Goal: Task Accomplishment & Management: Manage account settings

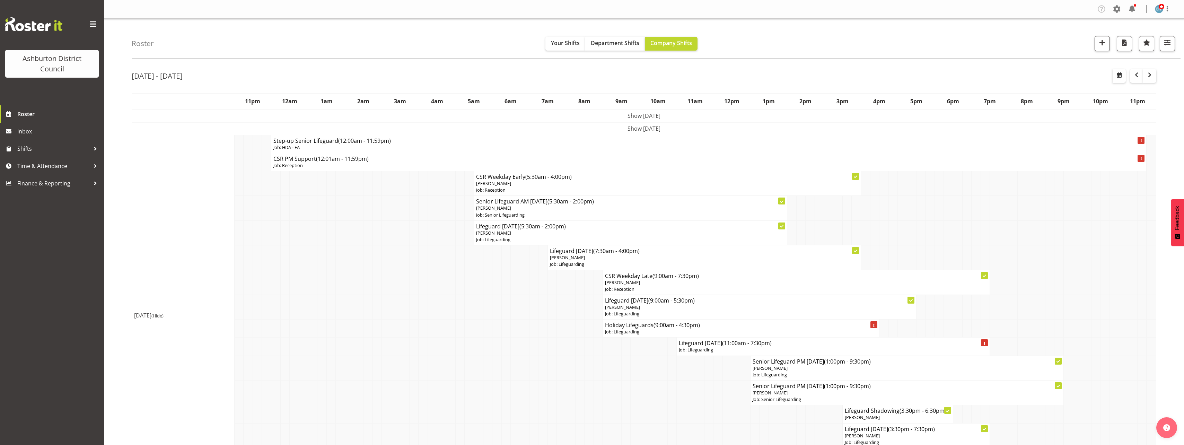
click at [916, 76] on div "Oct 6th - 12th, 2025" at bounding box center [644, 77] width 1025 height 16
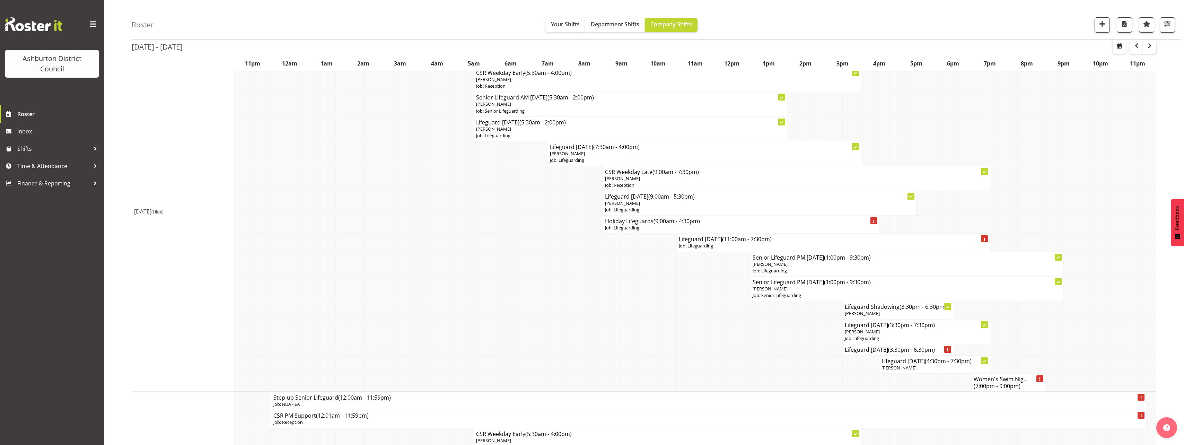
scroll to position [139, 0]
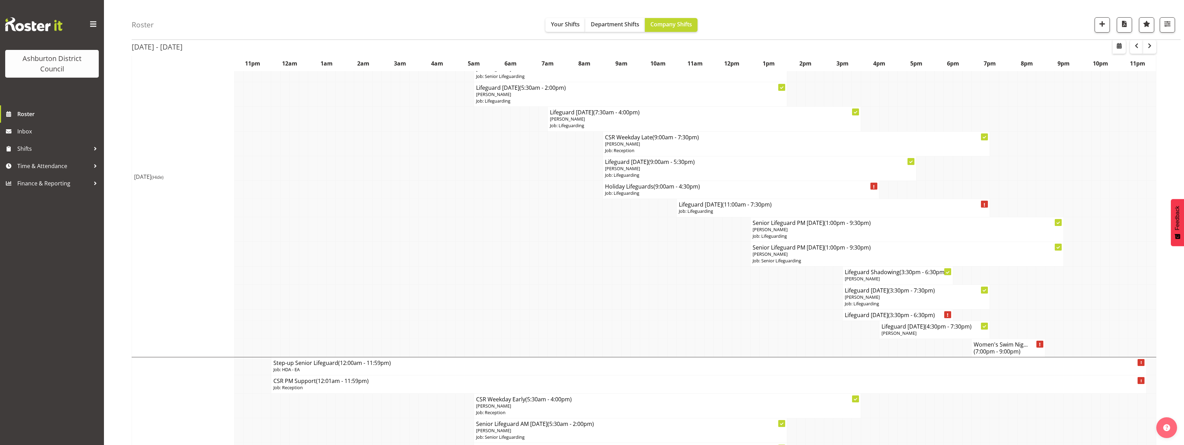
click at [1155, 138] on td at bounding box center [1152, 143] width 10 height 25
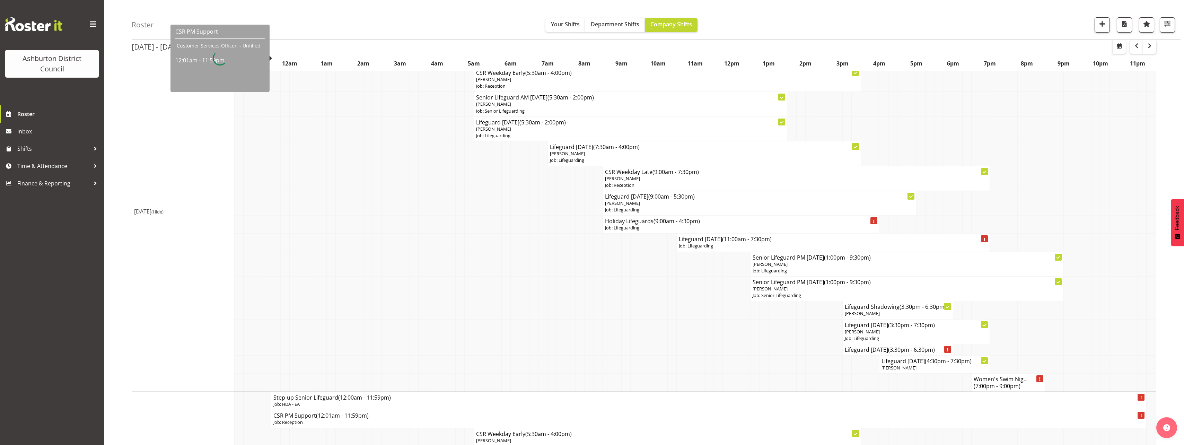
scroll to position [0, 0]
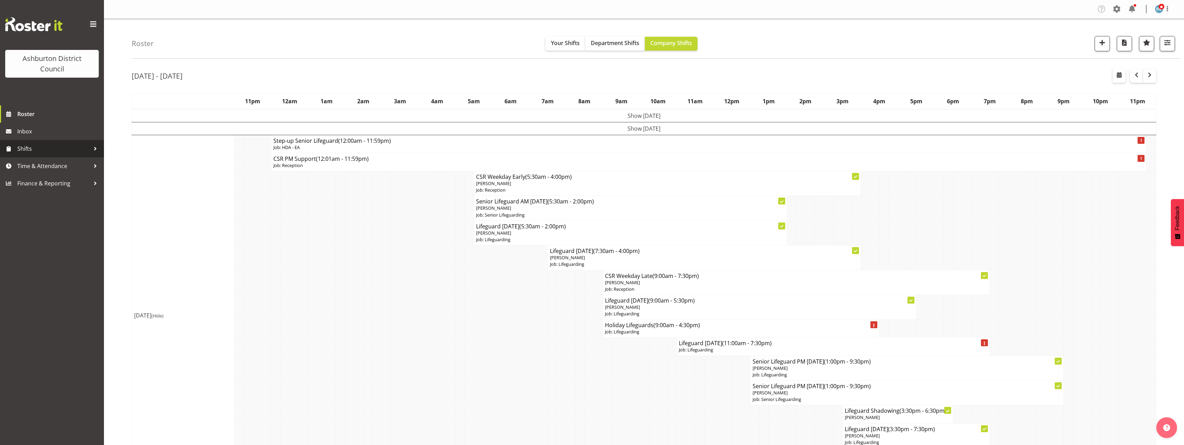
click at [46, 151] on span "Shifts" at bounding box center [53, 148] width 73 height 10
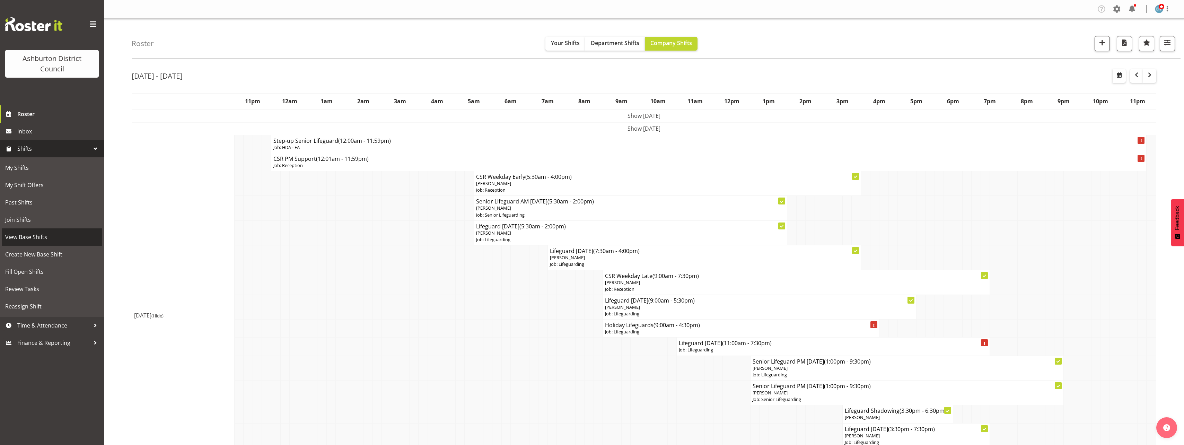
click at [51, 236] on span "View Base Shifts" at bounding box center [52, 237] width 94 height 10
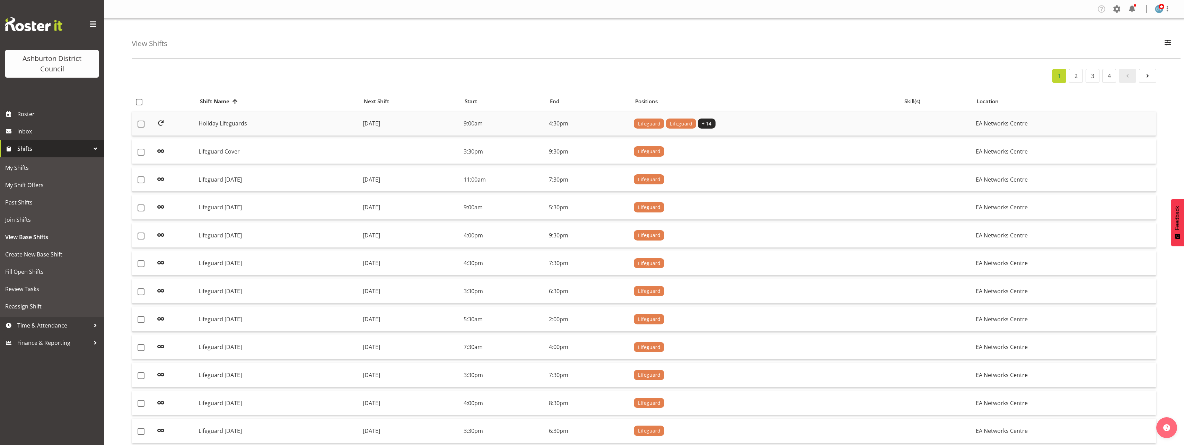
click at [270, 122] on td "Holiday Lifeguards" at bounding box center [278, 124] width 164 height 25
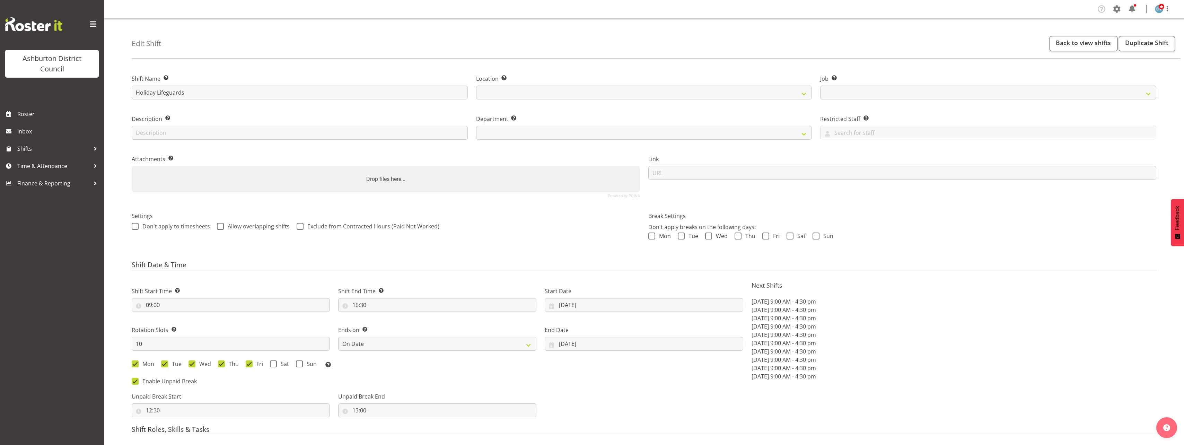
select select
select select "date"
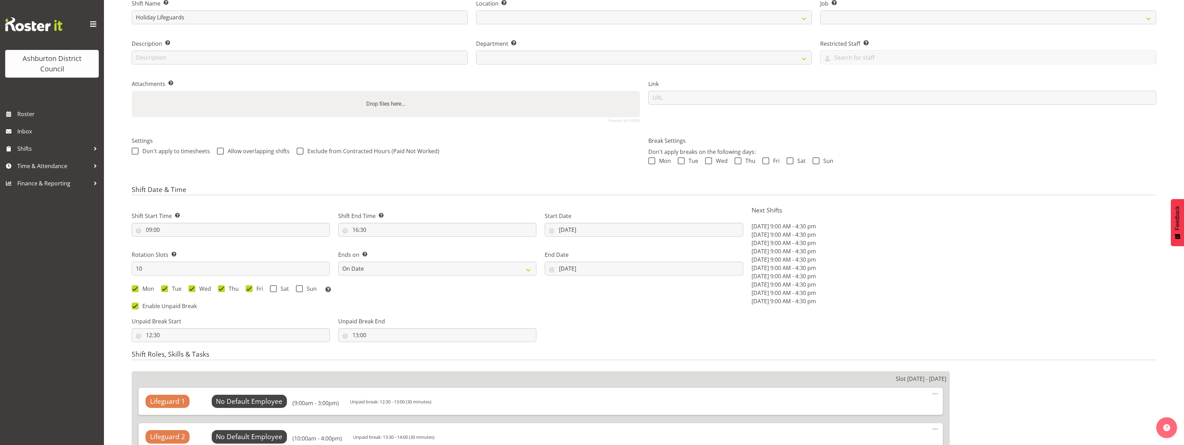
select select
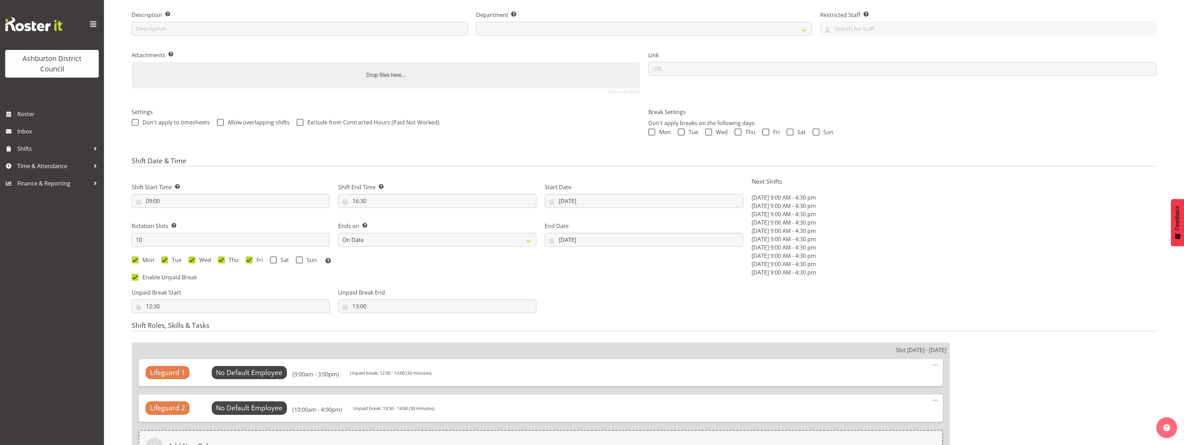
select select
select select "38"
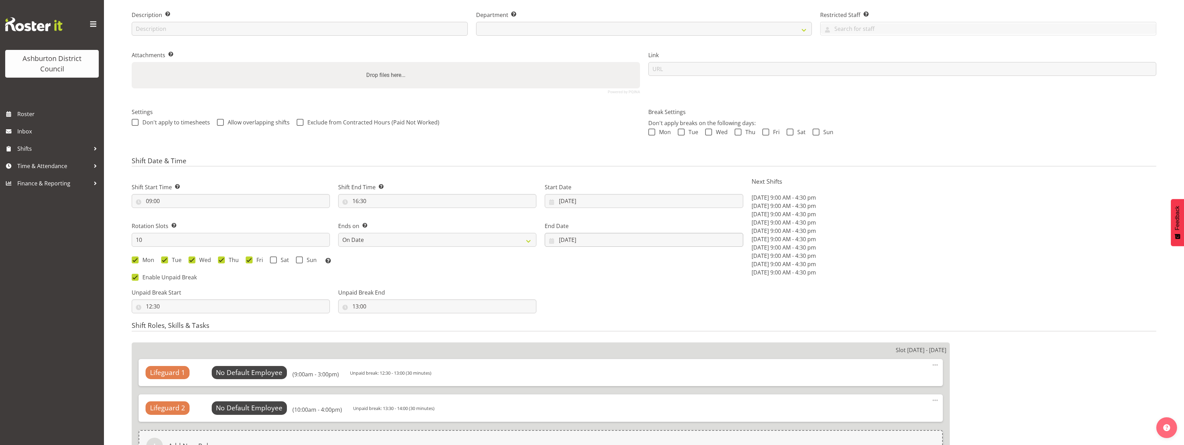
scroll to position [173, 0]
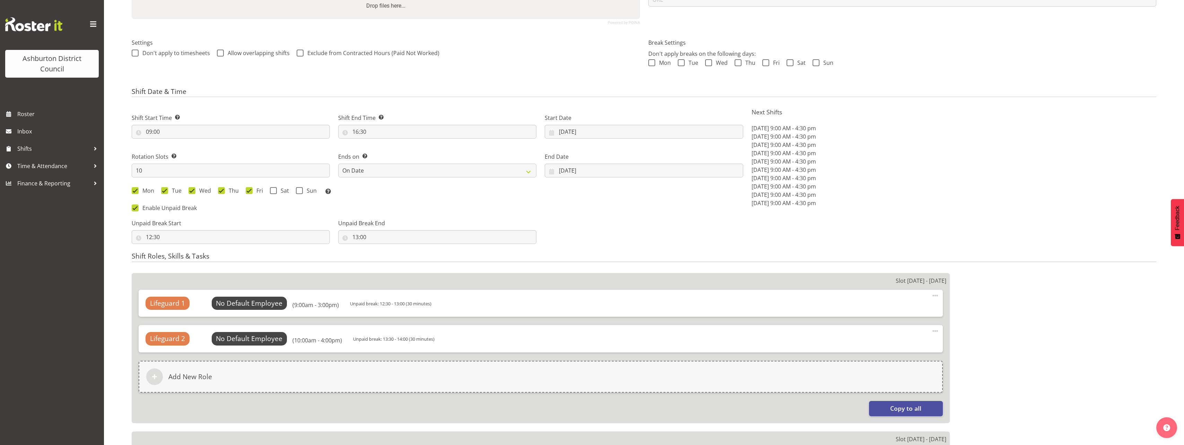
select select
select select "64"
select select "65"
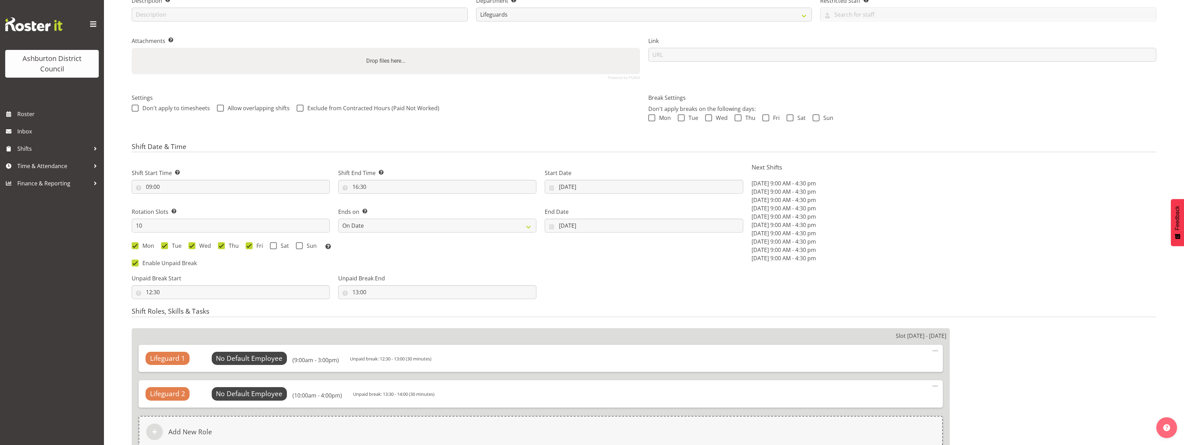
scroll to position [49, 0]
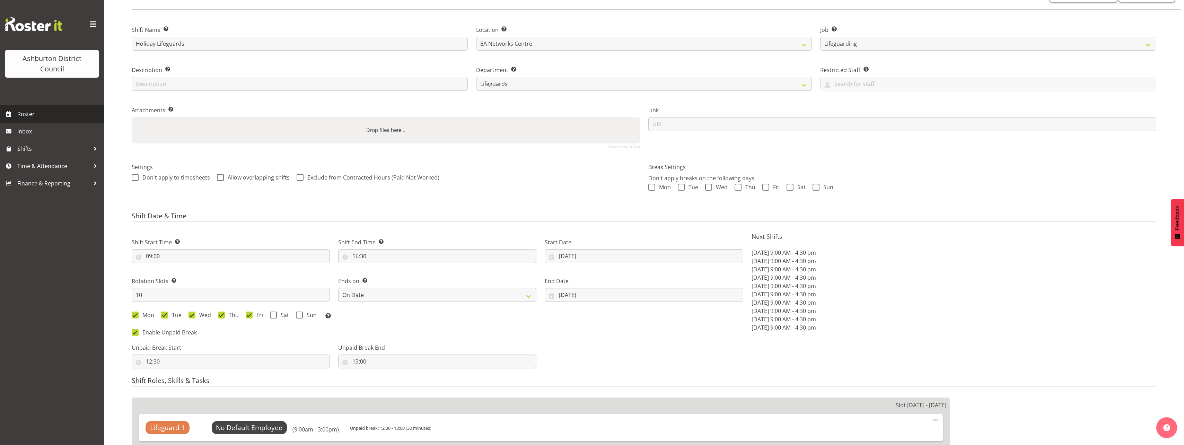
click at [41, 115] on span "Roster" at bounding box center [58, 114] width 83 height 10
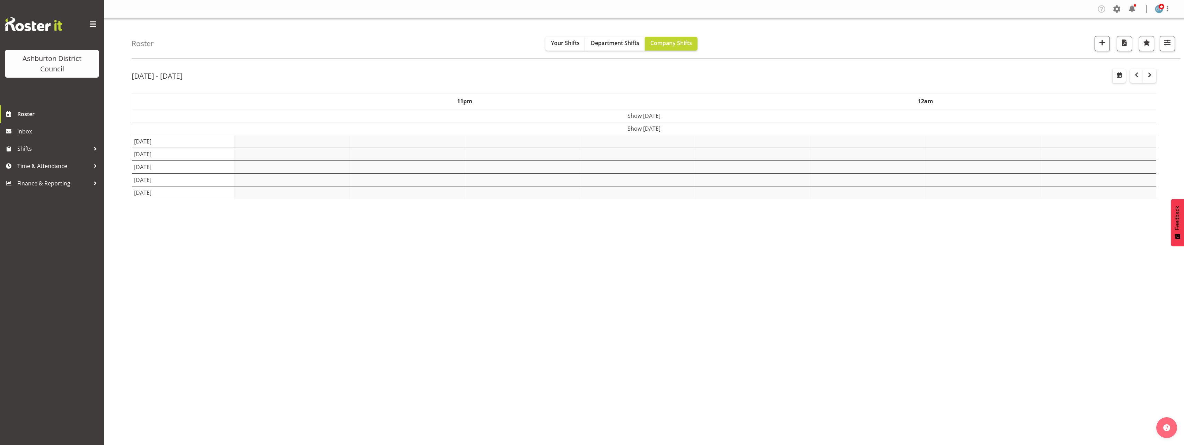
click at [106, 184] on div "Roster Your Shifts Department Shifts Company Shifts 1 Locations [GEOGRAPHIC_DAT…" at bounding box center [644, 180] width 1080 height 322
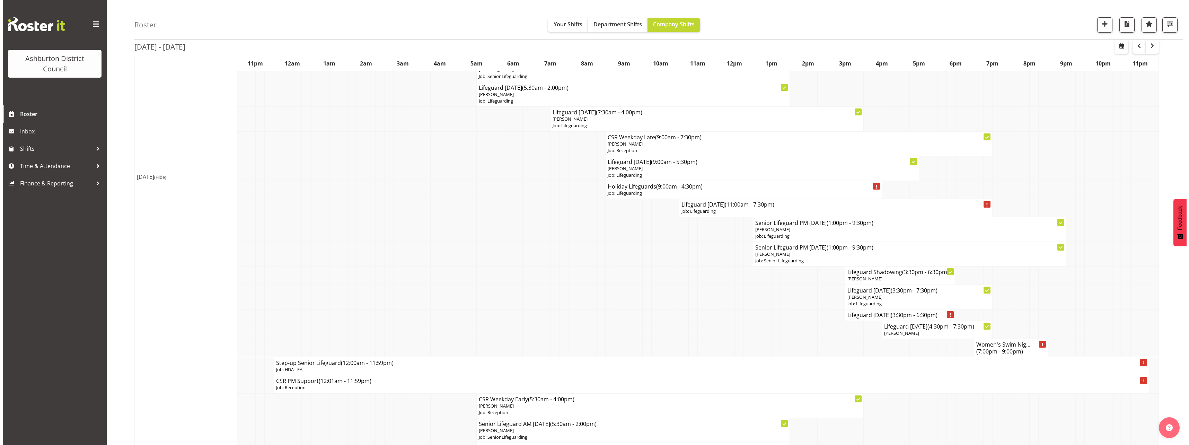
scroll to position [173, 0]
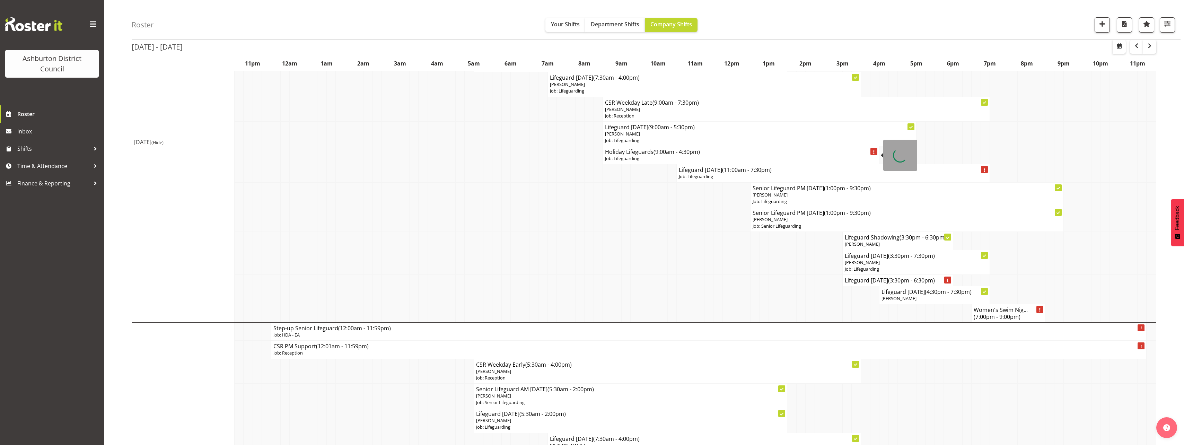
click at [628, 160] on p "Job: Lifeguarding" at bounding box center [741, 158] width 272 height 7
select select "38"
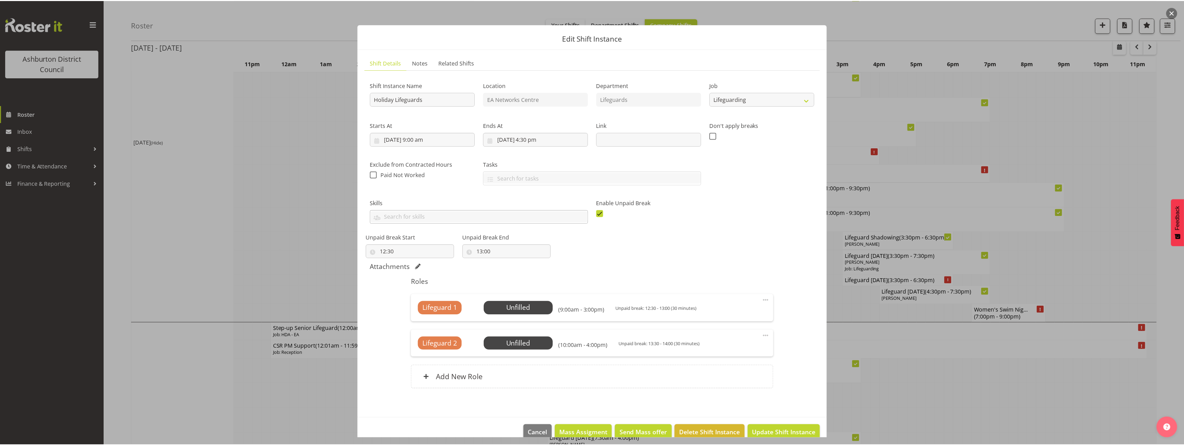
scroll to position [12, 0]
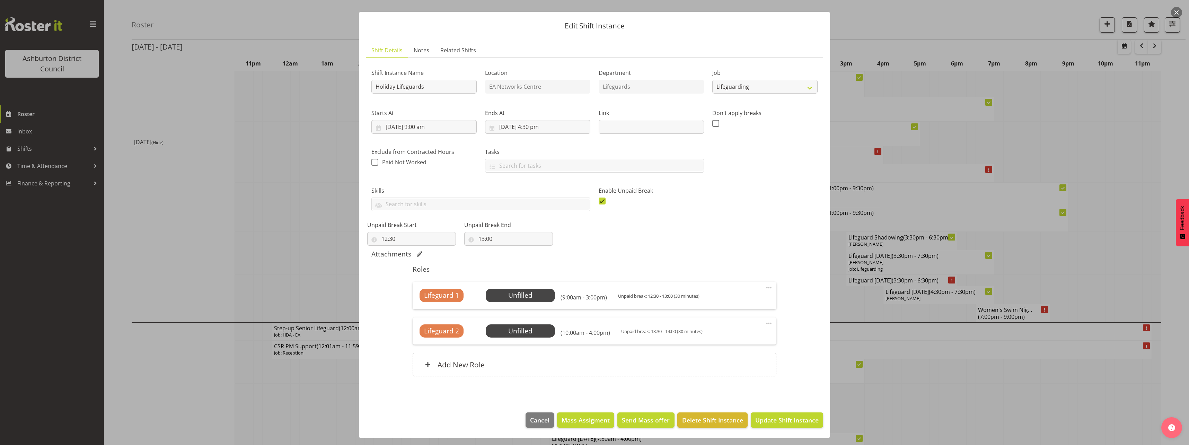
click at [1031, 214] on div at bounding box center [594, 222] width 1189 height 445
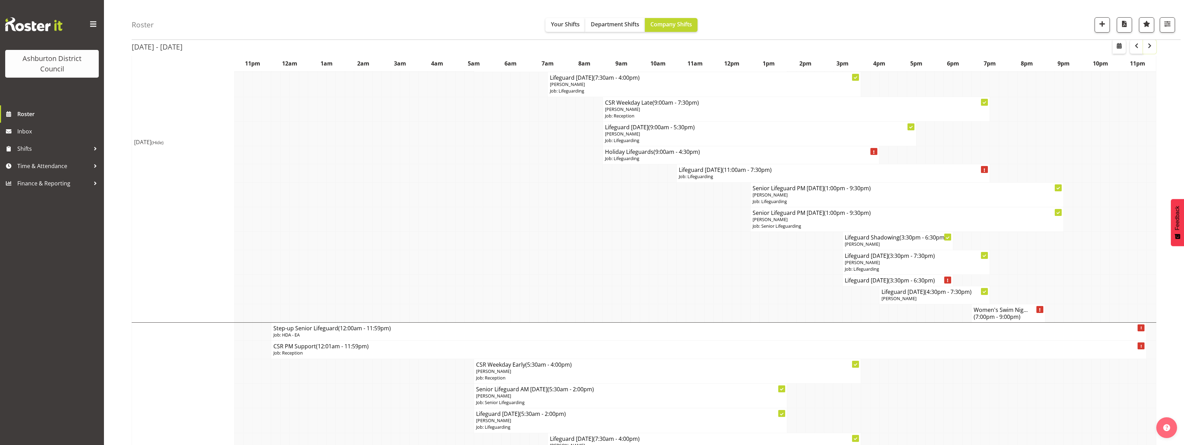
click at [1149, 45] on span "button" at bounding box center [1150, 46] width 8 height 8
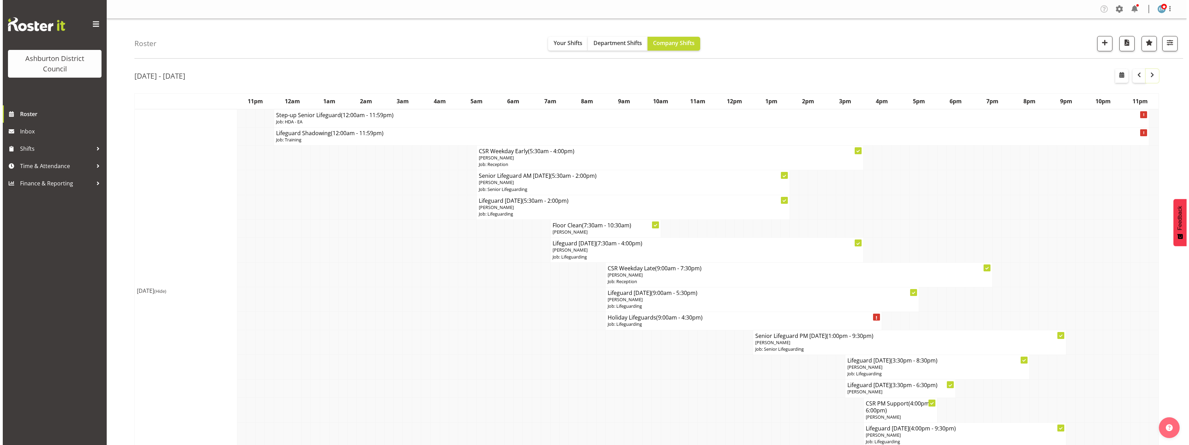
scroll to position [69, 0]
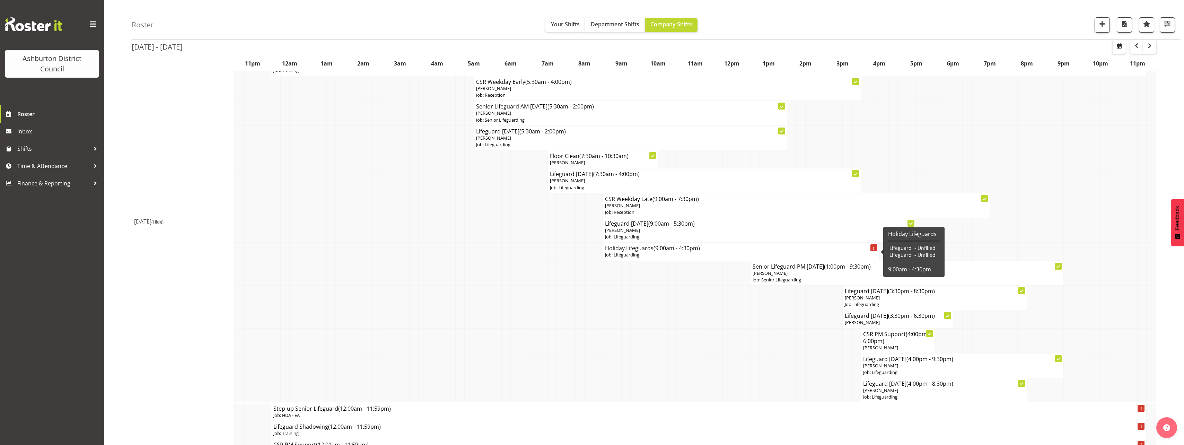
click at [663, 253] on p "Job: Lifeguarding" at bounding box center [741, 255] width 272 height 7
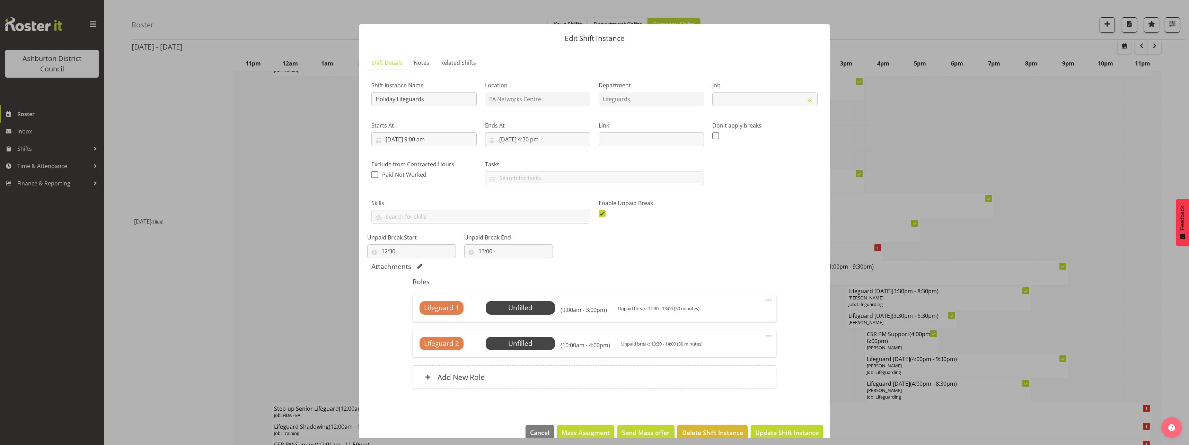
select select "38"
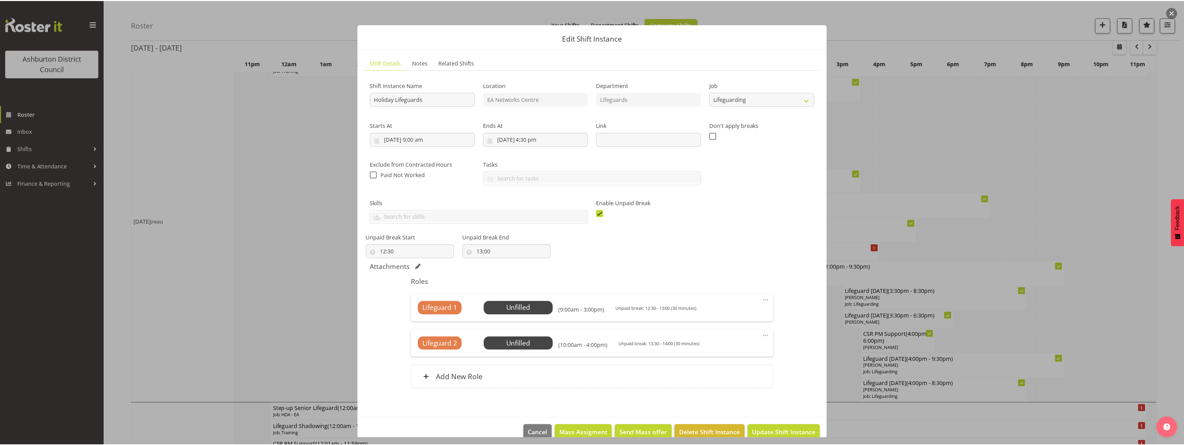
scroll to position [12, 0]
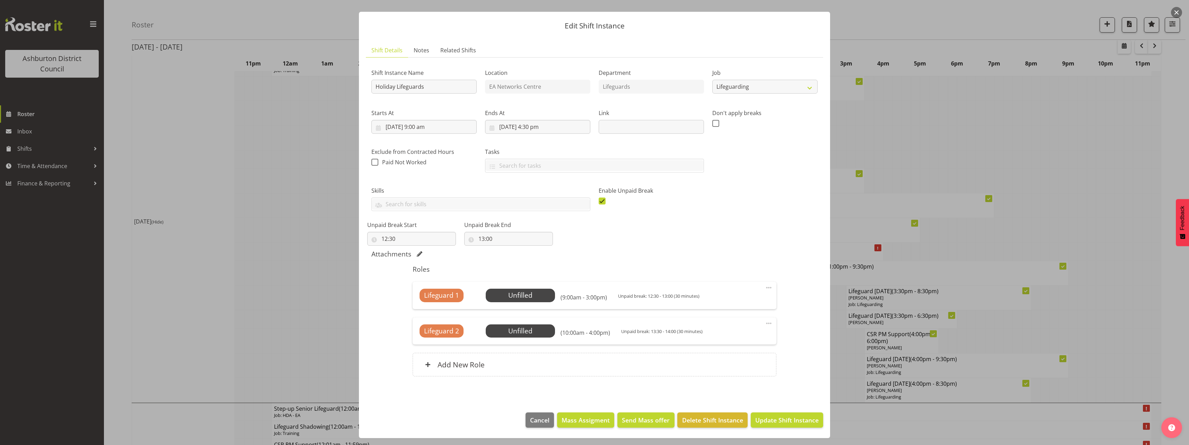
click at [159, 247] on div at bounding box center [594, 222] width 1189 height 445
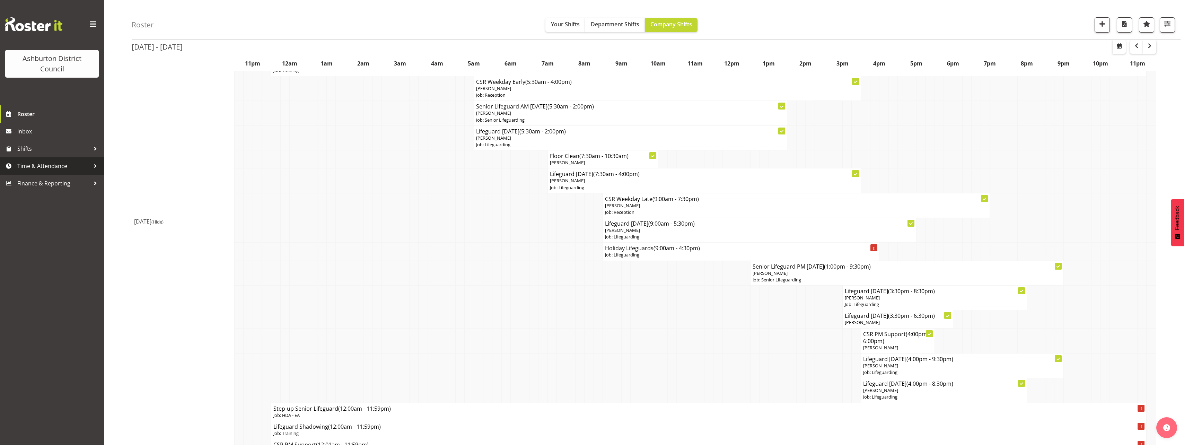
click at [73, 164] on span "Time & Attendance" at bounding box center [53, 166] width 73 height 10
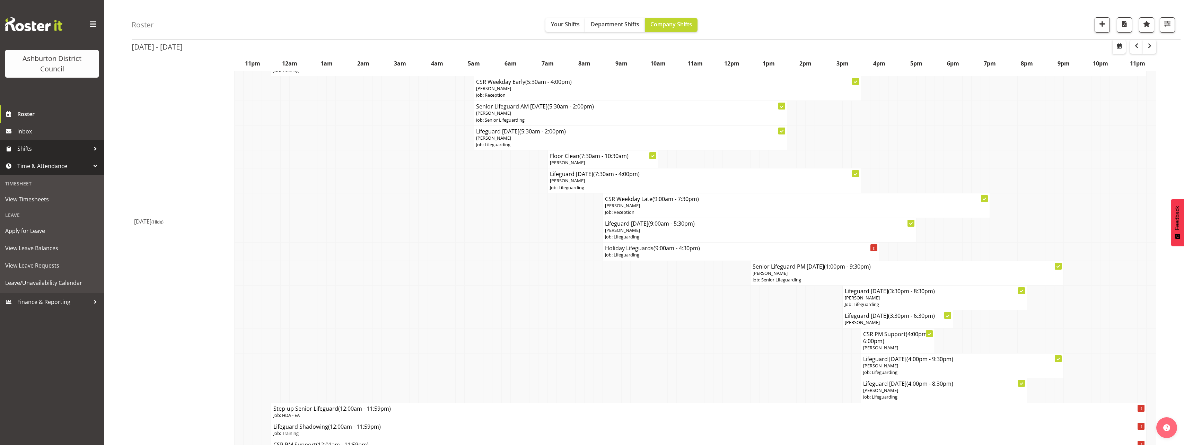
click at [67, 151] on span "Shifts" at bounding box center [53, 148] width 73 height 10
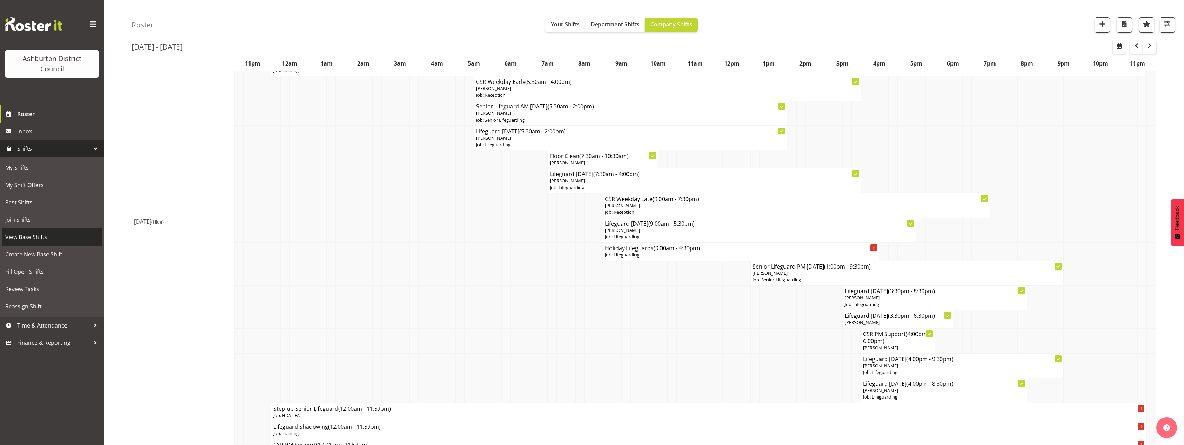
click at [58, 239] on span "View Base Shifts" at bounding box center [52, 237] width 94 height 10
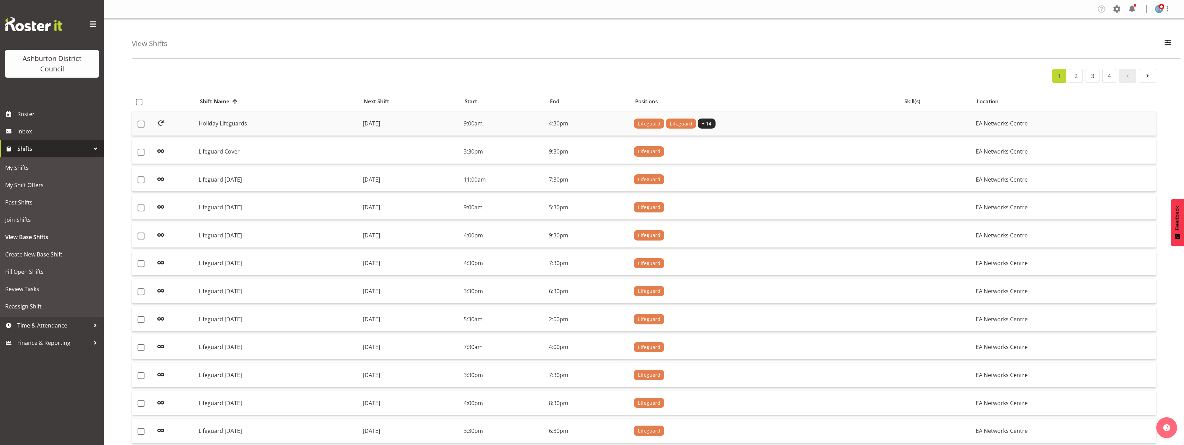
click at [383, 126] on td "Monday, 22nd Sep 2025" at bounding box center [410, 124] width 101 height 25
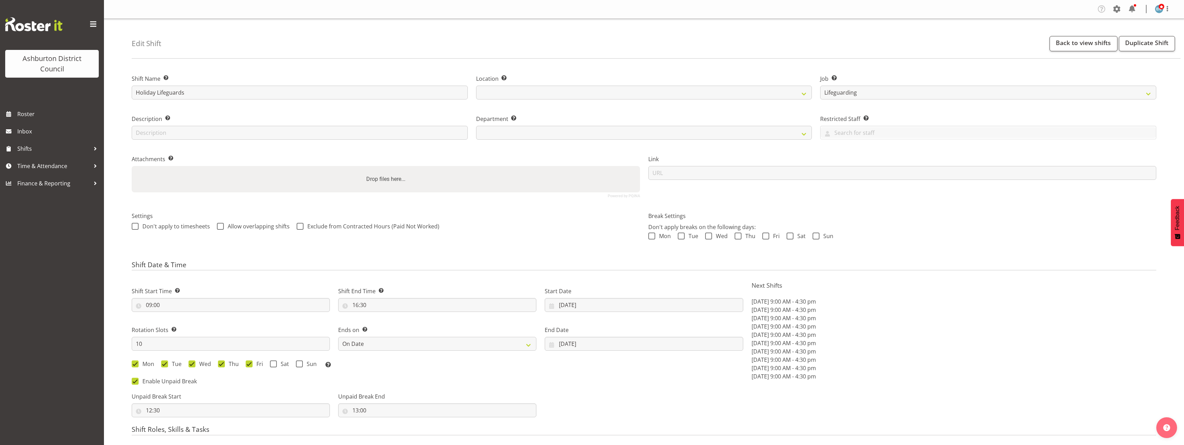
select select "38"
select select "date"
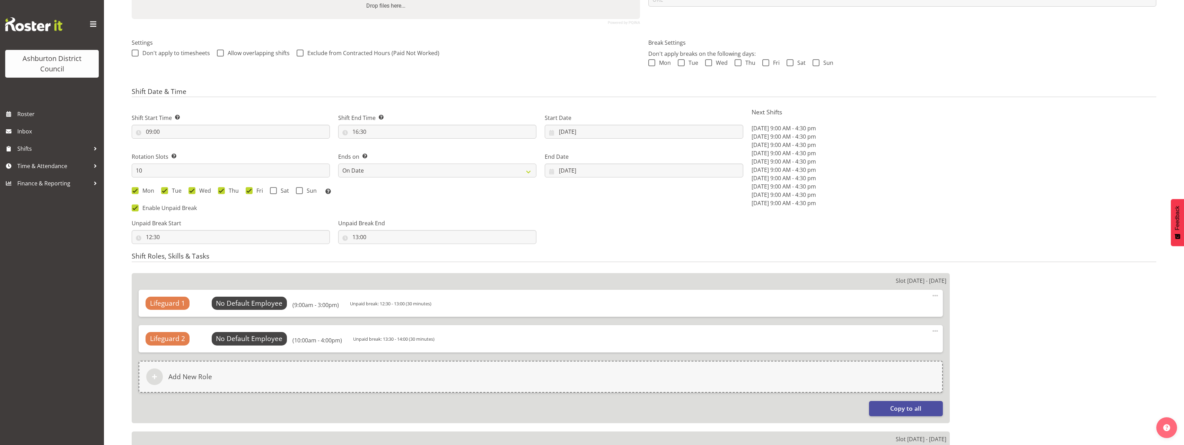
select select
select select "64"
select select "65"
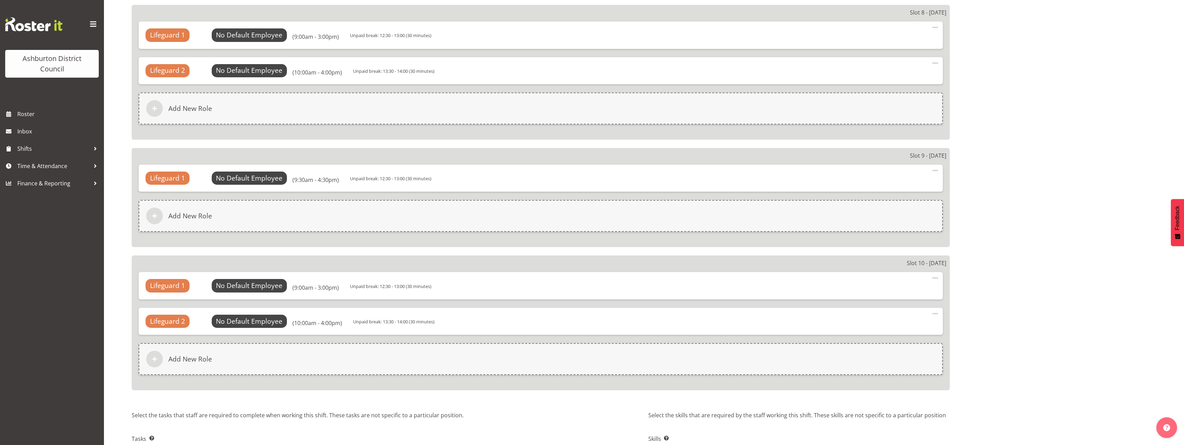
scroll to position [1400, 0]
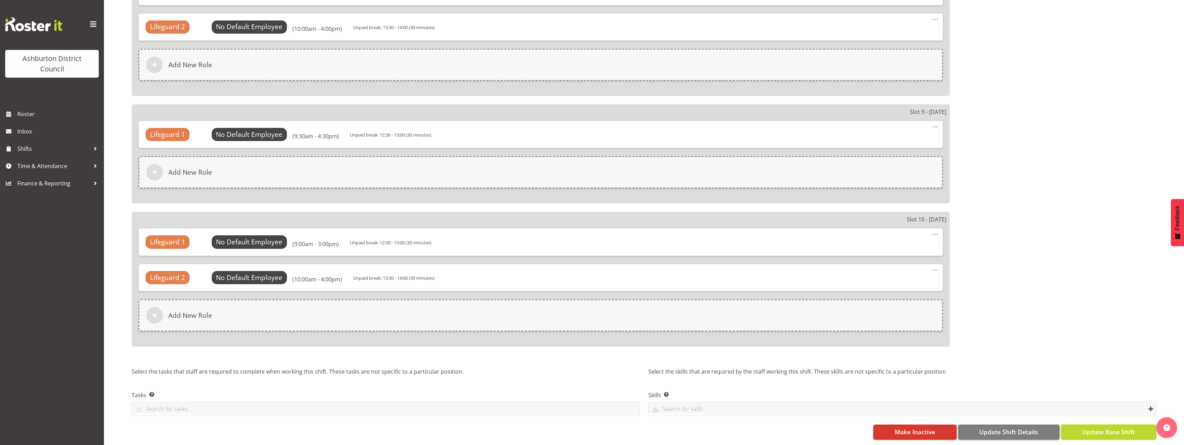
click at [1128, 427] on span "Update Base Shift" at bounding box center [1108, 431] width 53 height 9
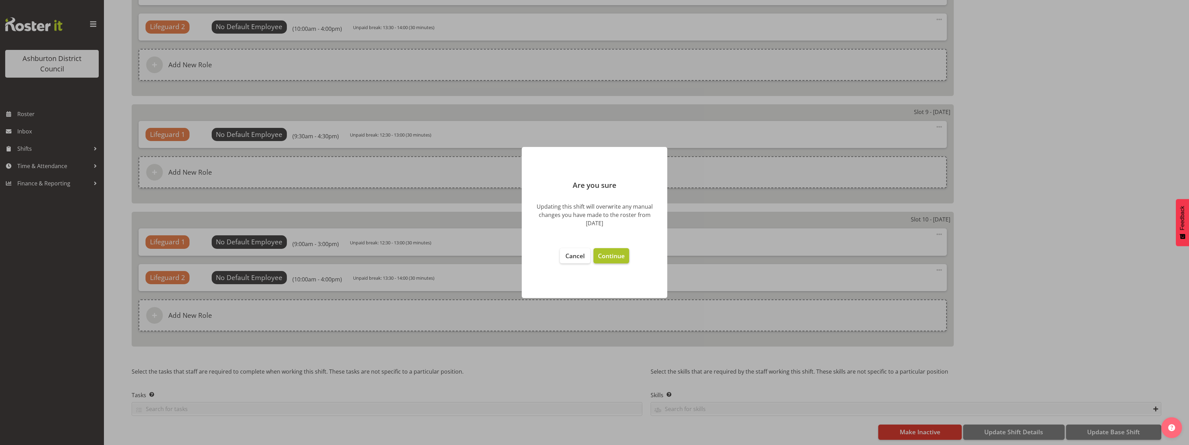
click at [618, 257] on span "Continue" at bounding box center [611, 256] width 27 height 8
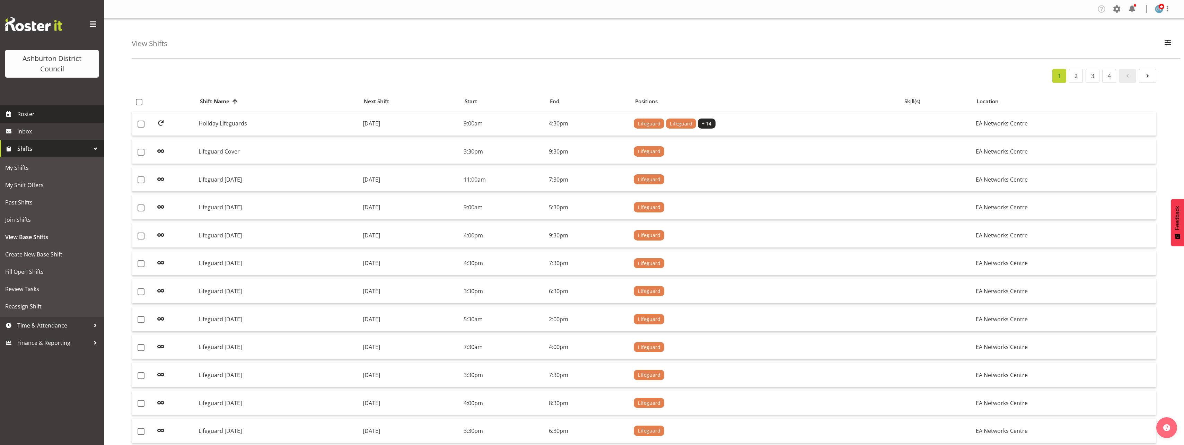
click at [30, 113] on span "Roster" at bounding box center [58, 114] width 83 height 10
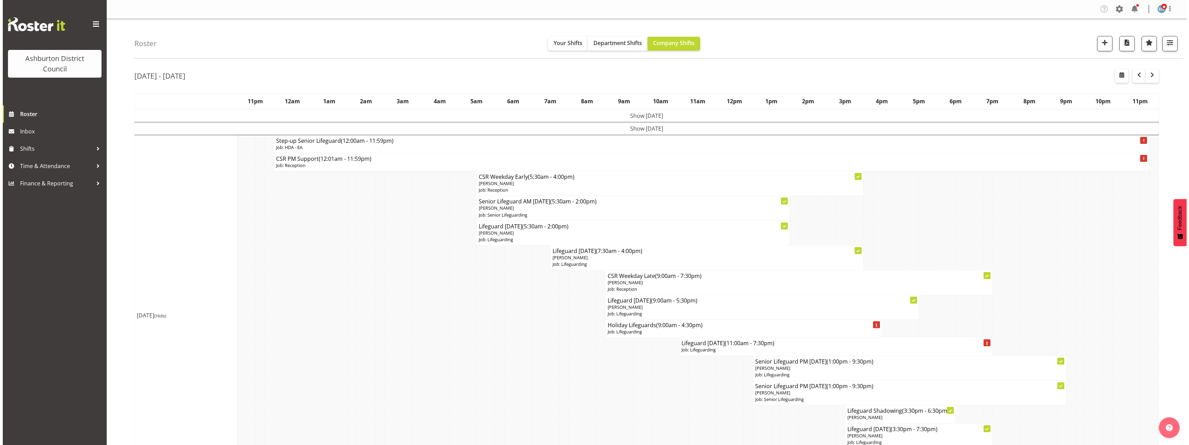
scroll to position [173, 0]
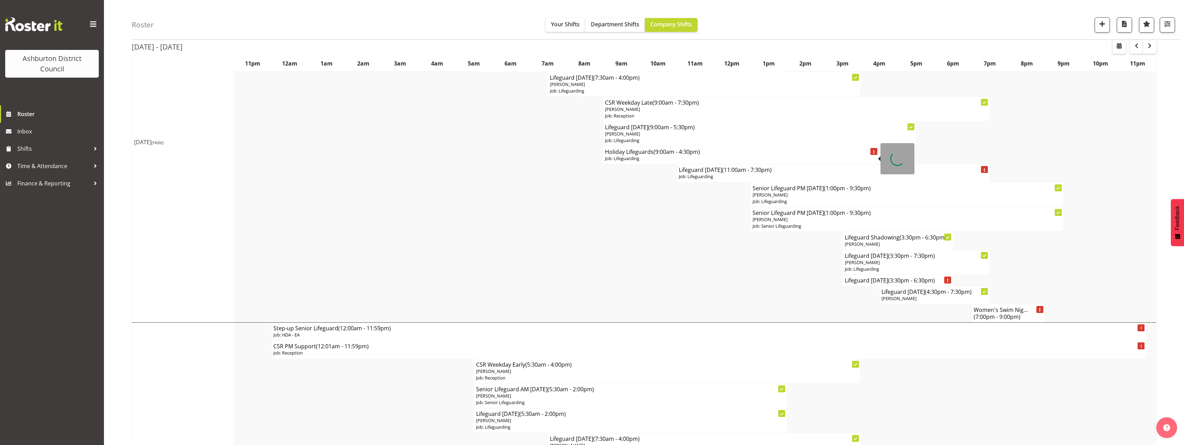
click at [638, 153] on h4 "Holiday Lifeguards (9:00am - 4:30pm)" at bounding box center [741, 151] width 272 height 7
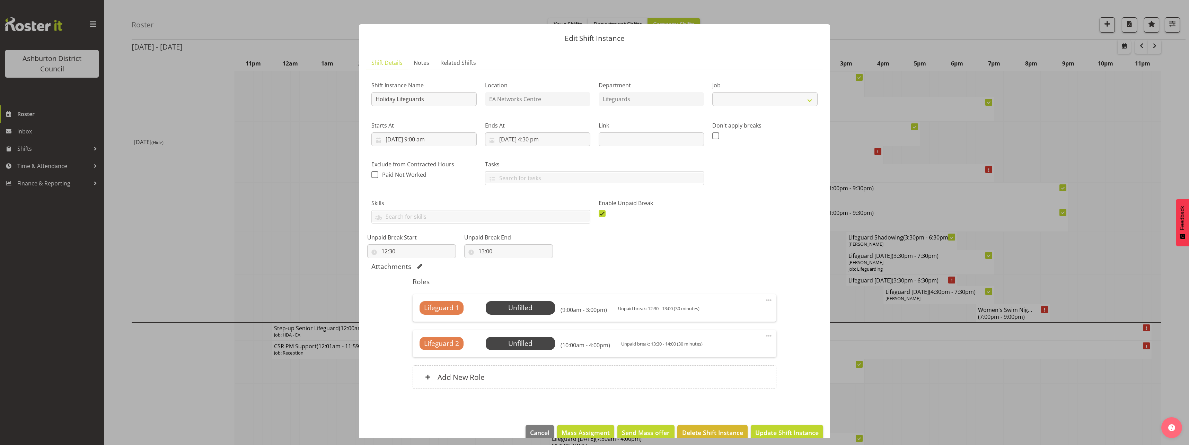
select select "38"
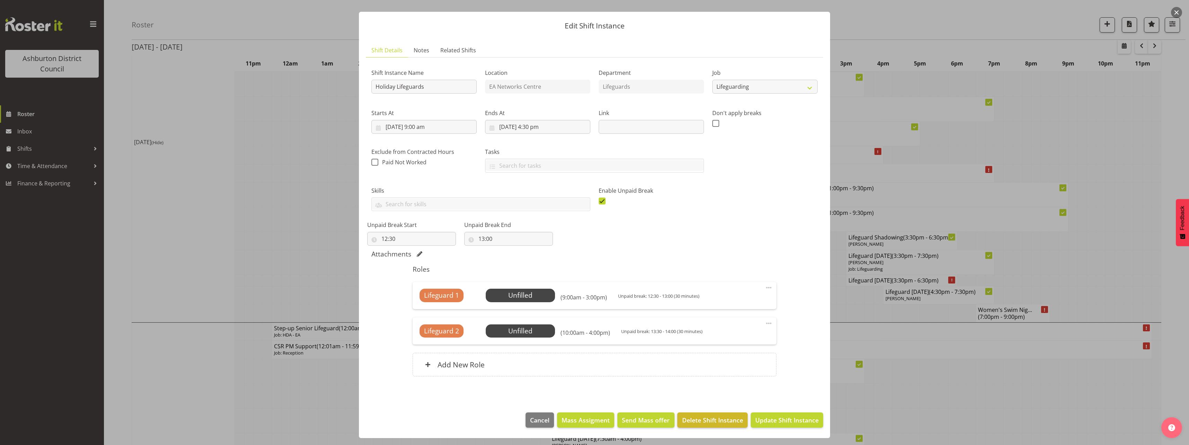
click at [703, 417] on span "Delete Shift Instance" at bounding box center [712, 420] width 61 height 9
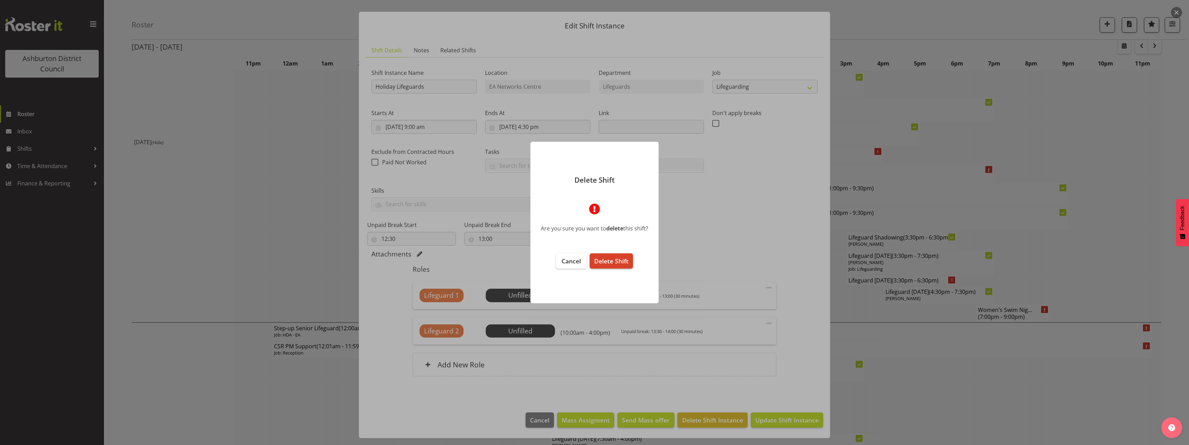
click at [612, 260] on span "Delete Shift" at bounding box center [611, 261] width 34 height 8
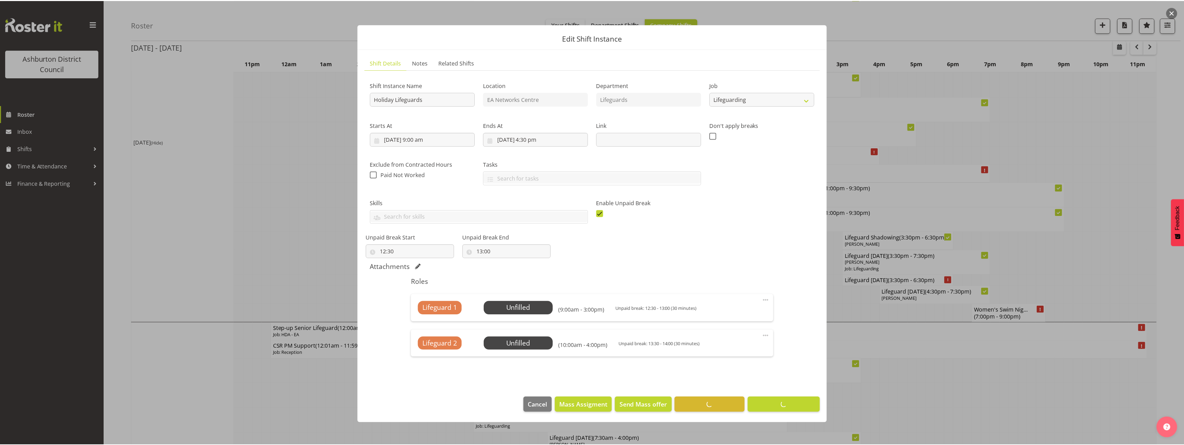
scroll to position [0, 0]
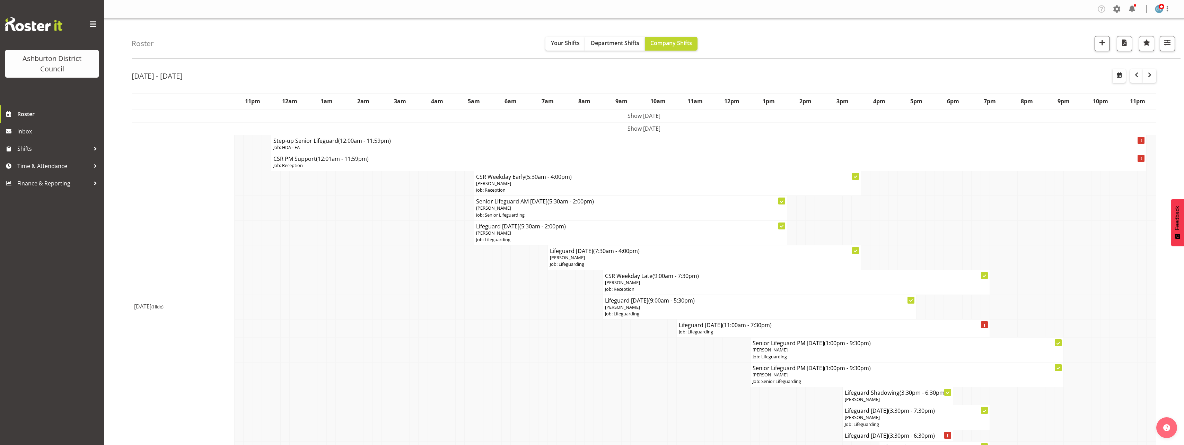
click at [611, 114] on td "Show Mon 6th Oct 2025" at bounding box center [644, 115] width 1024 height 13
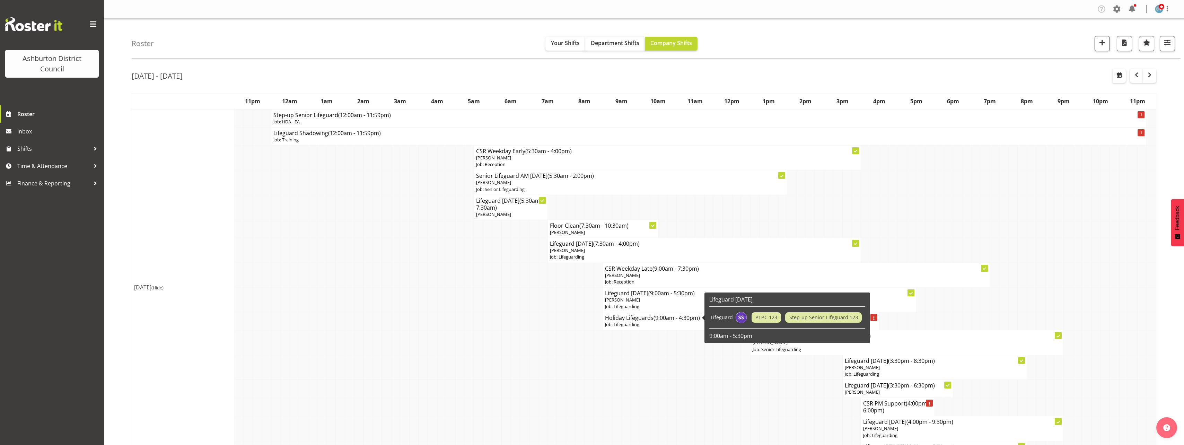
scroll to position [139, 0]
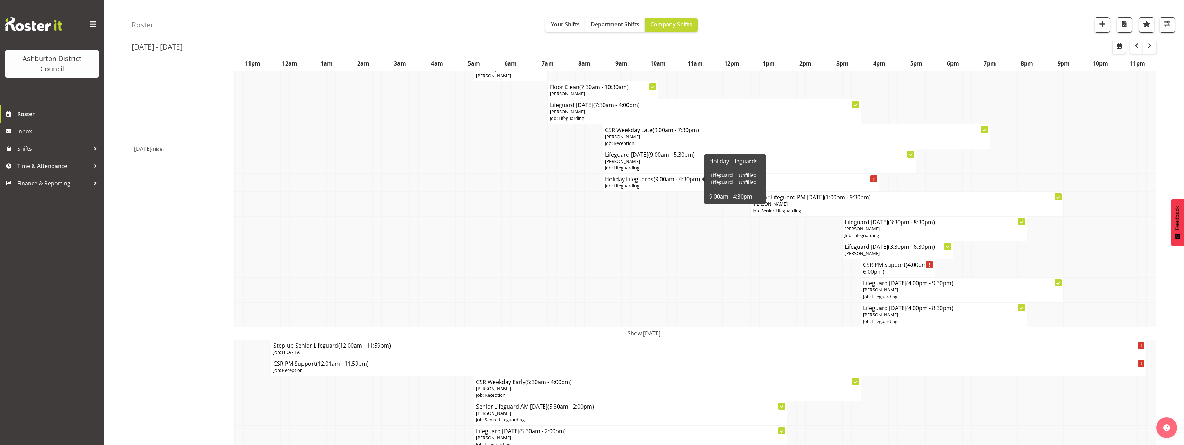
click at [652, 185] on p "Job: Lifeguarding" at bounding box center [741, 186] width 272 height 7
select select "38"
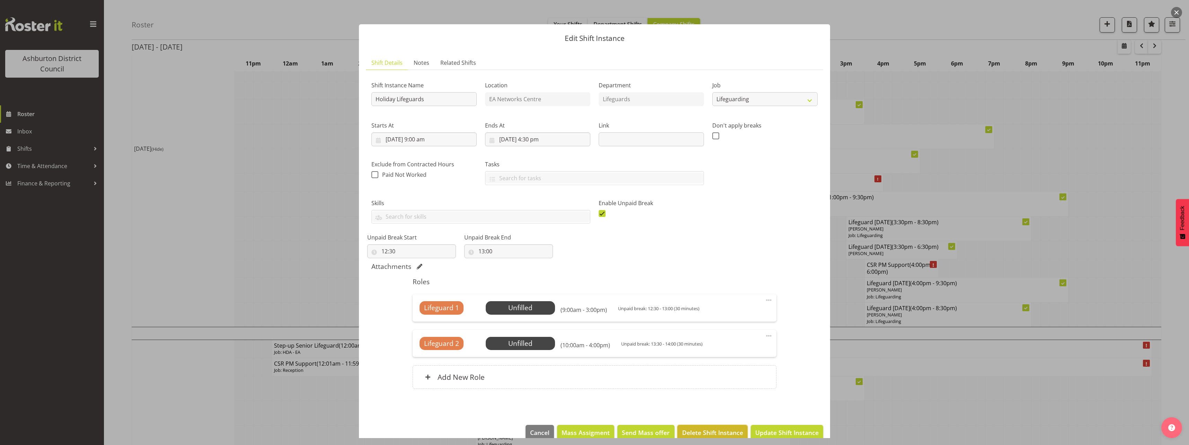
click at [711, 430] on span "Delete Shift Instance" at bounding box center [712, 432] width 61 height 9
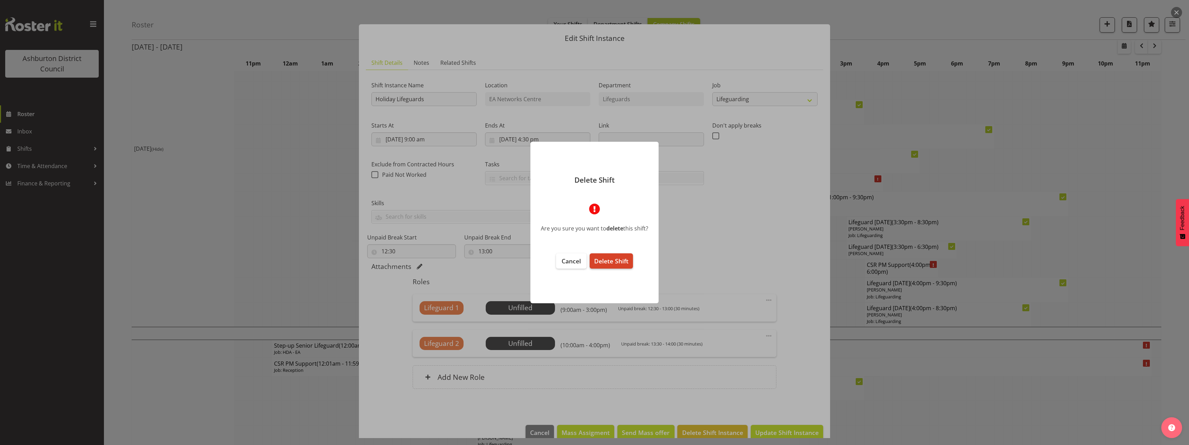
click at [617, 262] on span "Delete Shift" at bounding box center [611, 261] width 34 height 8
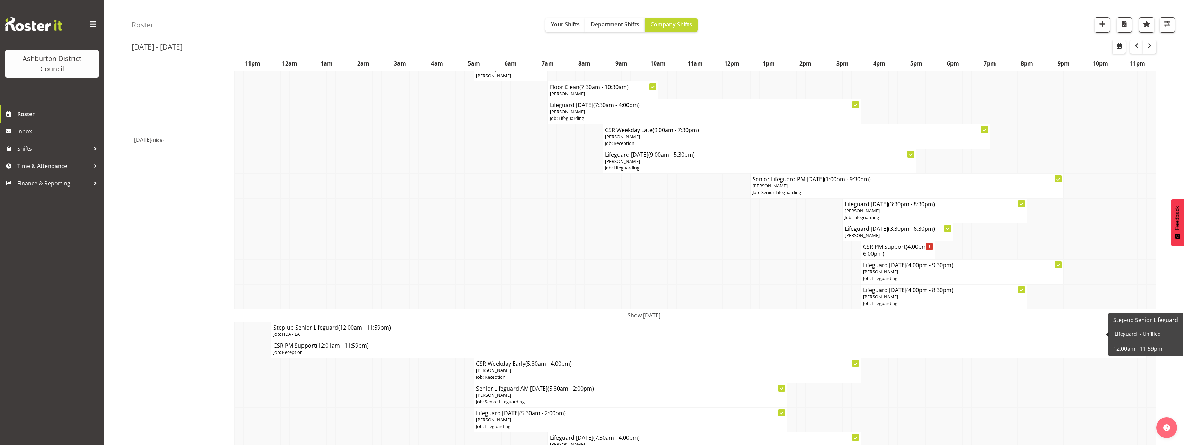
click at [164, 140] on span "(Hide)" at bounding box center [157, 140] width 12 height 6
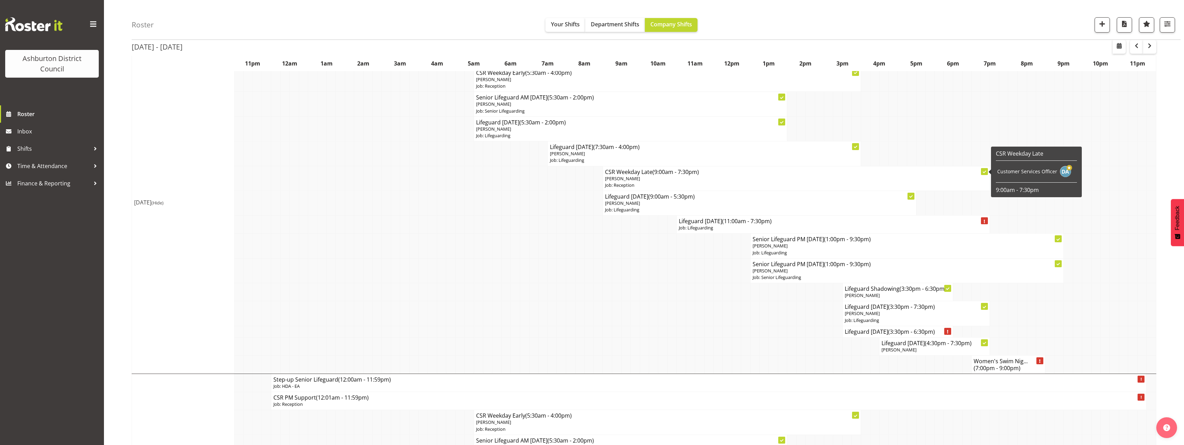
scroll to position [0, 0]
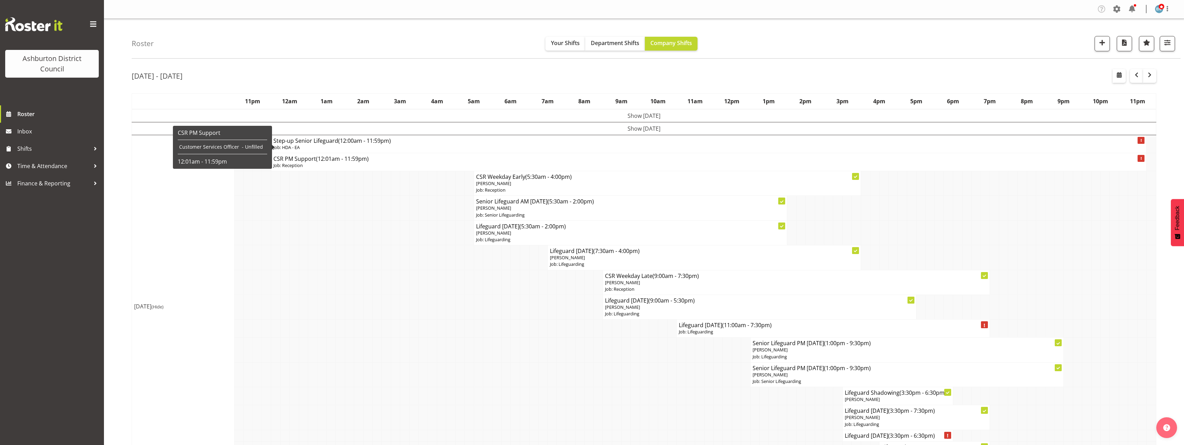
click at [624, 126] on td "Show Tue 7th Oct 2025" at bounding box center [644, 128] width 1024 height 13
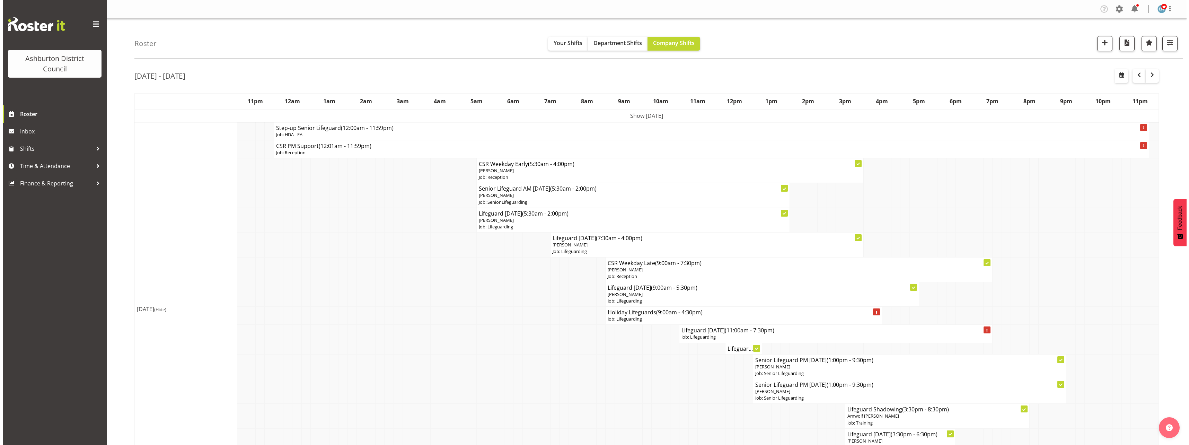
scroll to position [173, 0]
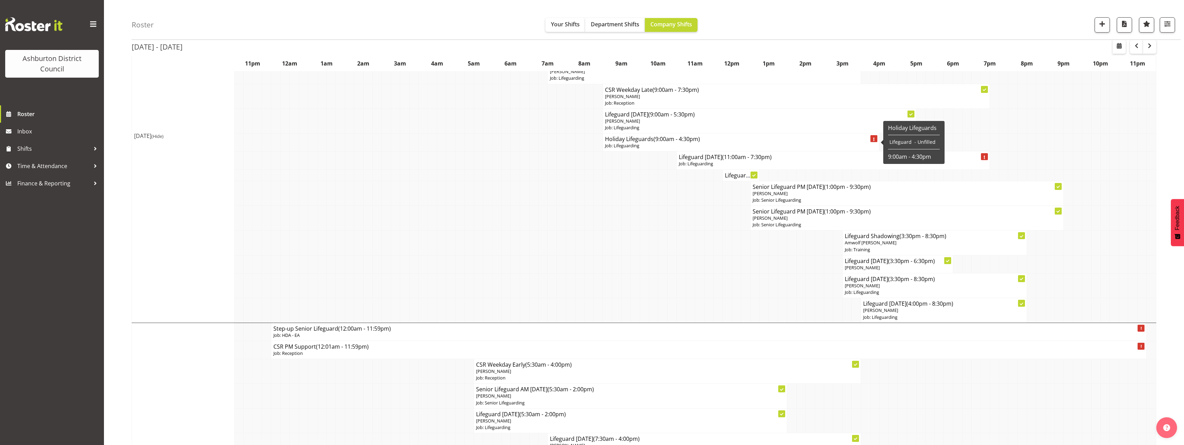
click at [640, 144] on p "Job: Lifeguarding" at bounding box center [741, 145] width 272 height 7
select select "38"
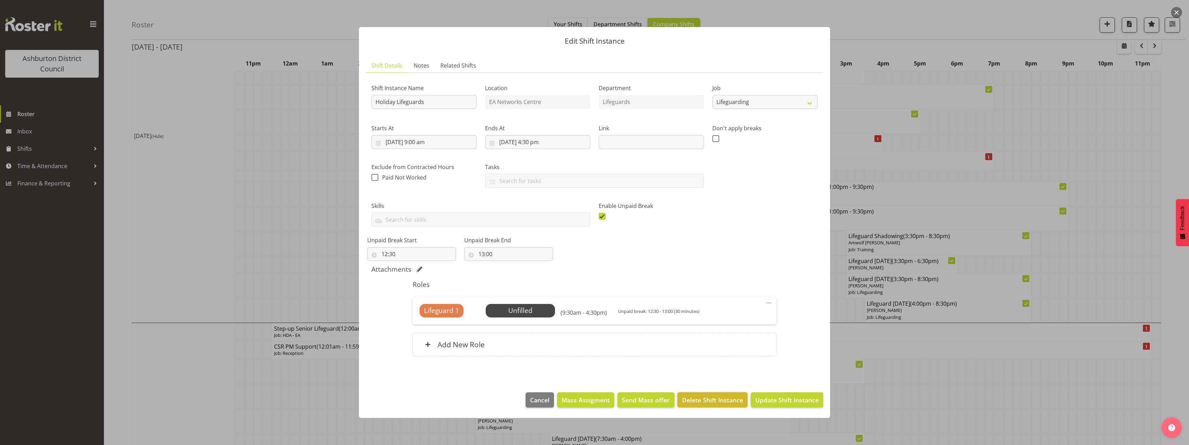
click at [705, 402] on span "Delete Shift Instance" at bounding box center [712, 399] width 61 height 9
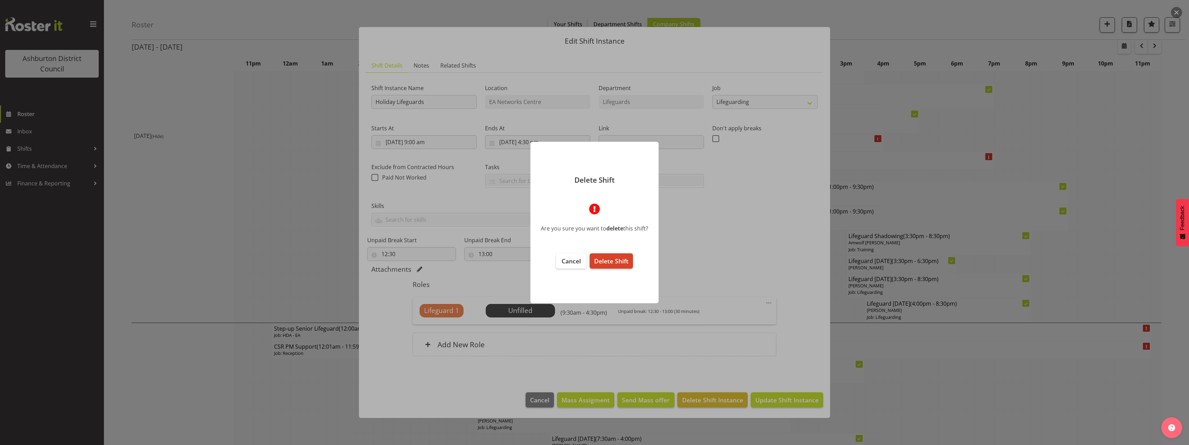
click at [619, 267] on button "Delete Shift" at bounding box center [611, 260] width 43 height 15
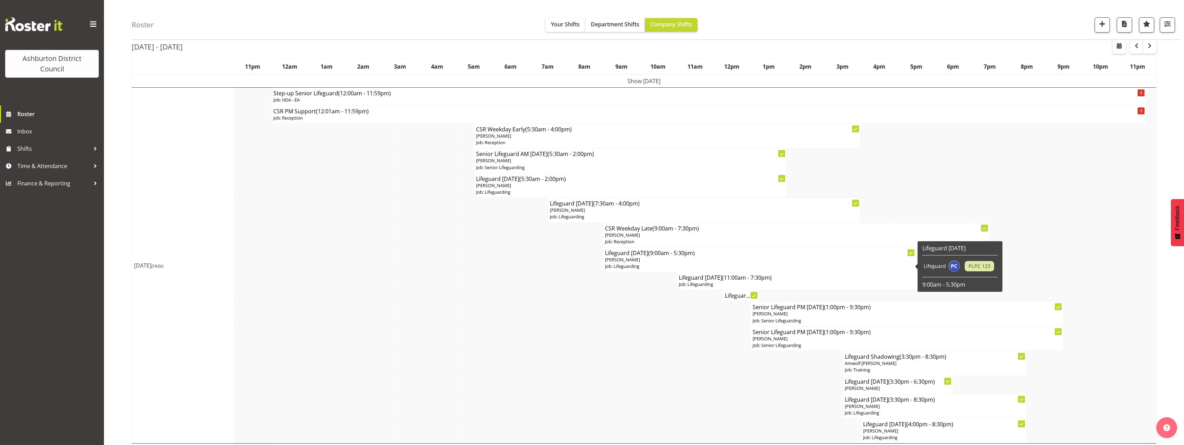
scroll to position [104, 0]
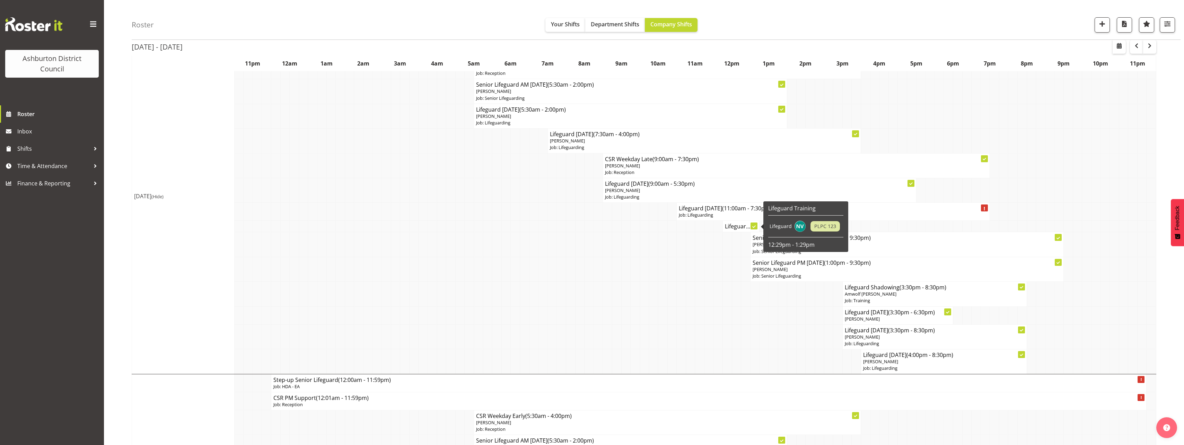
click at [740, 227] on h4 "Lifeguar..." at bounding box center [741, 226] width 32 height 7
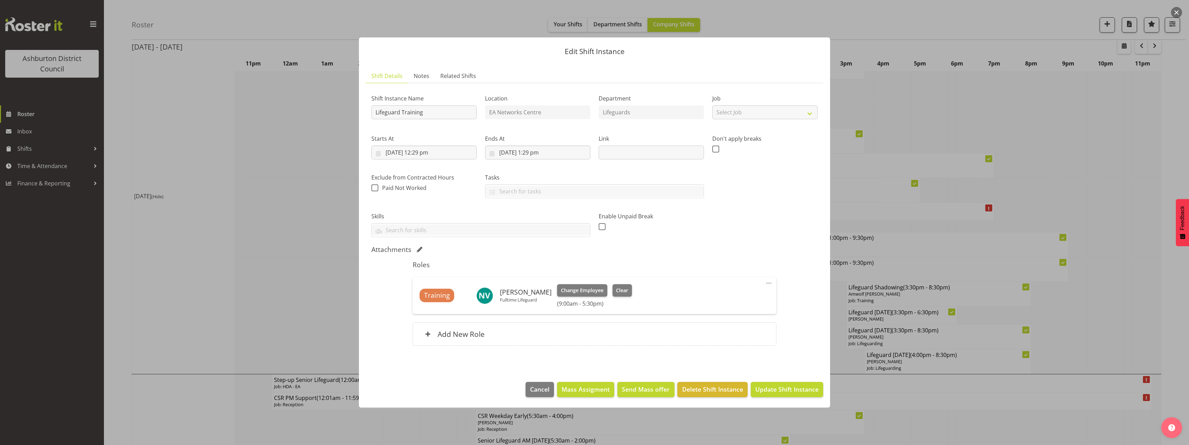
click at [305, 266] on div at bounding box center [594, 222] width 1189 height 445
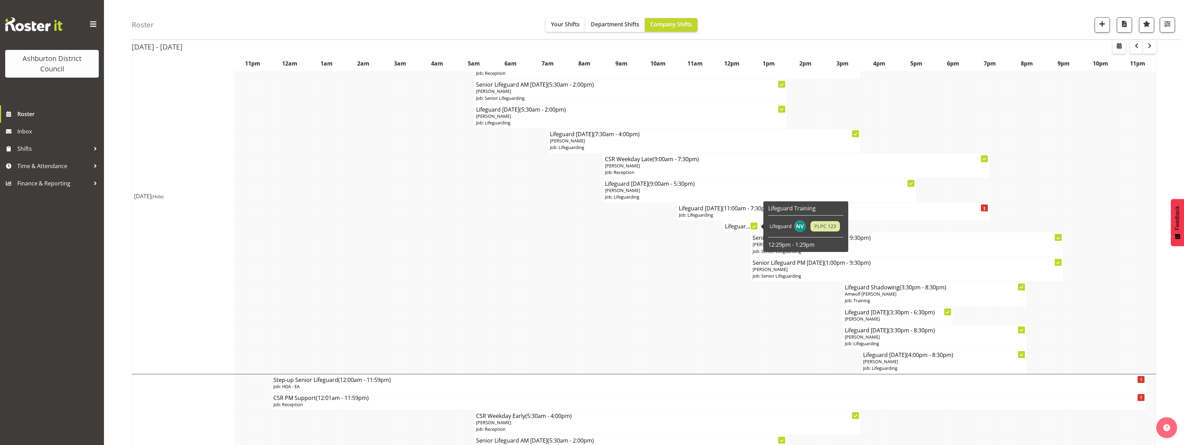
click at [735, 230] on h4 "Lifeguar..." at bounding box center [741, 226] width 32 height 7
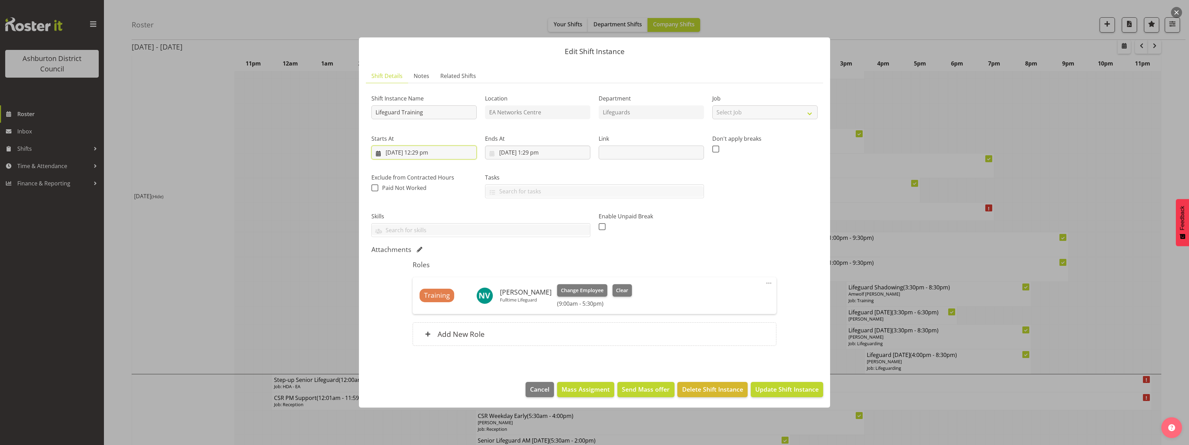
click at [430, 152] on input "7/10/2025, 12:29 pm" at bounding box center [423, 153] width 105 height 14
click at [421, 301] on select "00 01 02 03 04 05 06 07 08 09 10 11 12 13 14 15 16 17 18 19 20 21 22 23" at bounding box center [425, 300] width 16 height 14
click at [544, 391] on span "Cancel" at bounding box center [539, 389] width 19 height 9
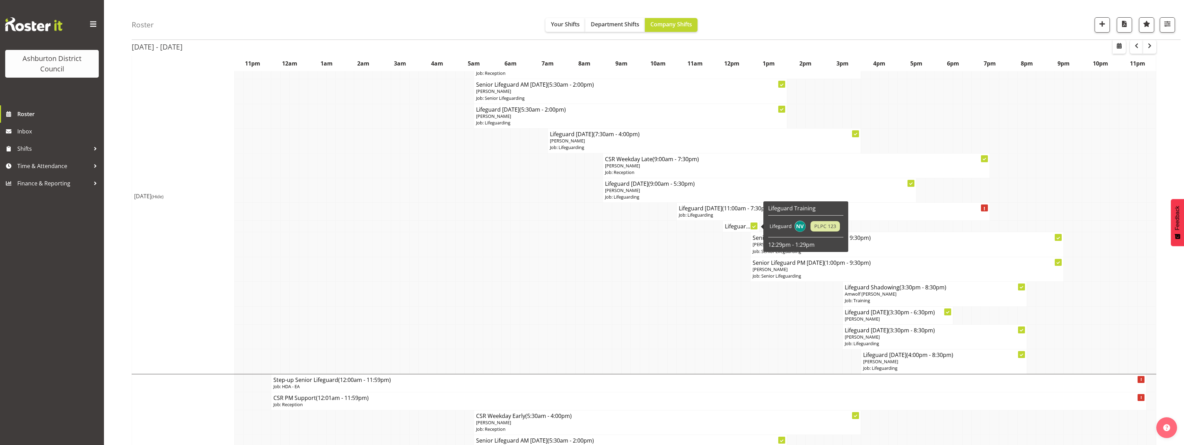
click at [738, 226] on h4 "Lifeguar..." at bounding box center [741, 226] width 32 height 7
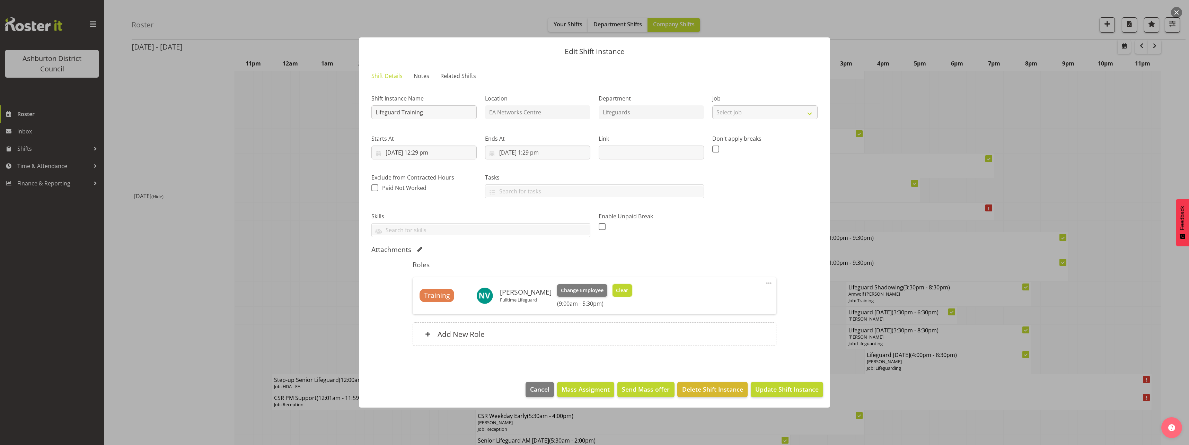
click at [616, 287] on span "Clear" at bounding box center [622, 291] width 12 height 8
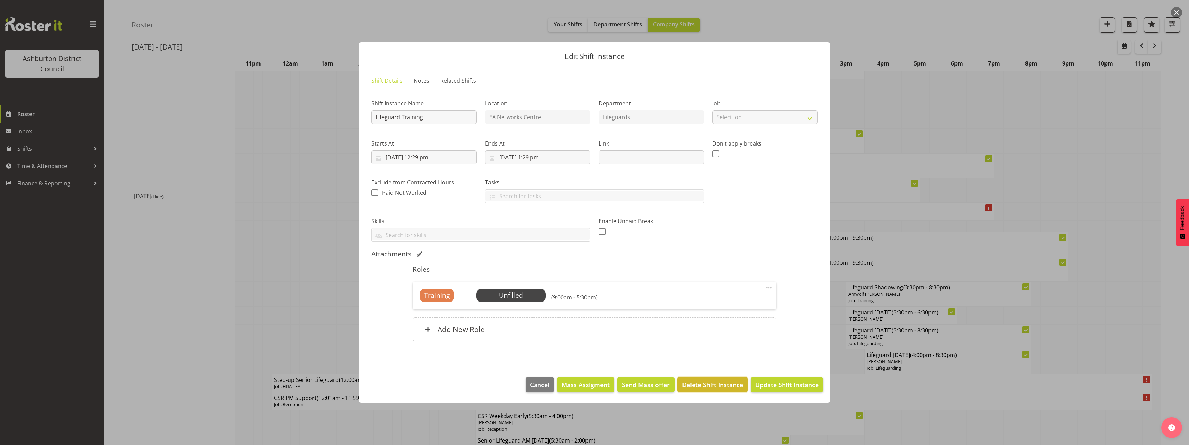
click at [726, 391] on button "Delete Shift Instance" at bounding box center [712, 384] width 70 height 15
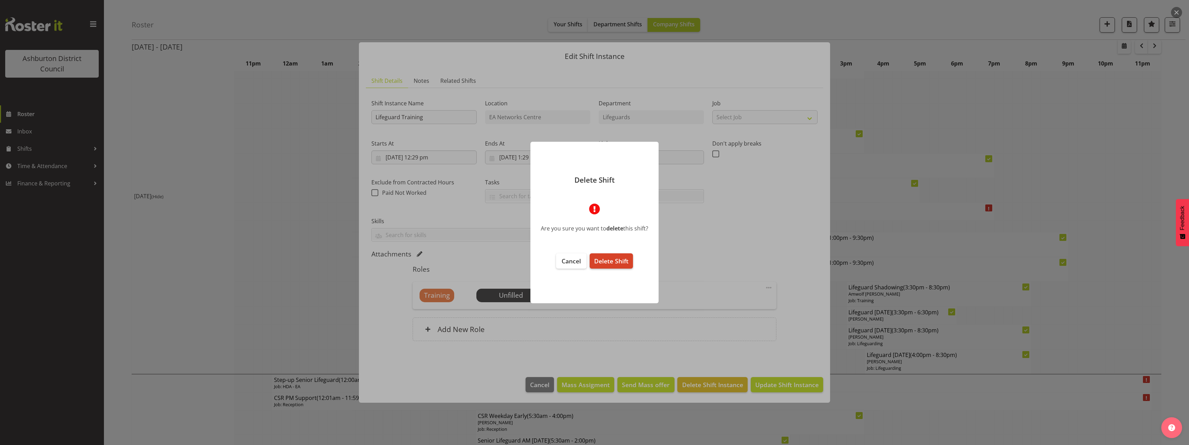
click at [618, 264] on span "Delete Shift" at bounding box center [611, 261] width 34 height 8
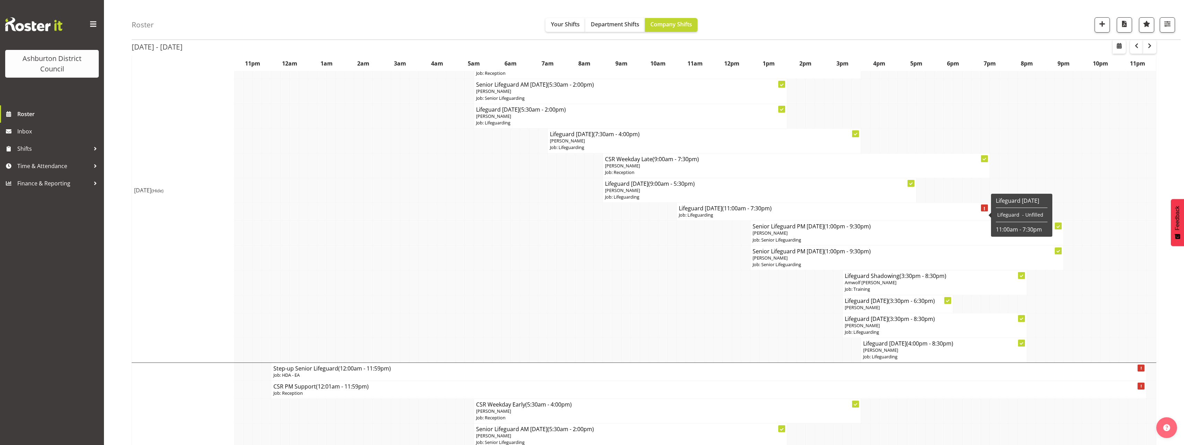
click at [705, 215] on p "Job: Lifeguarding" at bounding box center [833, 215] width 309 height 7
select select "38"
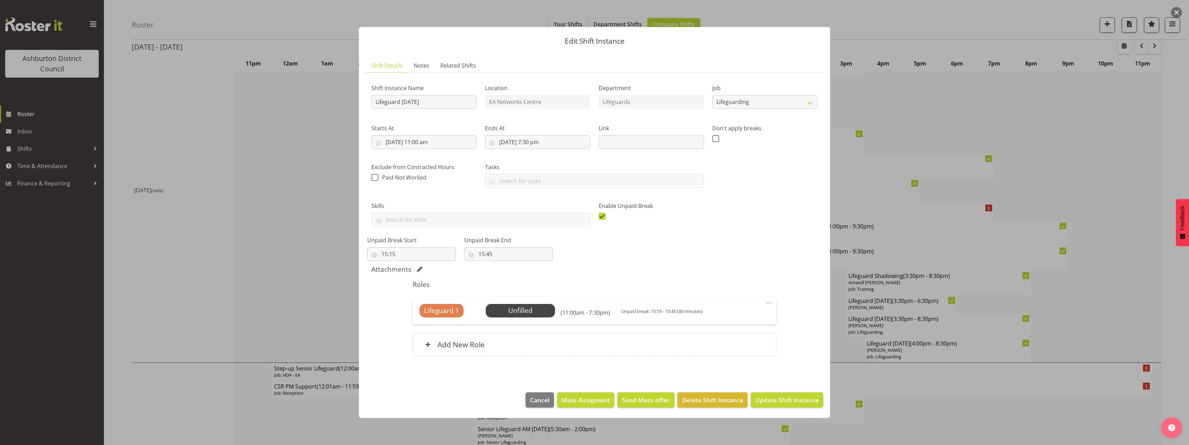
click at [284, 221] on div at bounding box center [594, 222] width 1189 height 445
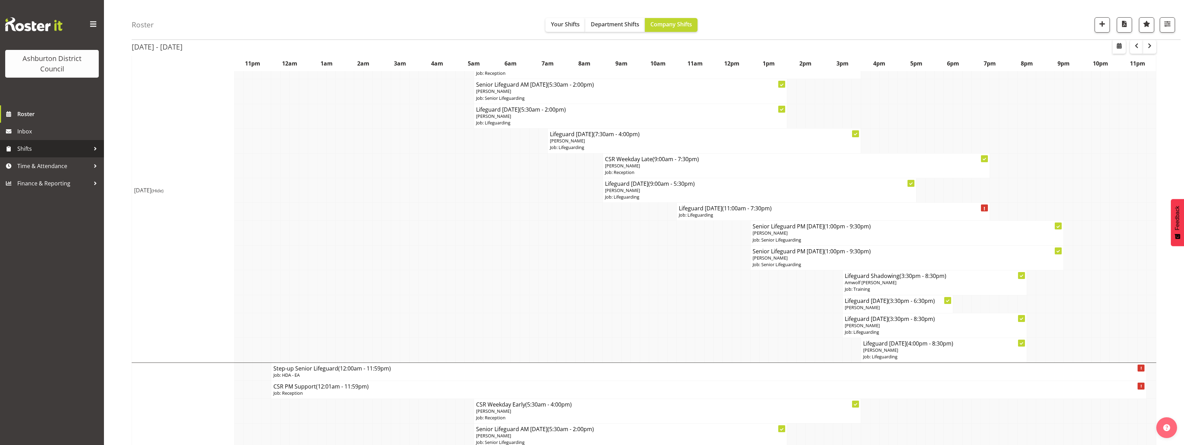
click at [46, 152] on span "Shifts" at bounding box center [53, 148] width 73 height 10
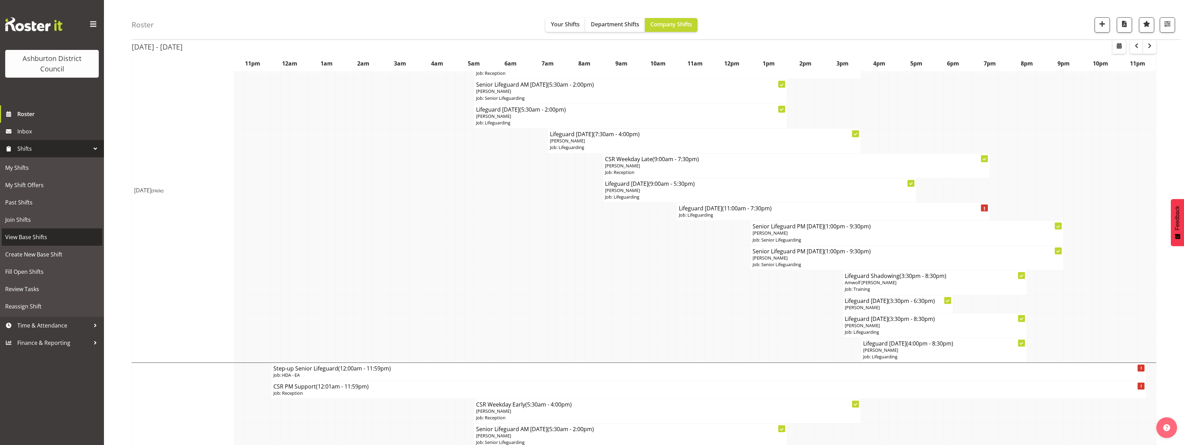
click at [50, 237] on span "View Base Shifts" at bounding box center [52, 237] width 94 height 10
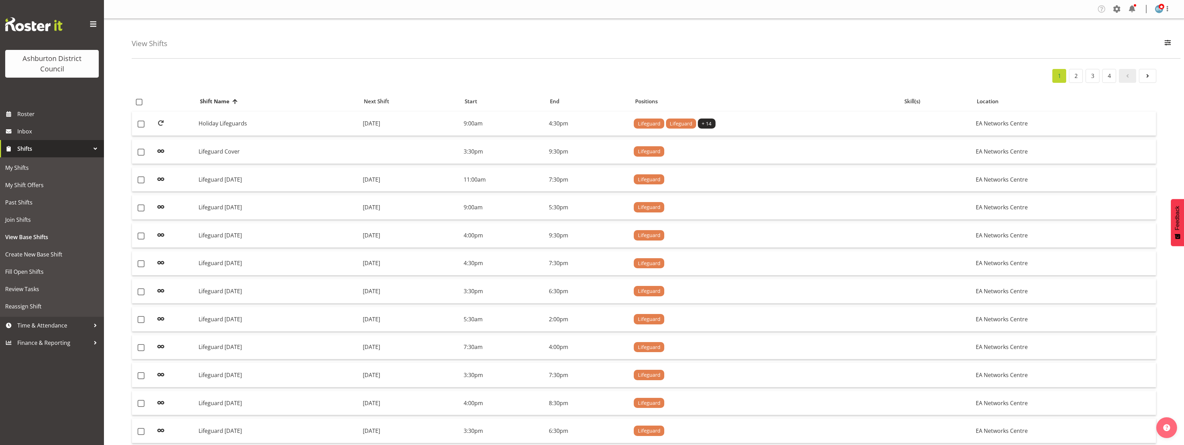
click at [123, 176] on div "View Shifts Search lifeguard All Locations Art Gallery & Museum EA Networks Cen…" at bounding box center [644, 415] width 1080 height 792
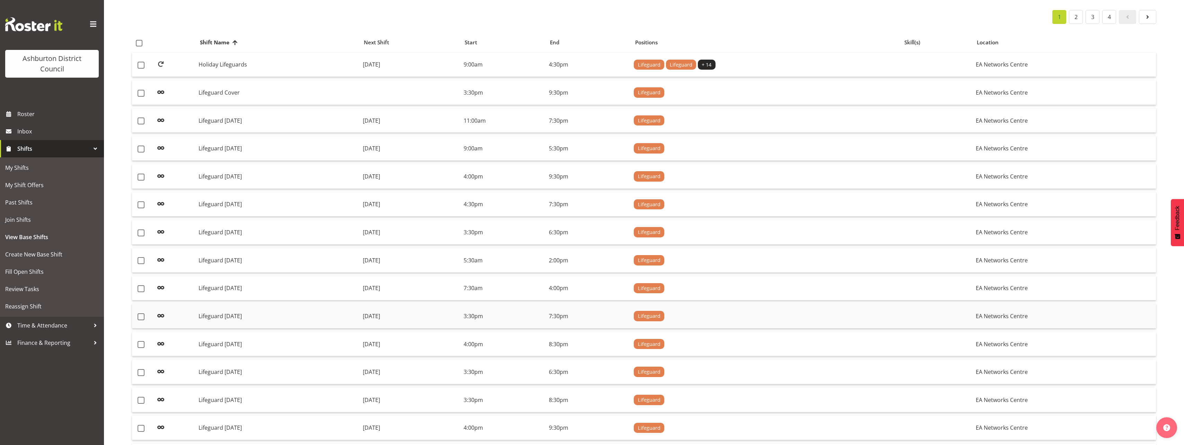
scroll to position [163, 0]
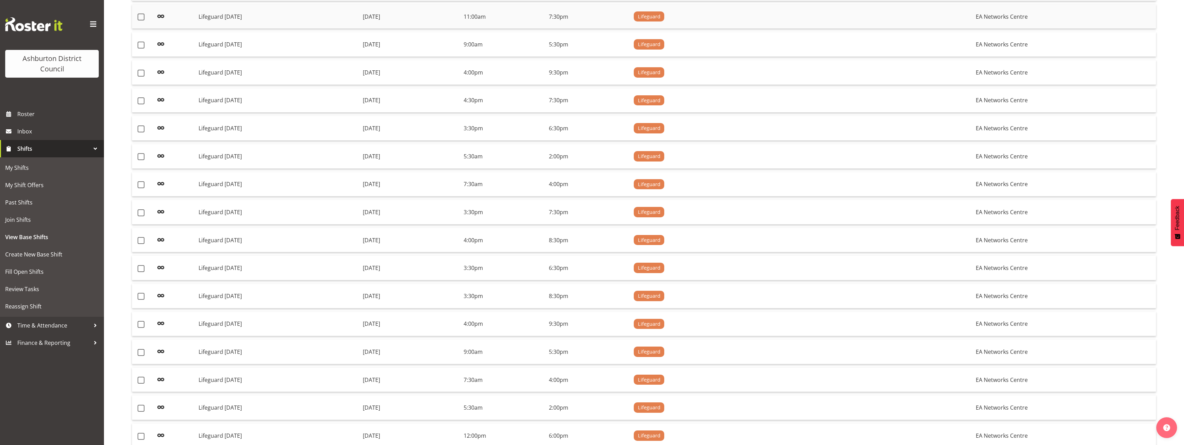
click at [439, 17] on td "Friday, 10th Oct 2025" at bounding box center [410, 17] width 101 height 25
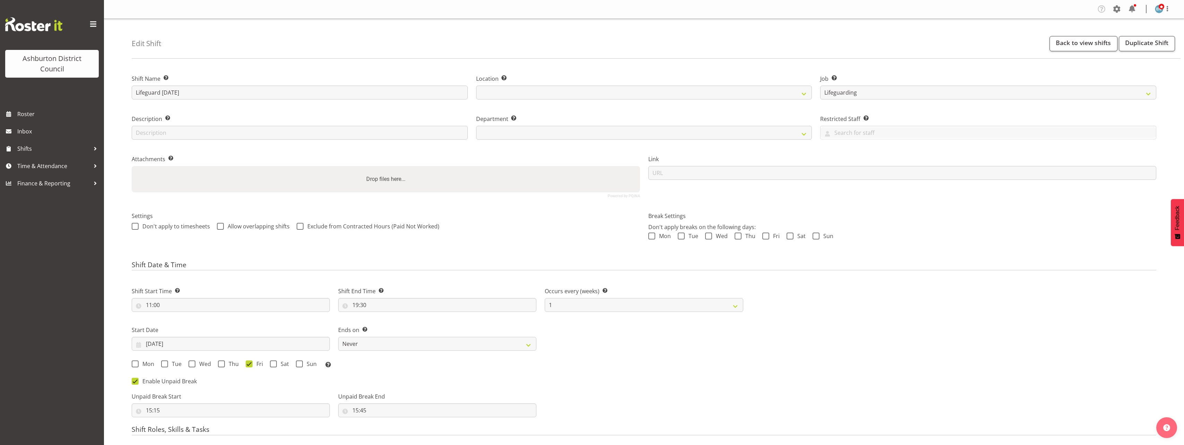
select select "38"
select select
select select "64"
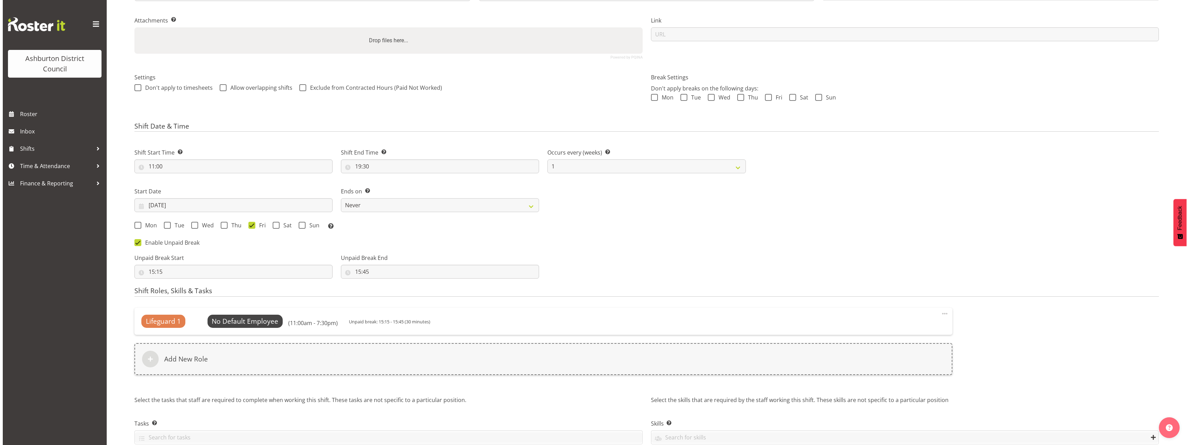
scroll to position [172, 0]
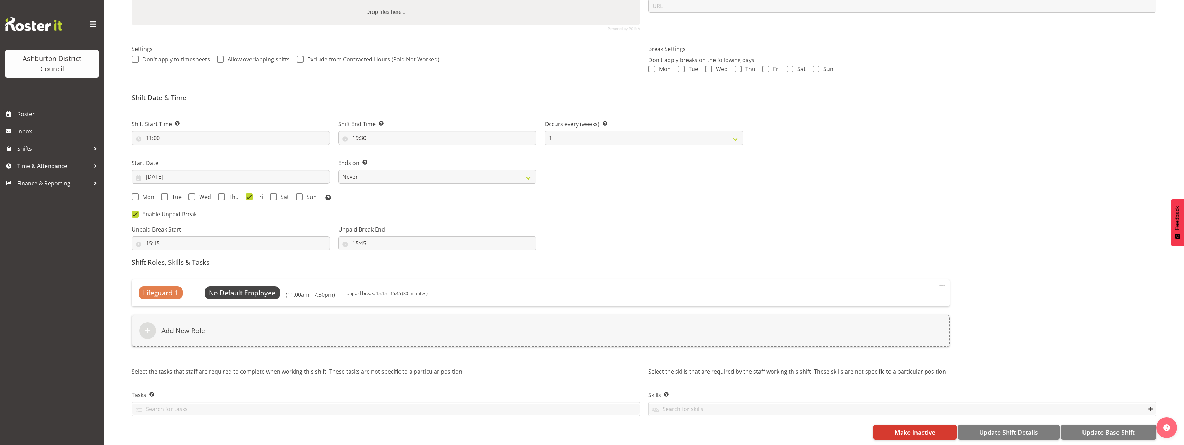
select select "65"
click at [213, 170] on input "[DATE]" at bounding box center [231, 177] width 198 height 14
click at [248, 193] on span at bounding box center [244, 197] width 8 height 8
select select "9"
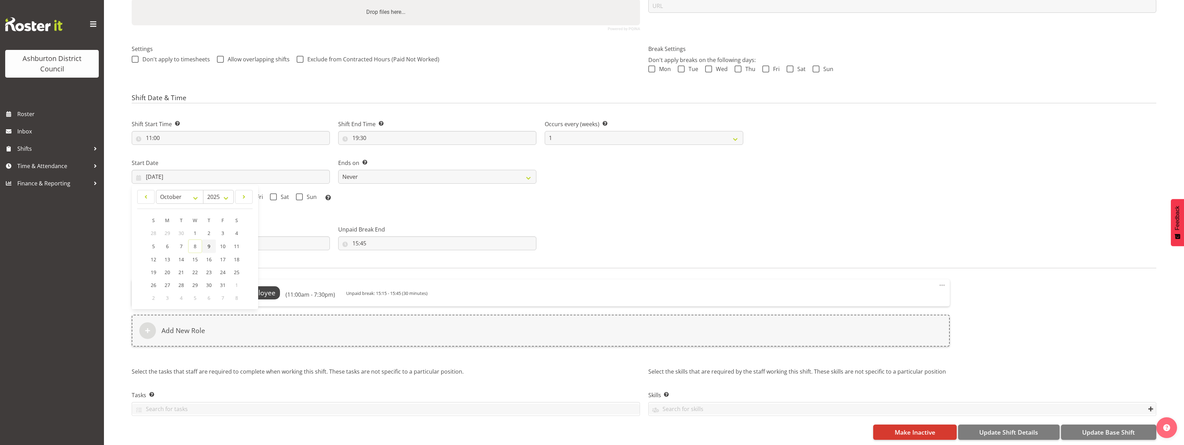
click at [210, 241] on link "9" at bounding box center [209, 246] width 14 height 14
type input "[DATE]"
click at [232, 291] on span "Select Employee" at bounding box center [243, 293] width 52 height 10
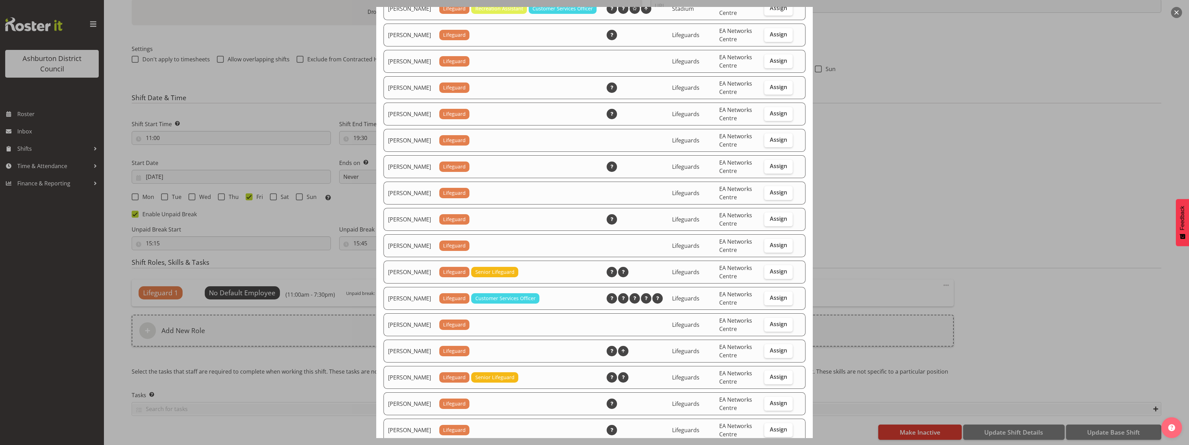
scroll to position [693, 0]
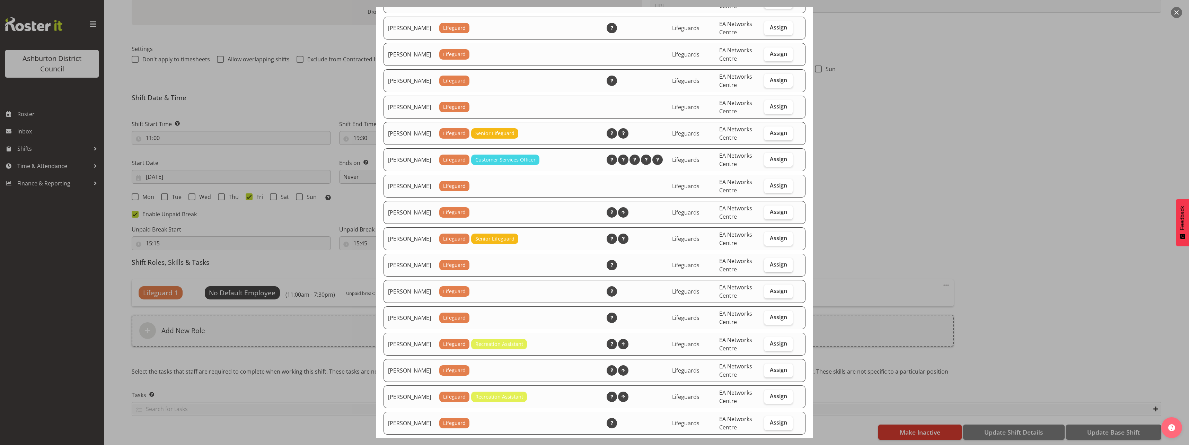
click at [770, 268] on span "Assign" at bounding box center [778, 264] width 17 height 7
click at [769, 267] on input "Assign" at bounding box center [766, 264] width 5 height 5
checkbox input "true"
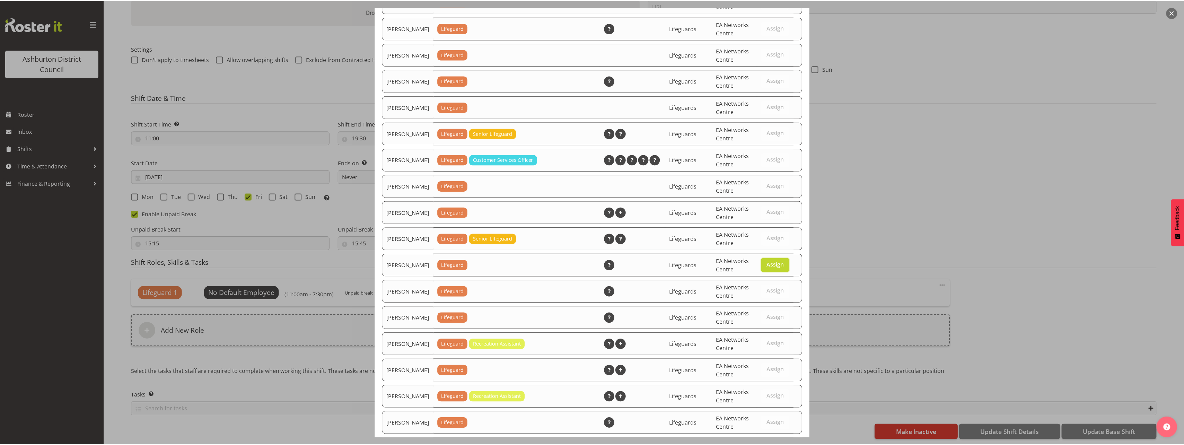
scroll to position [846, 0]
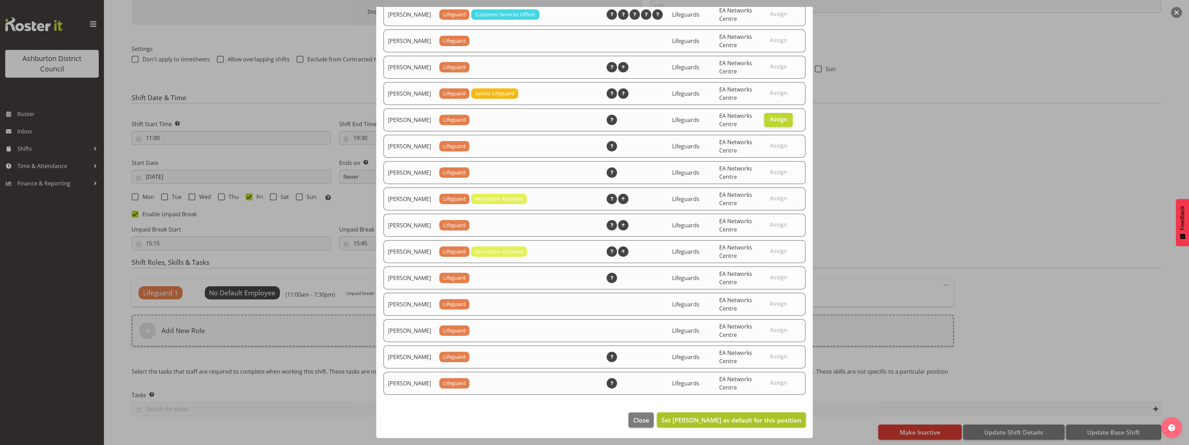
click at [756, 422] on span "Set [PERSON_NAME] as default for this position" at bounding box center [732, 420] width 140 height 8
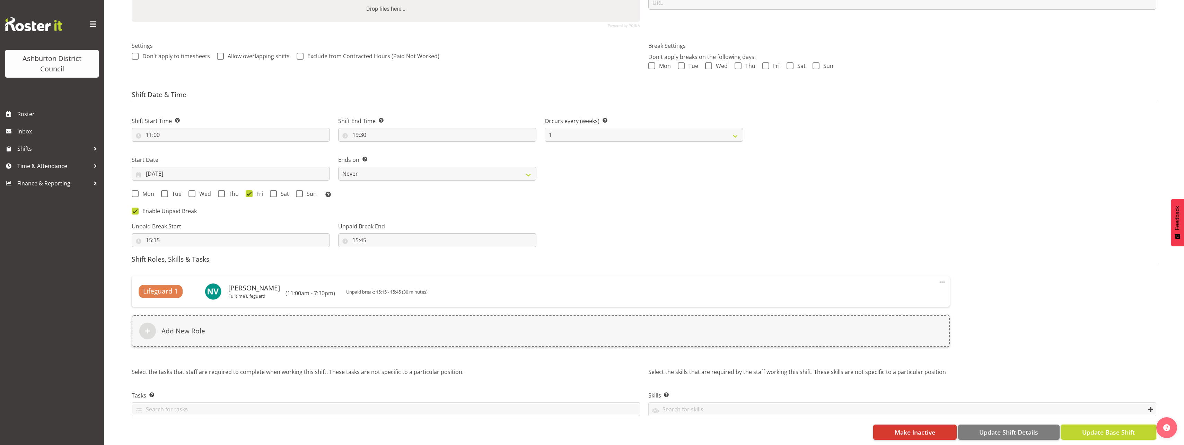
click at [1106, 429] on span "Update Base Shift" at bounding box center [1108, 432] width 53 height 9
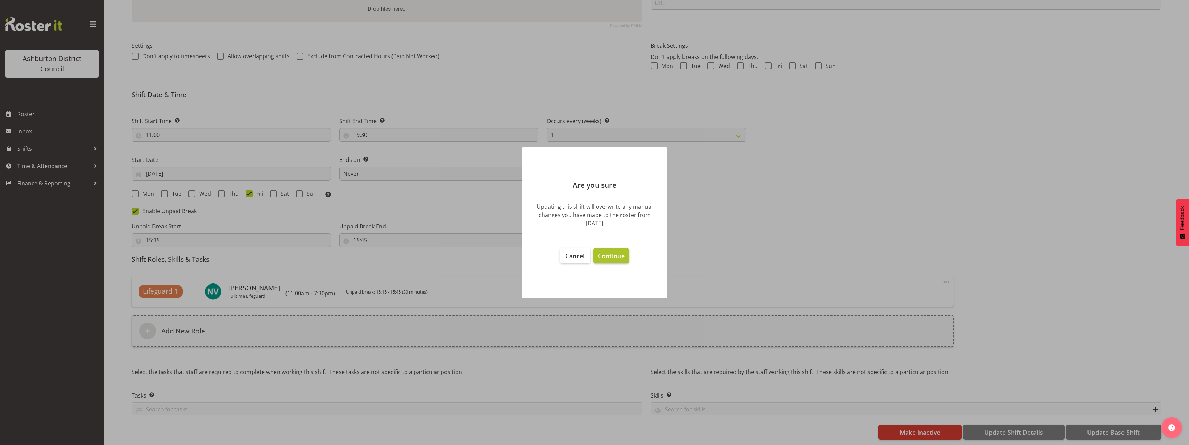
click at [617, 257] on span "Continue" at bounding box center [611, 256] width 27 height 8
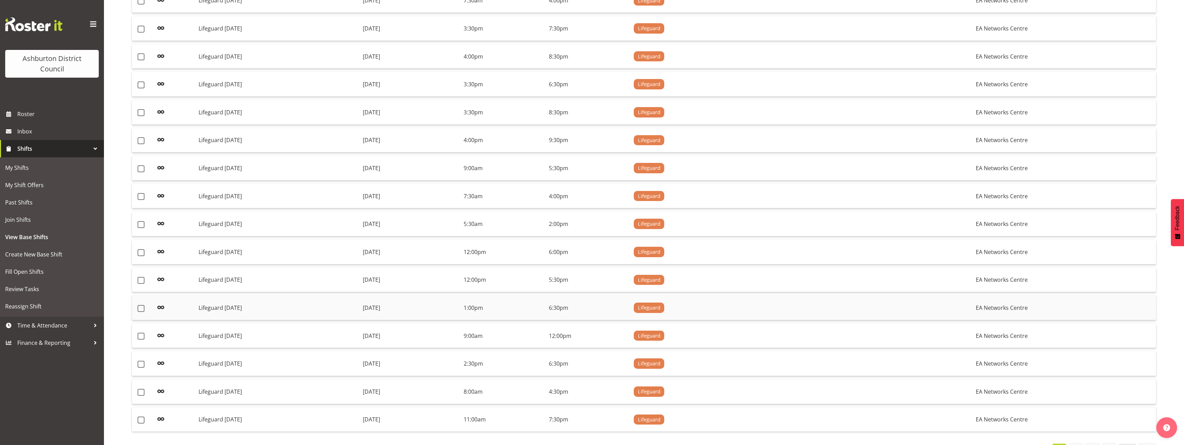
scroll to position [371, 0]
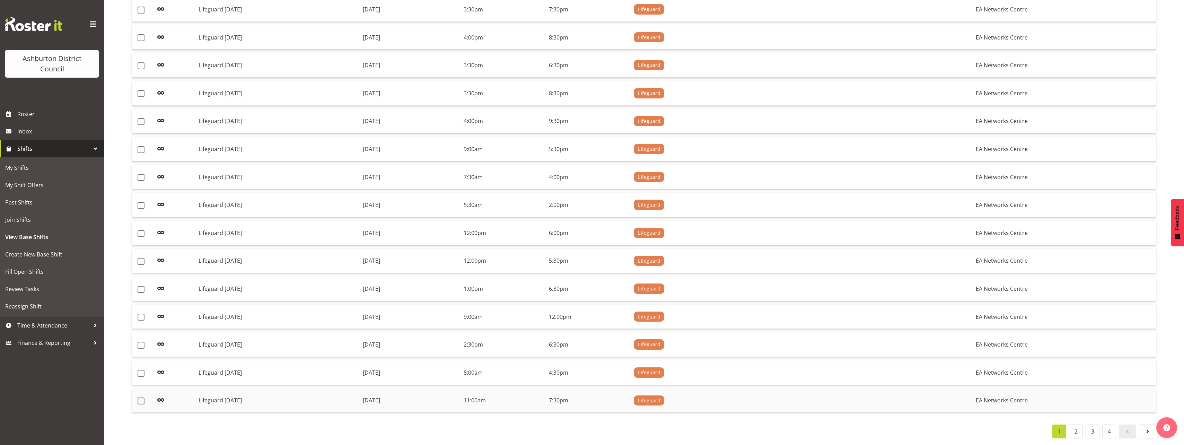
click at [393, 393] on td "[DATE]" at bounding box center [410, 400] width 101 height 24
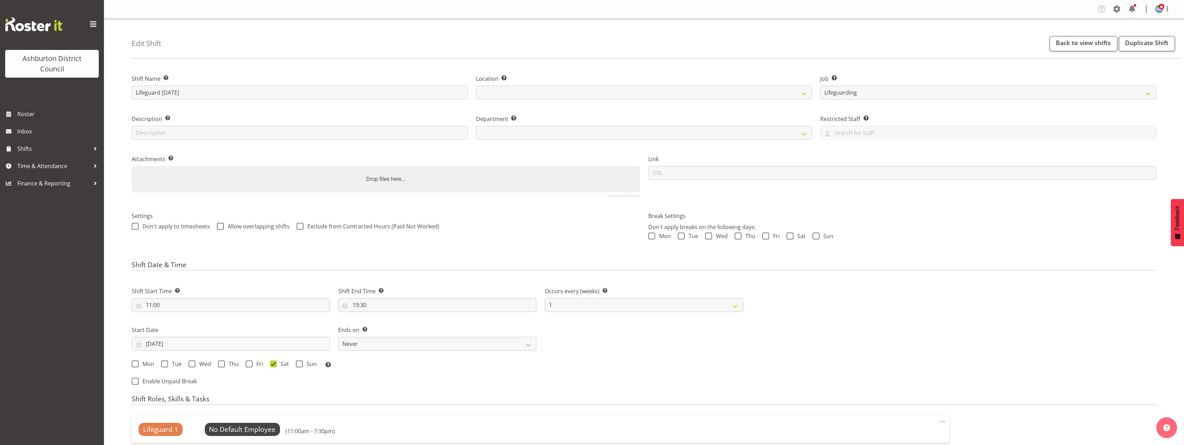
select select "38"
select select "7"
select select "2025"
select select
select select "65"
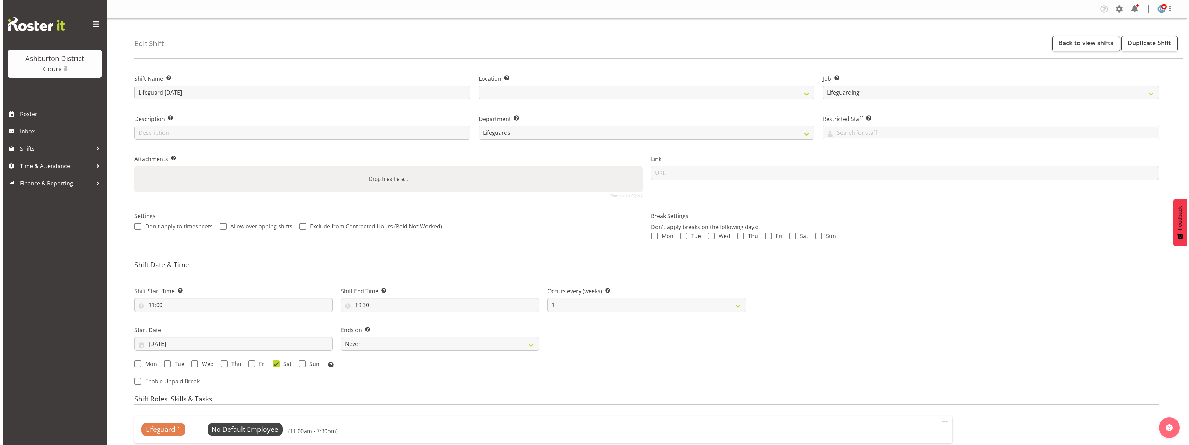
scroll to position [104, 0]
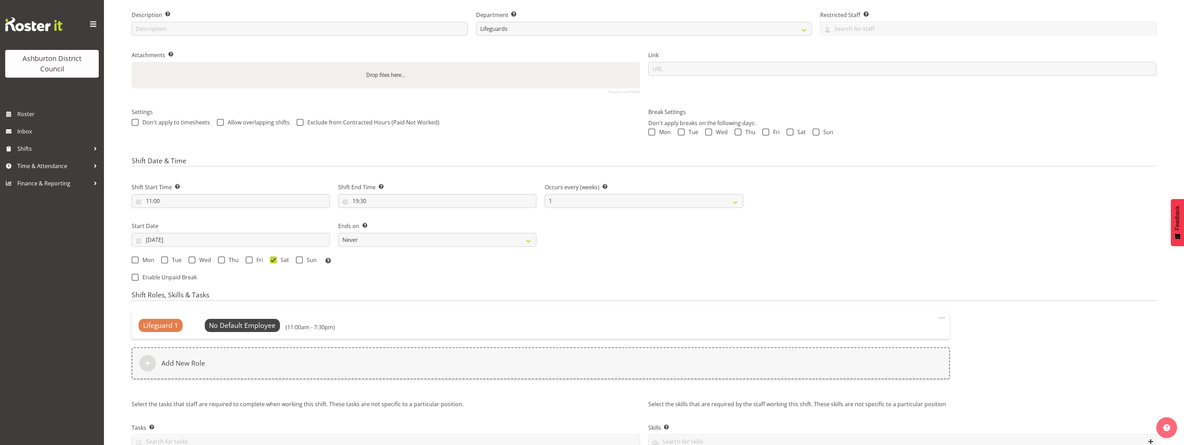
select select "64"
click at [173, 237] on input "[DATE]" at bounding box center [231, 240] width 198 height 14
click at [245, 260] on span at bounding box center [244, 260] width 8 height 8
select select "9"
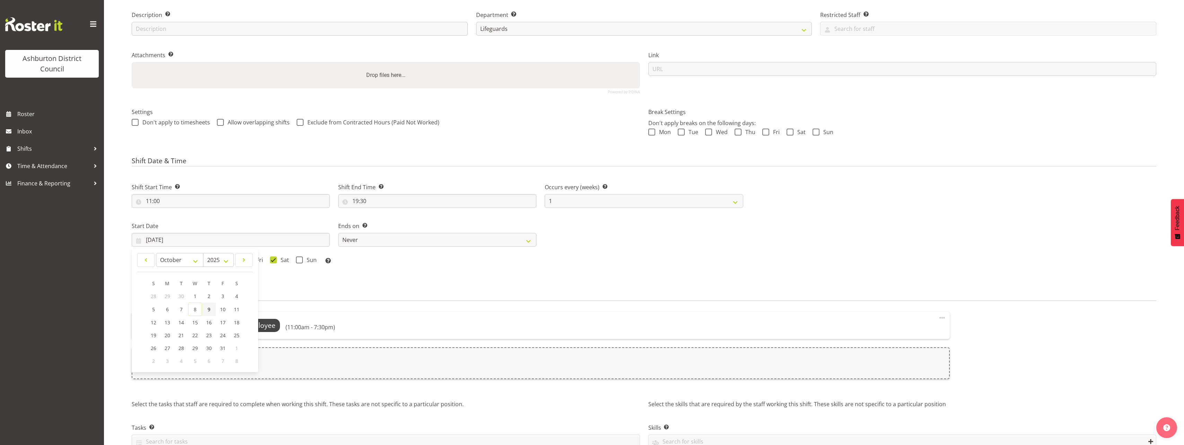
click at [206, 311] on link "9" at bounding box center [209, 310] width 14 height 14
type input "[DATE]"
click at [261, 325] on span "Select Employee" at bounding box center [243, 326] width 52 height 10
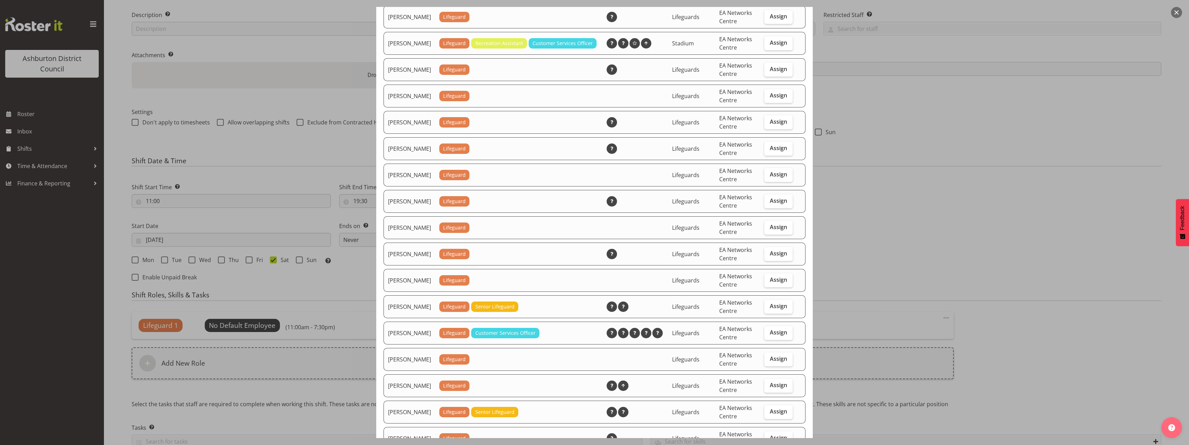
scroll to position [624, 0]
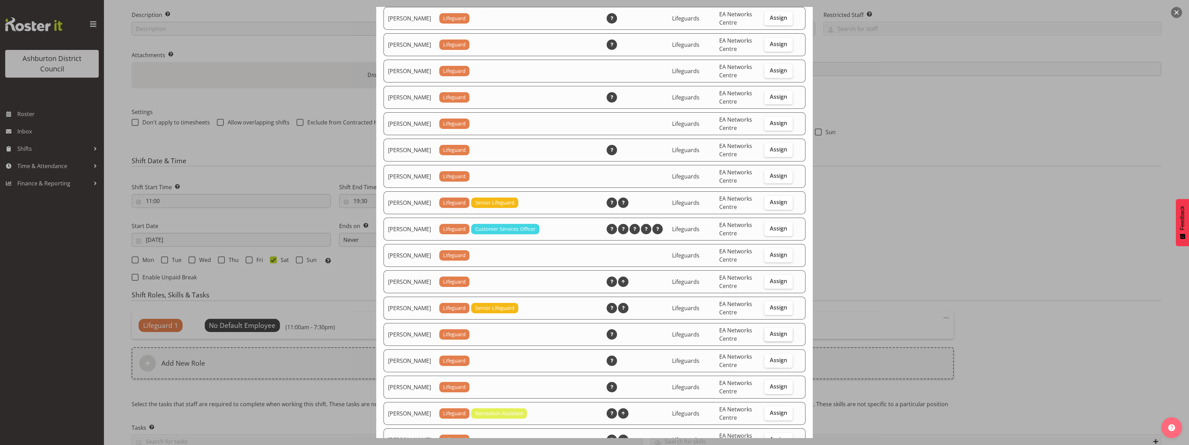
click at [772, 341] on label "Assign" at bounding box center [778, 334] width 28 height 14
click at [769, 336] on input "Assign" at bounding box center [766, 334] width 5 height 5
checkbox input "true"
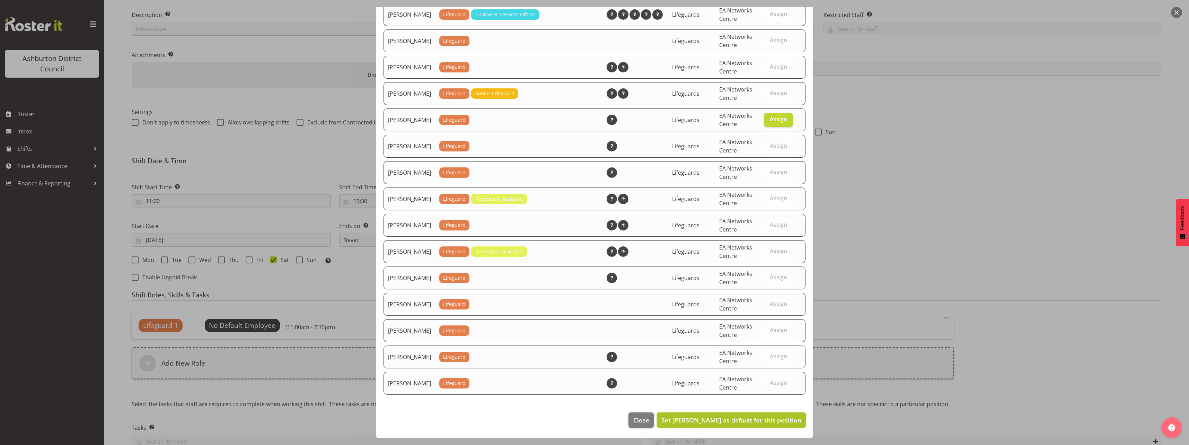
click at [755, 422] on span "Set [PERSON_NAME] as default for this position" at bounding box center [732, 420] width 140 height 8
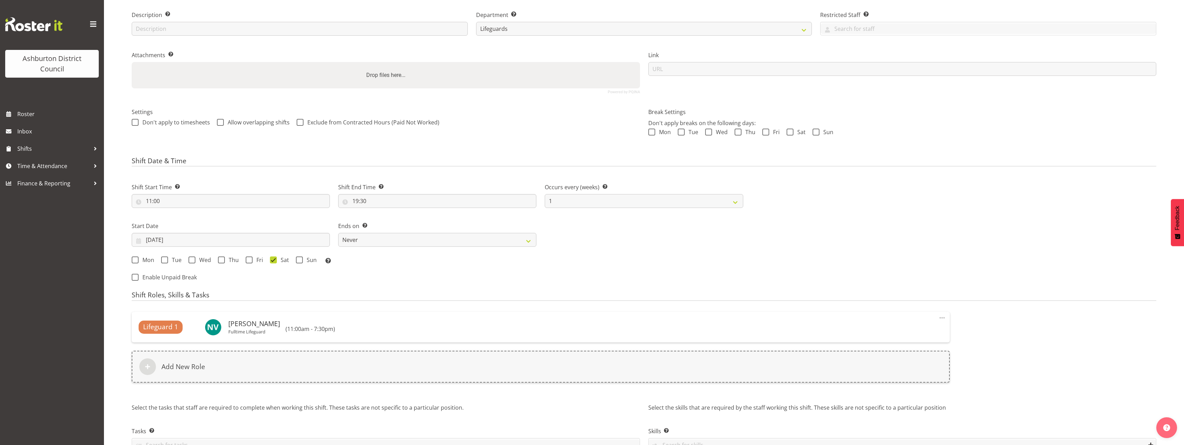
click at [1044, 342] on div "Lifeguard 1 [PERSON_NAME] Fulltime Lifeguard Change Employee Clear (11:00am - 7…" at bounding box center [644, 351] width 1033 height 87
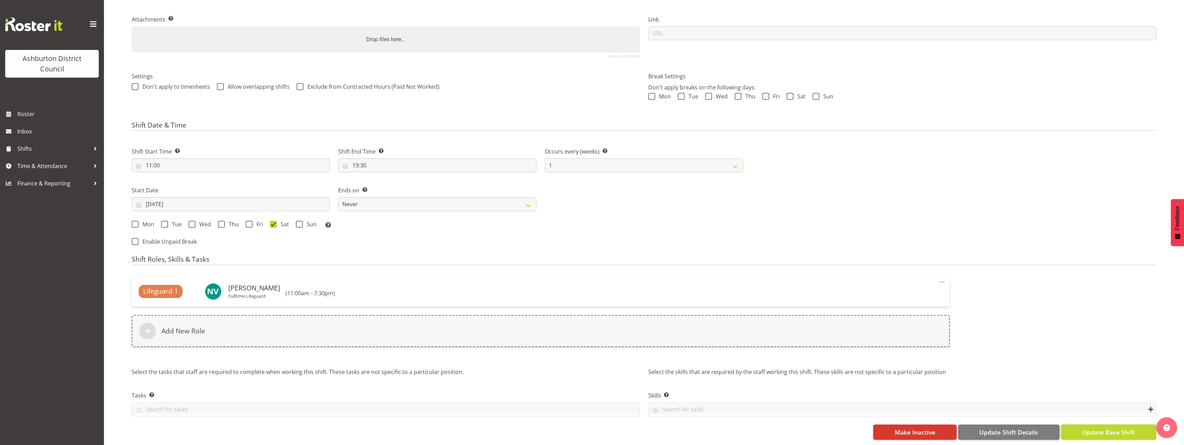
click at [1106, 429] on span "Update Base Shift" at bounding box center [1108, 432] width 53 height 9
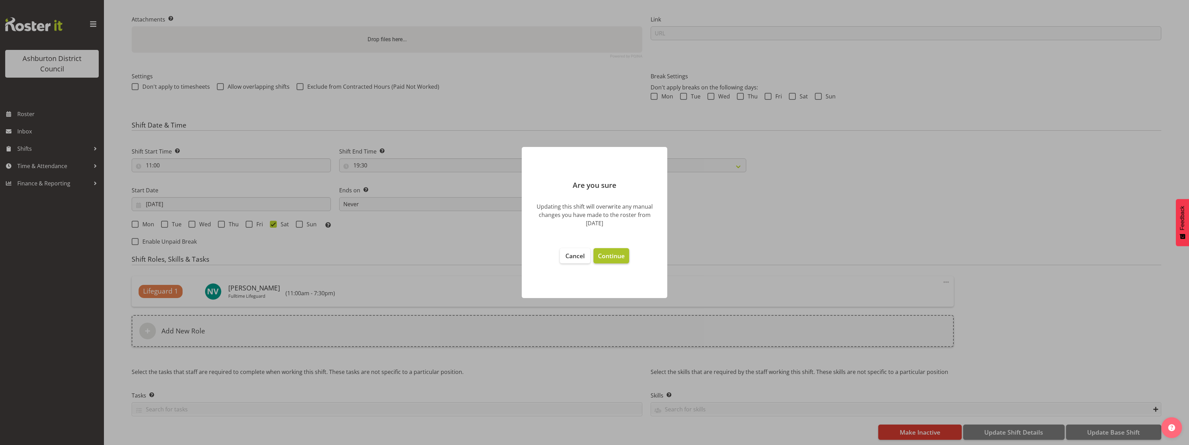
click at [619, 252] on span "Continue" at bounding box center [611, 256] width 27 height 8
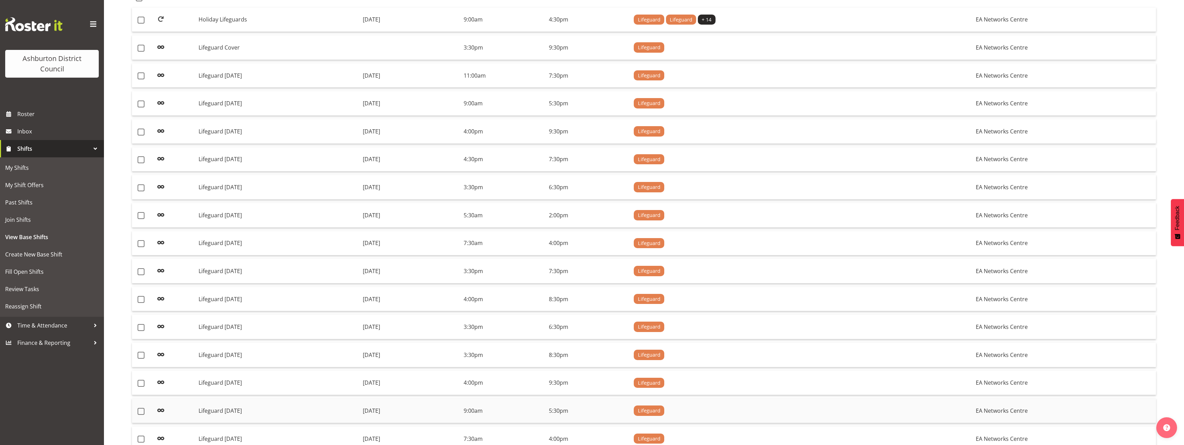
scroll to position [371, 0]
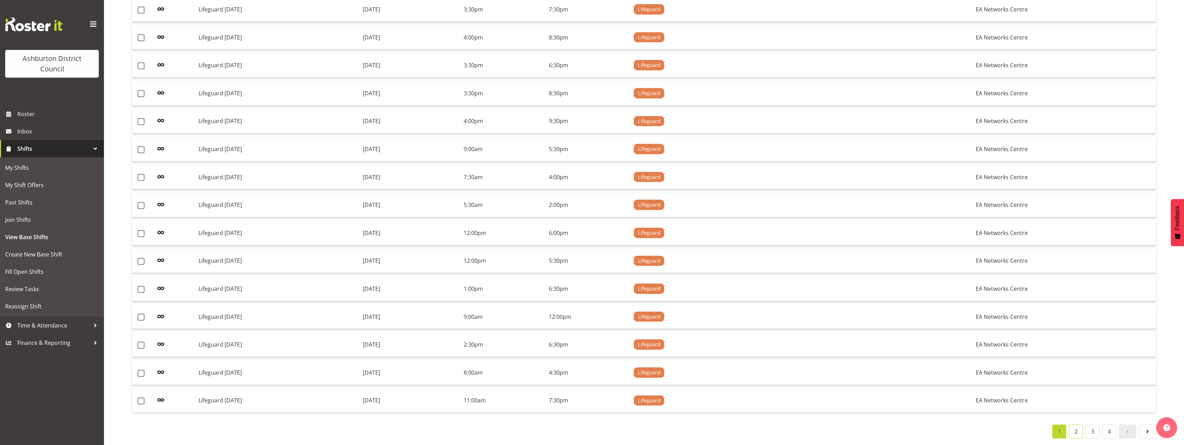
click at [1076, 425] on link "2" at bounding box center [1076, 432] width 14 height 14
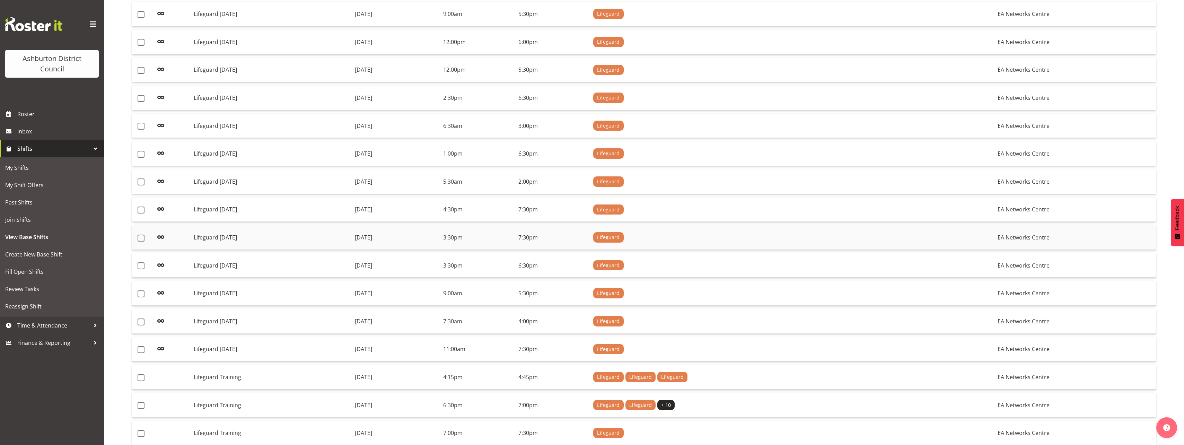
scroll to position [312, 0]
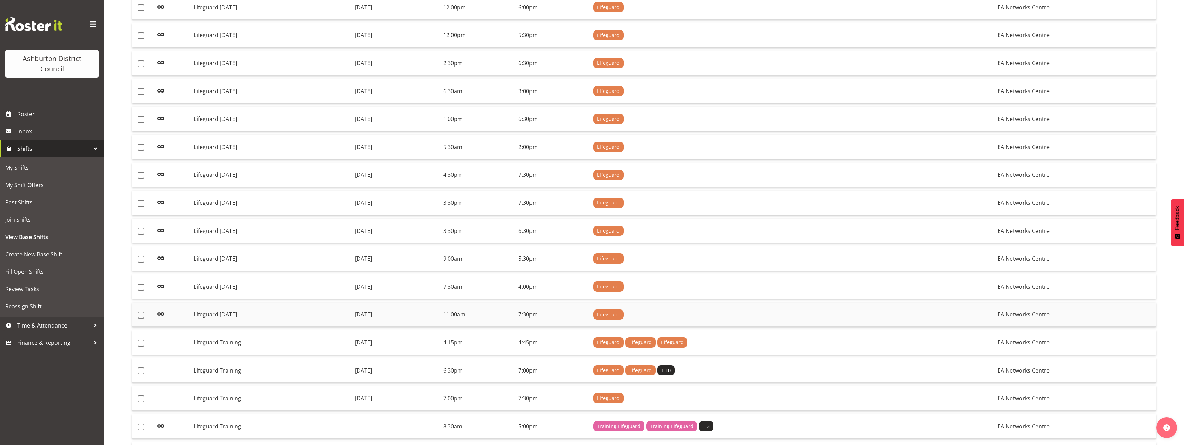
click at [297, 314] on td "Lifeguard Thursday" at bounding box center [271, 315] width 161 height 25
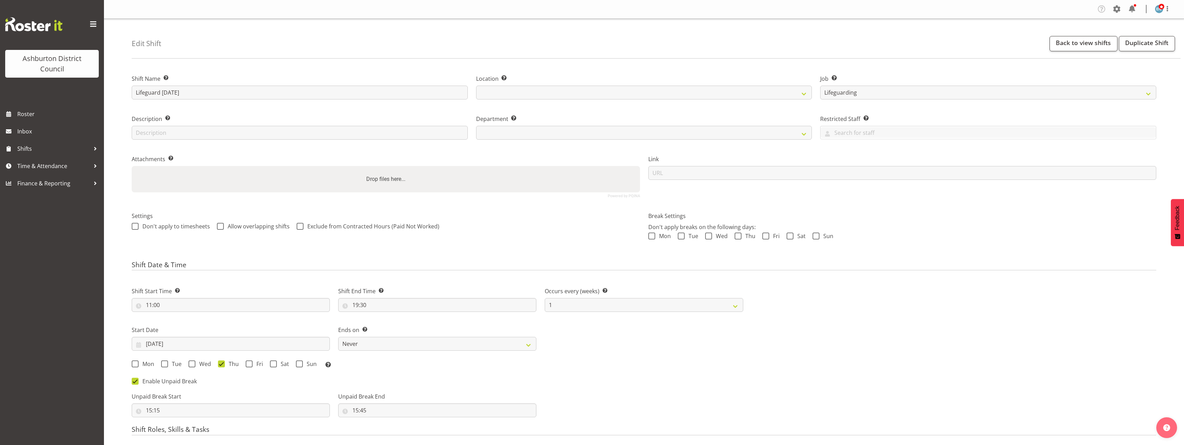
select select "38"
select select "7"
select select "2025"
select select
select select "64"
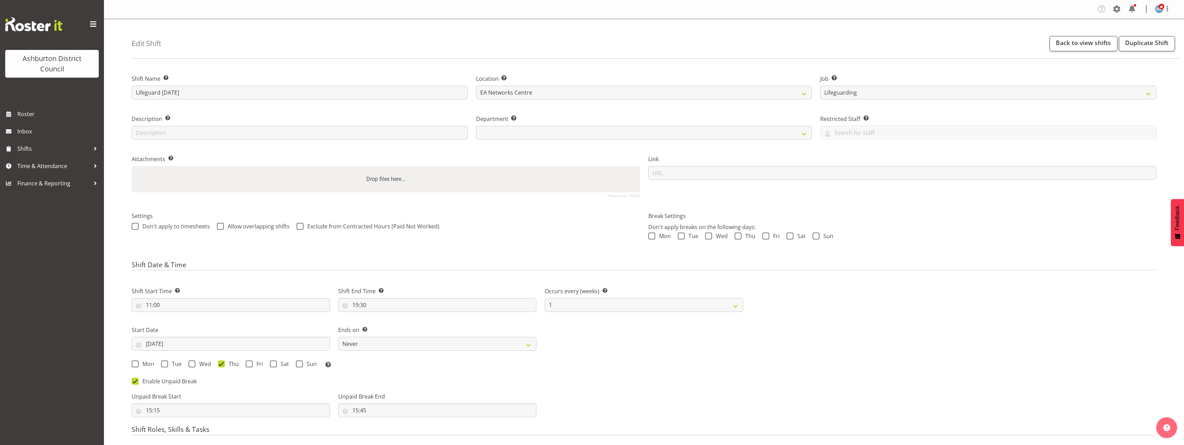
scroll to position [69, 0]
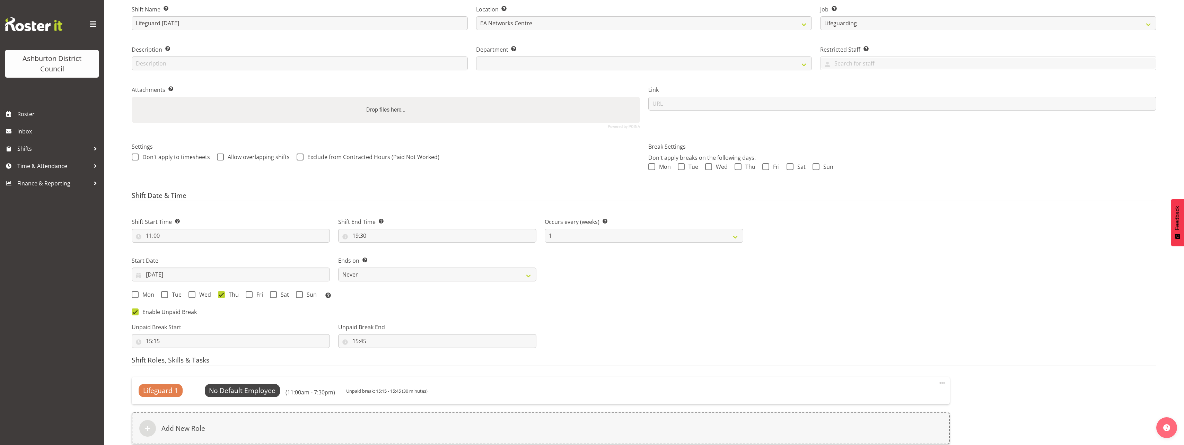
select select "65"
click at [169, 279] on input "27/08/2025" at bounding box center [231, 275] width 198 height 14
click at [247, 298] on span at bounding box center [244, 294] width 8 height 8
click at [242, 298] on span at bounding box center [244, 294] width 8 height 8
select select "9"
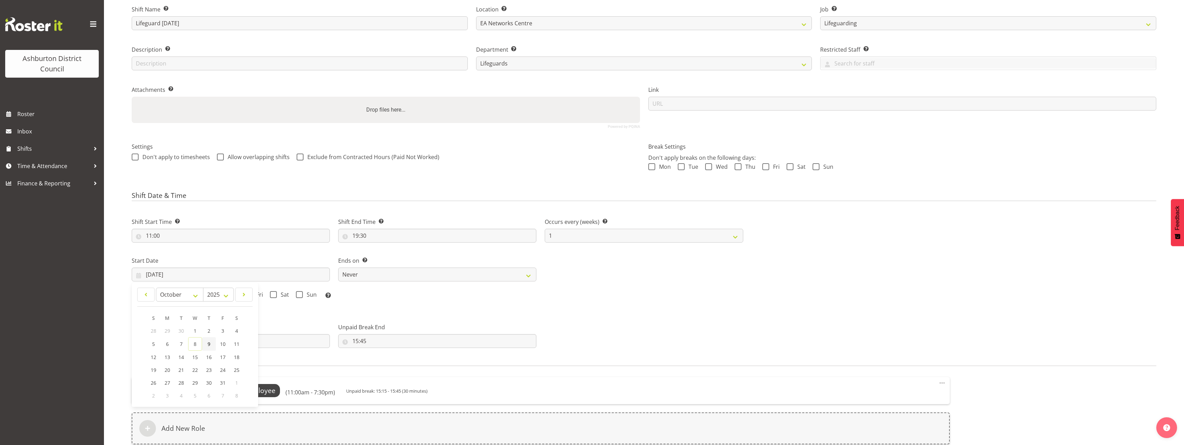
click at [207, 347] on link "9" at bounding box center [209, 344] width 14 height 14
type input "09/10/2025"
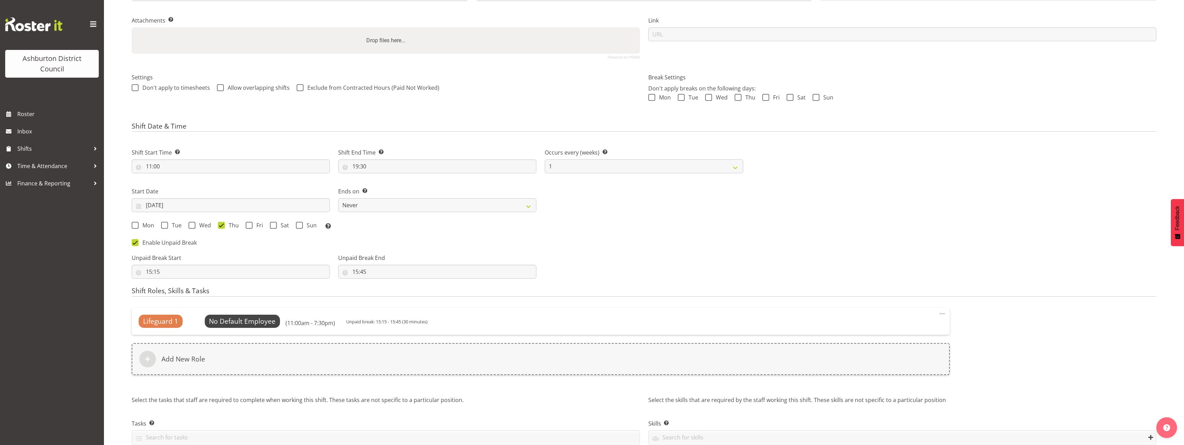
click at [624, 277] on div "Unpaid Break Start 15:15 00 01 02 03 04 05 06 07 08 09 10 11 12 13 14 15 16 17 …" at bounding box center [438, 263] width 620 height 39
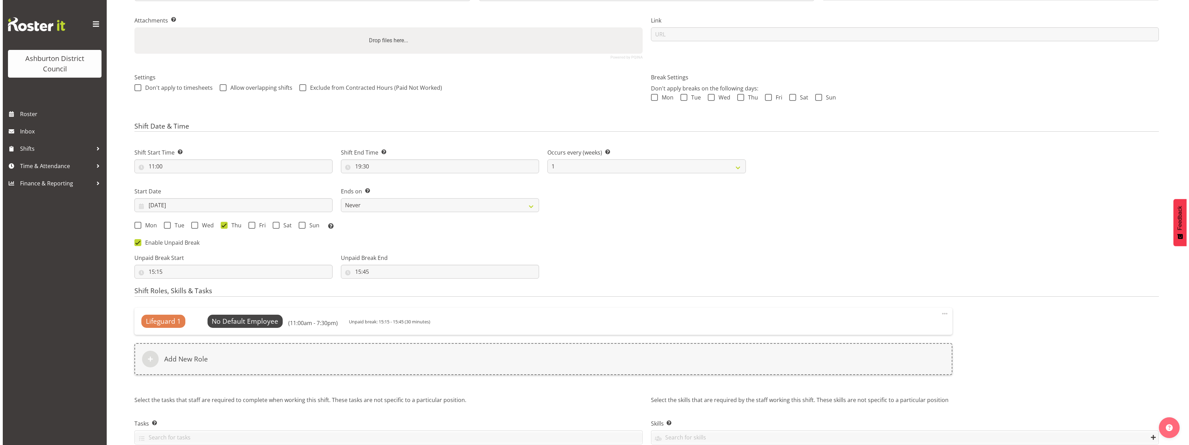
scroll to position [172, 0]
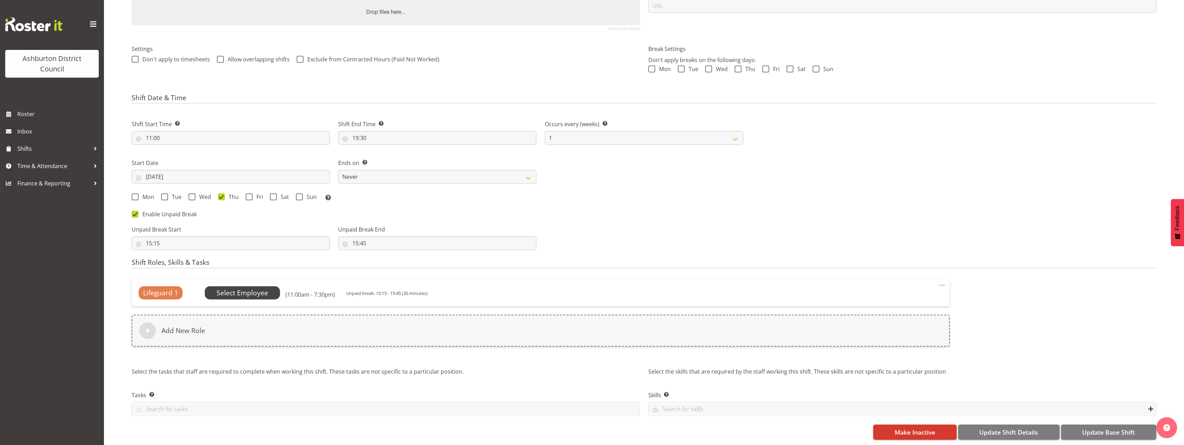
click at [237, 291] on span "Select Employee" at bounding box center [243, 293] width 52 height 10
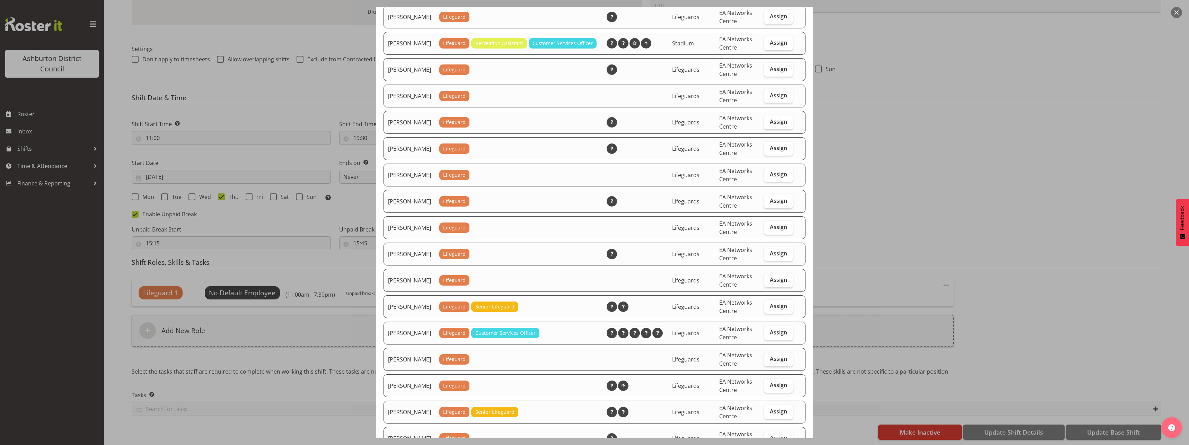
scroll to position [624, 0]
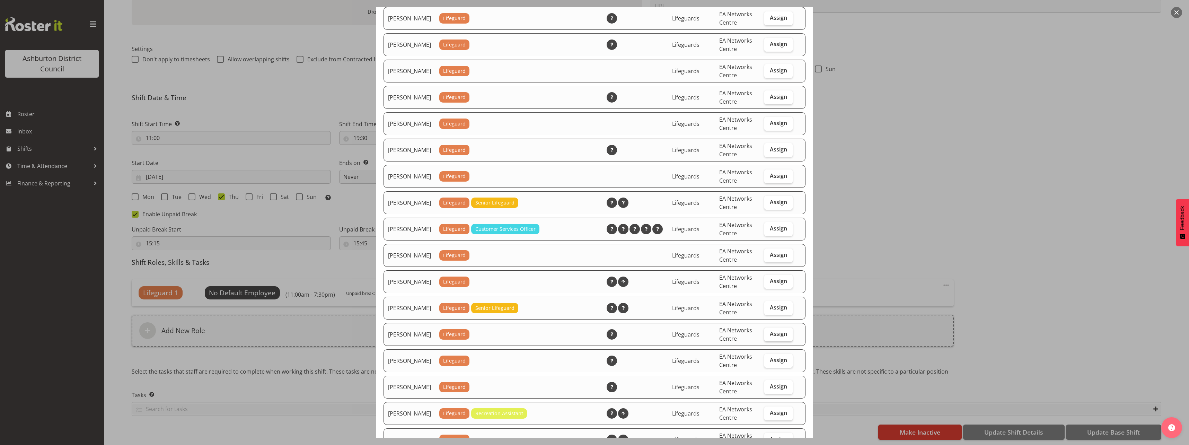
click at [771, 337] on span "Assign" at bounding box center [778, 333] width 17 height 7
click at [769, 336] on input "Assign" at bounding box center [766, 334] width 5 height 5
checkbox input "true"
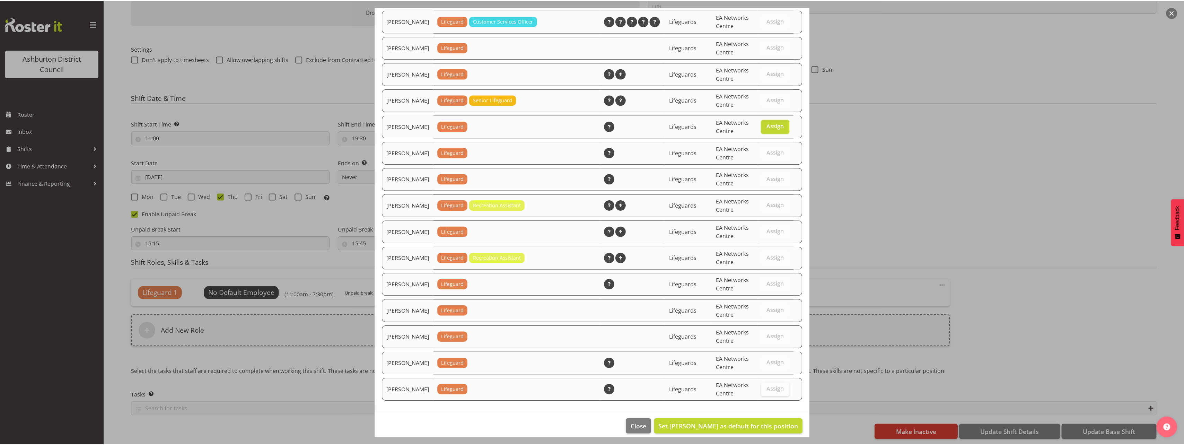
scroll to position [846, 0]
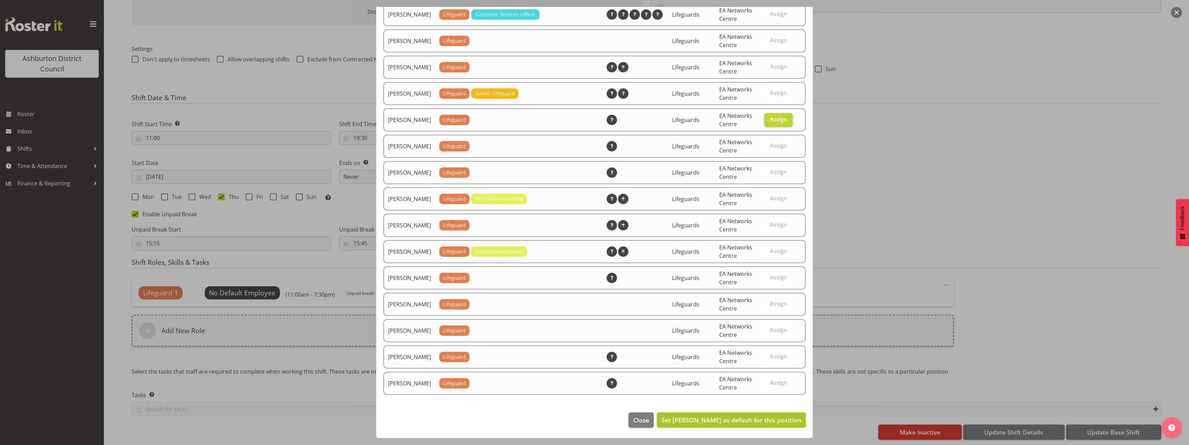
click at [768, 424] on span "Set Nicka Van Berlo as default for this position" at bounding box center [732, 420] width 140 height 8
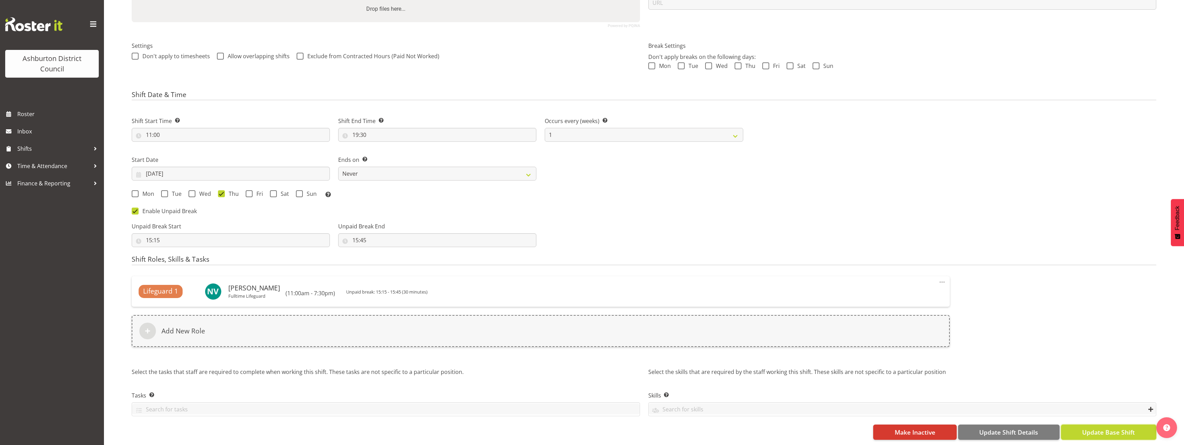
click at [1076, 430] on button "Update Base Shift" at bounding box center [1108, 432] width 95 height 15
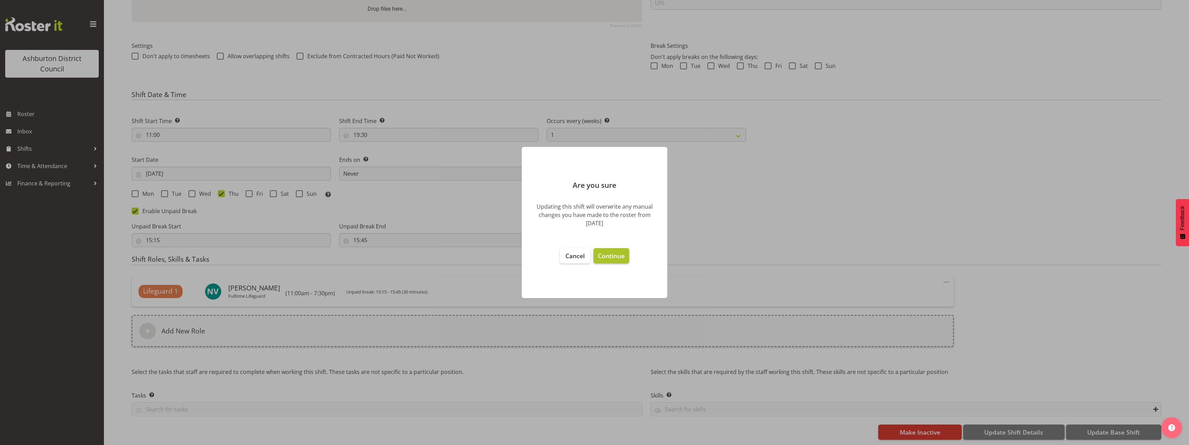
click at [605, 254] on span "Continue" at bounding box center [611, 256] width 27 height 8
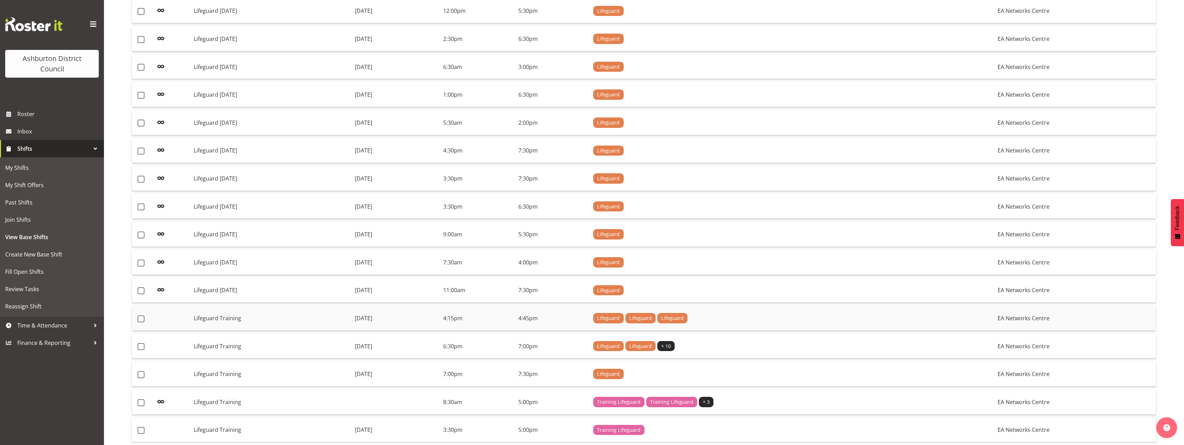
scroll to position [371, 0]
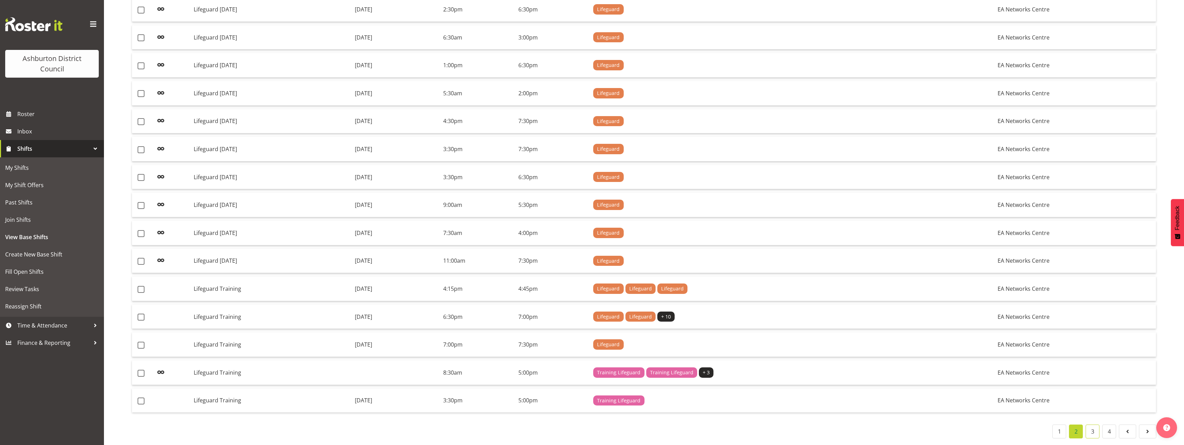
click at [1095, 428] on link "3" at bounding box center [1093, 432] width 14 height 14
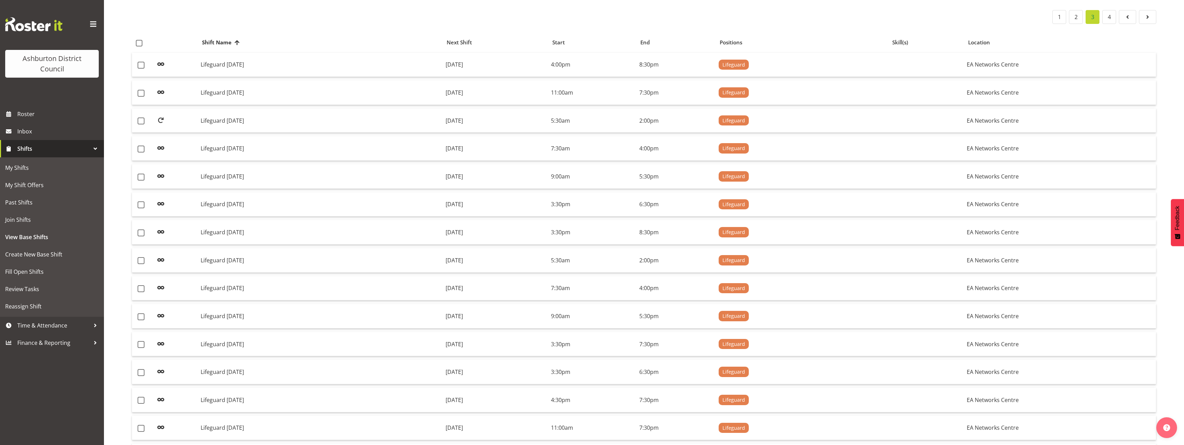
scroll to position [24, 0]
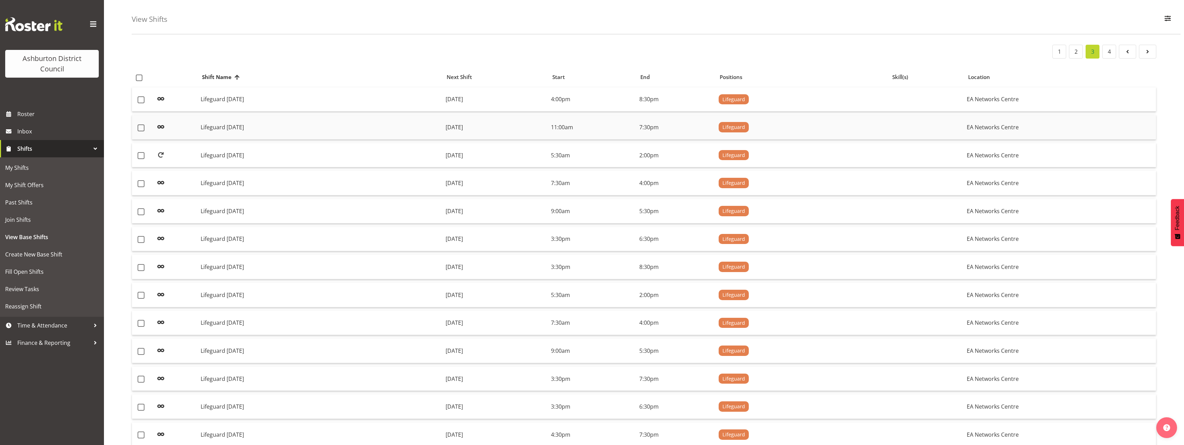
click at [286, 134] on td "Lifeguard [DATE]" at bounding box center [320, 127] width 245 height 25
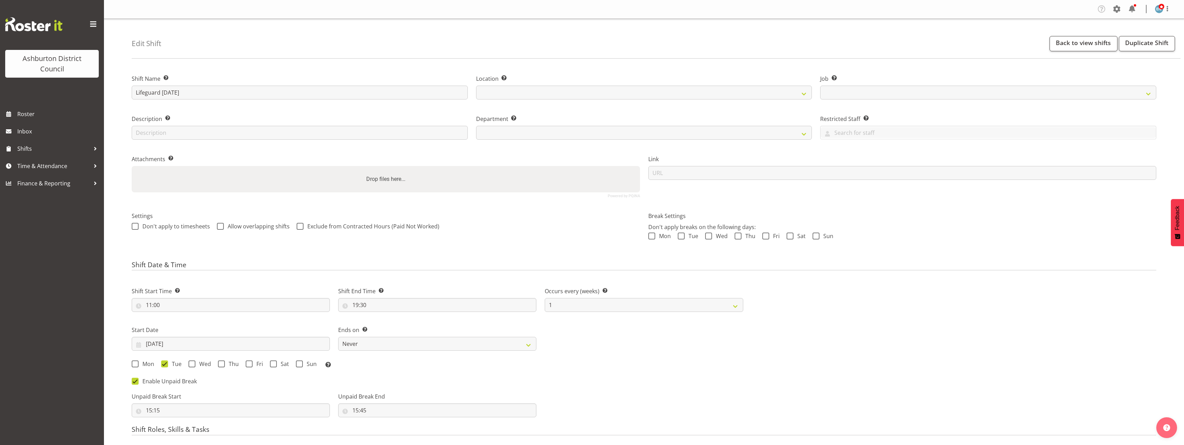
select select
select select "7"
select select "2025"
select select
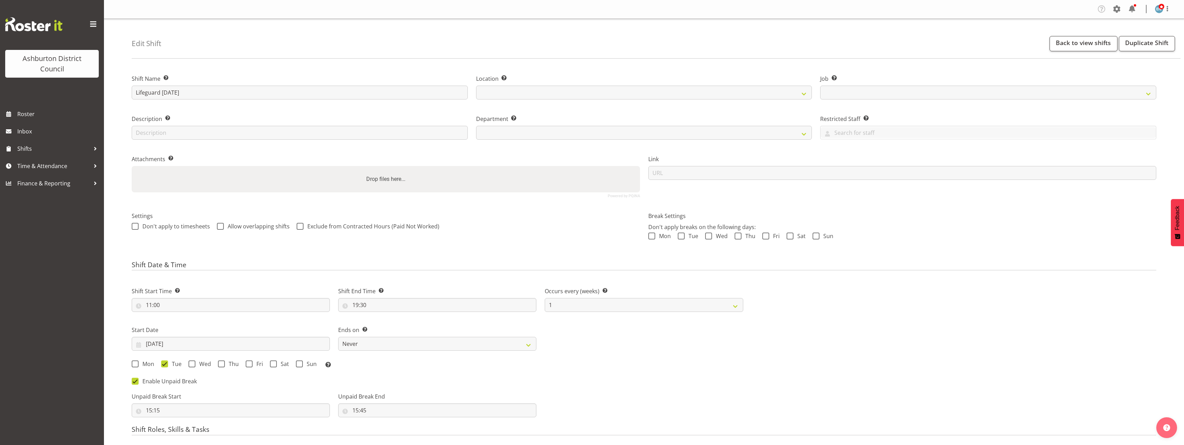
select select "64"
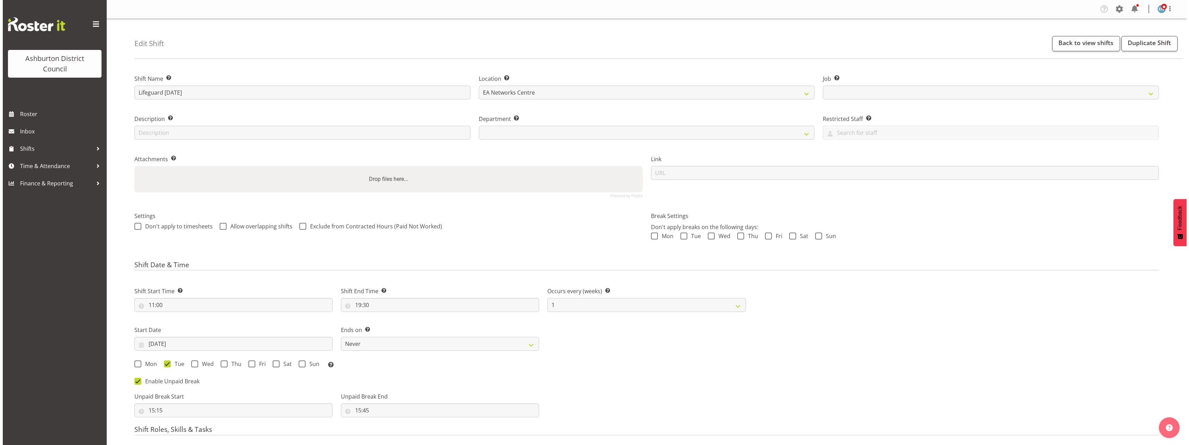
scroll to position [172, 0]
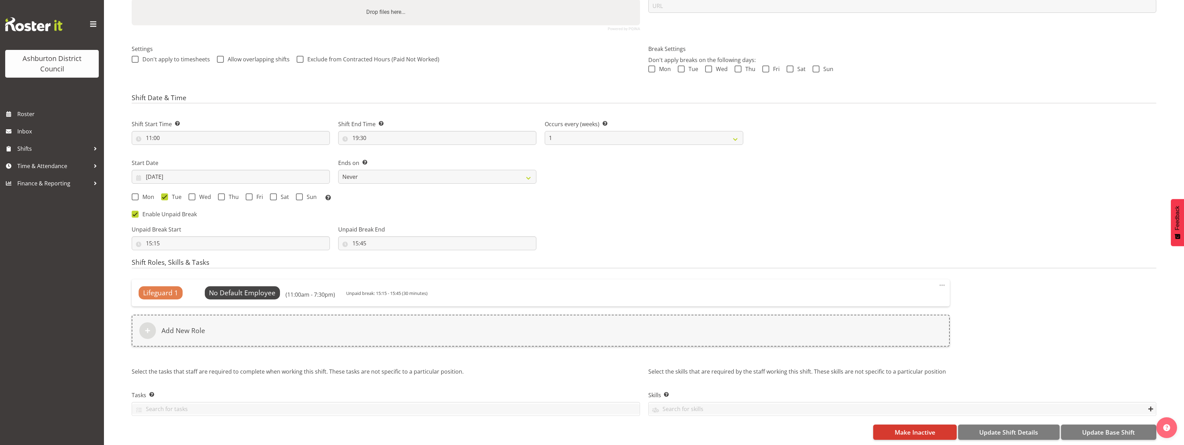
select select
select select "38"
select select "65"
click at [165, 171] on input "27/08/2025" at bounding box center [231, 177] width 198 height 14
click at [242, 193] on span at bounding box center [244, 197] width 8 height 8
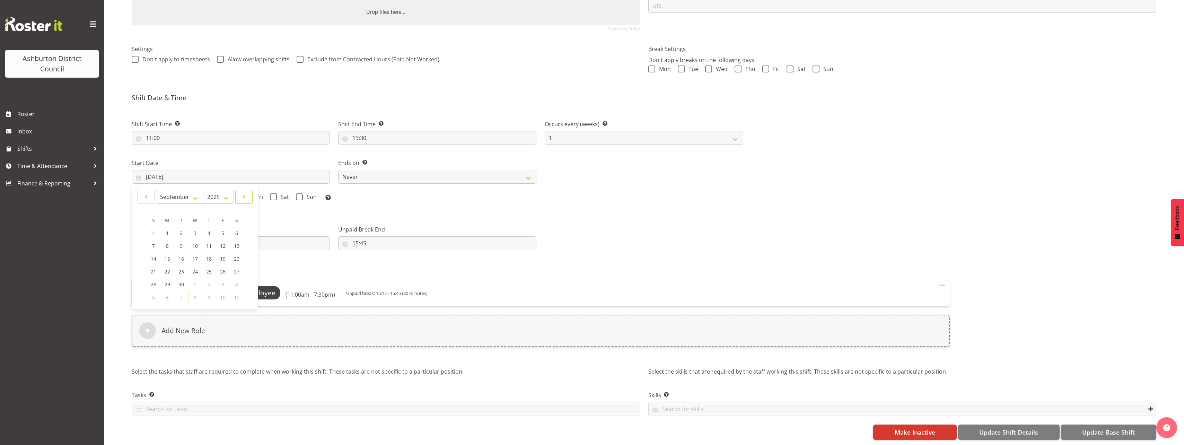
click at [242, 193] on span at bounding box center [244, 197] width 8 height 8
select select "9"
click at [177, 240] on link "7" at bounding box center [181, 246] width 14 height 14
type input "07/10/2025"
click at [266, 292] on span "Select Employee" at bounding box center [243, 293] width 52 height 10
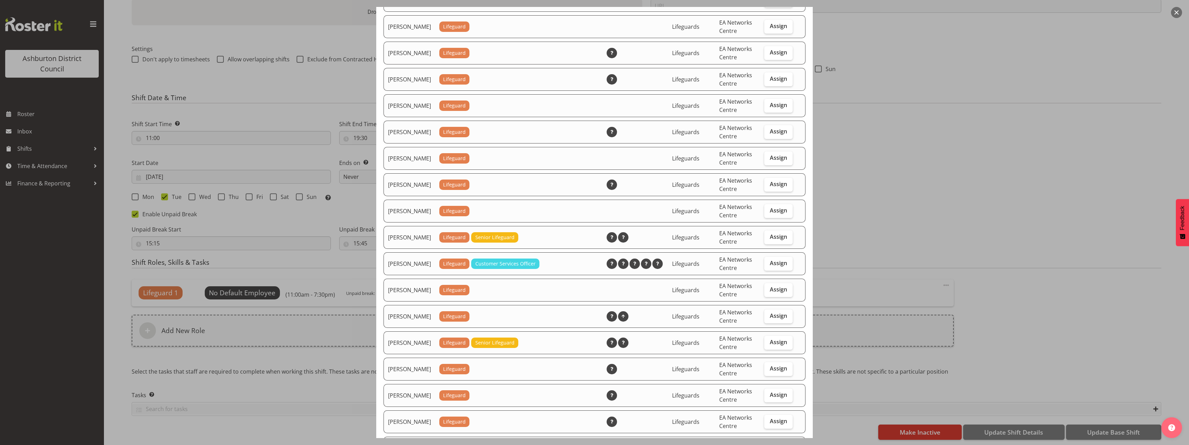
scroll to position [693, 0]
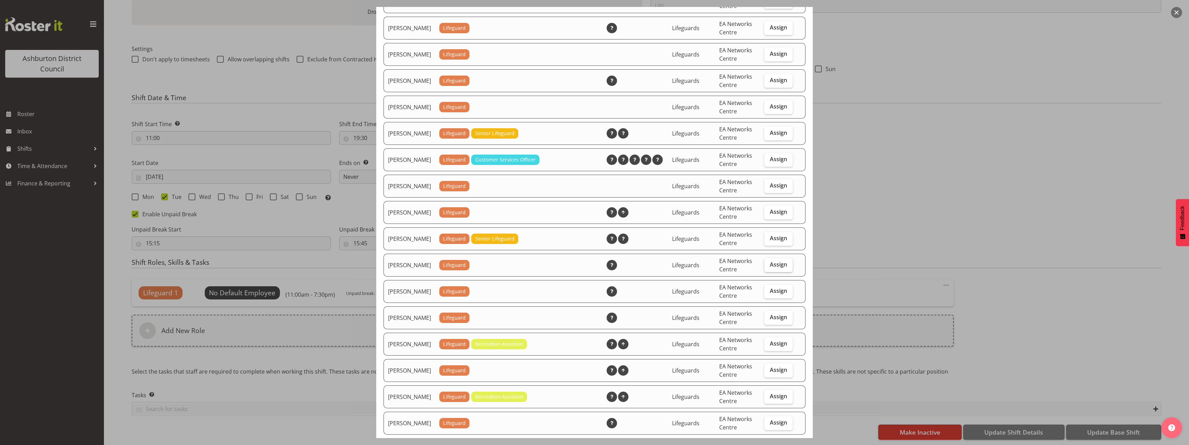
click at [770, 268] on span "Assign" at bounding box center [778, 264] width 17 height 7
click at [769, 267] on input "Assign" at bounding box center [766, 264] width 5 height 5
checkbox input "true"
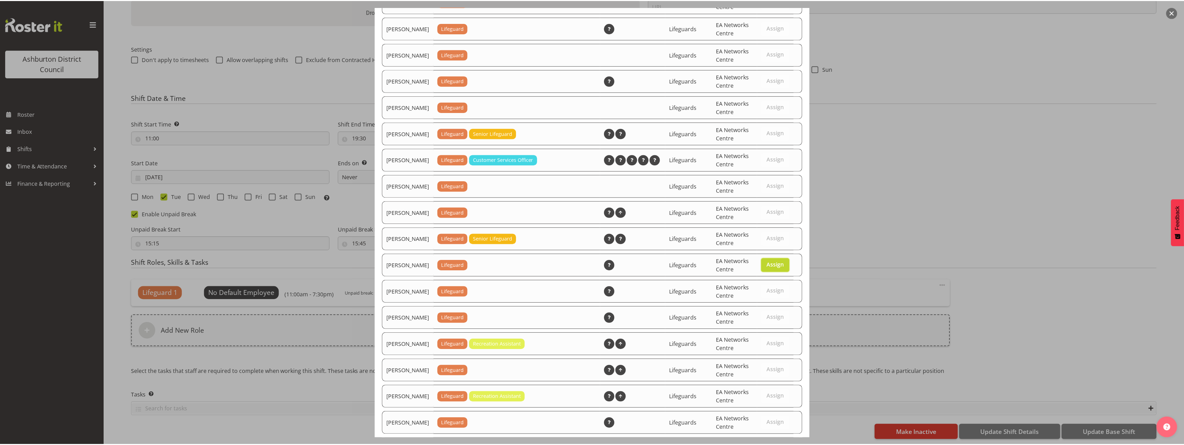
scroll to position [846, 0]
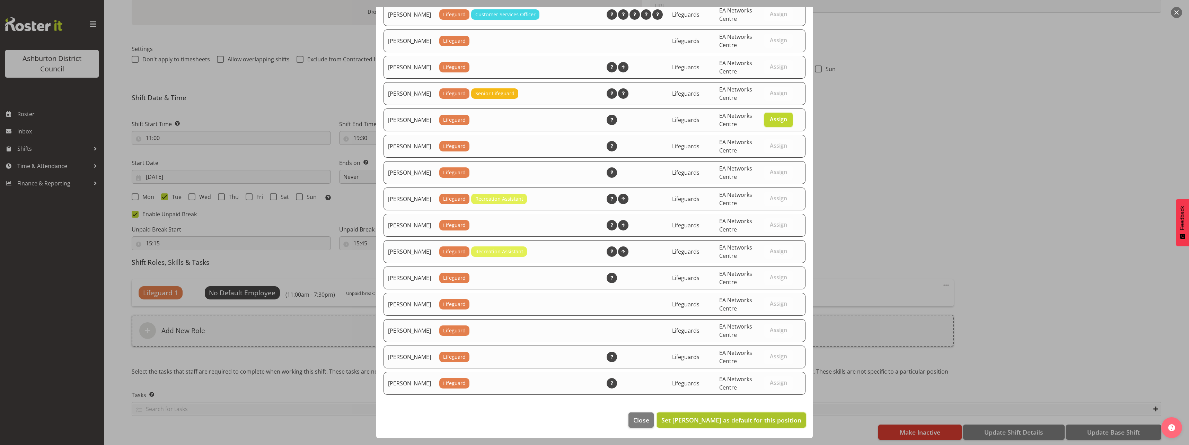
click at [772, 421] on span "Set [PERSON_NAME] as default for this position" at bounding box center [732, 420] width 140 height 8
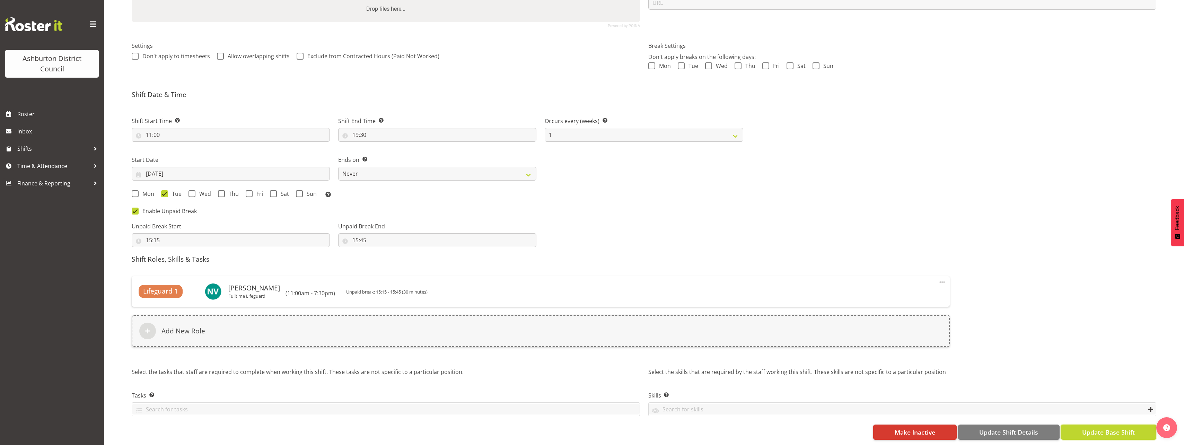
click at [1118, 429] on span "Update Base Shift" at bounding box center [1108, 432] width 53 height 9
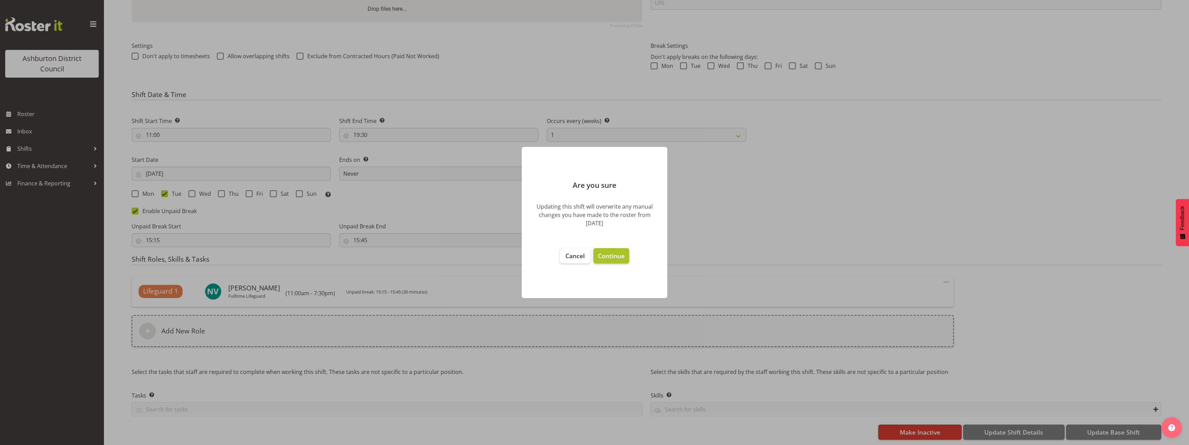
click at [614, 256] on span "Continue" at bounding box center [611, 256] width 27 height 8
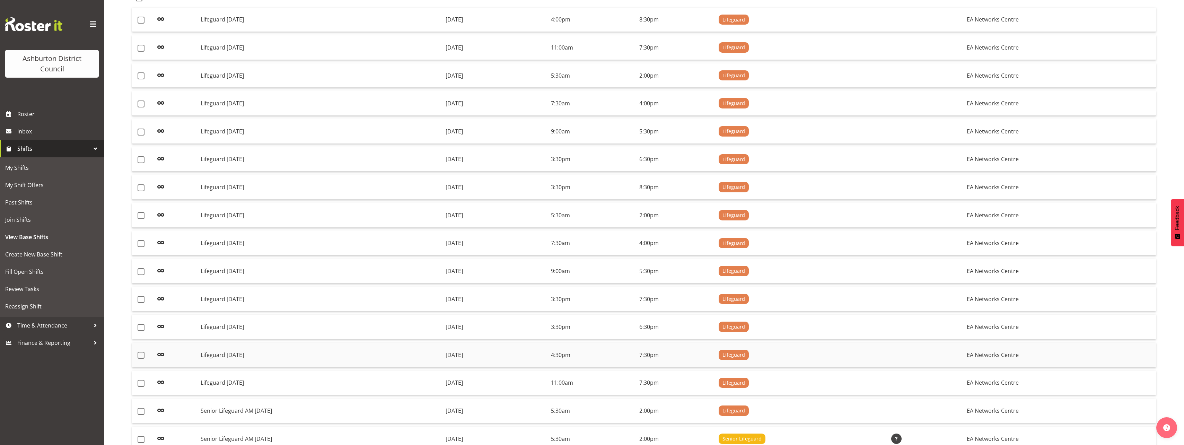
scroll to position [173, 0]
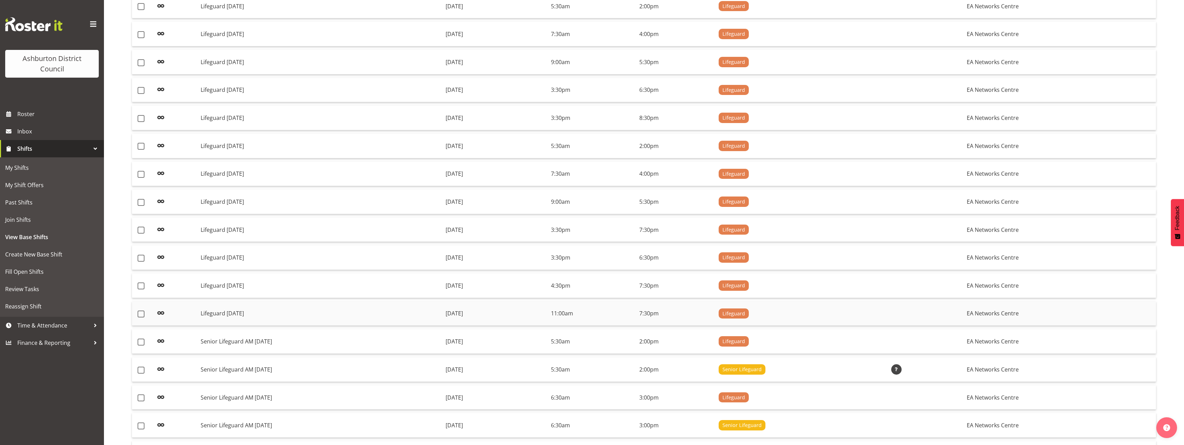
click at [354, 309] on td "Lifeguard [DATE]" at bounding box center [320, 313] width 245 height 25
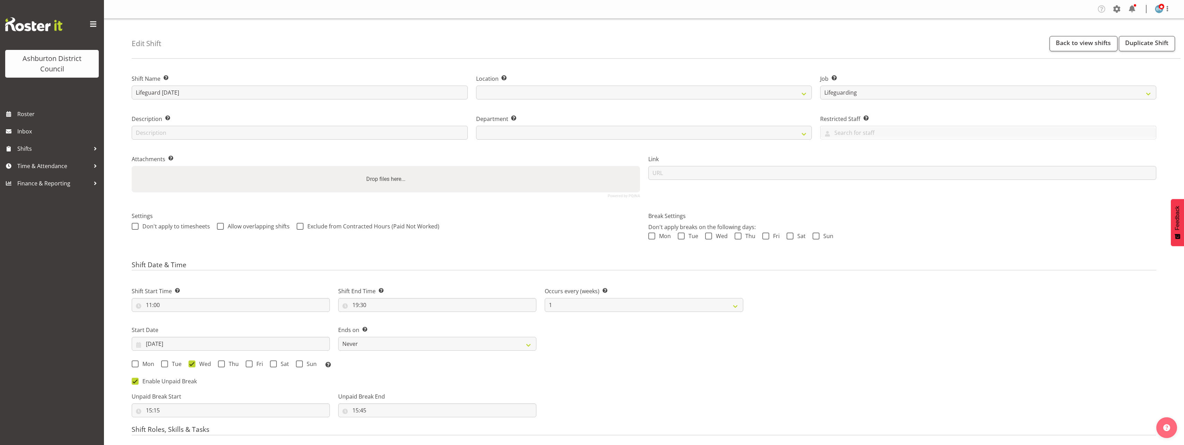
select select "38"
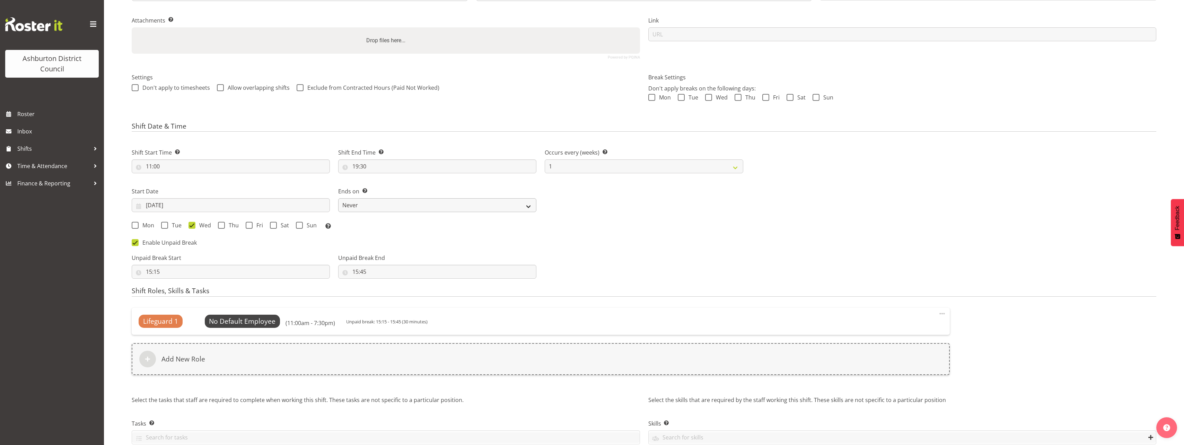
select select
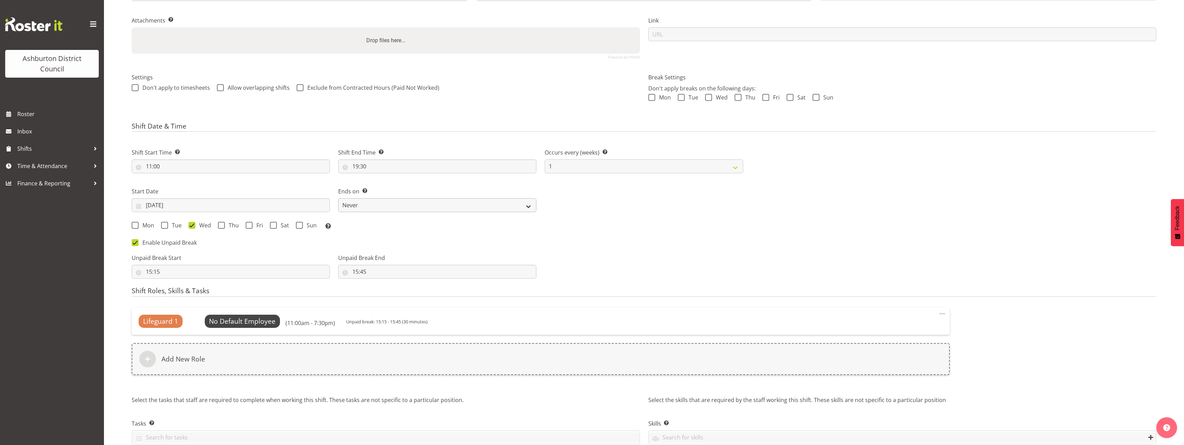
select select
select select "64"
select select "65"
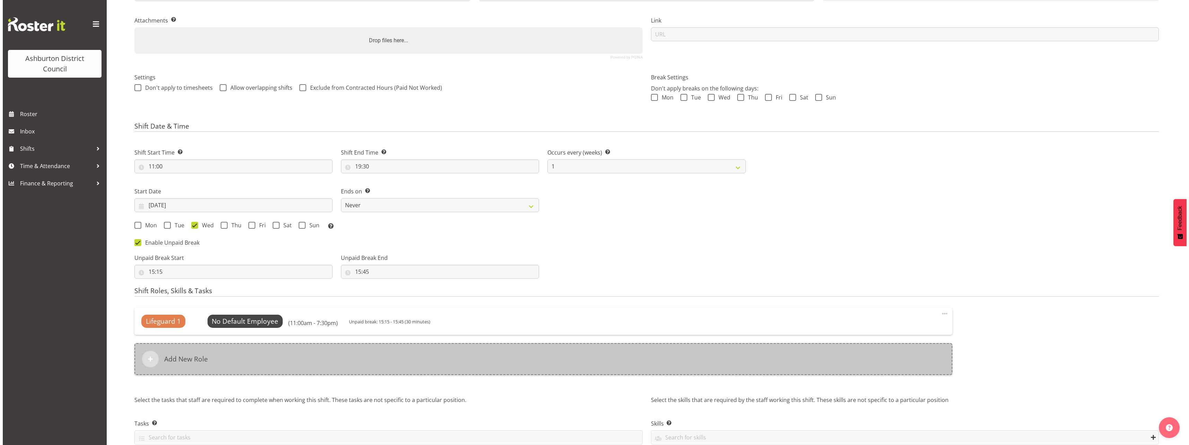
scroll to position [172, 0]
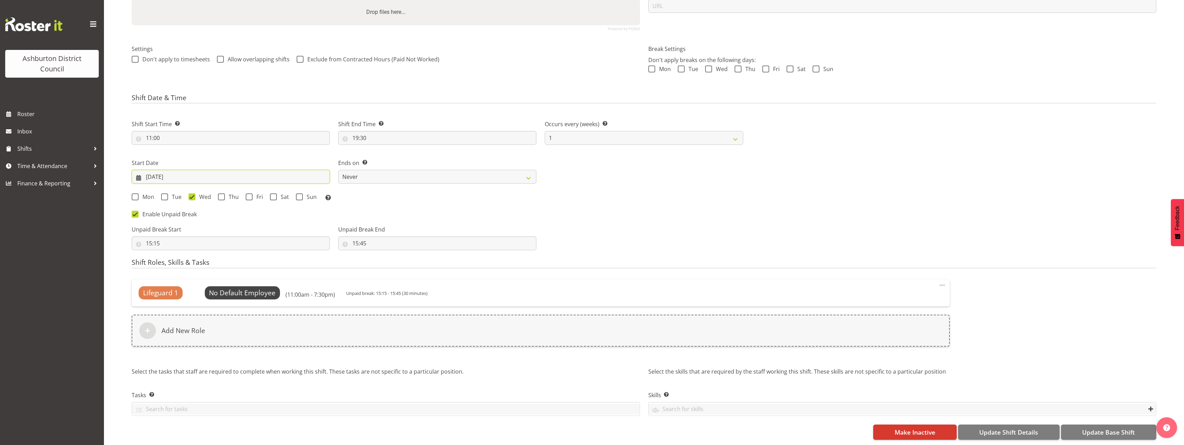
click at [181, 175] on input "[DATE]" at bounding box center [231, 177] width 198 height 14
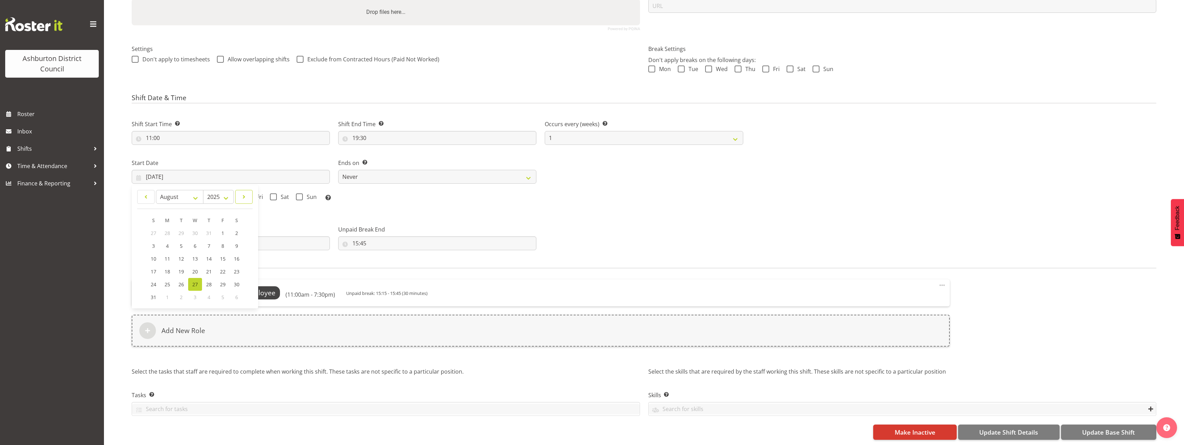
click at [239, 194] on link at bounding box center [243, 197] width 17 height 14
select select "9"
click at [195, 243] on span "8" at bounding box center [195, 246] width 3 height 7
type input "[DATE]"
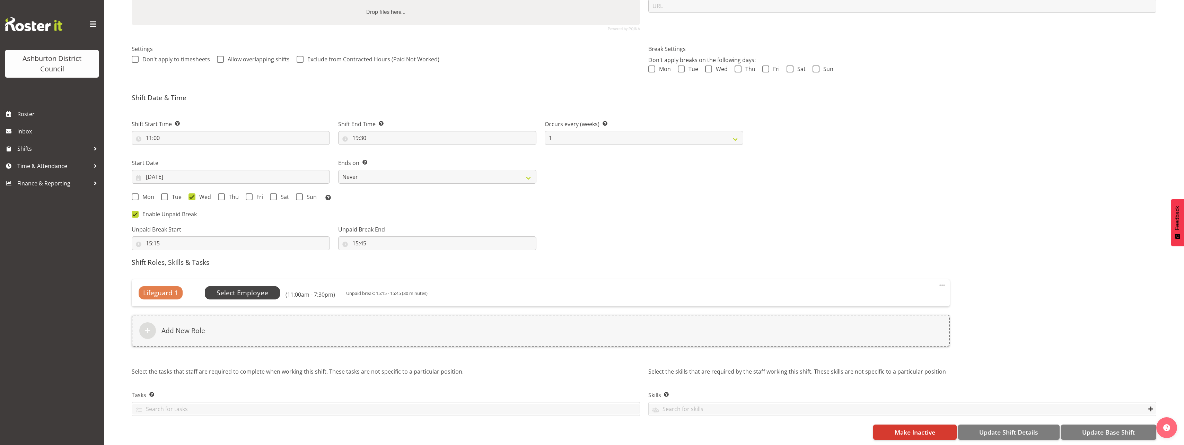
click at [233, 286] on span "Select Employee" at bounding box center [243, 292] width 76 height 13
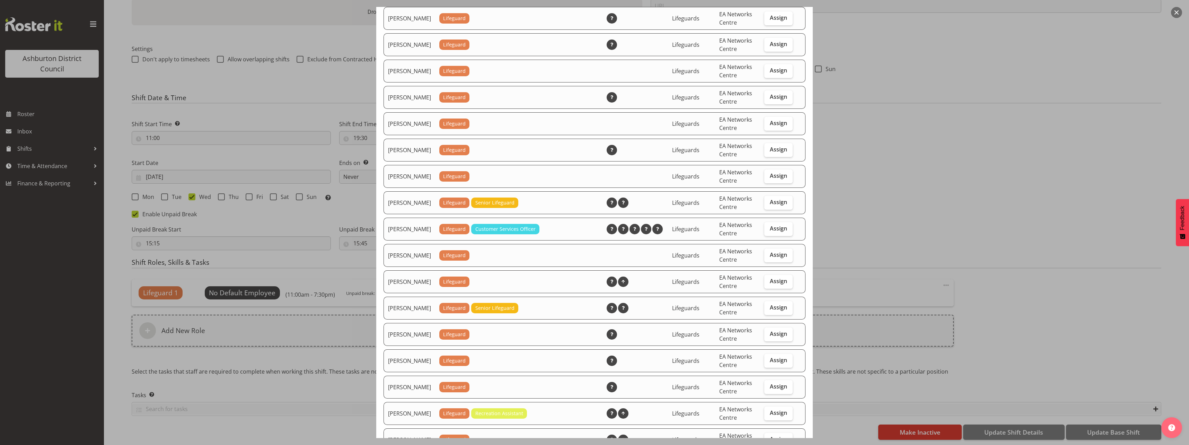
scroll to position [658, 0]
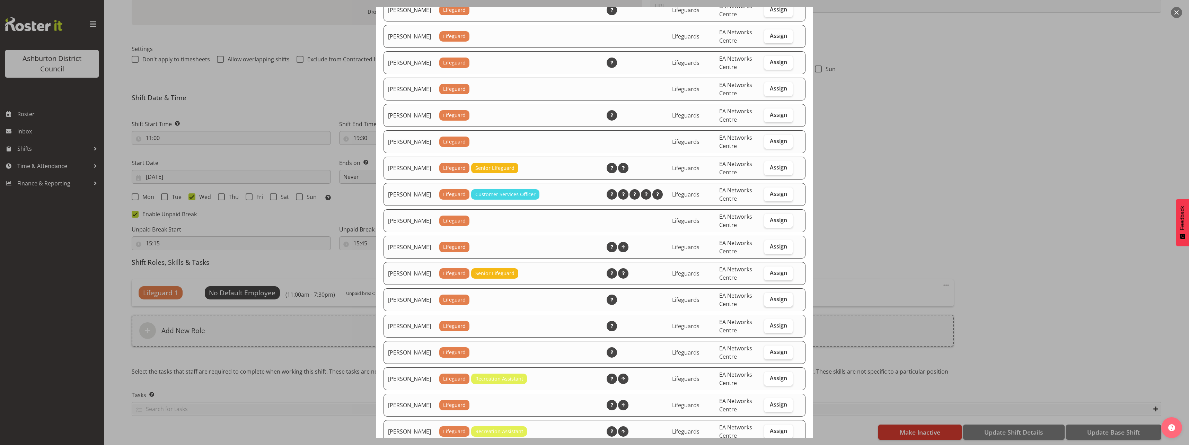
click at [777, 303] on span "Assign" at bounding box center [778, 299] width 17 height 7
click at [769, 301] on input "Assign" at bounding box center [766, 299] width 5 height 5
checkbox input "true"
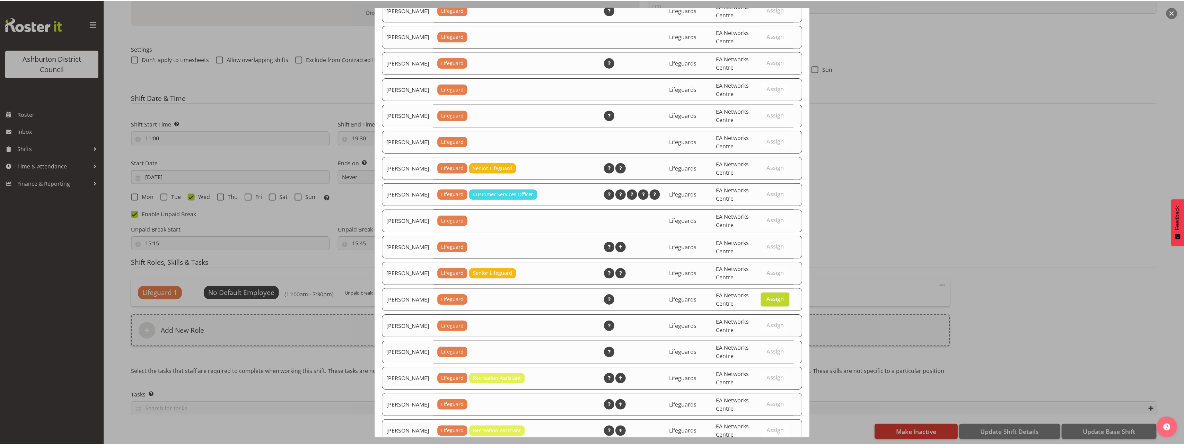
scroll to position [846, 0]
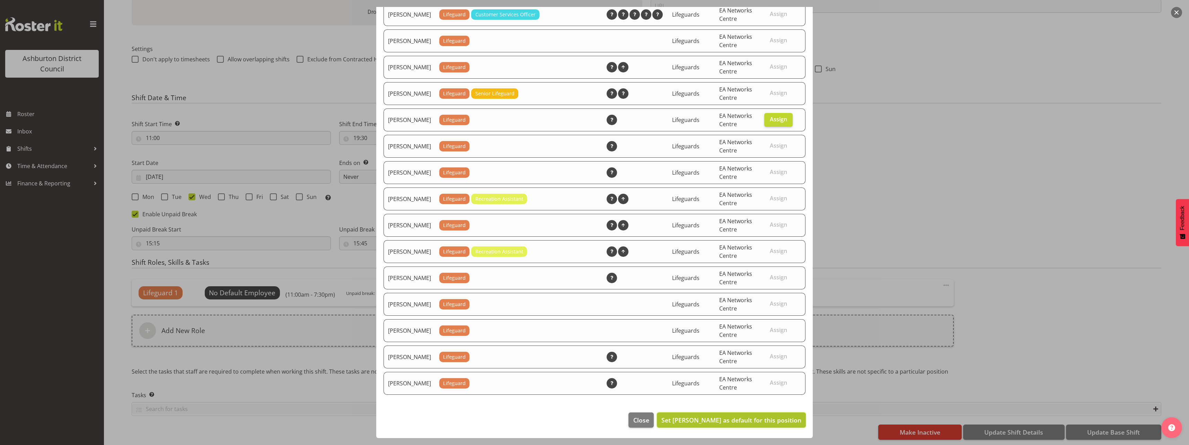
click at [774, 426] on button "Set Nicka Van Berlo as default for this position" at bounding box center [731, 419] width 149 height 15
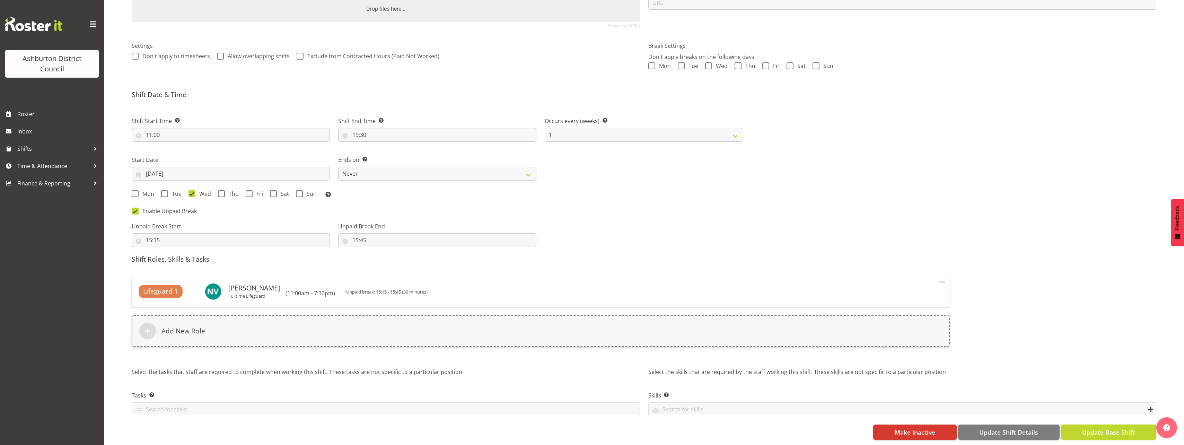
click at [1092, 436] on button "Update Base Shift" at bounding box center [1108, 432] width 95 height 15
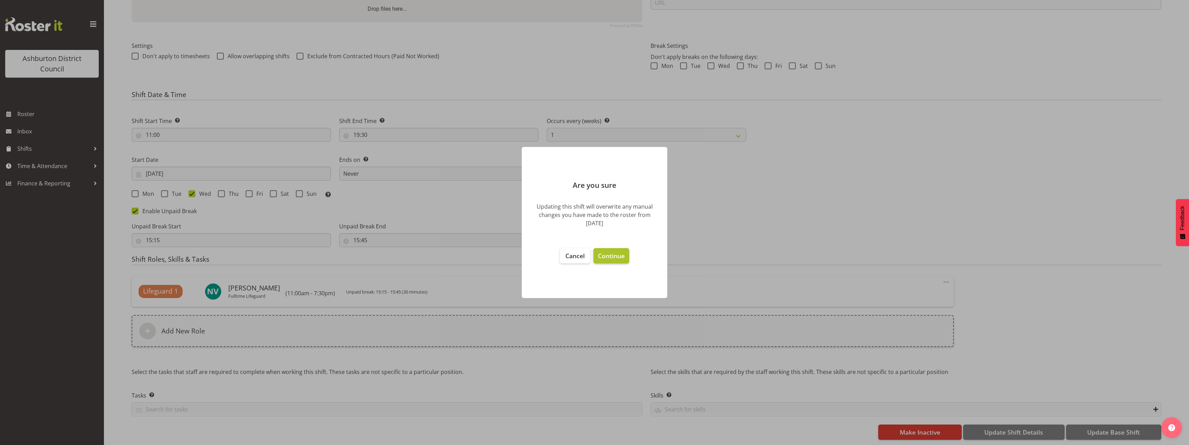
click at [616, 257] on span "Continue" at bounding box center [611, 256] width 27 height 8
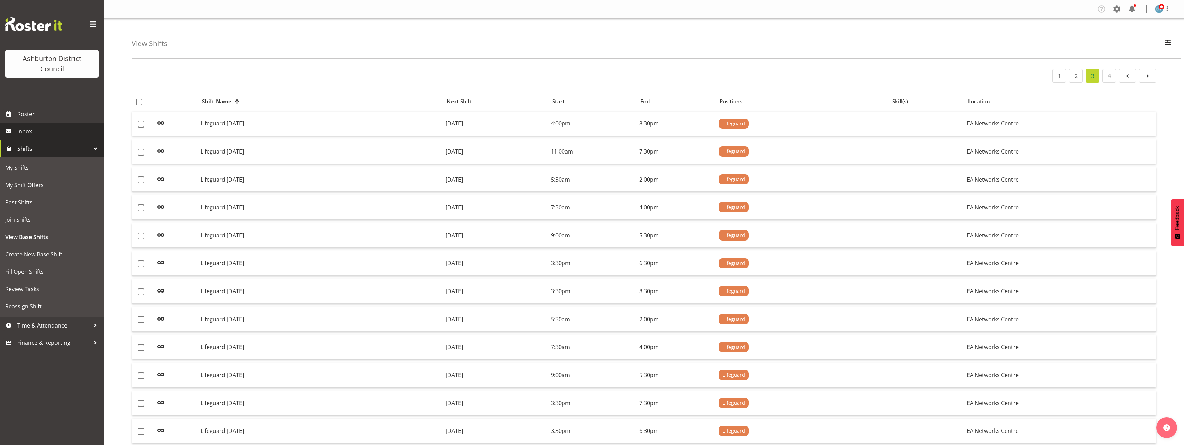
click at [35, 130] on span "Inbox" at bounding box center [58, 131] width 83 height 10
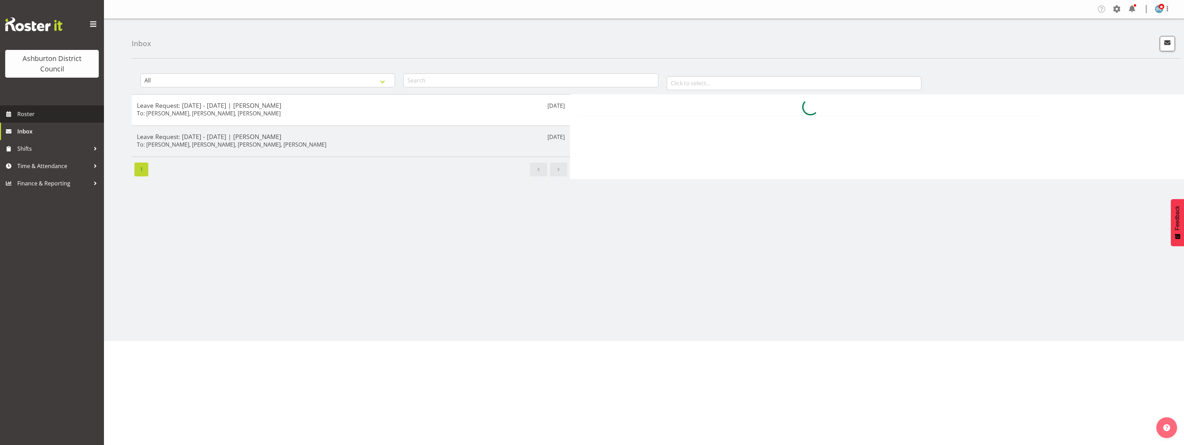
click at [33, 114] on span "Roster" at bounding box center [58, 114] width 83 height 10
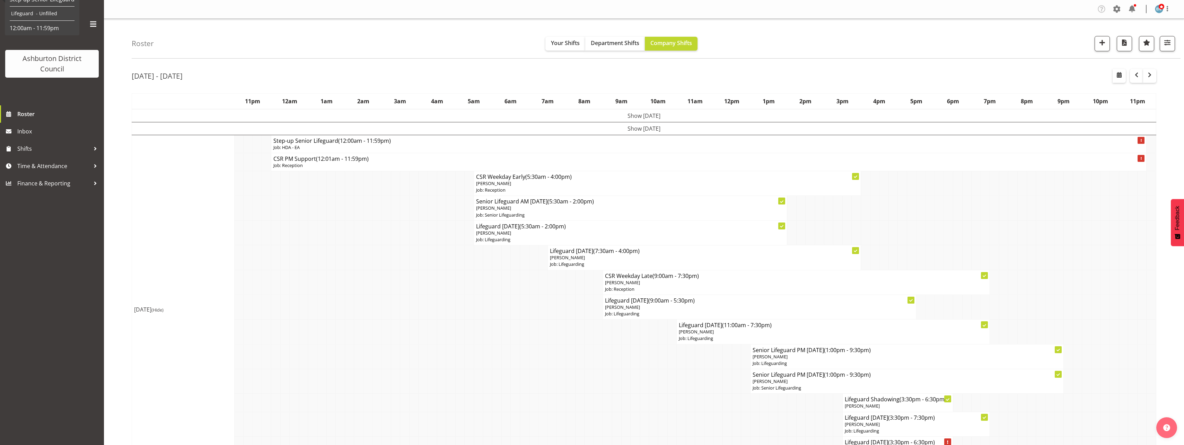
click at [625, 130] on td "Show [DATE]" at bounding box center [644, 128] width 1024 height 13
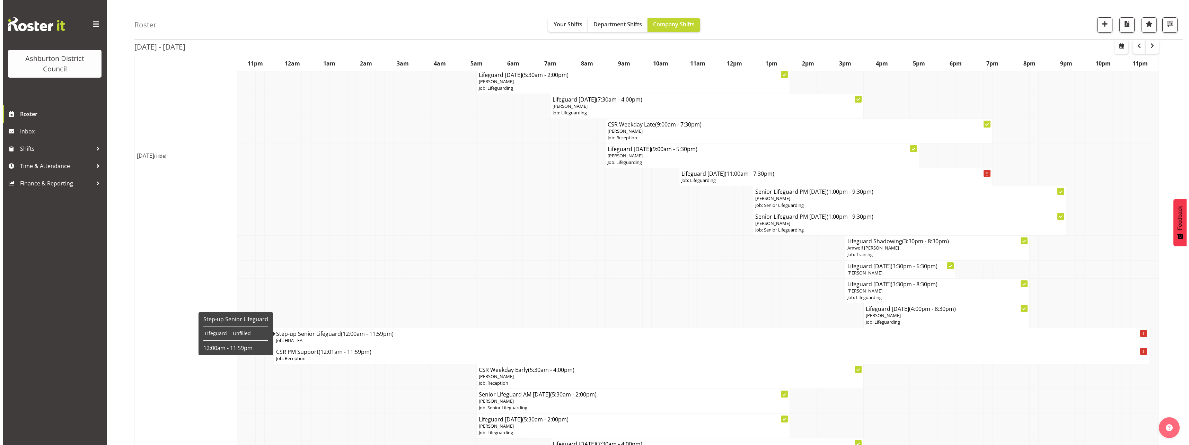
scroll to position [69, 0]
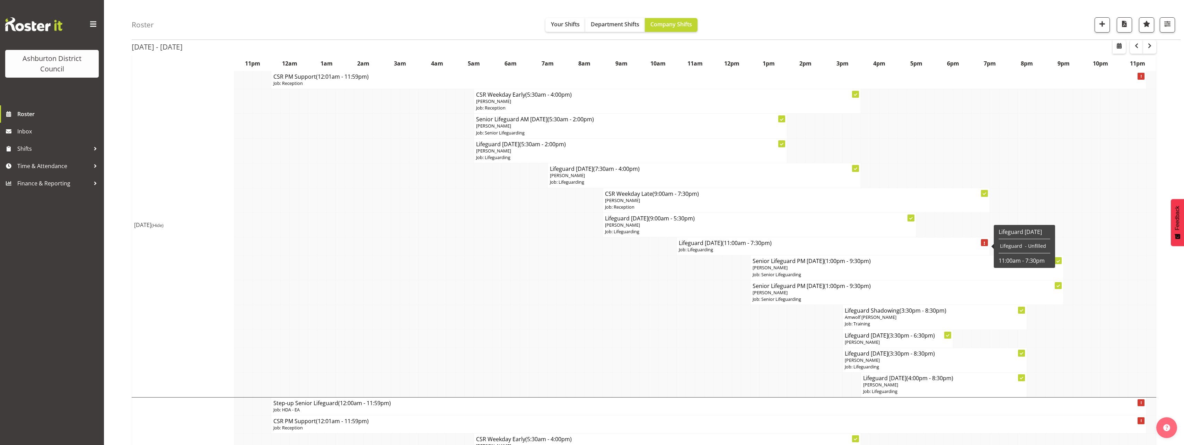
click at [700, 247] on p "Job: Lifeguarding" at bounding box center [833, 249] width 309 height 7
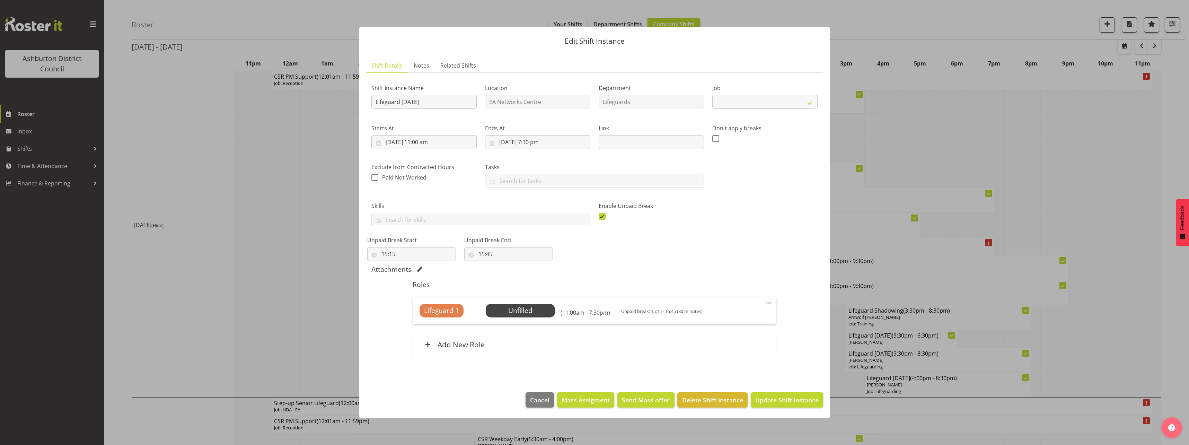
select select "38"
click at [427, 139] on input "[DATE] 11:00 am" at bounding box center [423, 142] width 105 height 14
click at [423, 293] on select "00 01 02 03 04 05 06 07 08 09 10 11 12 13 14 15 16 17 18 19 20 21 22 23" at bounding box center [425, 289] width 16 height 14
select select "9"
click at [417, 282] on select "00 01 02 03 04 05 06 07 08 09 10 11 12 13 14 15 16 17 18 19 20 21 22 23" at bounding box center [425, 289] width 16 height 14
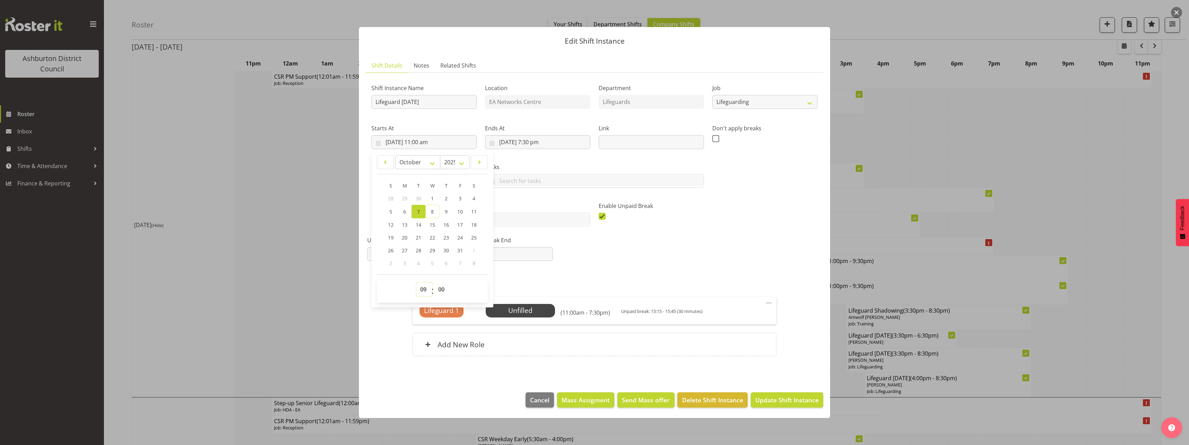
type input "[DATE] 9:00 am"
click at [518, 140] on input "[DATE] 7:30 pm" at bounding box center [537, 142] width 105 height 14
click at [537, 289] on select "00 01 02 03 04 05 06 07 08 09 10 11 12 13 14 15 16 17 18 19 20 21 22 23" at bounding box center [538, 289] width 16 height 14
select select "17"
click at [530, 282] on select "00 01 02 03 04 05 06 07 08 09 10 11 12 13 14 15 16 17 18 19 20 21 22 23" at bounding box center [538, 289] width 16 height 14
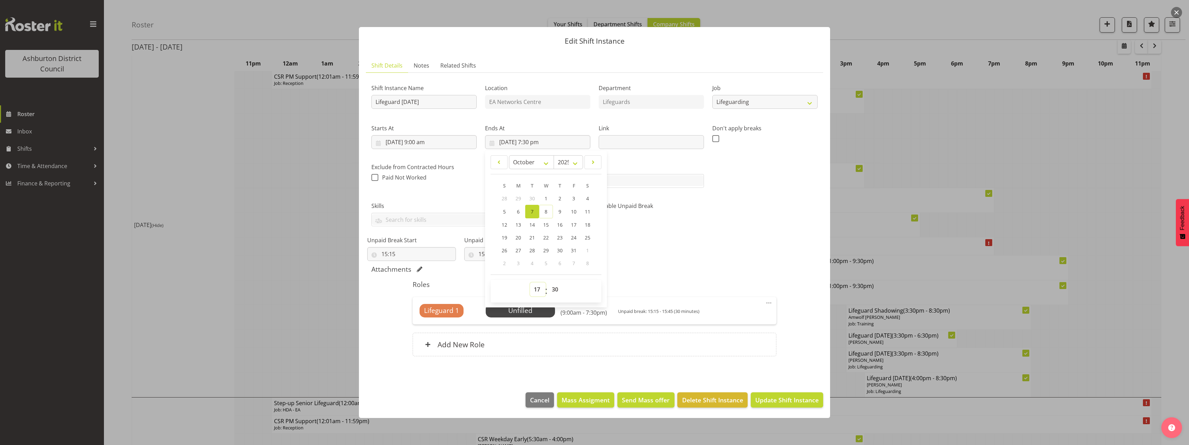
type input "[DATE] 5:30 pm"
click at [680, 238] on div "Shift Instance Name Lifeguard [DATE] Location EA Networks Centre Department Lif…" at bounding box center [594, 167] width 455 height 187
click at [527, 313] on span "Select Employee" at bounding box center [521, 311] width 52 height 10
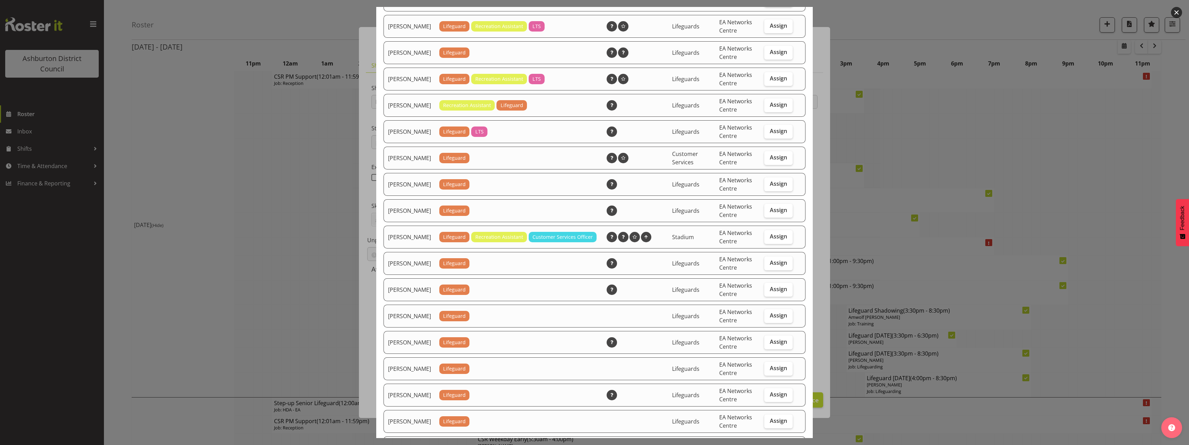
scroll to position [420, 0]
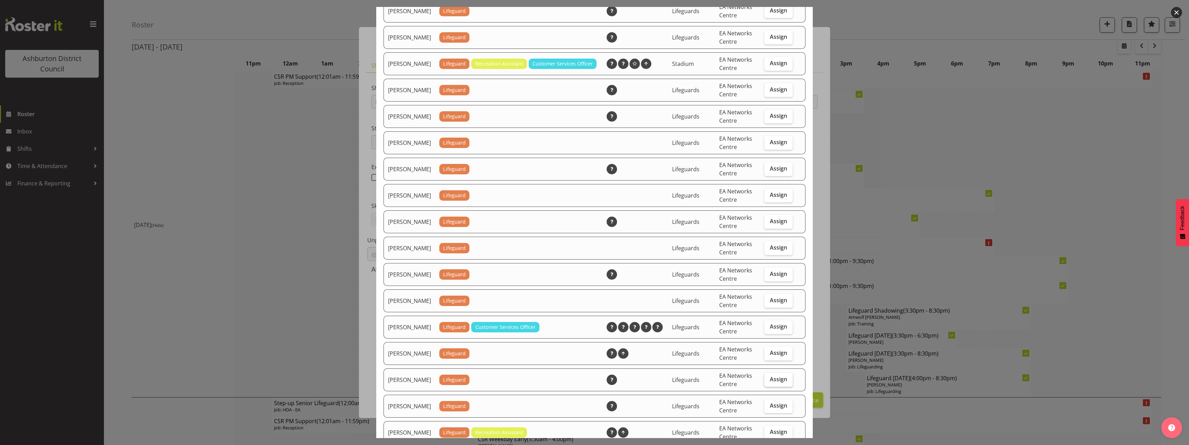
click at [770, 383] on span "Assign" at bounding box center [778, 379] width 17 height 7
click at [767, 382] on input "Assign" at bounding box center [766, 379] width 5 height 5
checkbox input "true"
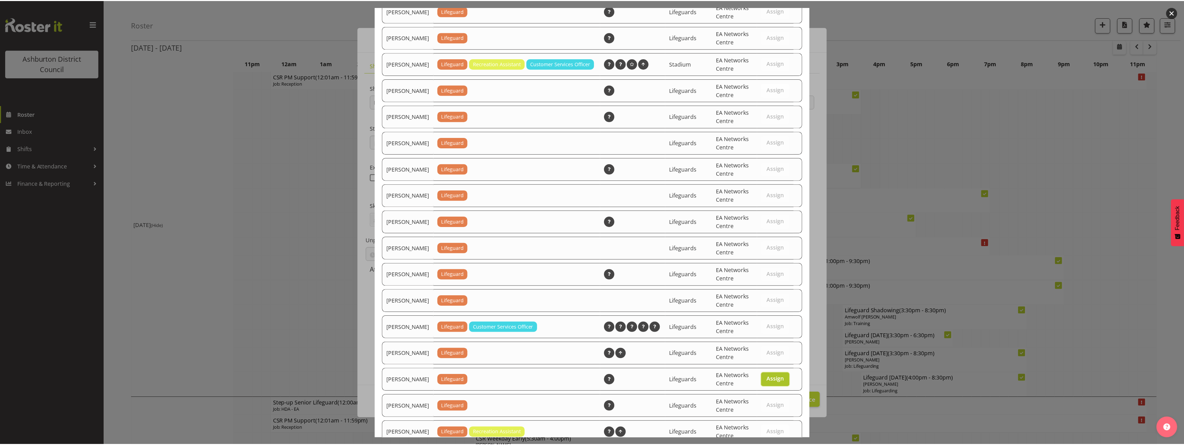
scroll to position [609, 0]
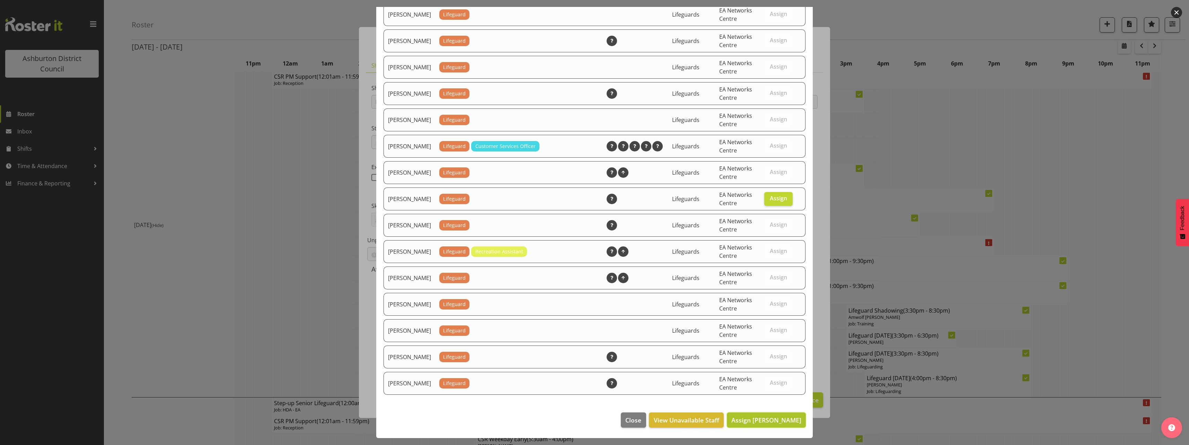
click at [768, 423] on span "Assign [PERSON_NAME]" at bounding box center [767, 420] width 70 height 8
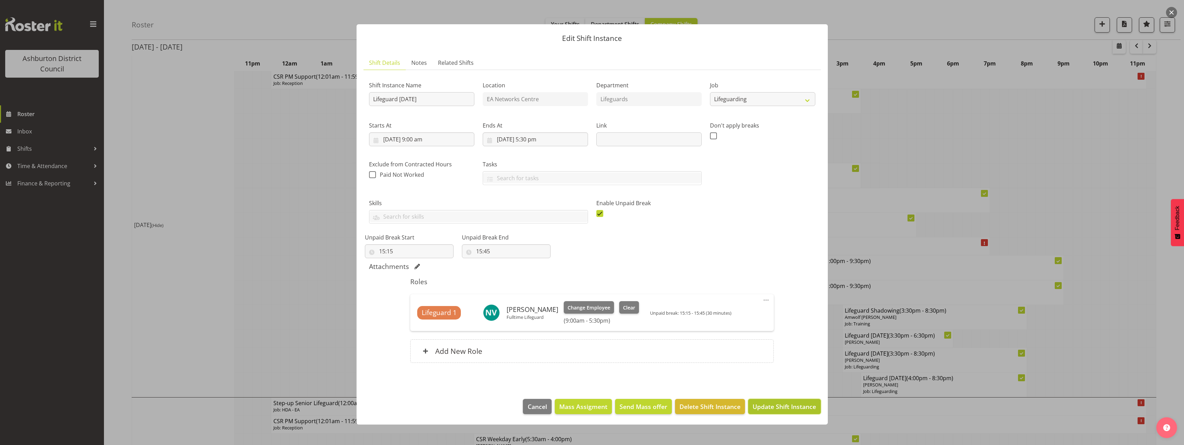
click at [792, 405] on span "Update Shift Instance" at bounding box center [784, 406] width 63 height 9
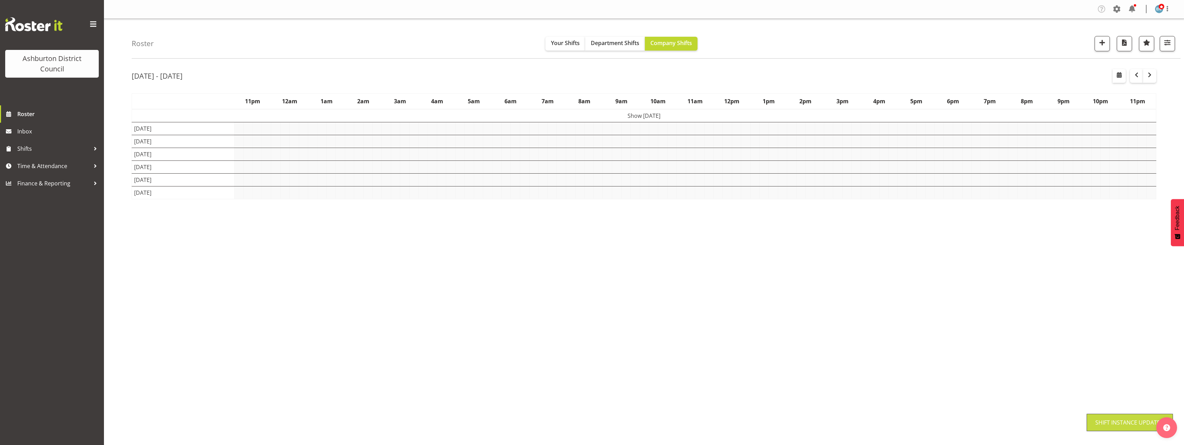
scroll to position [0, 0]
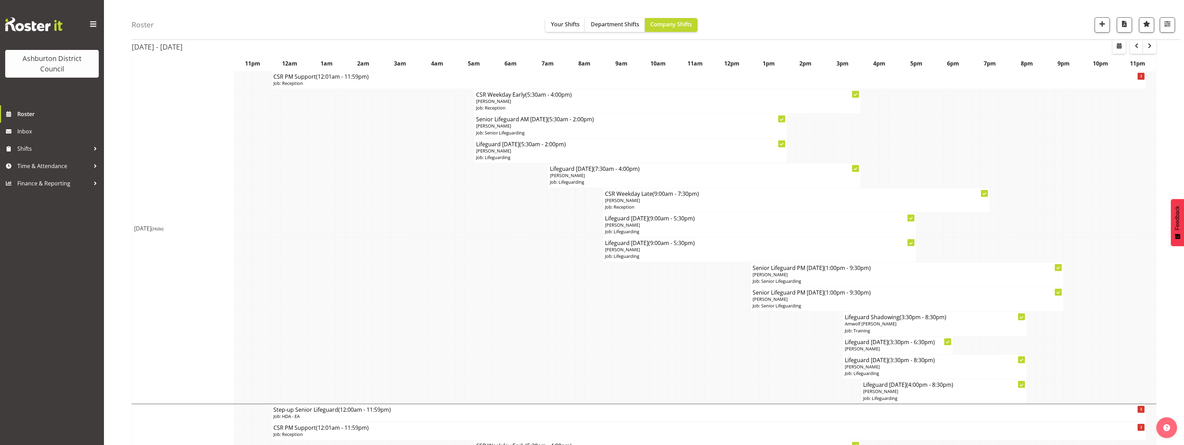
scroll to position [104, 0]
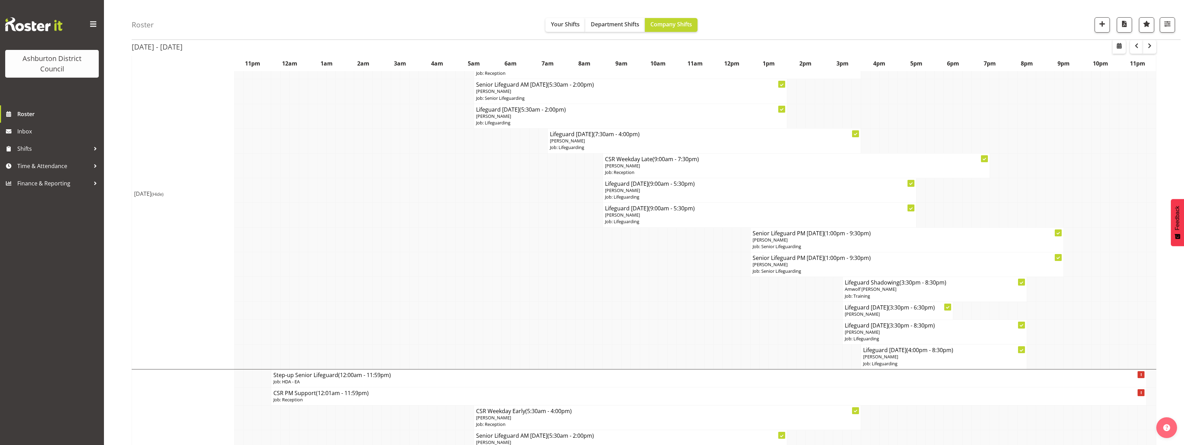
click at [164, 195] on span "(Hide)" at bounding box center [157, 194] width 12 height 6
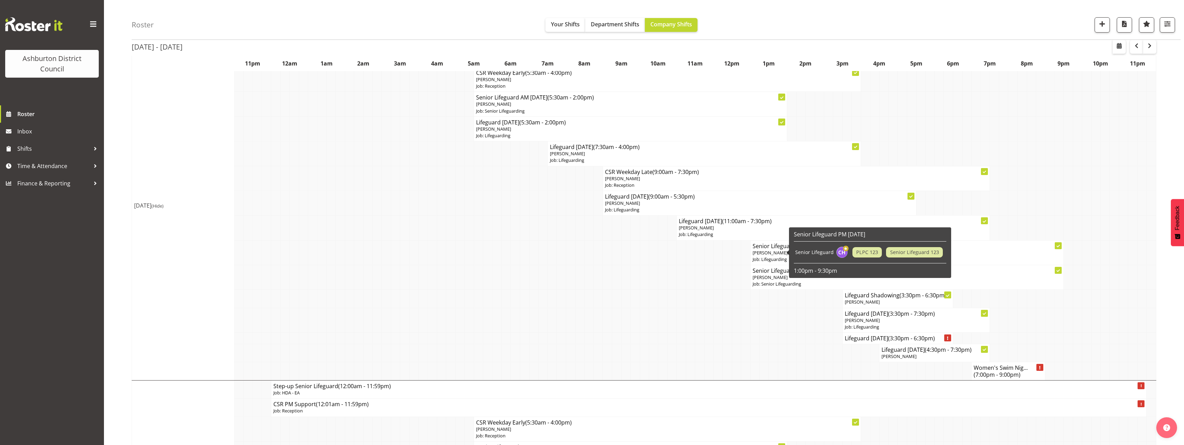
click at [771, 253] on span "[PERSON_NAME]" at bounding box center [770, 253] width 35 height 6
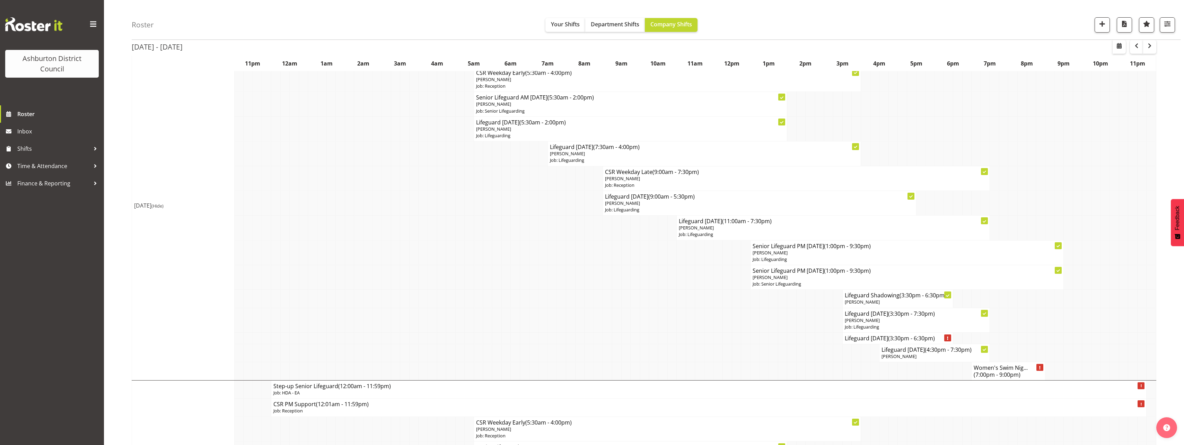
select select
select select "9"
select select "2025"
select select "13"
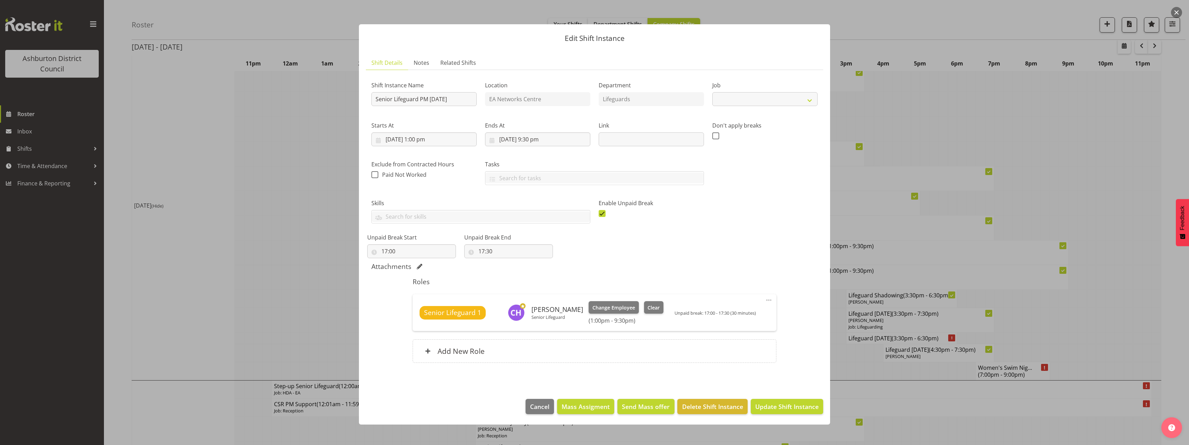
select select "38"
click at [432, 138] on input "[DATE] 1:00 pm" at bounding box center [423, 139] width 105 height 14
click at [423, 288] on select "00 01 02 03 04 05 06 07 08 09 10 11 12 13 14 15 16 17 18 19 20 21 22 23" at bounding box center [425, 287] width 16 height 14
select select "8"
click at [417, 280] on select "00 01 02 03 04 05 06 07 08 09 10 11 12 13 14 15 16 17 18 19 20 21 22 23" at bounding box center [425, 287] width 16 height 14
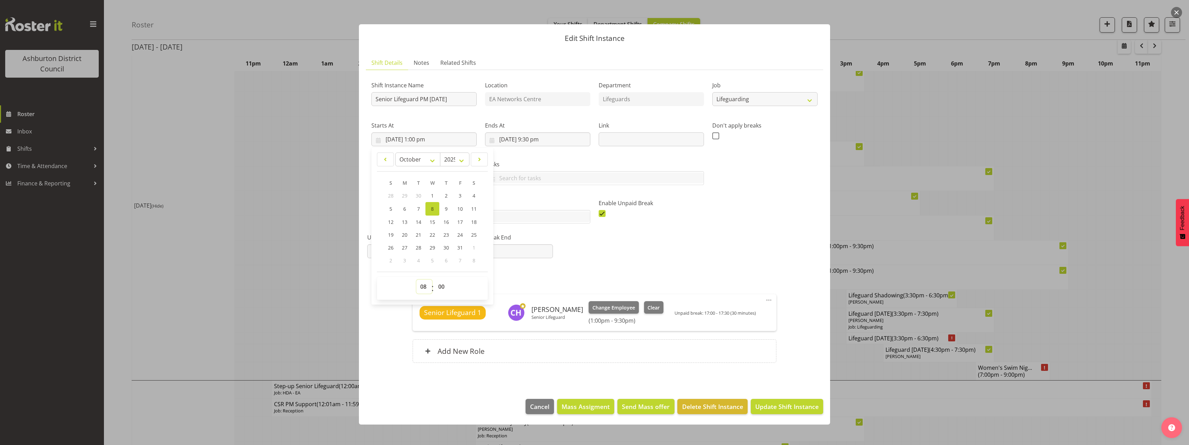
type input "[DATE] 8:00 am"
click at [418, 286] on select "00 01 02 03 04 05 06 07 08 09 10 11 12 13 14 15 16 17 18 19 20 21 22 23" at bounding box center [425, 287] width 16 height 14
click at [544, 137] on input "[DATE] 9:30 pm" at bounding box center [537, 139] width 105 height 14
drag, startPoint x: 538, startPoint y: 287, endPoint x: 538, endPoint y: 279, distance: 8.0
click at [538, 287] on select "00 01 02 03 04 05 06 07 08 09 10 11 12 13 14 15 16 17 18 19 20 21 22 23" at bounding box center [538, 287] width 16 height 14
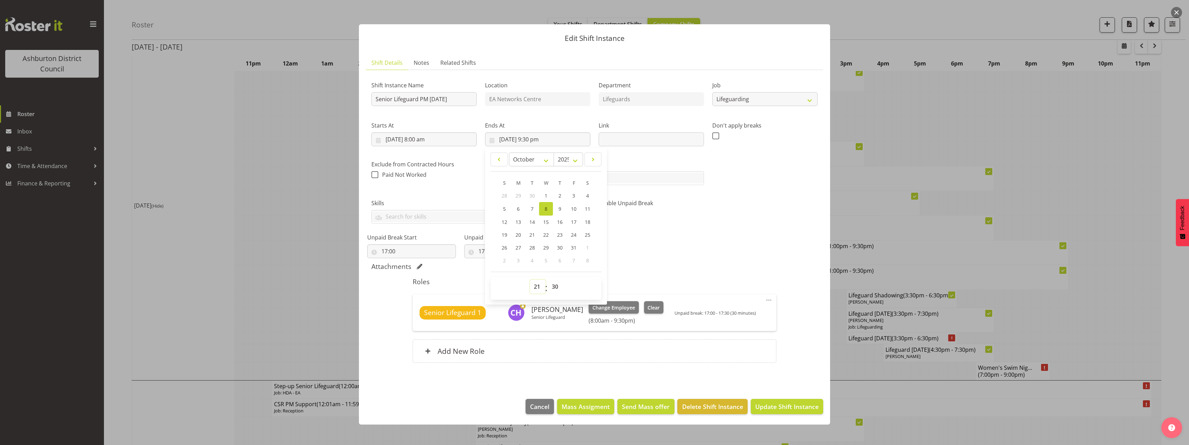
select select "17"
click at [530, 280] on select "00 01 02 03 04 05 06 07 08 09 10 11 12 13 14 15 16 17 18 19 20 21 22 23" at bounding box center [538, 287] width 16 height 14
type input "[DATE] 5:30 pm"
click at [664, 250] on div "Shift Instance Name Senior Lifeguard PM [DATE] Location EA Networks Centre Depa…" at bounding box center [594, 164] width 455 height 187
click at [542, 140] on input "[DATE] 5:30 pm" at bounding box center [537, 139] width 105 height 14
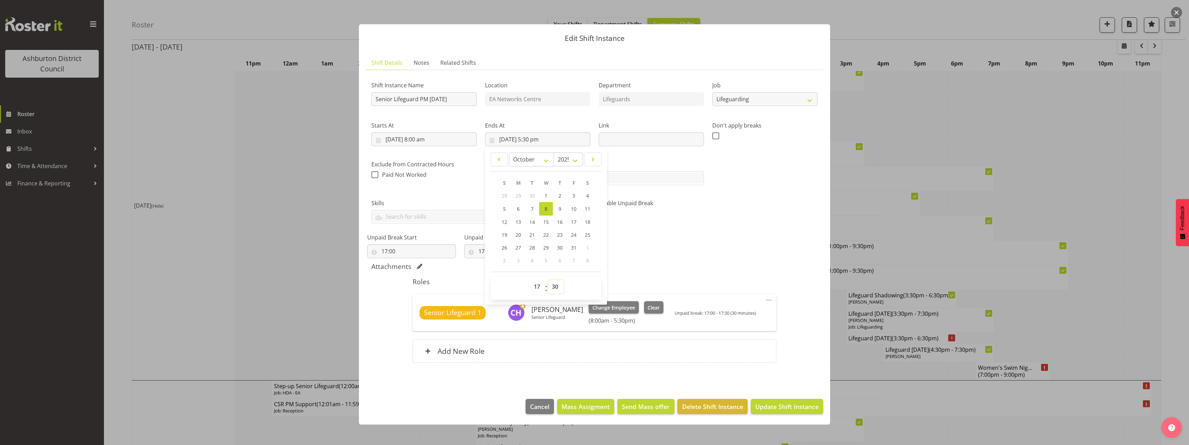
click at [553, 286] on select "00 01 02 03 04 05 06 07 08 09 10 11 12 13 14 15 16 17 18 19 20 21 22 23 24 25 2…" at bounding box center [556, 287] width 16 height 14
select select "0"
click at [548, 280] on select "00 01 02 03 04 05 06 07 08 09 10 11 12 13 14 15 16 17 18 19 20 21 22 23 24 25 2…" at bounding box center [556, 287] width 16 height 14
type input "[DATE] 5:00 pm"
click at [750, 235] on div "Shift Instance Name Senior Lifeguard PM [DATE] Location EA Networks Centre Depa…" at bounding box center [594, 164] width 455 height 187
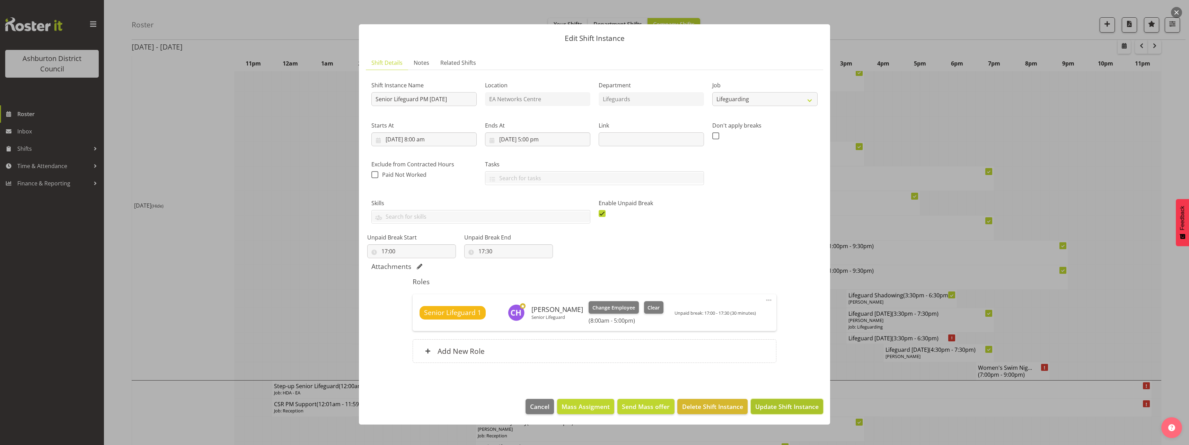
click at [774, 410] on span "Update Shift Instance" at bounding box center [786, 406] width 63 height 9
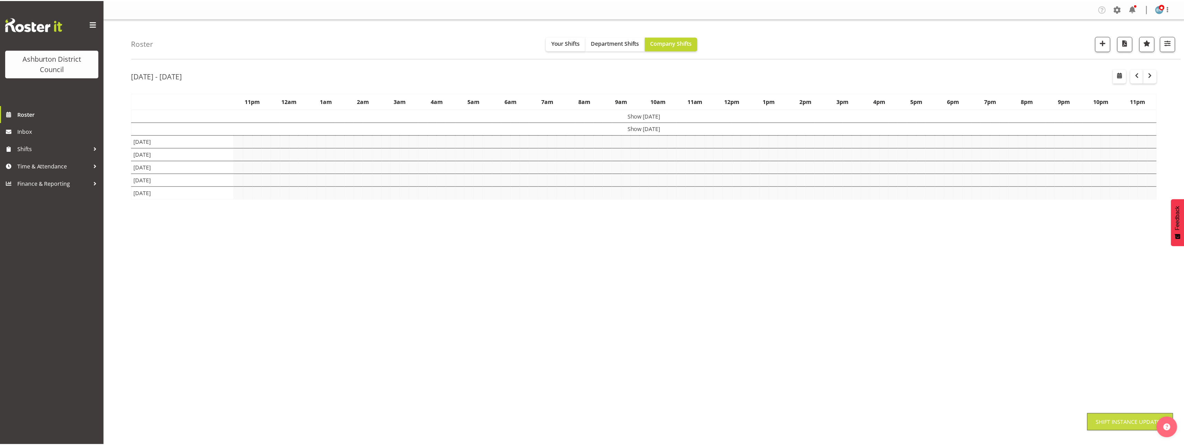
scroll to position [0, 0]
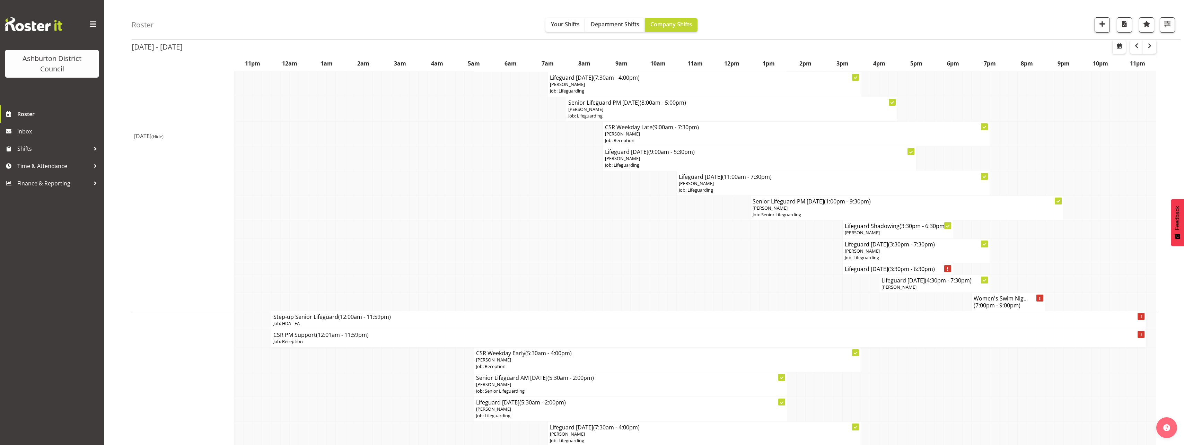
scroll to position [35, 0]
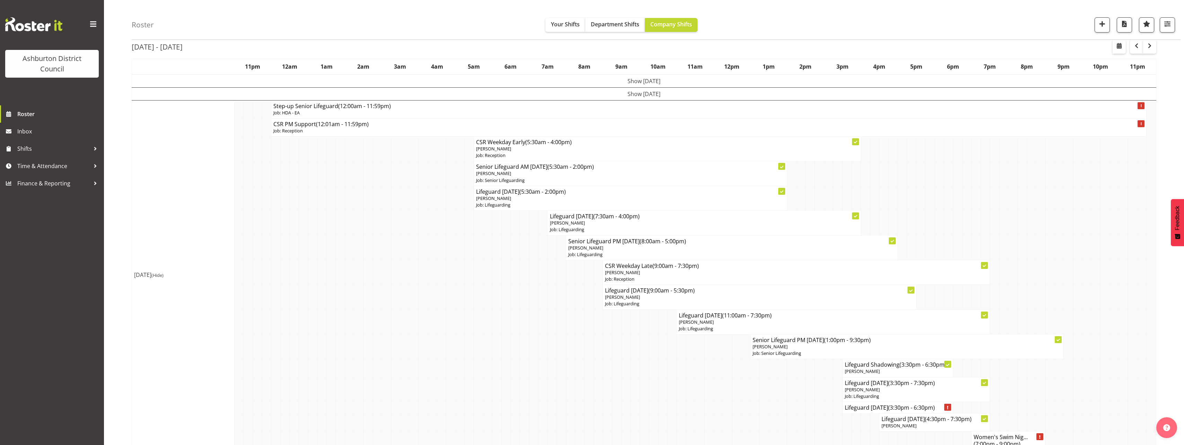
click at [616, 96] on td "Show [DATE]" at bounding box center [644, 93] width 1024 height 13
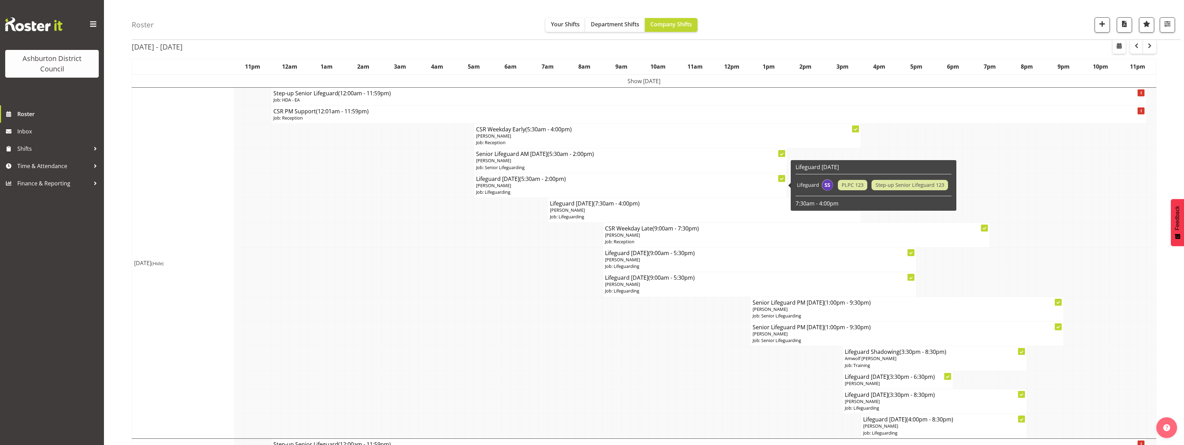
click at [525, 190] on p "Job: Lifeguarding" at bounding box center [630, 192] width 309 height 7
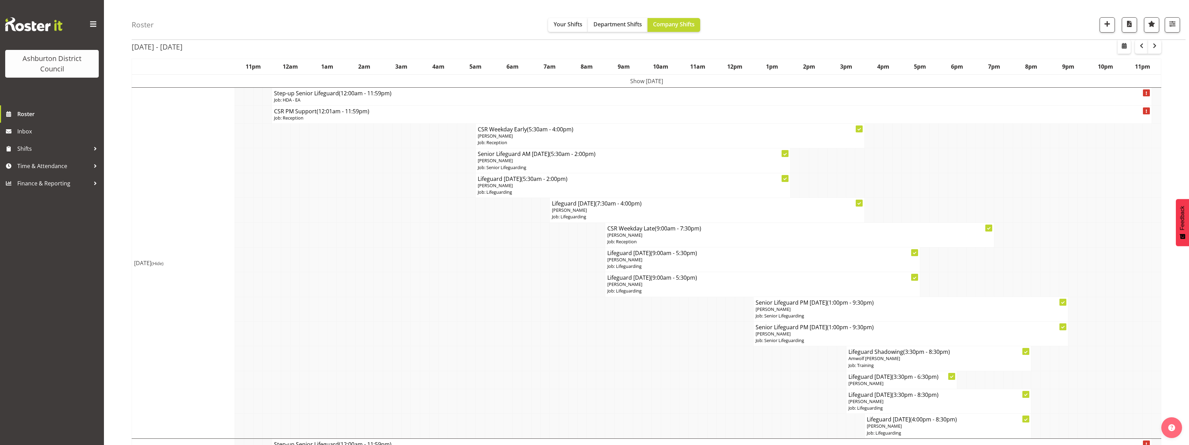
select select "38"
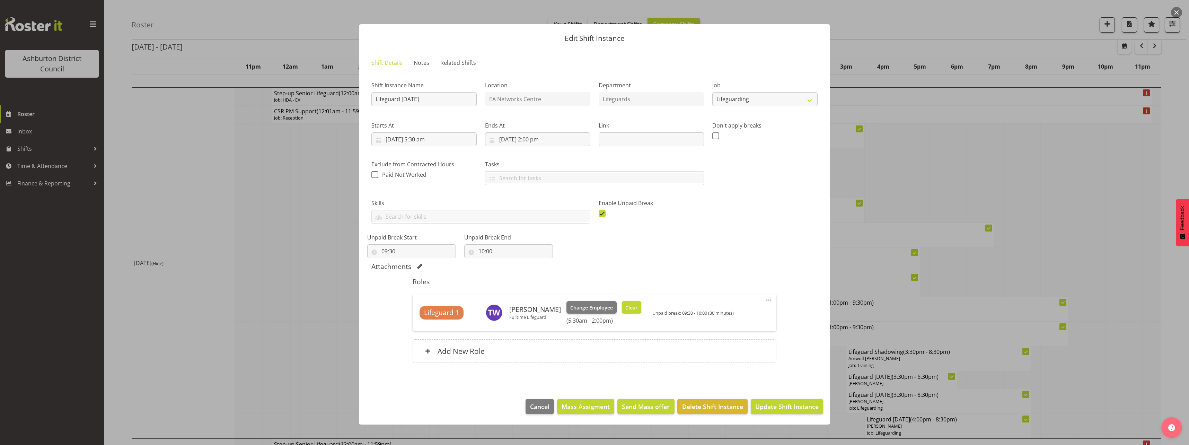
click at [627, 307] on span "Clear" at bounding box center [632, 308] width 12 height 8
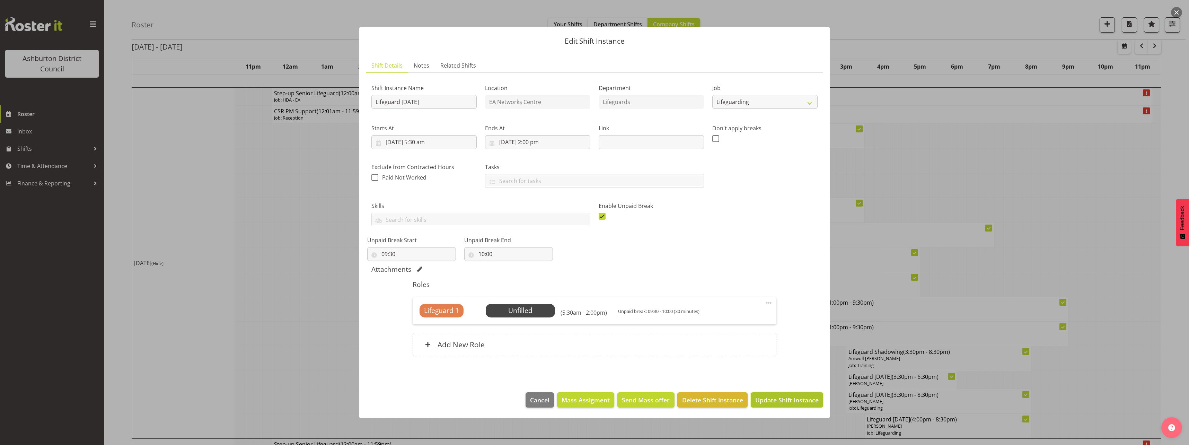
click at [775, 398] on span "Update Shift Instance" at bounding box center [786, 399] width 63 height 9
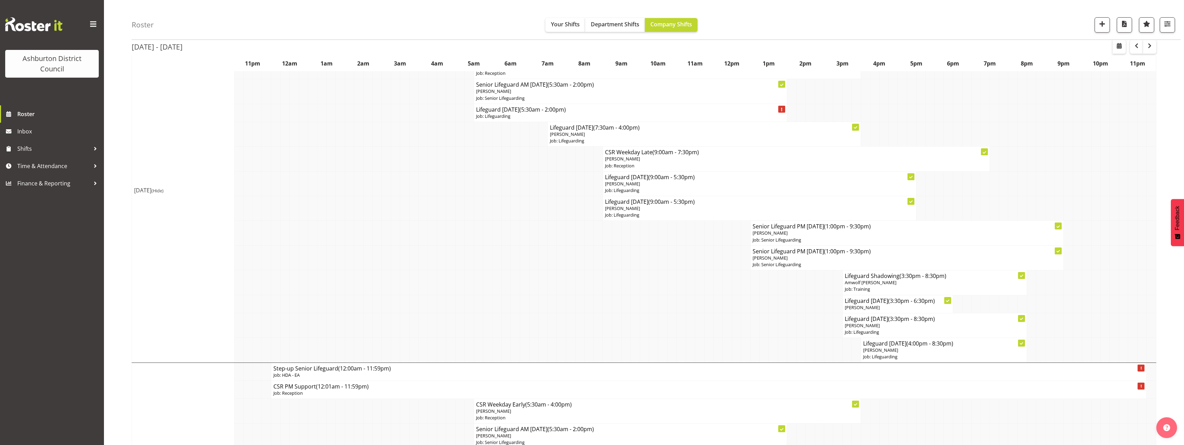
scroll to position [139, 0]
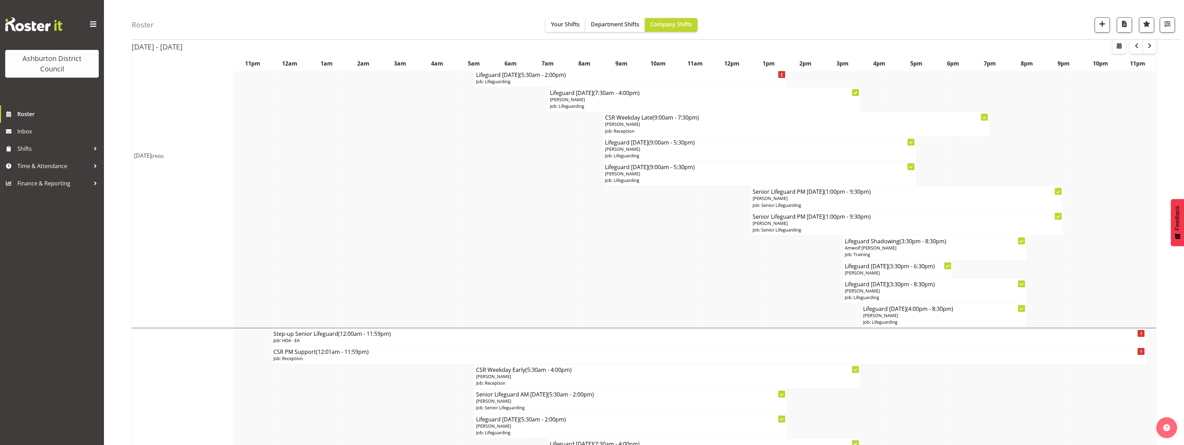
click at [164, 155] on span "(Hide)" at bounding box center [157, 156] width 12 height 6
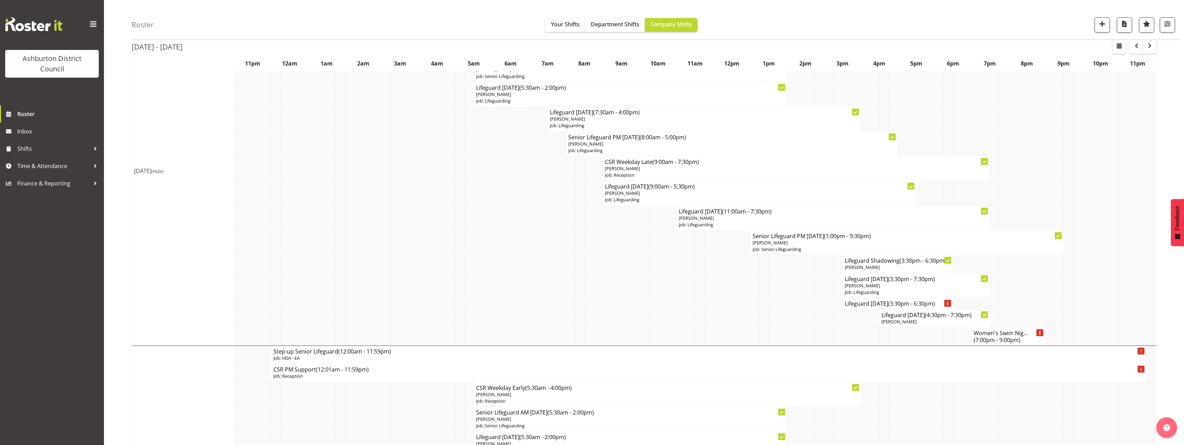
scroll to position [0, 0]
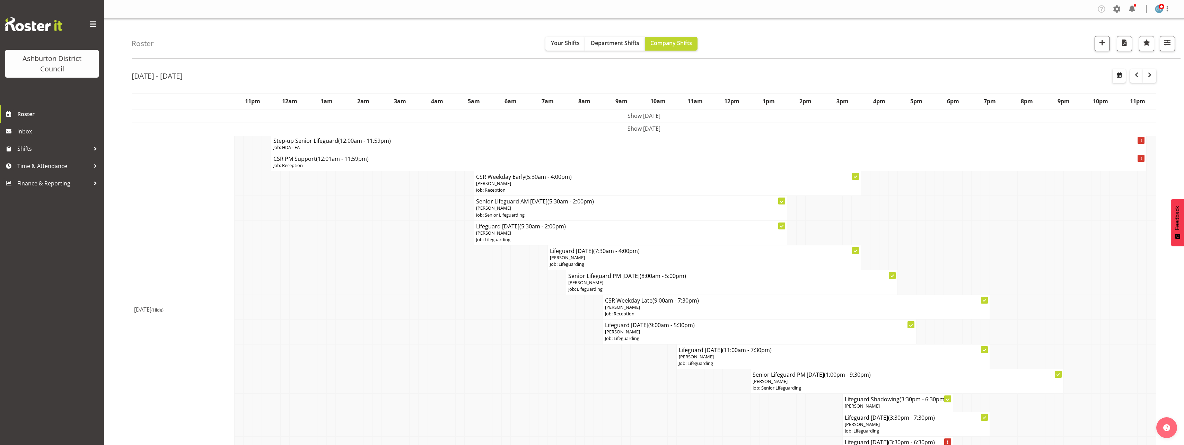
click at [474, 298] on td at bounding box center [478, 307] width 9 height 25
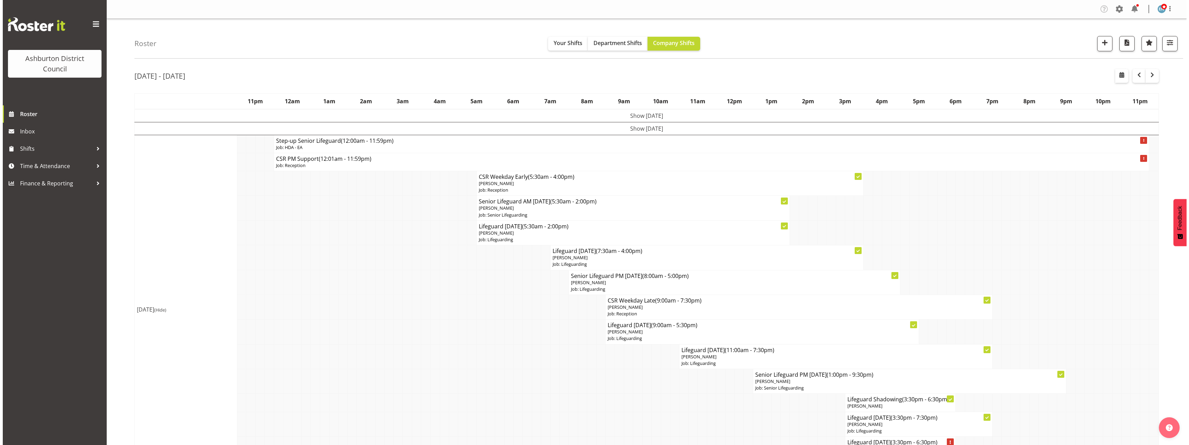
scroll to position [35, 0]
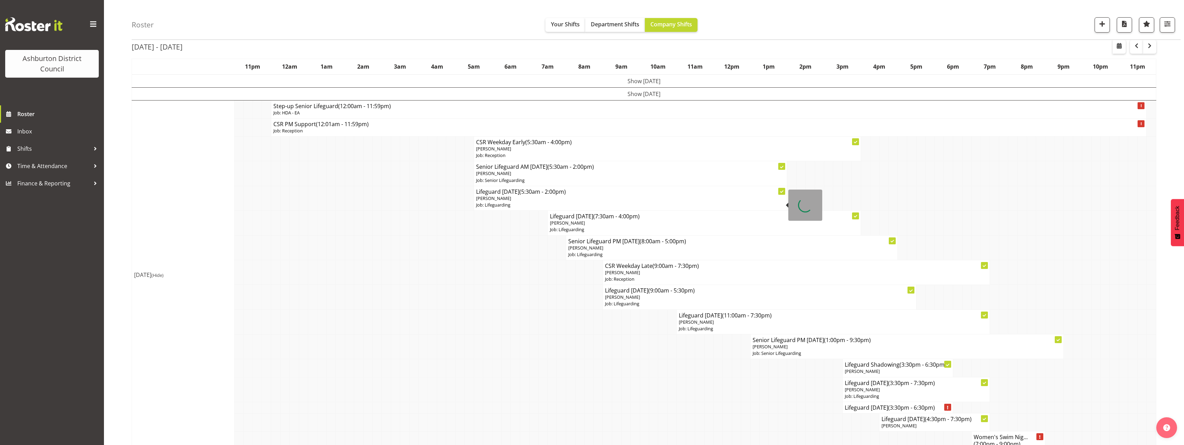
click at [502, 202] on p "Job: Lifeguarding" at bounding box center [630, 205] width 309 height 7
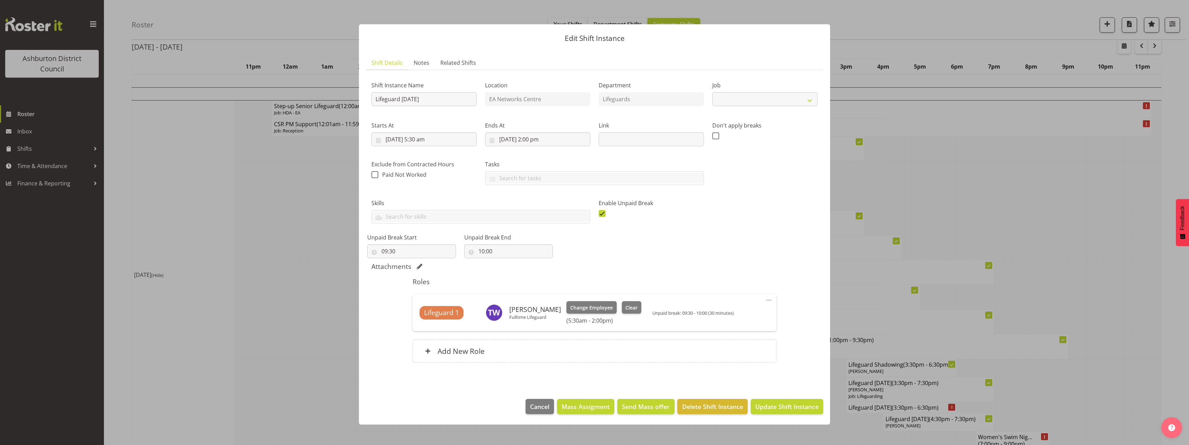
select select "38"
click at [626, 304] on span "Clear" at bounding box center [632, 308] width 12 height 8
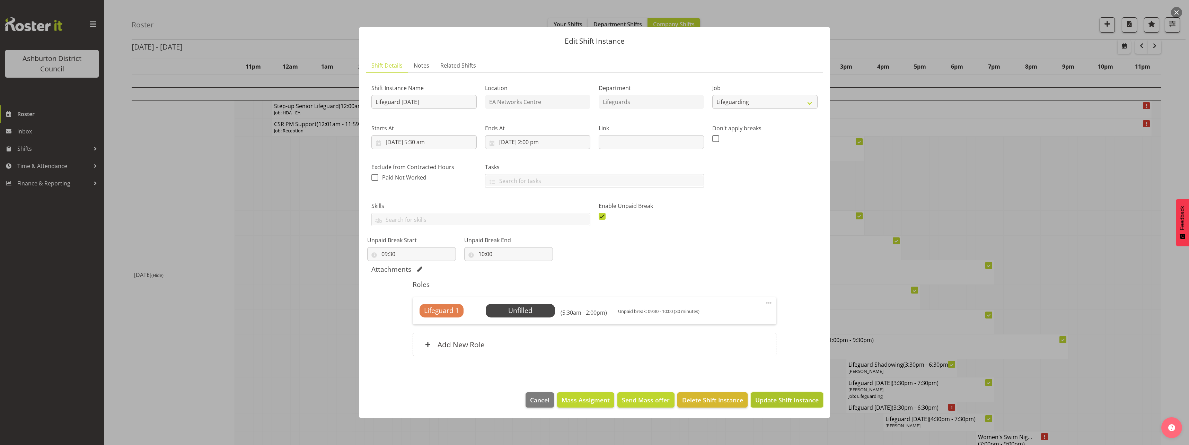
click at [763, 402] on span "Update Shift Instance" at bounding box center [786, 399] width 63 height 9
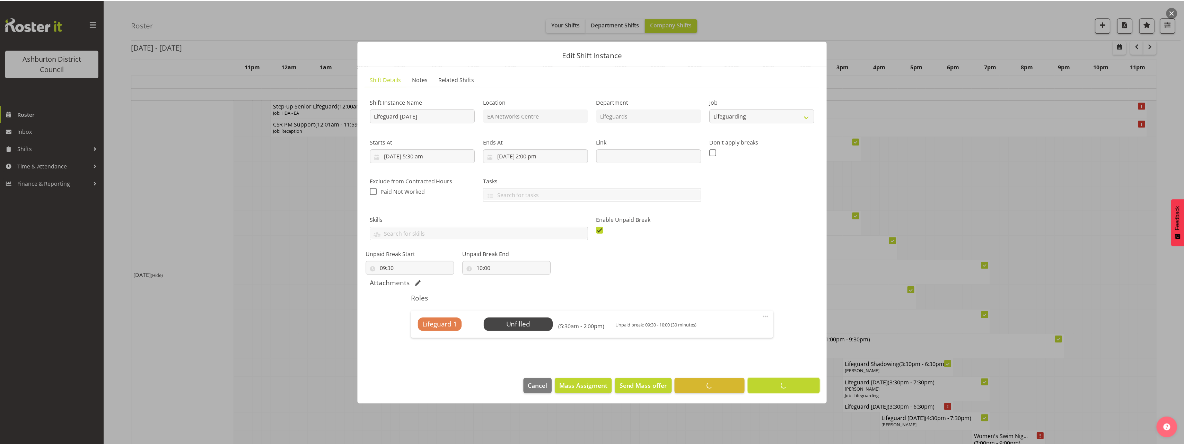
scroll to position [0, 0]
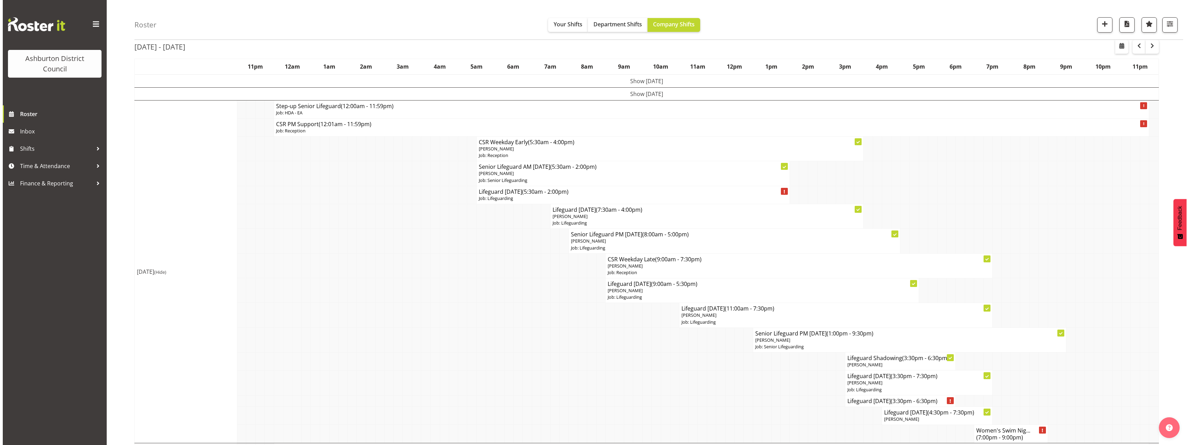
scroll to position [69, 0]
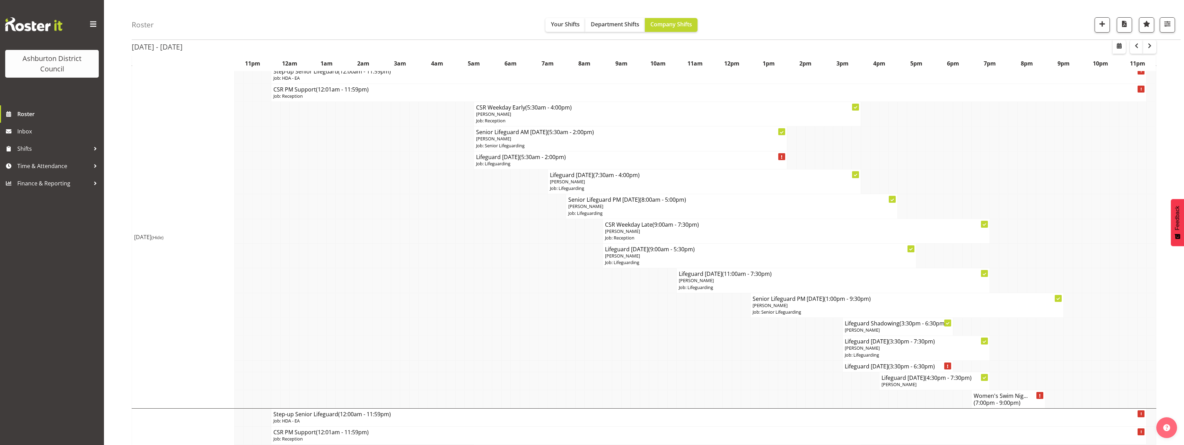
click at [164, 238] on span "(Hide)" at bounding box center [157, 237] width 12 height 6
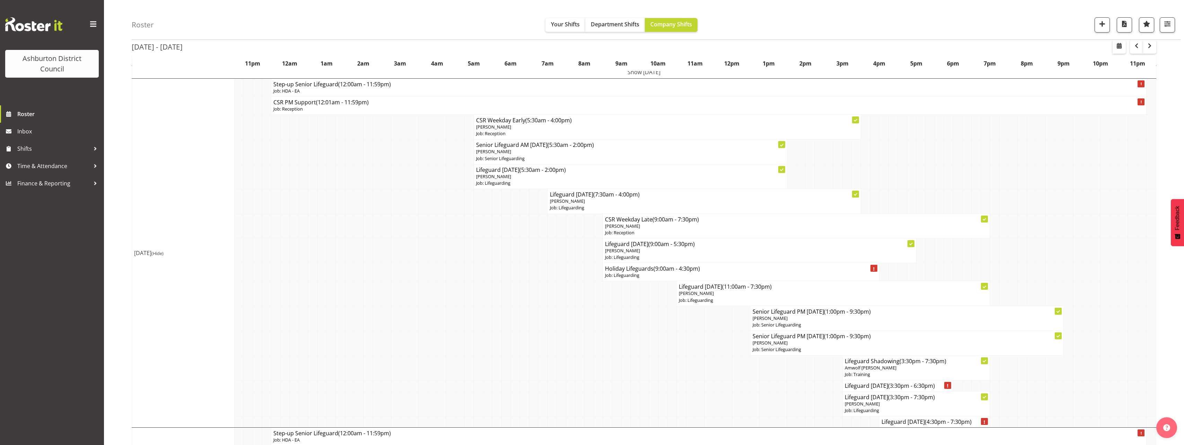
click at [910, 423] on h4 "Lifeguard [DATE] (4:30pm - 7:30pm)" at bounding box center [935, 421] width 106 height 7
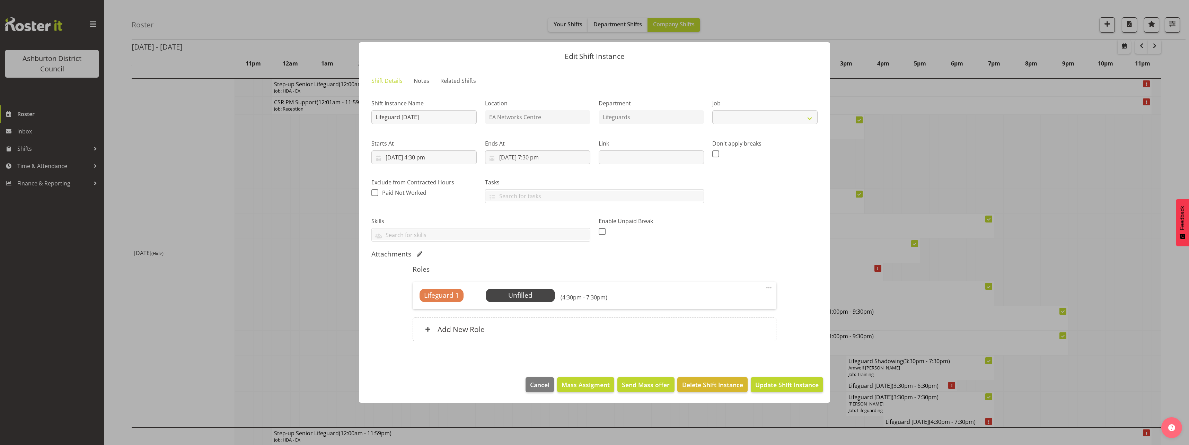
select select "38"
click at [636, 386] on span "Send Mass offer" at bounding box center [646, 384] width 48 height 9
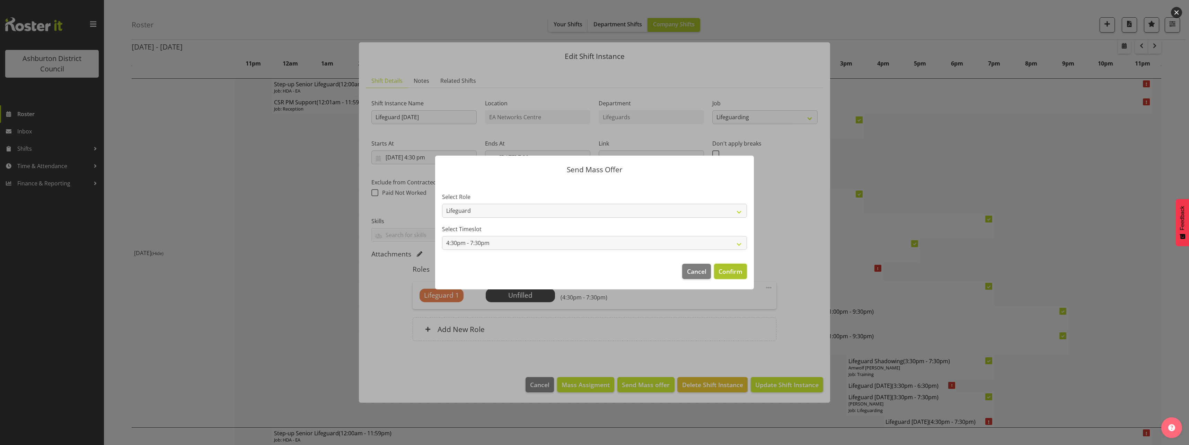
click at [729, 271] on span "Confirm" at bounding box center [731, 271] width 24 height 9
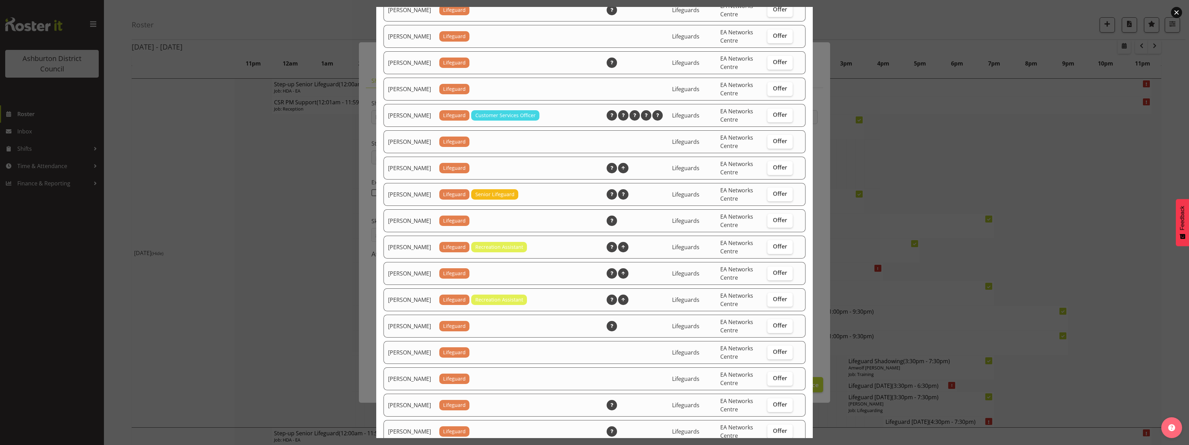
scroll to position [715, 0]
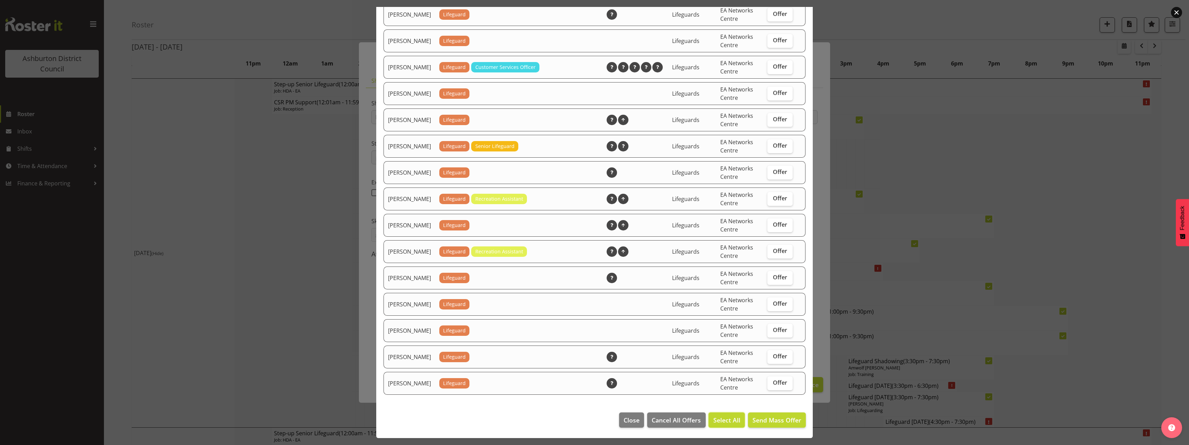
click at [724, 417] on span "Select All" at bounding box center [727, 420] width 27 height 9
checkbox input "true"
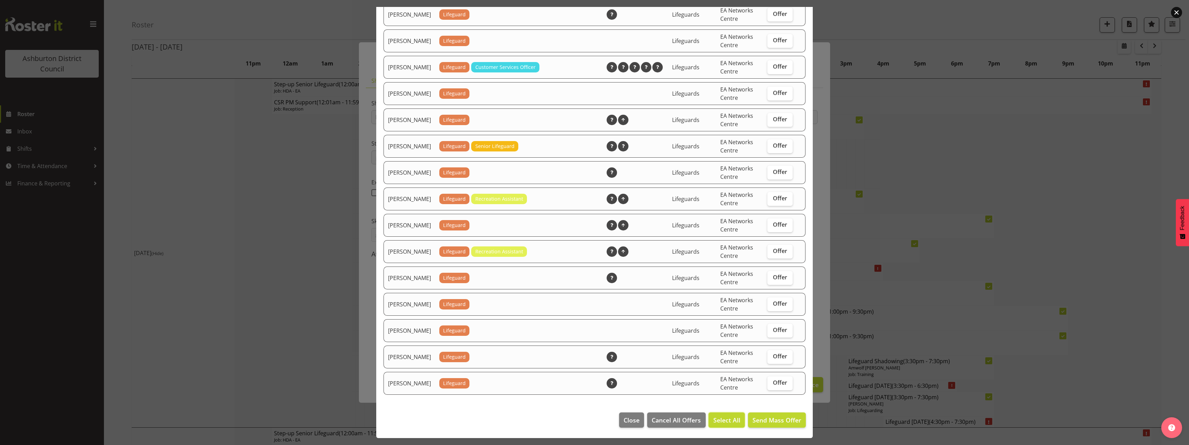
checkbox input "true"
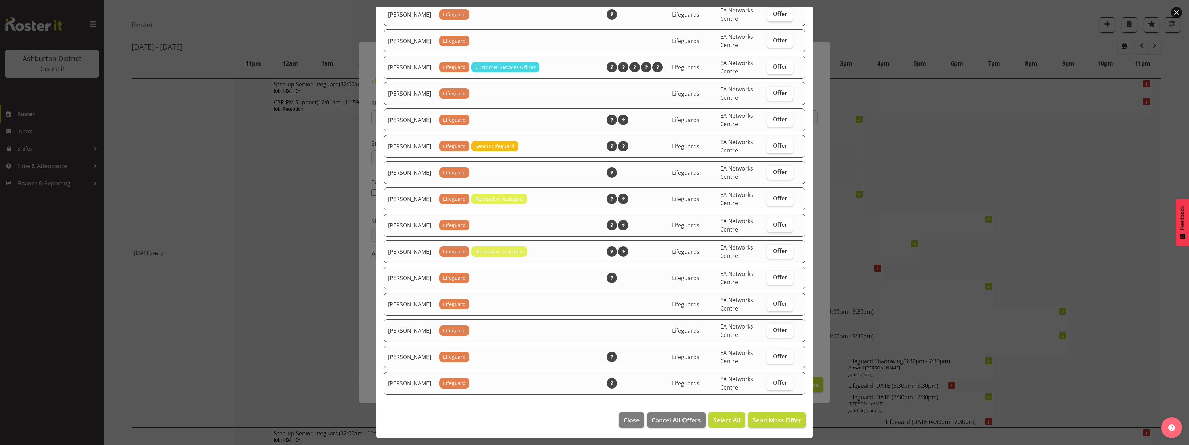
checkbox input "true"
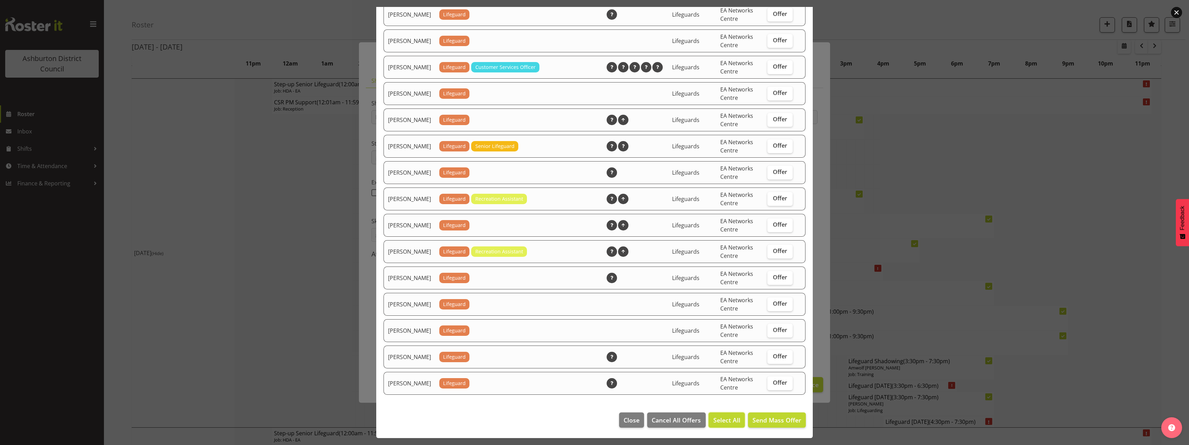
checkbox input "true"
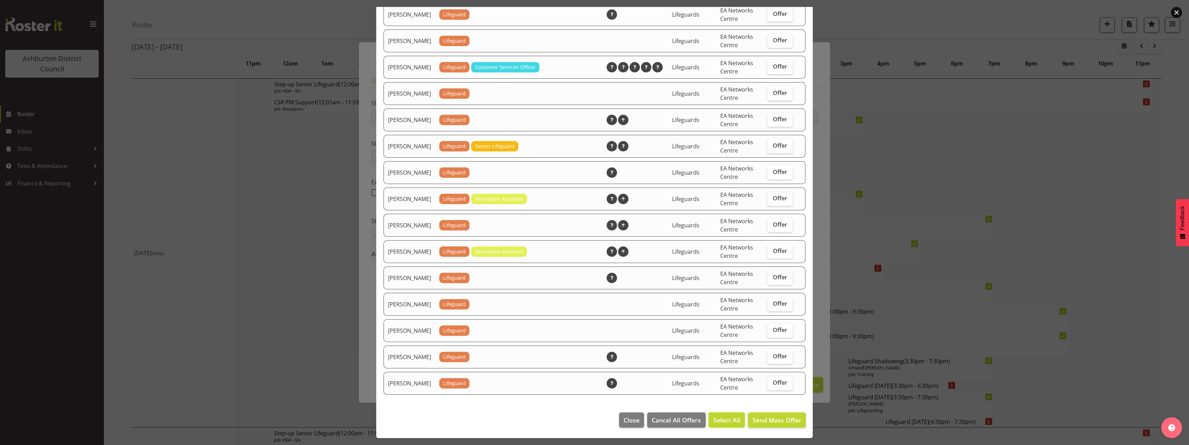
checkbox input "true"
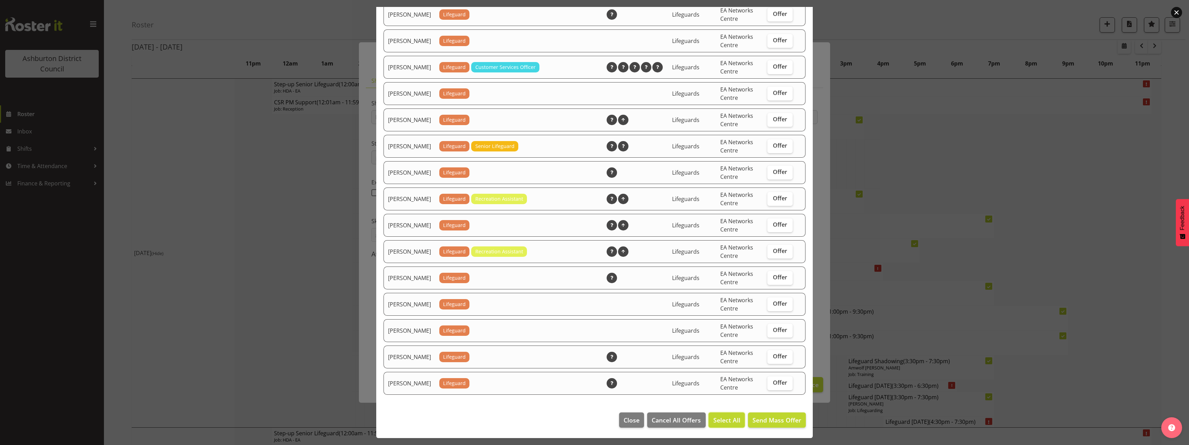
checkbox input "true"
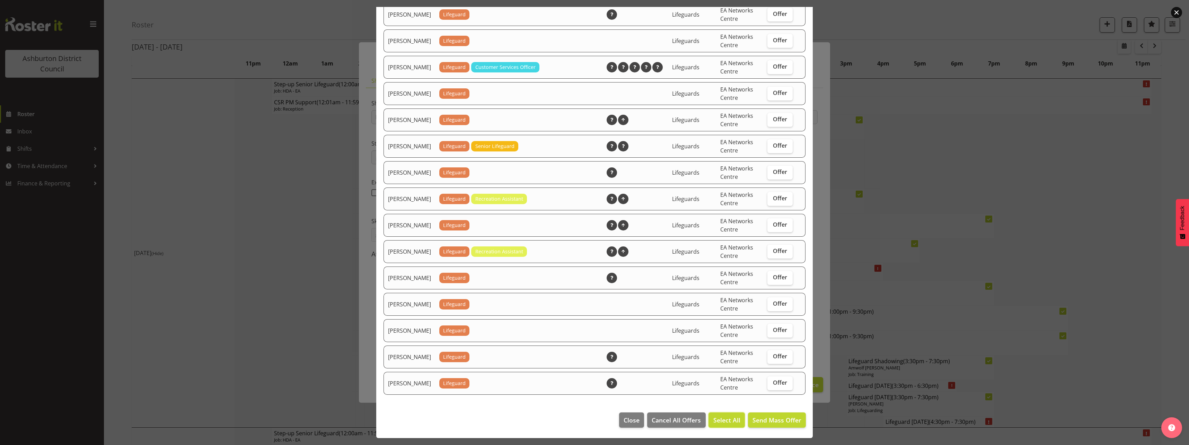
checkbox input "true"
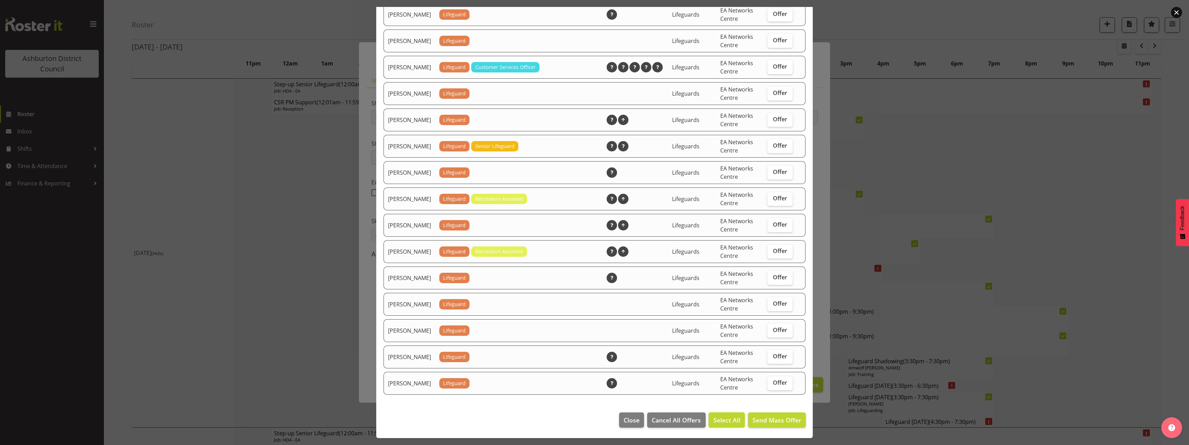
checkbox input "true"
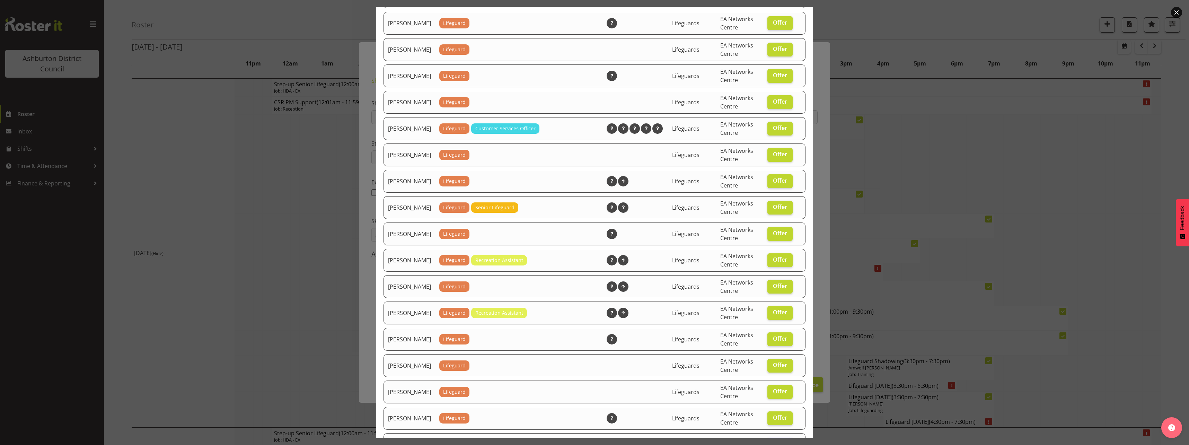
scroll to position [611, 0]
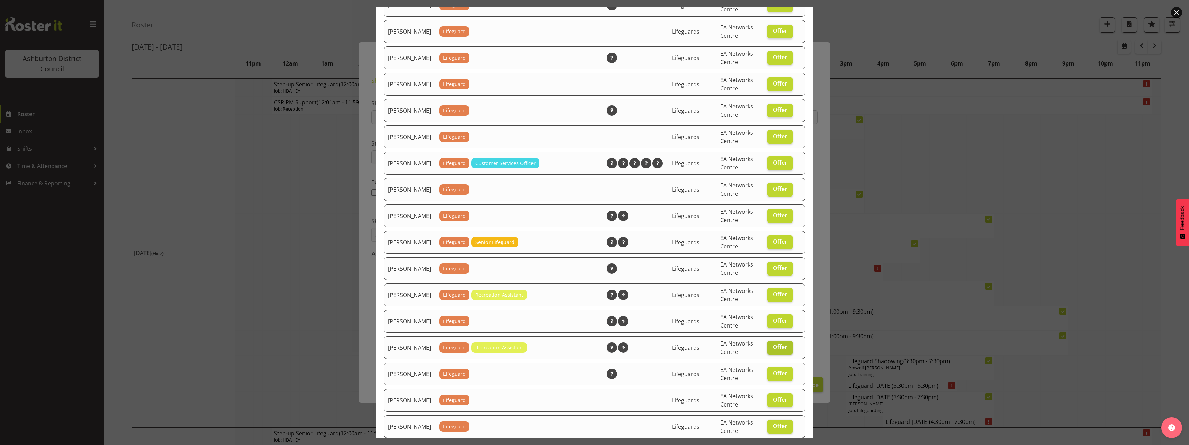
click at [773, 350] on span "Offer" at bounding box center [780, 346] width 14 height 7
click at [772, 349] on input "Offer" at bounding box center [770, 347] width 5 height 5
checkbox input "false"
click at [776, 377] on span "Offer" at bounding box center [780, 373] width 14 height 7
click at [772, 376] on input "Offer" at bounding box center [770, 373] width 5 height 5
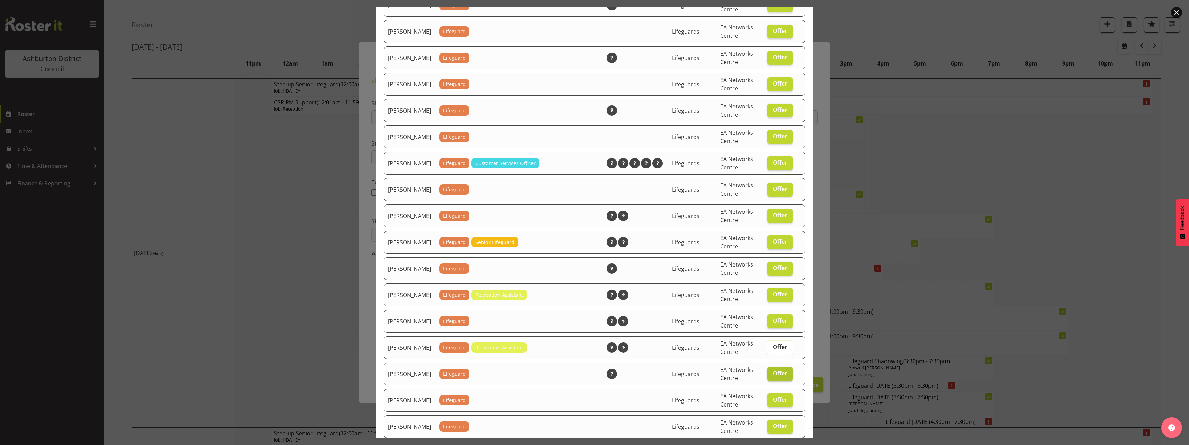
checkbox input "false"
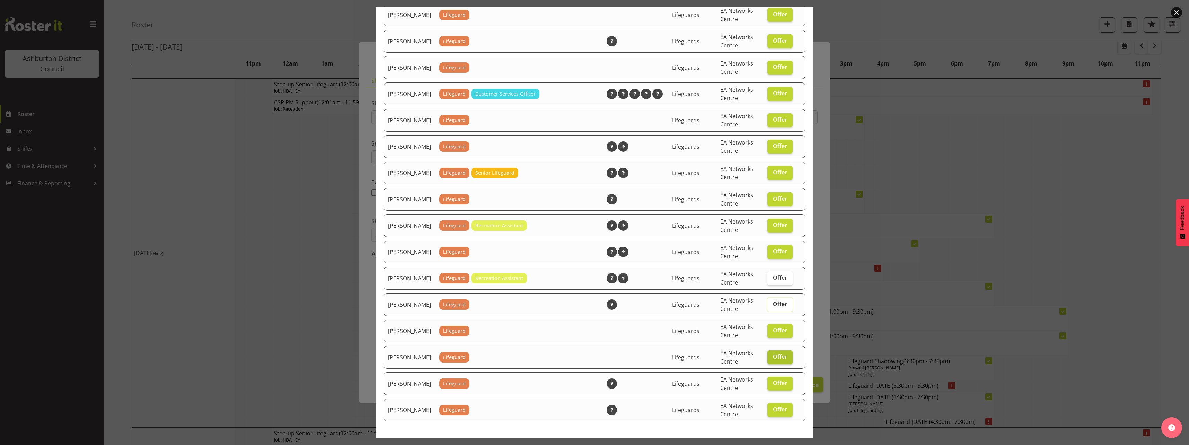
scroll to position [645, 0]
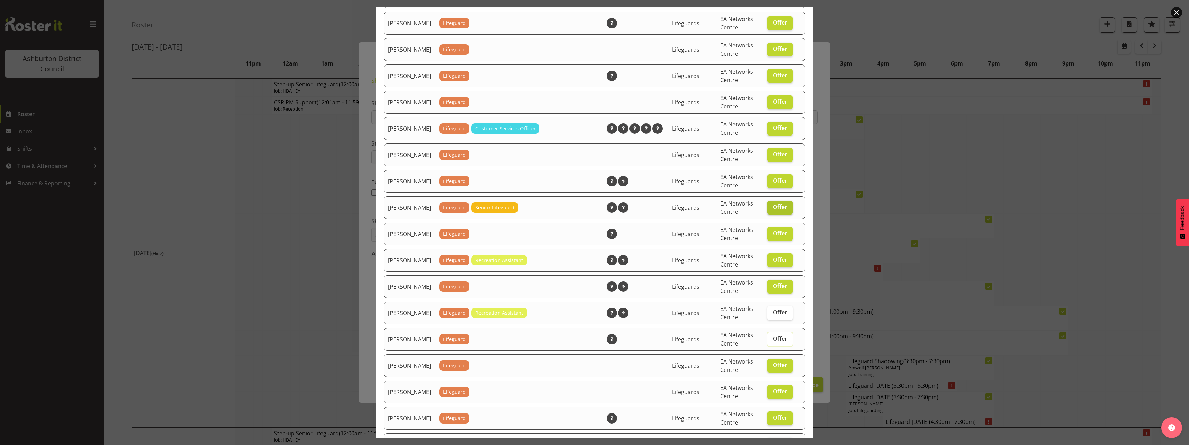
click at [773, 210] on span "Offer" at bounding box center [780, 206] width 14 height 7
click at [772, 209] on input "Offer" at bounding box center [770, 207] width 5 height 5
checkbox input "false"
click at [774, 184] on span "Offer" at bounding box center [780, 180] width 14 height 7
click at [772, 183] on input "Offer" at bounding box center [770, 180] width 5 height 5
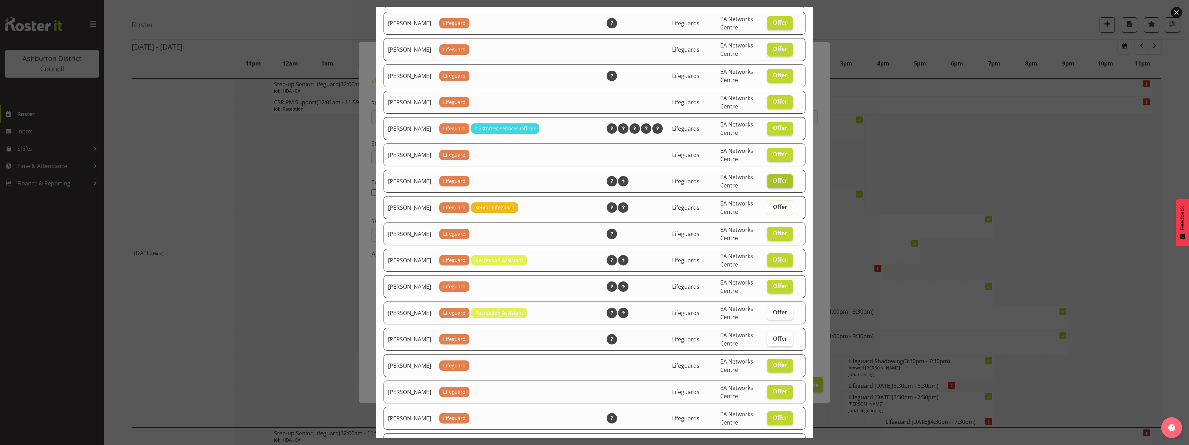
checkbox input "false"
click at [774, 263] on span "Offer" at bounding box center [780, 259] width 14 height 7
click at [772, 262] on input "Offer" at bounding box center [770, 259] width 5 height 5
checkbox input "false"
click at [778, 289] on span "Offer" at bounding box center [780, 285] width 14 height 7
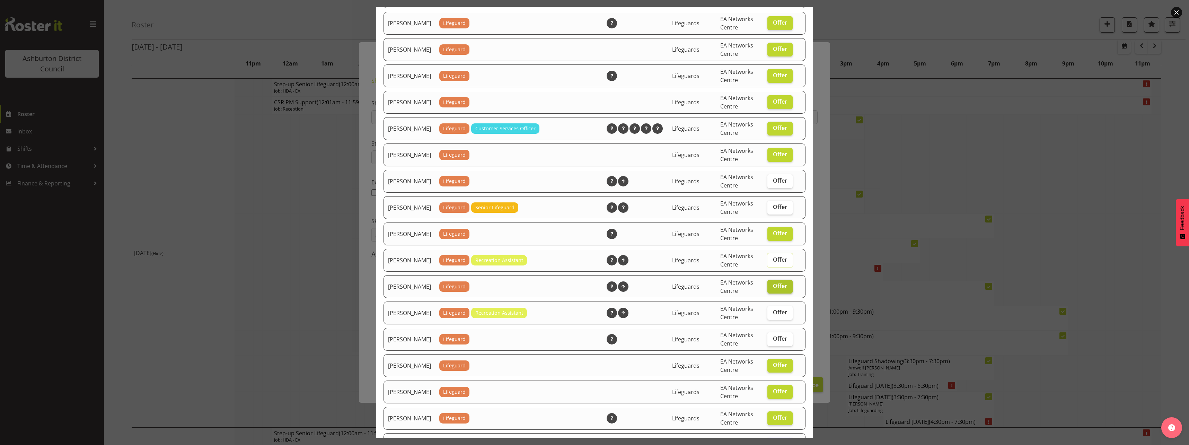
click at [772, 288] on input "Offer" at bounding box center [770, 286] width 5 height 5
checkbox input "false"
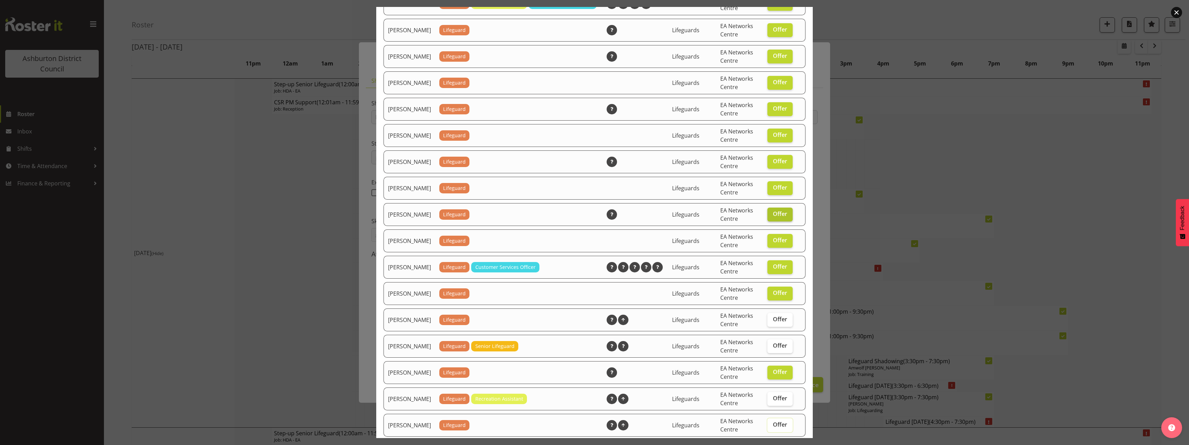
scroll to position [472, 0]
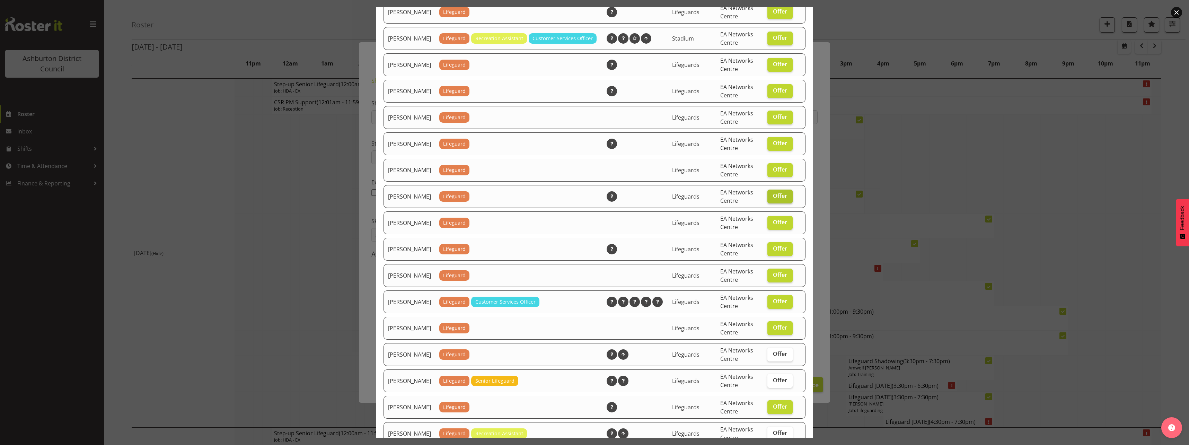
click at [778, 199] on span "Offer" at bounding box center [780, 195] width 14 height 7
click at [772, 198] on input "Offer" at bounding box center [770, 196] width 5 height 5
checkbox input "false"
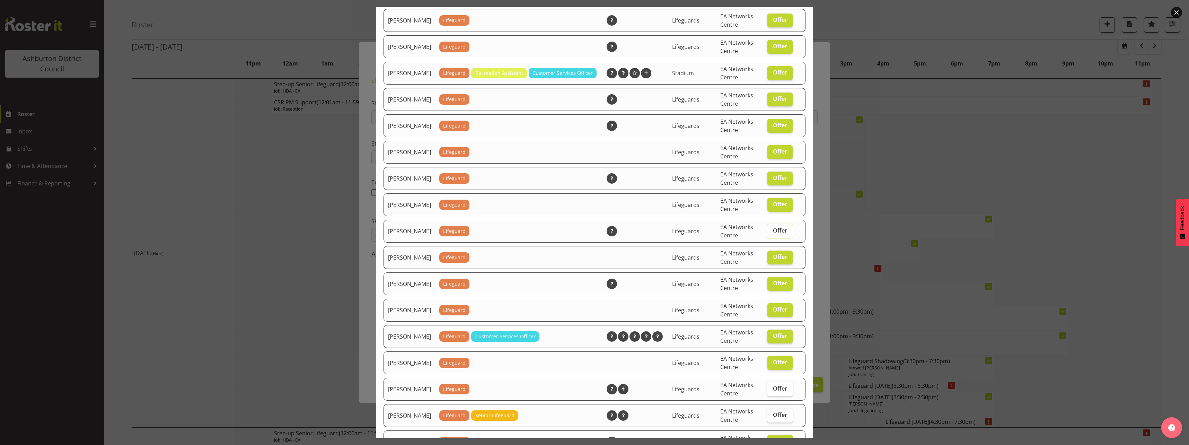
scroll to position [403, 0]
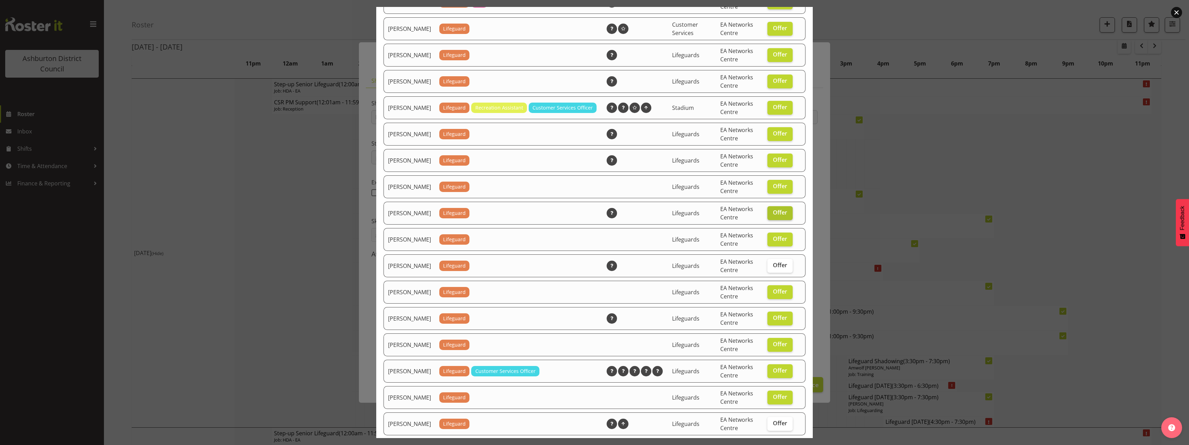
click at [781, 216] on span "Offer" at bounding box center [780, 212] width 14 height 7
click at [772, 215] on input "Offer" at bounding box center [770, 212] width 5 height 5
checkbox input "false"
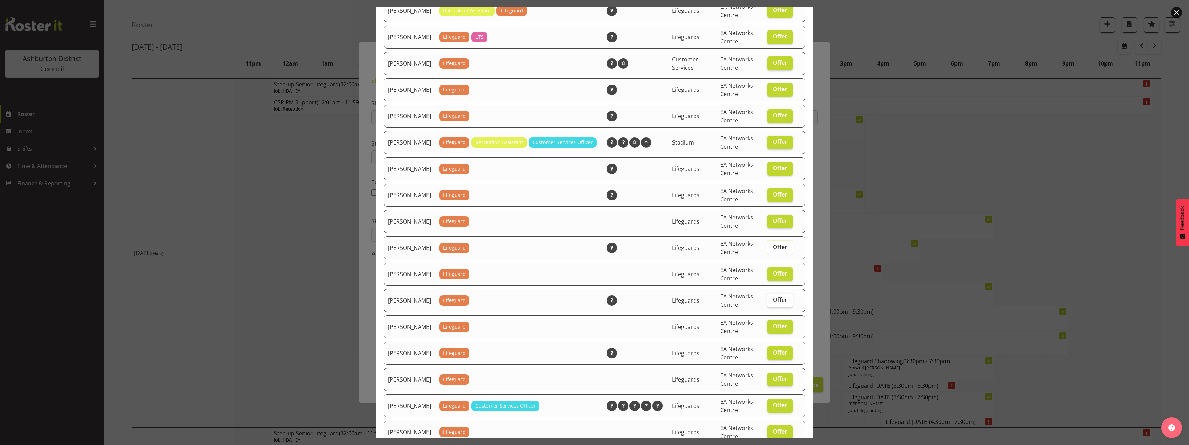
scroll to position [333, 0]
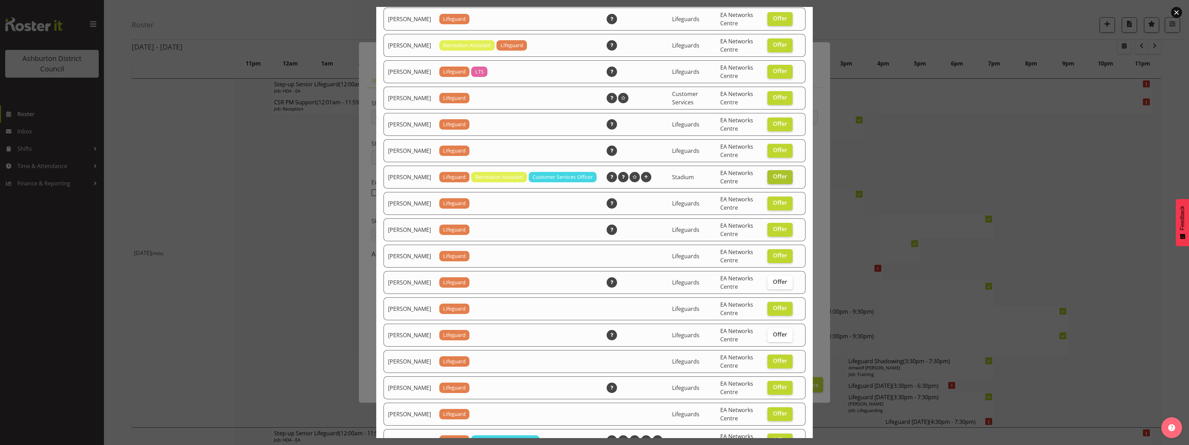
click at [779, 180] on span "Offer" at bounding box center [780, 176] width 14 height 7
click at [772, 179] on input "Offer" at bounding box center [770, 176] width 5 height 5
checkbox input "false"
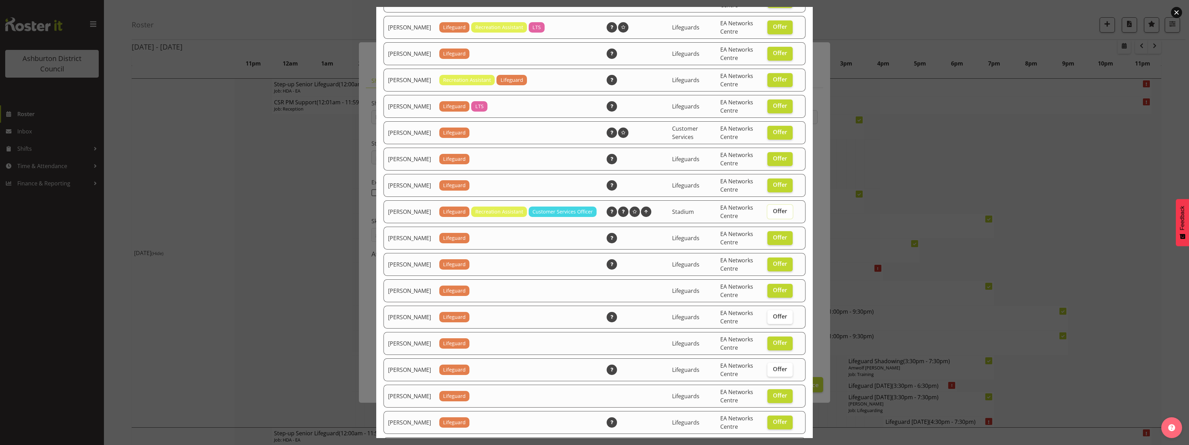
scroll to position [264, 0]
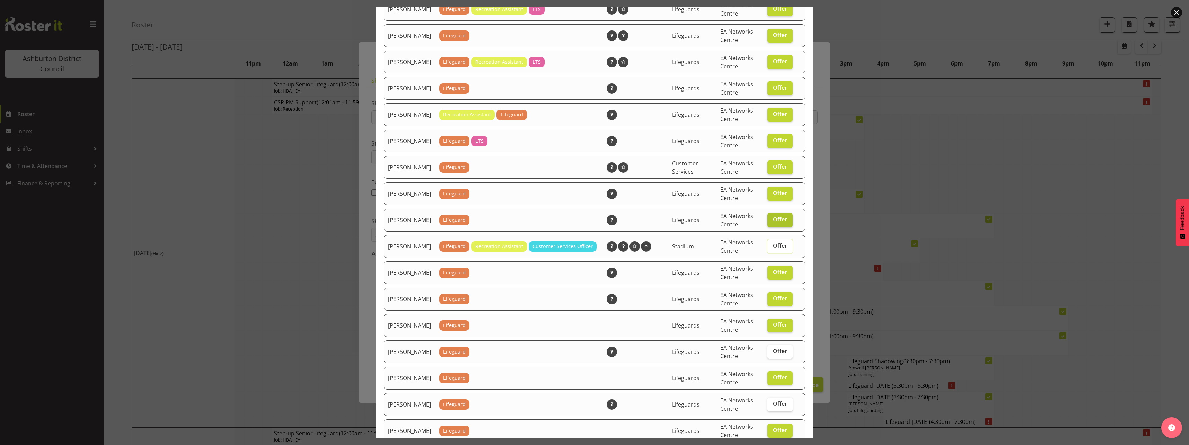
click at [775, 223] on span "Offer" at bounding box center [780, 219] width 14 height 7
click at [772, 222] on input "Offer" at bounding box center [770, 219] width 5 height 5
checkbox input "false"
click at [775, 196] on span "Offer" at bounding box center [780, 193] width 14 height 7
click at [772, 195] on input "Offer" at bounding box center [770, 193] width 5 height 5
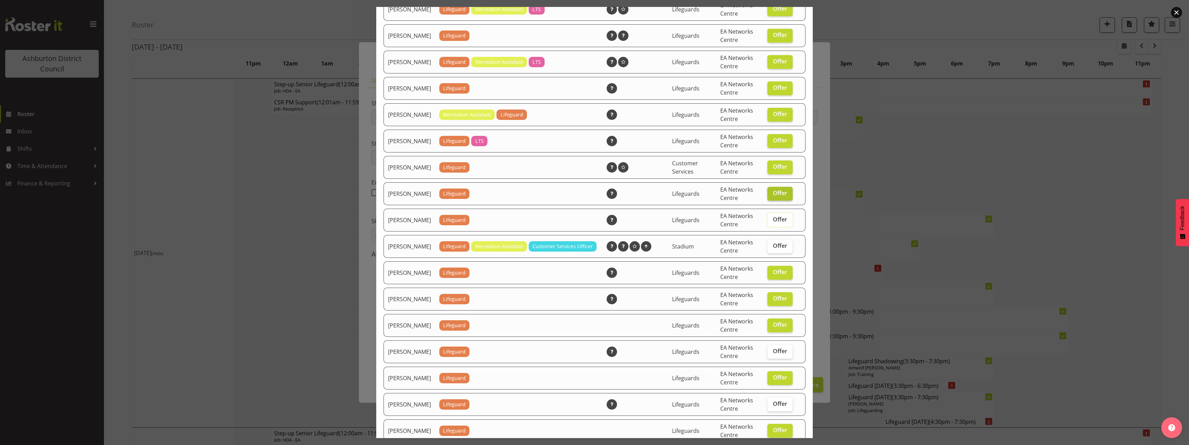
checkbox input "false"
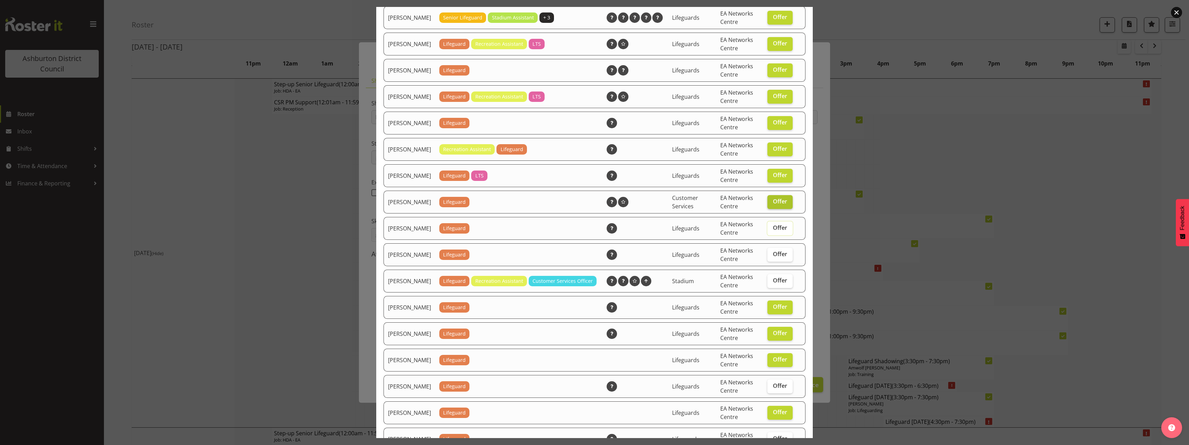
click at [777, 205] on span "Offer" at bounding box center [780, 201] width 14 height 7
click at [772, 204] on input "Offer" at bounding box center [770, 201] width 5 height 5
checkbox input "false"
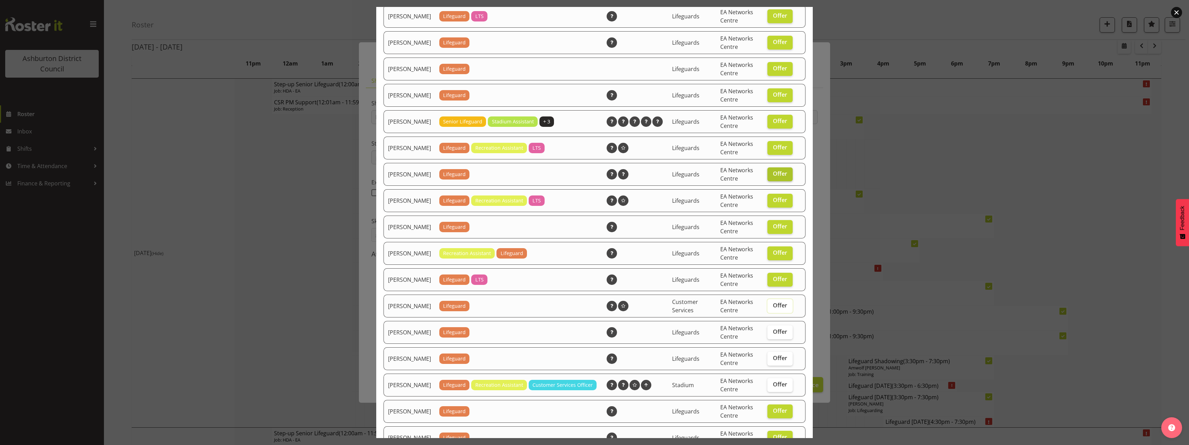
scroll to position [91, 0]
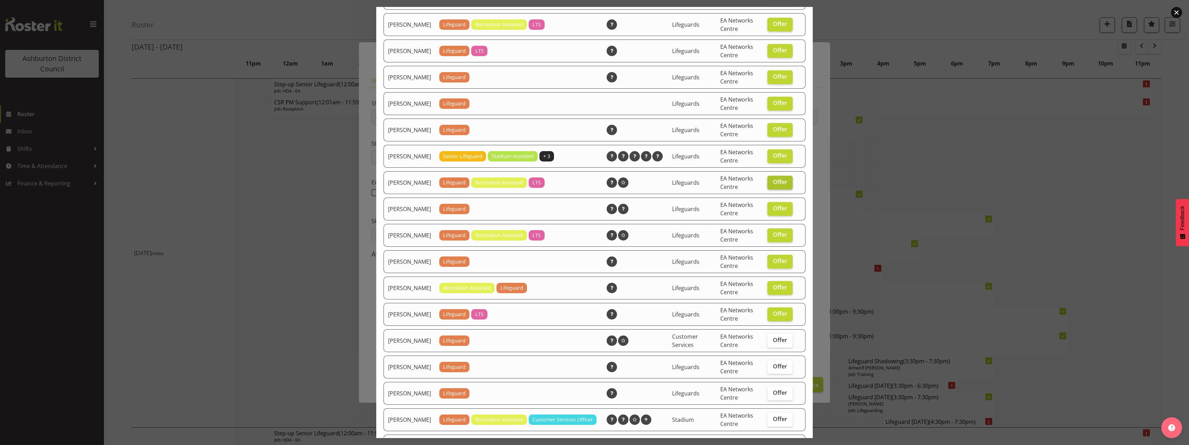
click at [777, 185] on span "Offer" at bounding box center [780, 181] width 14 height 7
click at [772, 184] on input "Offer" at bounding box center [770, 182] width 5 height 5
checkbox input "false"
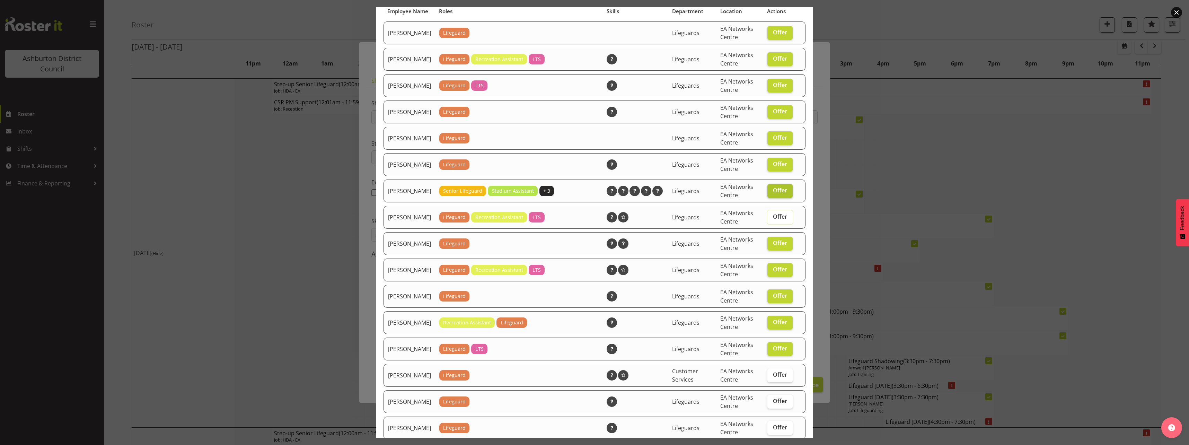
click at [781, 194] on span "Offer" at bounding box center [780, 190] width 14 height 7
click at [772, 193] on input "Offer" at bounding box center [770, 190] width 5 height 5
checkbox input "false"
click at [778, 167] on span "Offer" at bounding box center [780, 163] width 14 height 7
click at [772, 166] on input "Offer" at bounding box center [770, 164] width 5 height 5
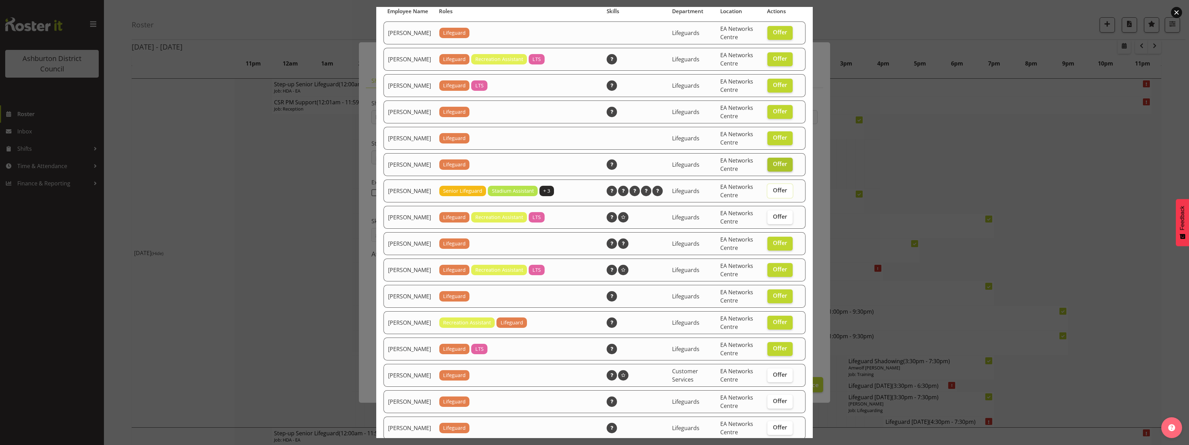
checkbox input "false"
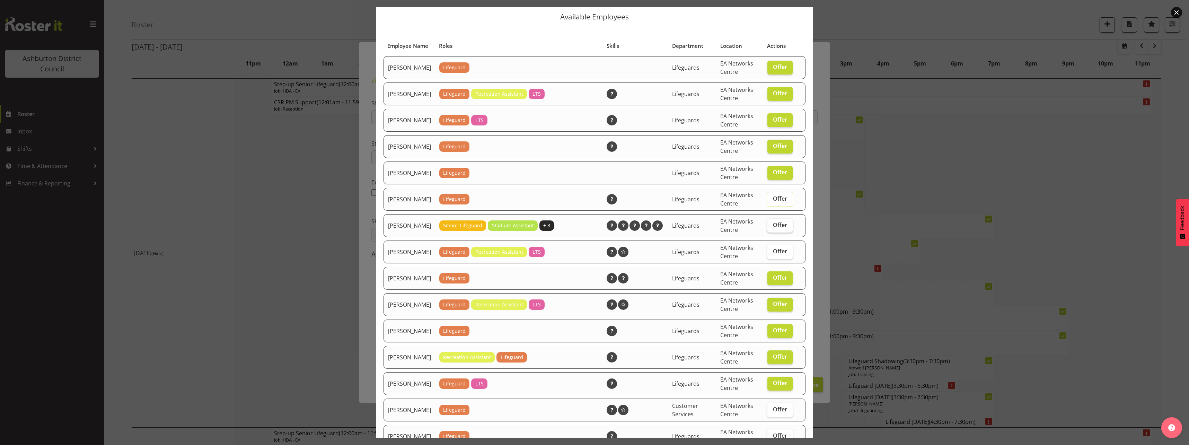
scroll to position [0, 0]
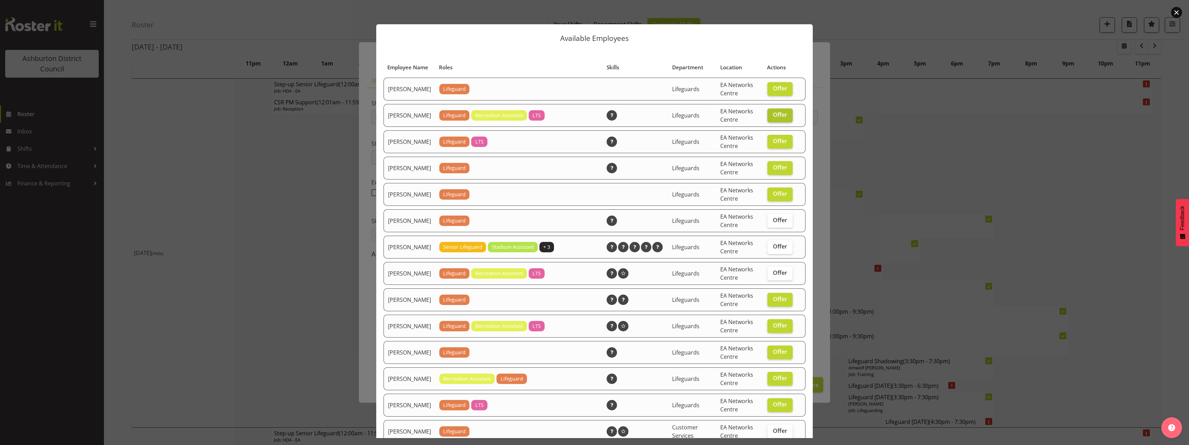
click at [773, 118] on span "Offer" at bounding box center [780, 114] width 14 height 7
click at [771, 117] on input "Offer" at bounding box center [770, 115] width 5 height 5
checkbox input "false"
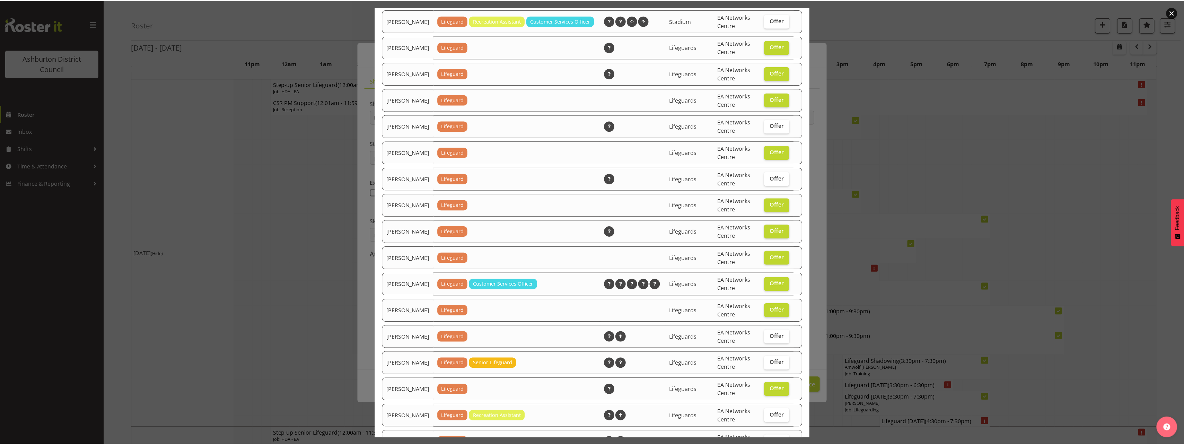
scroll to position [715, 0]
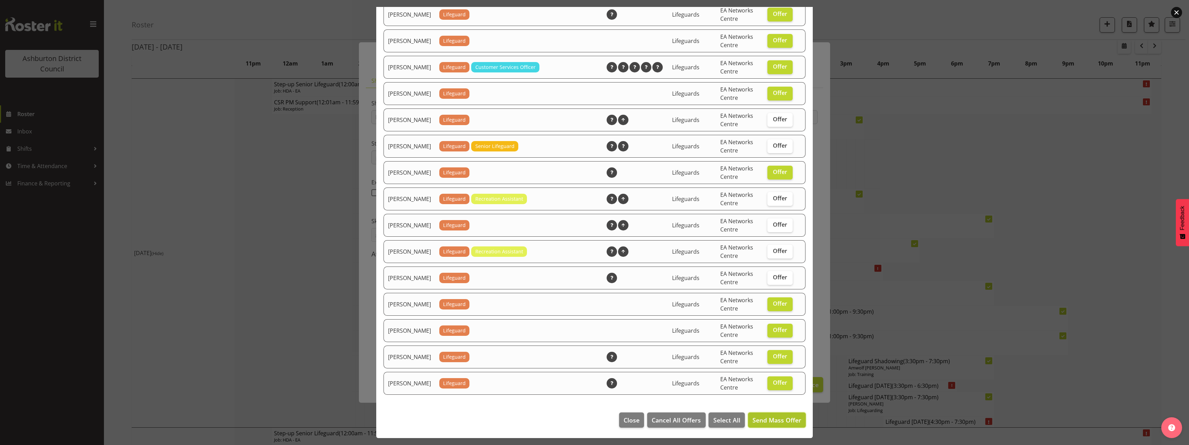
click at [773, 420] on span "Send Mass Offer" at bounding box center [777, 420] width 49 height 8
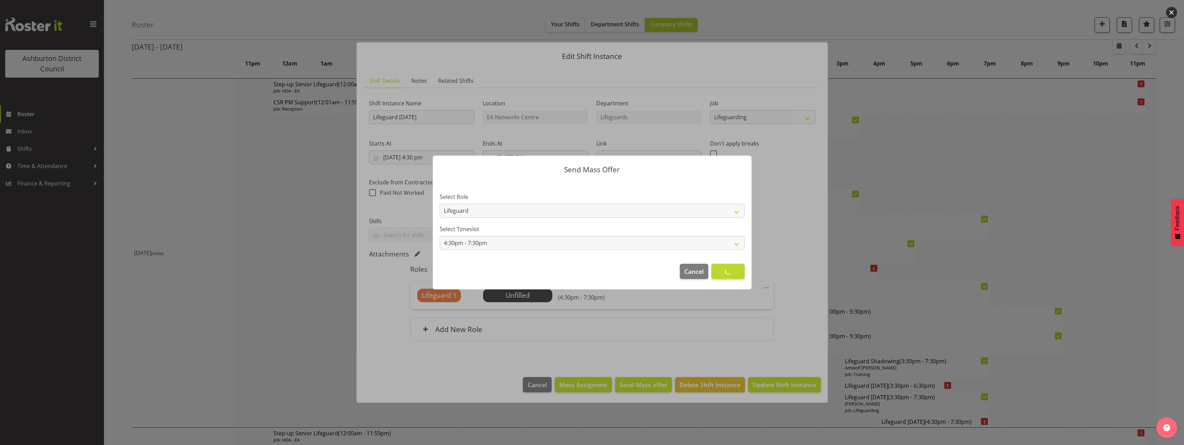
scroll to position [0, 0]
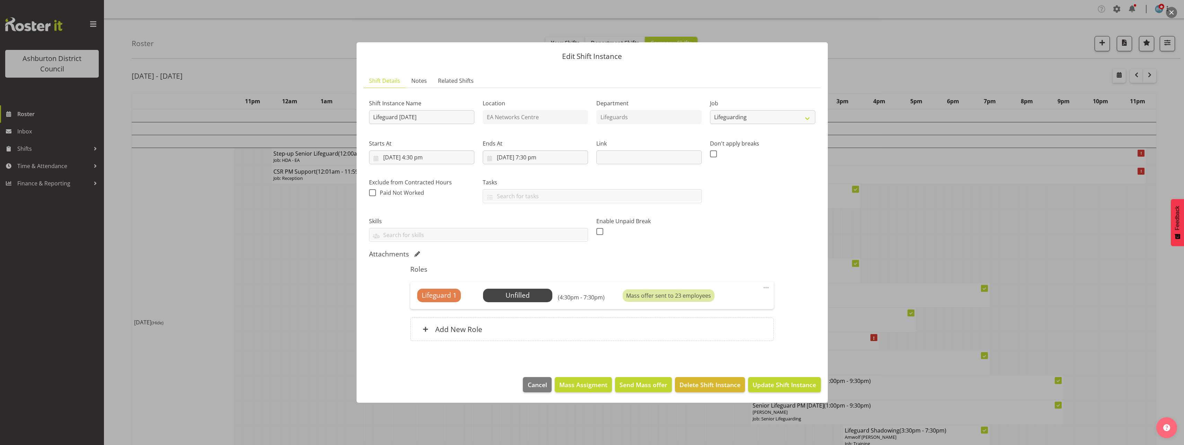
click at [797, 334] on div "Shift Instance Name Lifeguard [DATE] Location EA Networks Centre Department Lif…" at bounding box center [592, 222] width 446 height 256
click at [796, 388] on span "Update Shift Instance" at bounding box center [784, 384] width 63 height 9
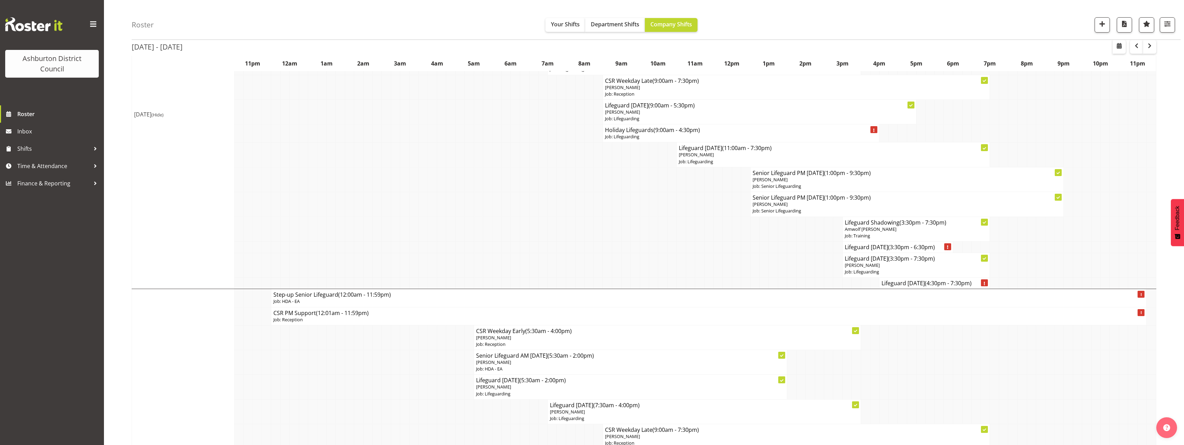
scroll to position [347, 0]
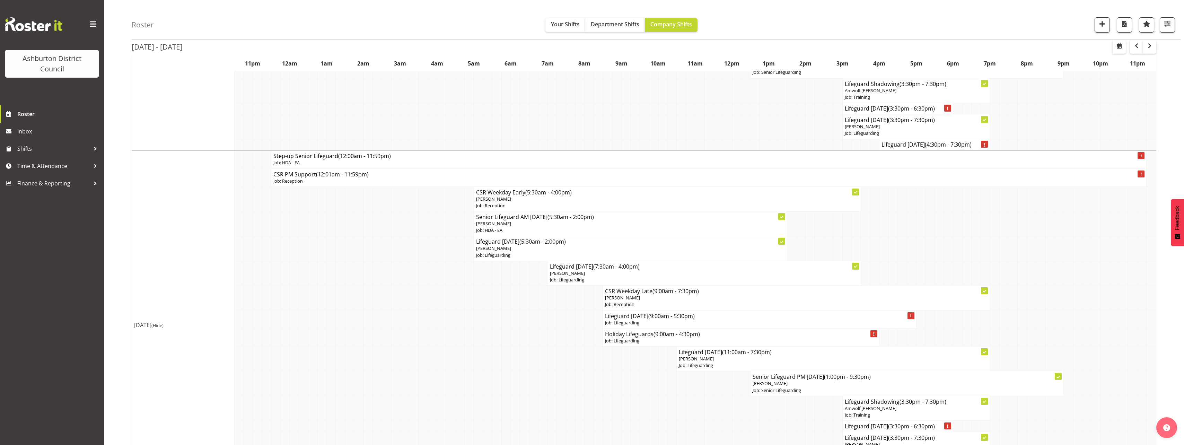
click at [1161, 302] on div "[DATE] - [DATE] [DATE] - [DATE] [DATE] Day Week Fortnight Month calendar Month …" at bounding box center [658, 442] width 1052 height 1450
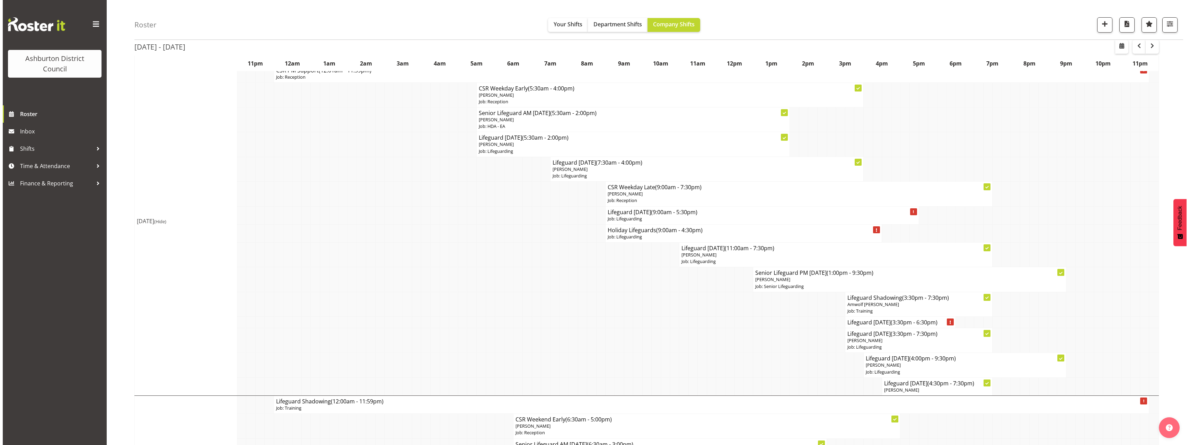
scroll to position [520, 0]
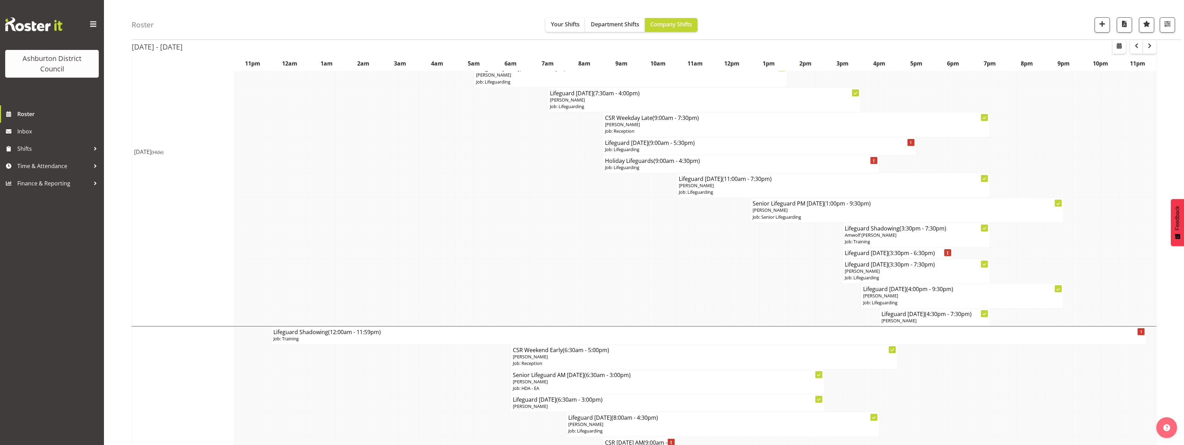
click at [1161, 302] on div "[DATE] - [DATE] [DATE] - [DATE] [DATE] Day Week Fortnight Month calendar Month …" at bounding box center [658, 269] width 1052 height 1450
click at [877, 255] on h4 "Lifeguard [DATE] (3:30pm - 6:30pm)" at bounding box center [898, 253] width 106 height 7
select select "38"
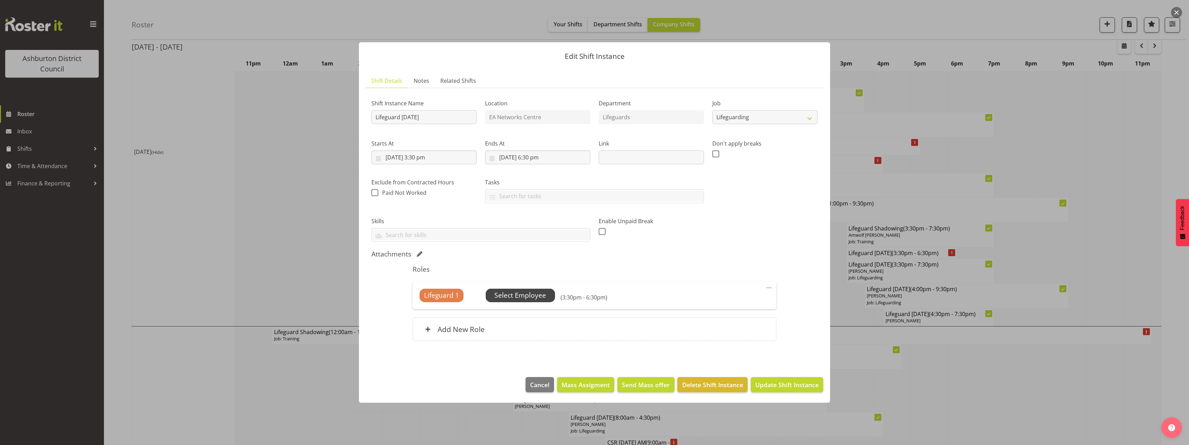
click at [541, 298] on span "Select Employee" at bounding box center [521, 295] width 52 height 10
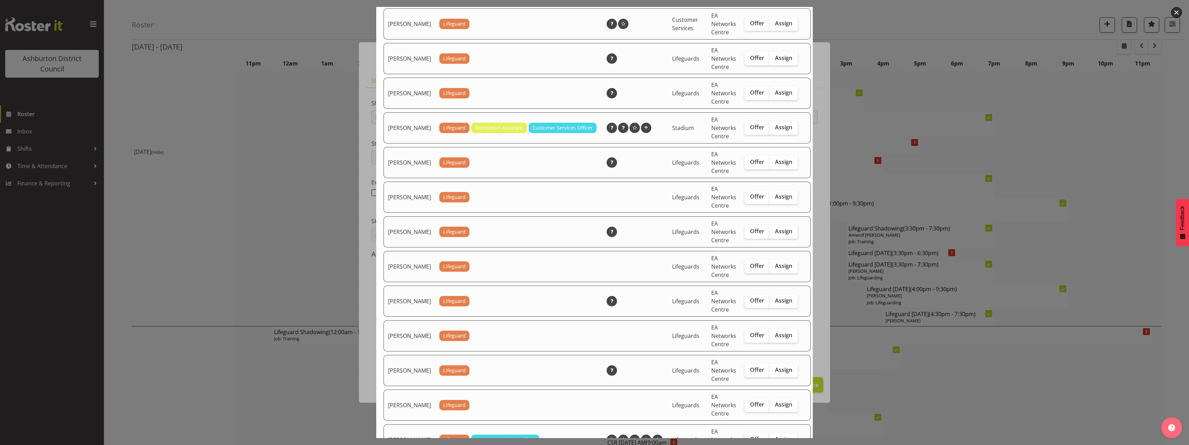
scroll to position [693, 0]
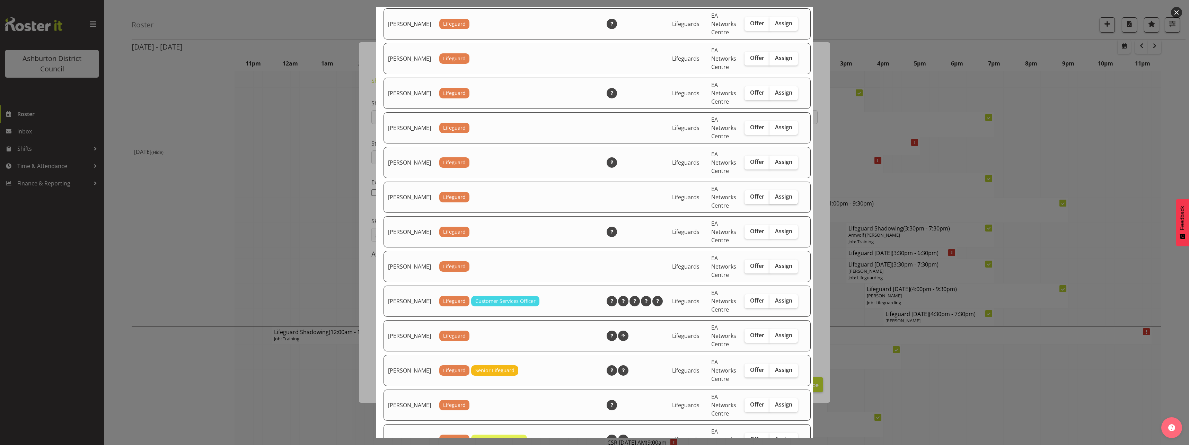
click at [779, 200] on span "Assign" at bounding box center [783, 196] width 17 height 7
click at [774, 199] on input "Assign" at bounding box center [772, 196] width 5 height 5
checkbox input "true"
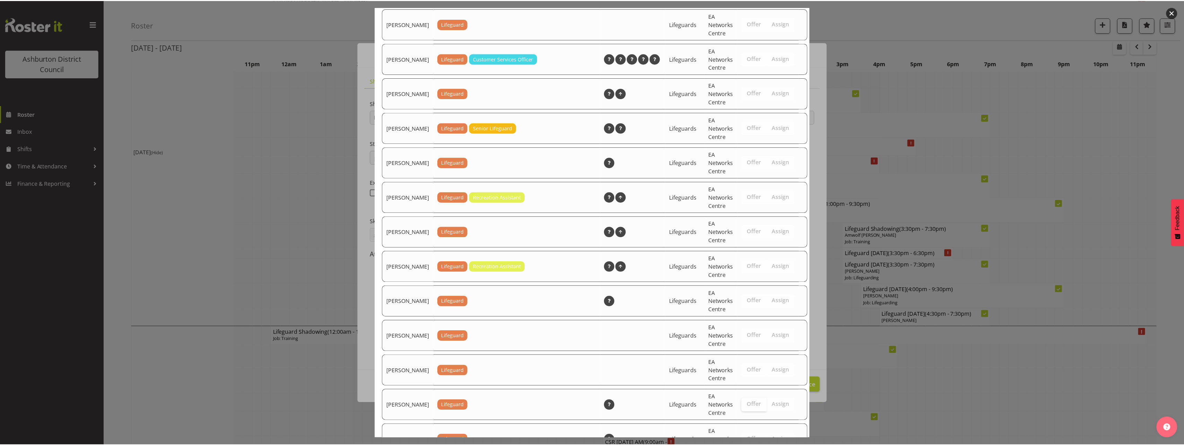
scroll to position [1004, 0]
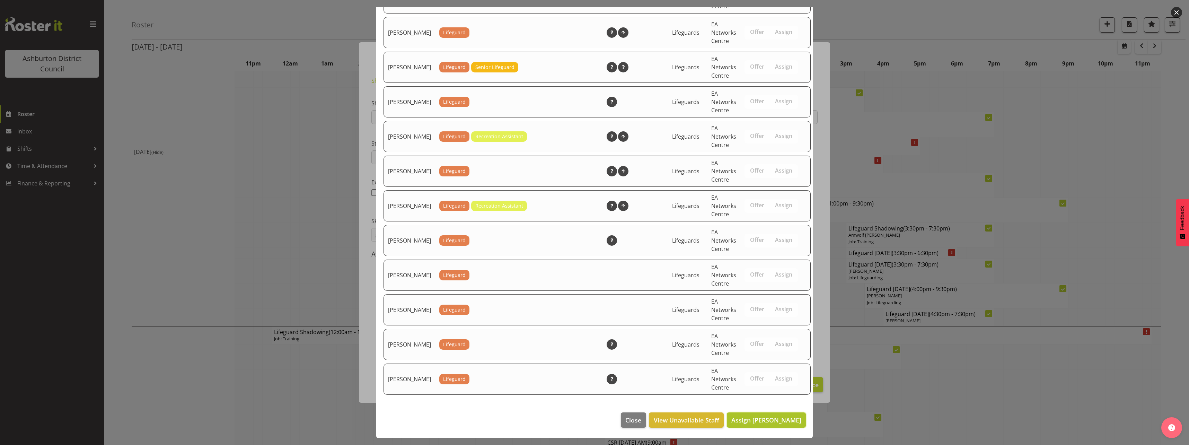
click at [772, 420] on span "Assign [PERSON_NAME]" at bounding box center [767, 420] width 70 height 8
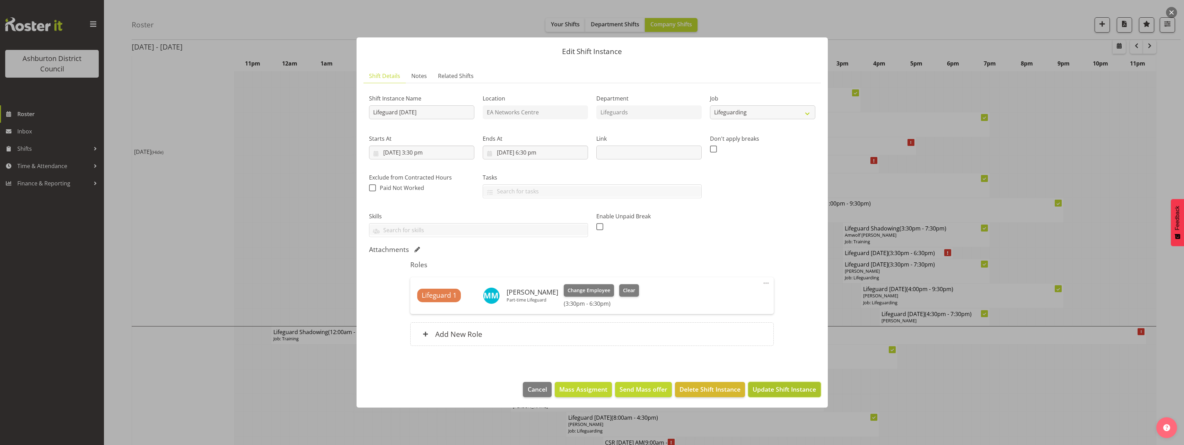
click at [794, 394] on button "Update Shift Instance" at bounding box center [784, 389] width 72 height 15
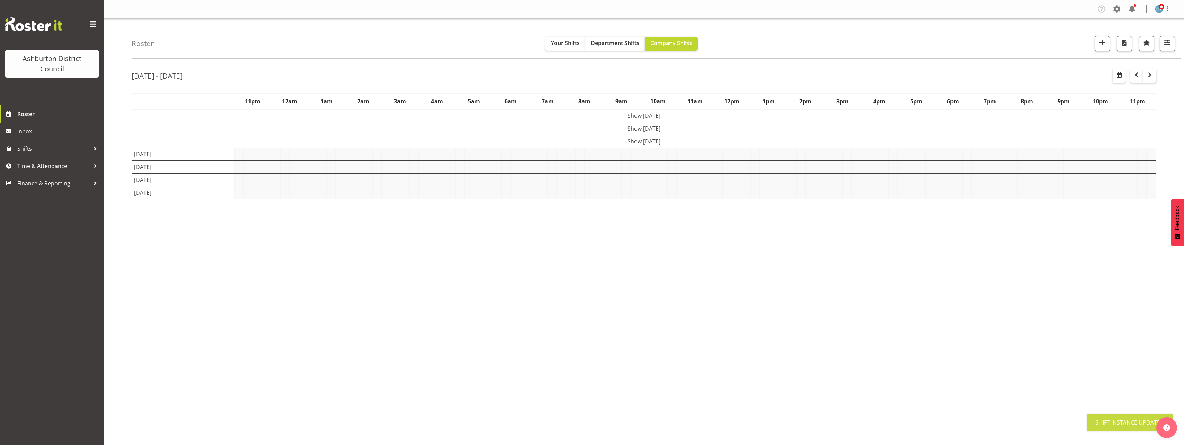
scroll to position [0, 0]
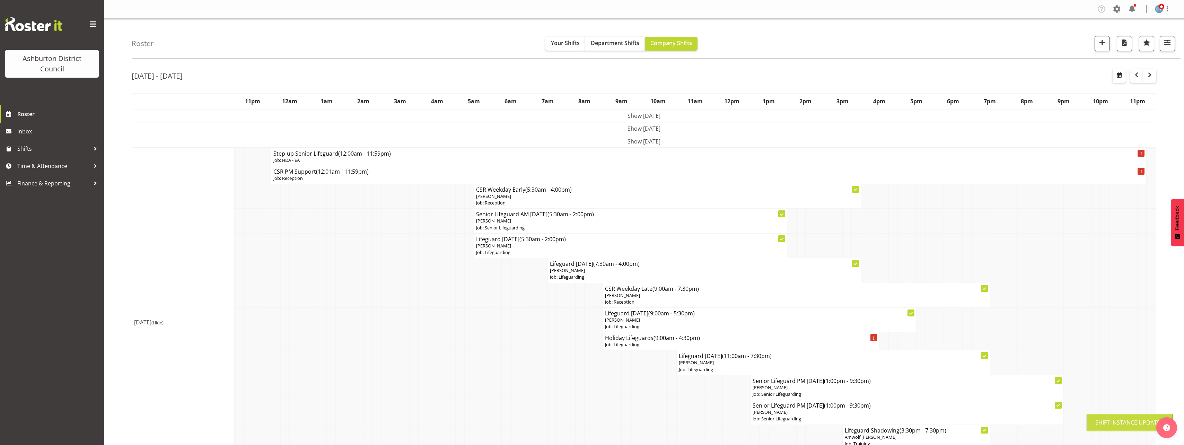
click at [514, 327] on td at bounding box center [515, 319] width 9 height 25
click at [630, 142] on td "Show [DATE]" at bounding box center [644, 141] width 1024 height 13
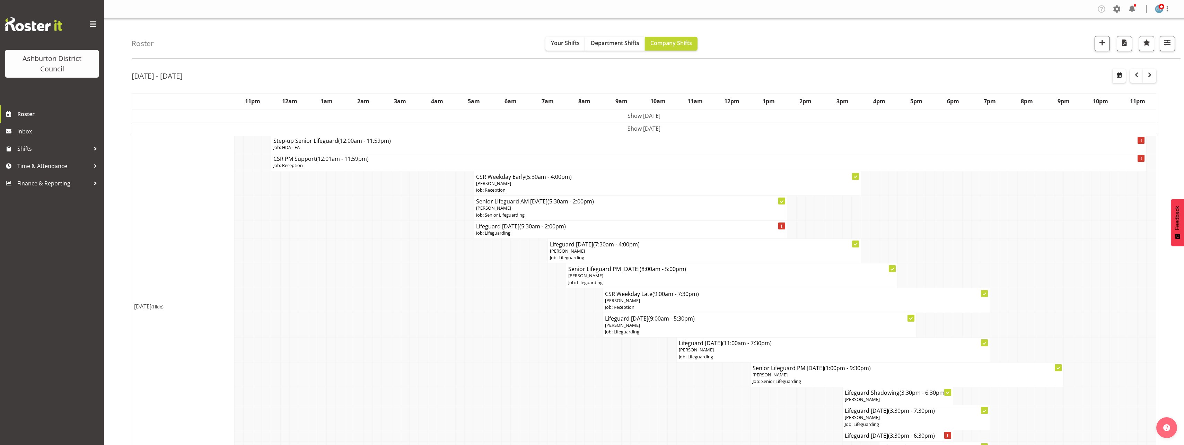
click at [568, 346] on td at bounding box center [570, 350] width 9 height 25
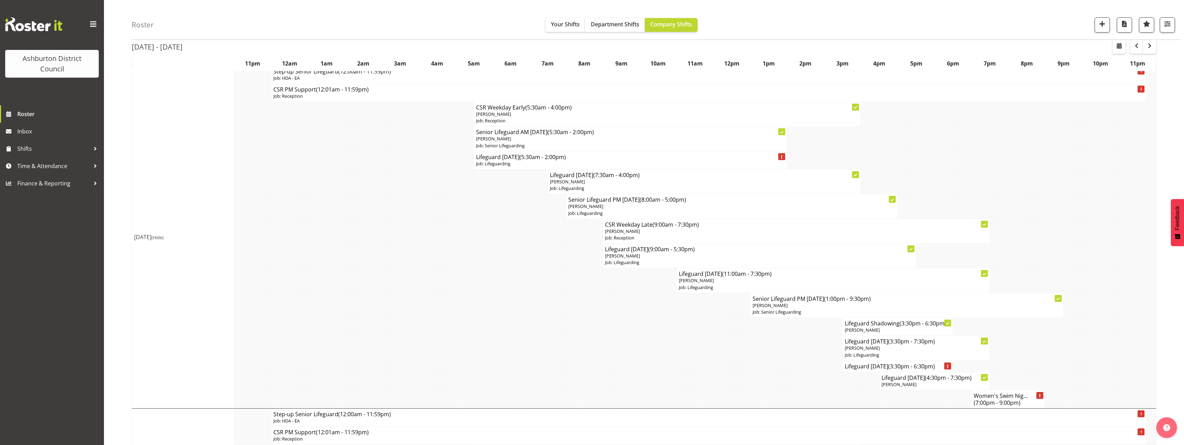
scroll to position [104, 0]
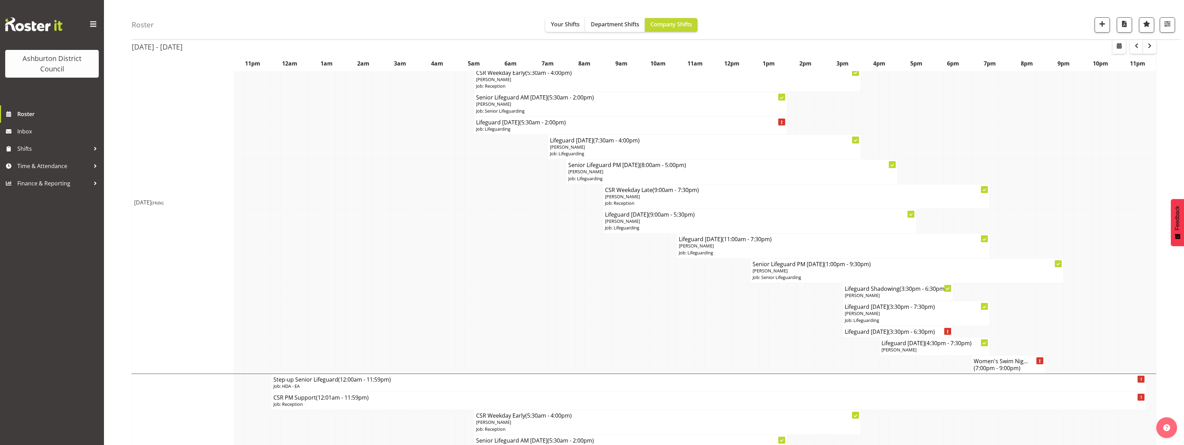
click at [164, 203] on span "(Hide)" at bounding box center [157, 203] width 12 height 6
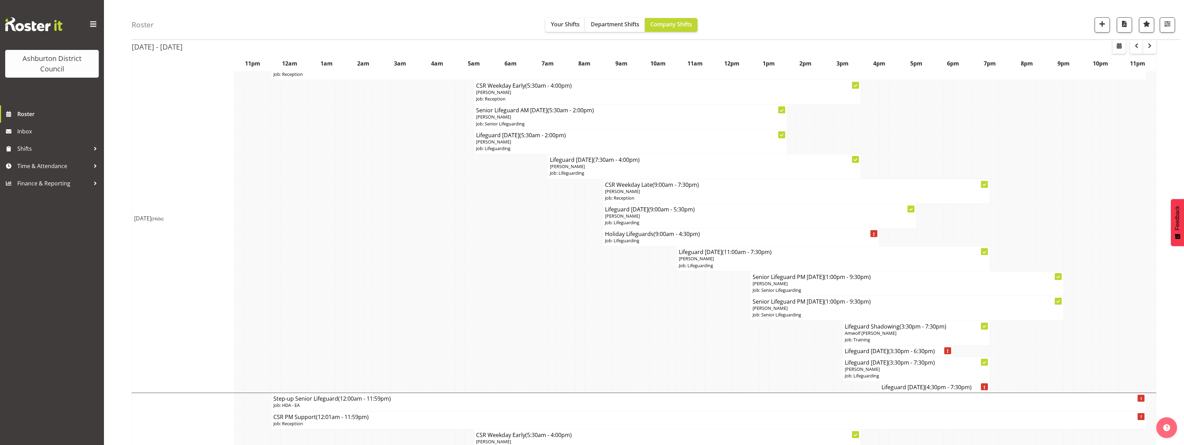
click at [507, 255] on td at bounding box center [505, 258] width 9 height 25
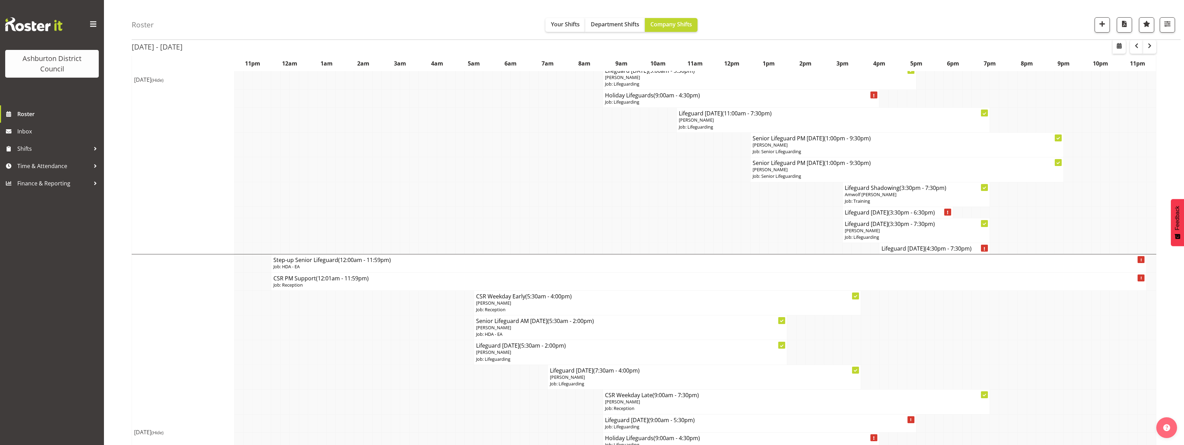
scroll to position [347, 0]
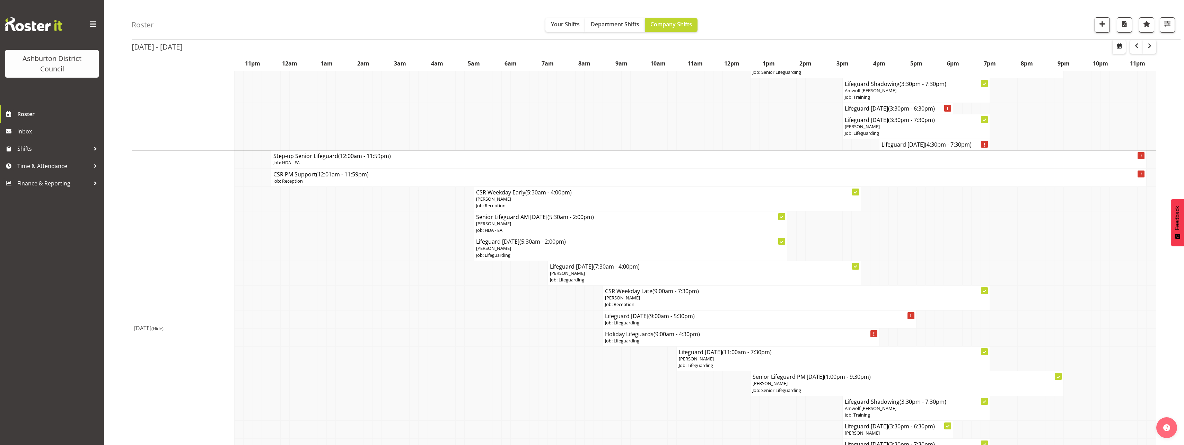
click at [555, 339] on td at bounding box center [552, 337] width 9 height 18
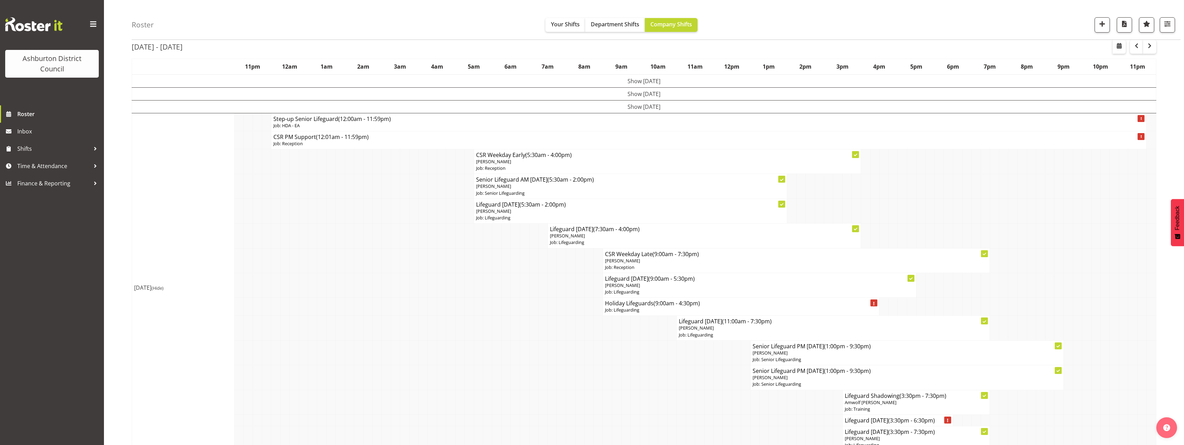
scroll to position [139, 0]
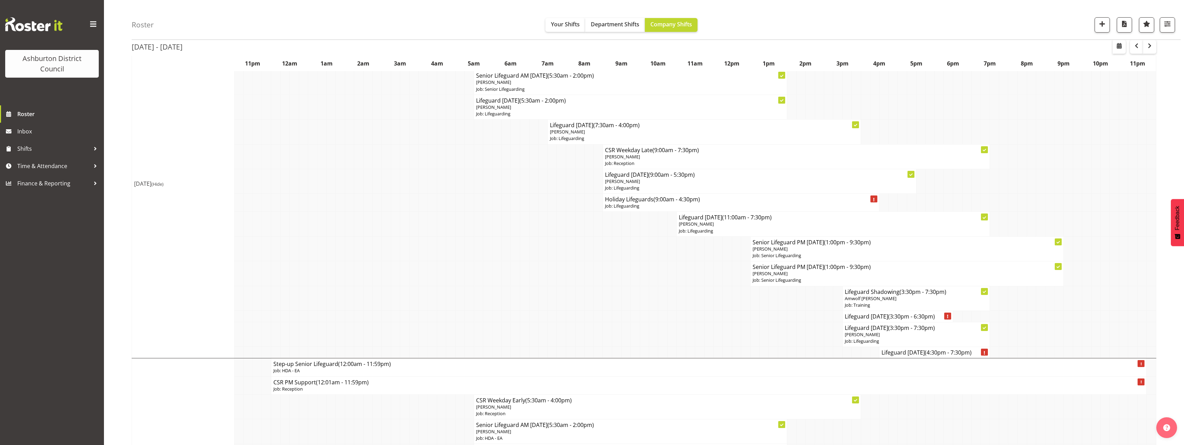
click at [591, 314] on td at bounding box center [589, 316] width 9 height 11
click at [631, 206] on p "Job: Lifeguarding" at bounding box center [741, 206] width 272 height 7
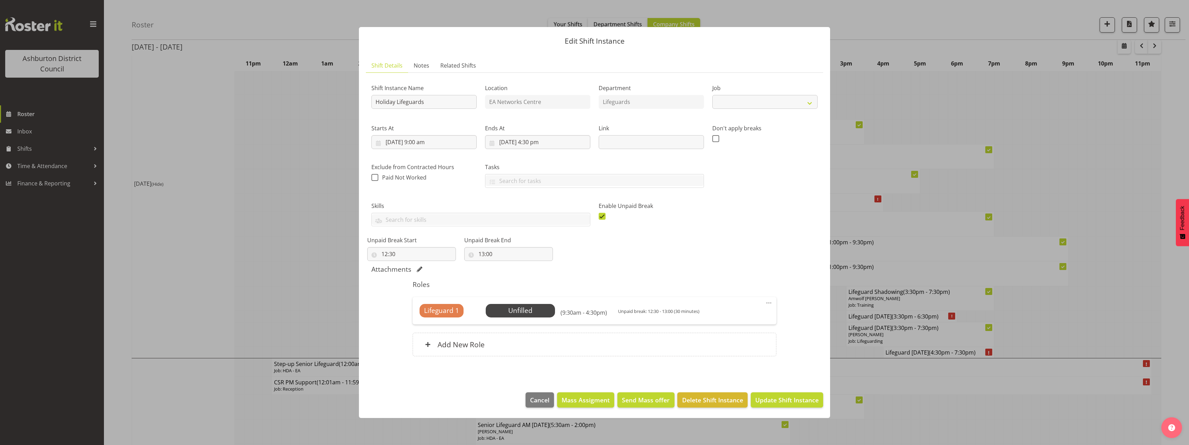
select select "38"
click at [717, 397] on span "Delete Shift Instance" at bounding box center [712, 399] width 61 height 9
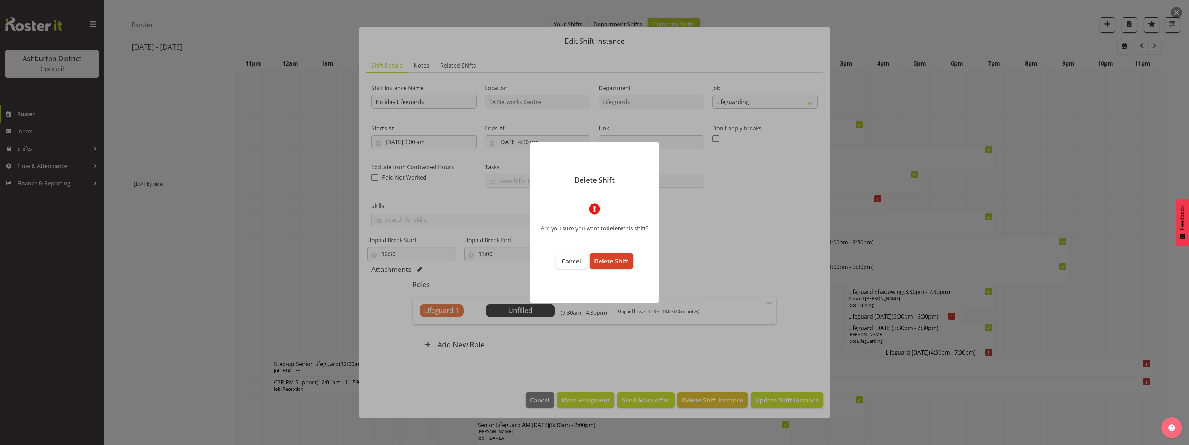
click at [621, 261] on span "Delete Shift" at bounding box center [611, 261] width 34 height 8
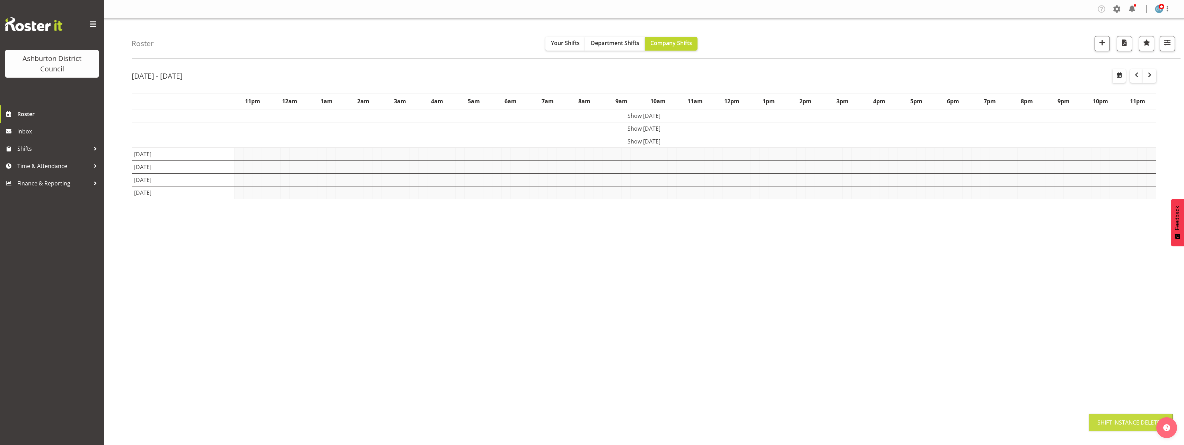
scroll to position [0, 0]
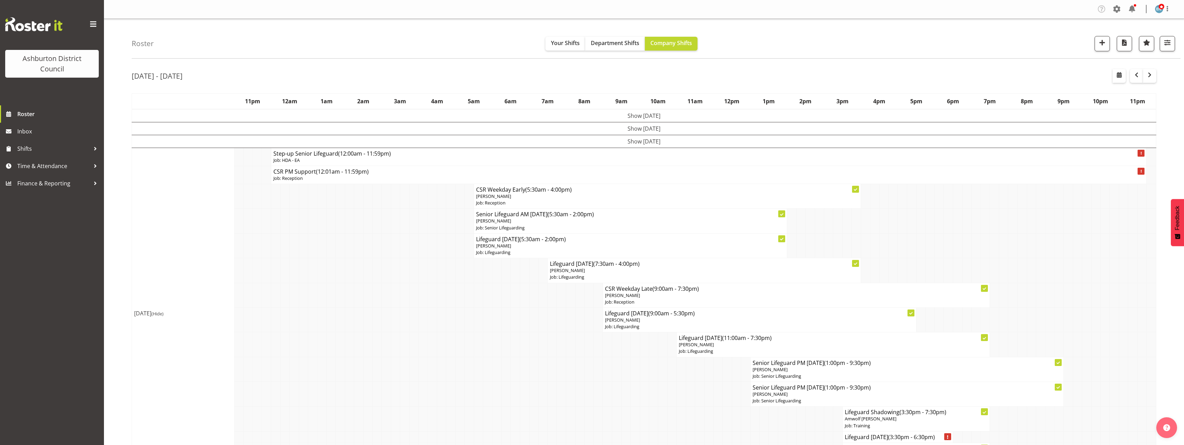
click at [254, 273] on td at bounding box center [257, 270] width 9 height 25
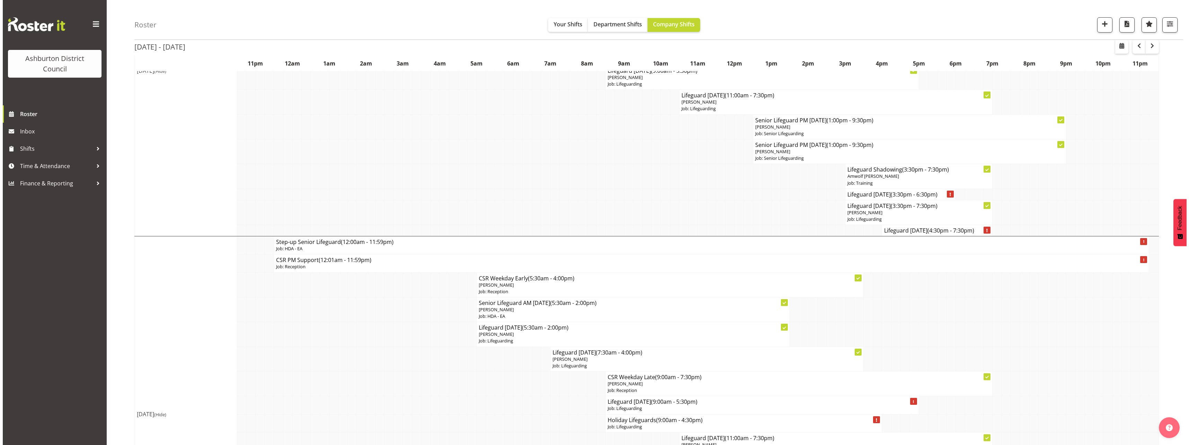
scroll to position [347, 0]
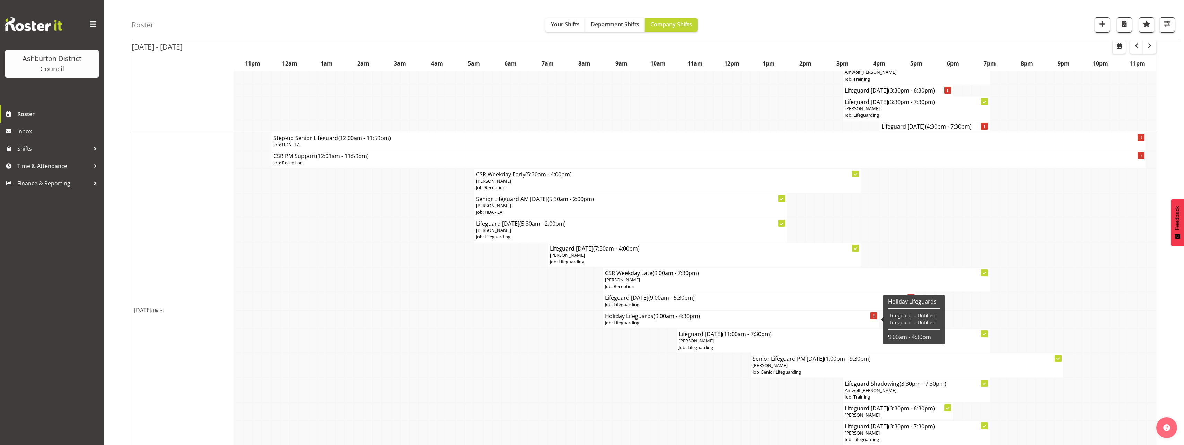
click at [626, 321] on p "Job: Lifeguarding" at bounding box center [741, 323] width 272 height 7
select select "38"
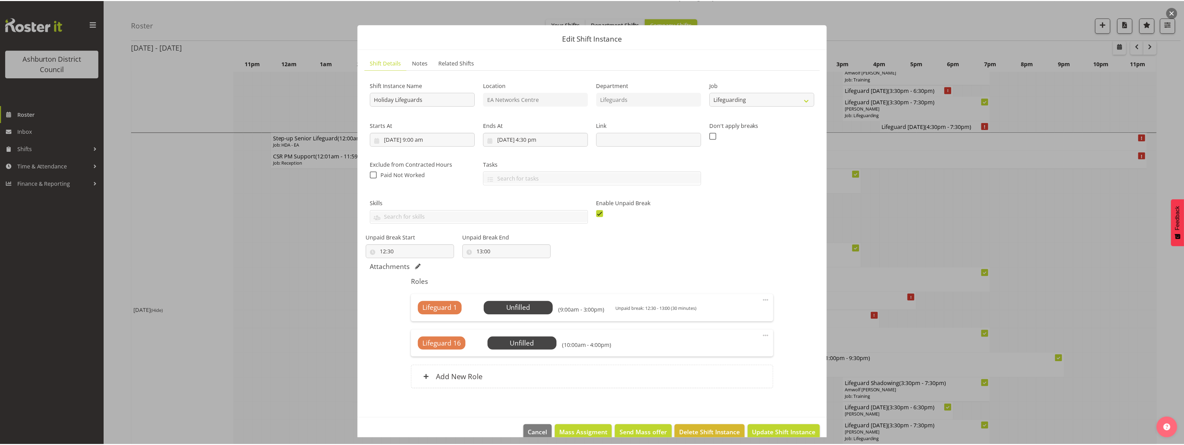
scroll to position [12, 0]
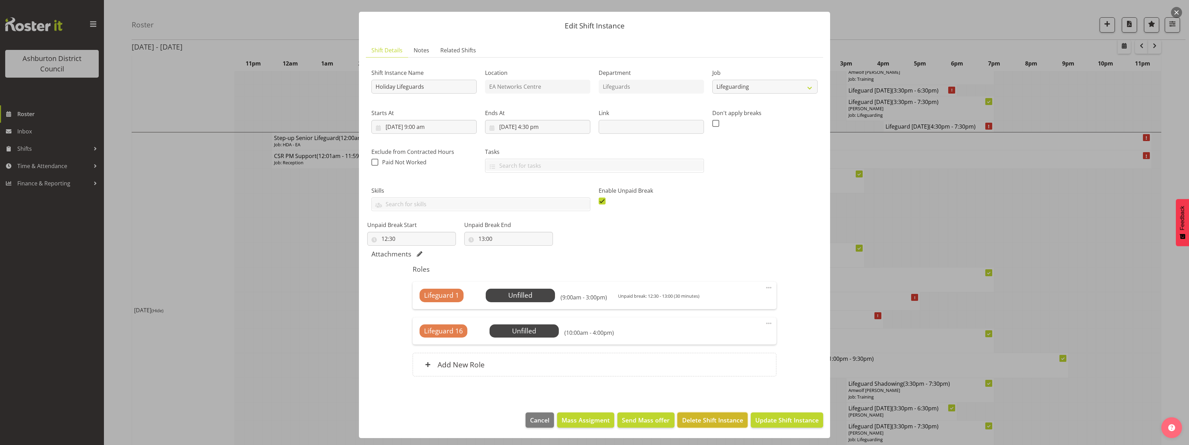
click at [728, 420] on span "Delete Shift Instance" at bounding box center [712, 420] width 61 height 9
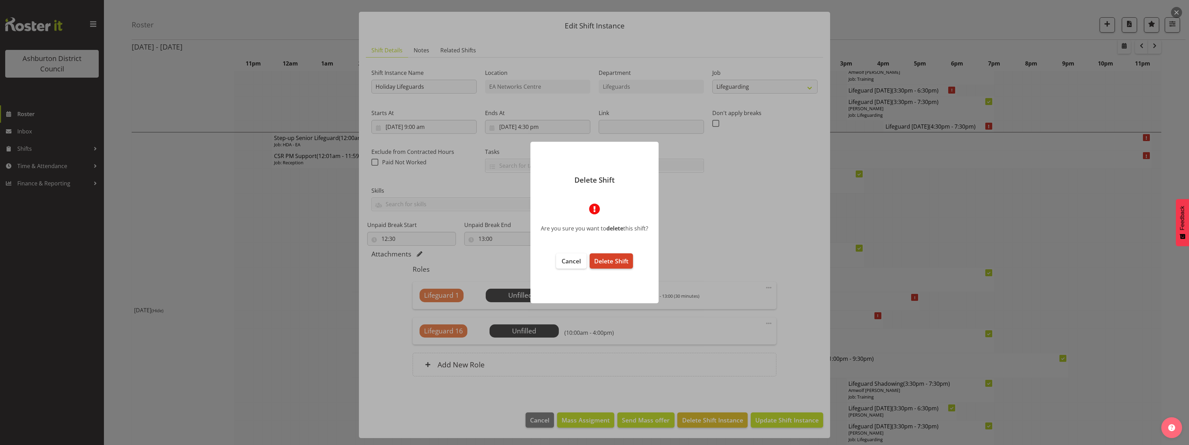
click at [628, 263] on span "Delete Shift" at bounding box center [611, 261] width 34 height 8
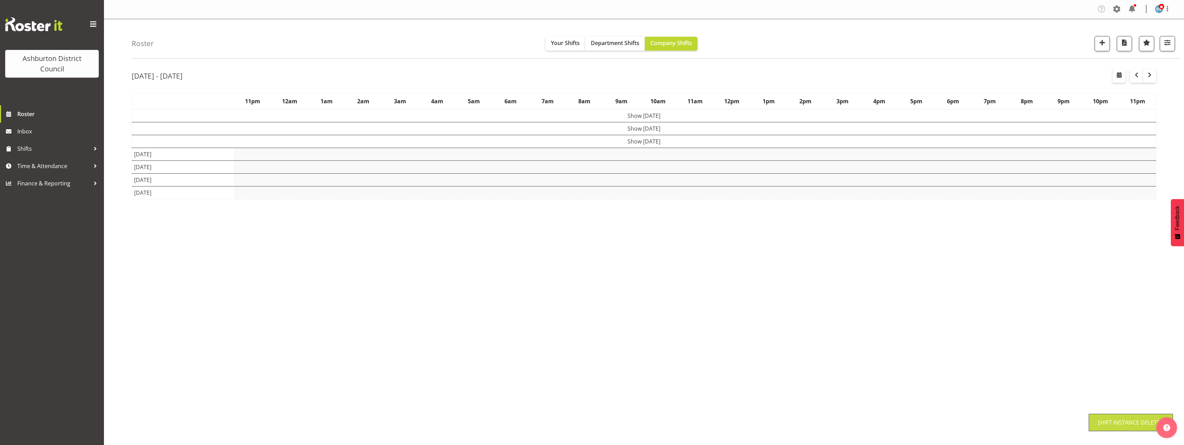
scroll to position [0, 0]
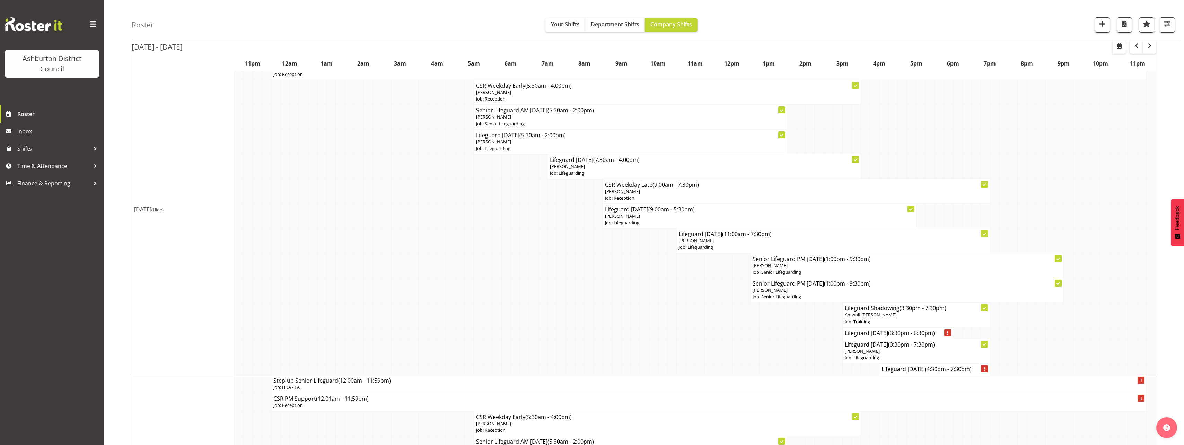
click at [164, 208] on span "(Hide)" at bounding box center [157, 210] width 12 height 6
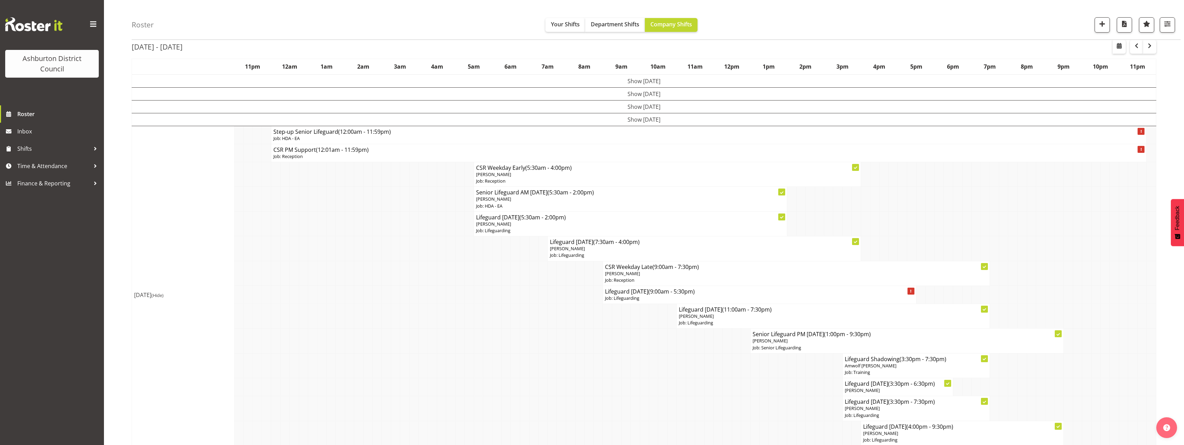
click at [313, 281] on td at bounding box center [312, 273] width 9 height 25
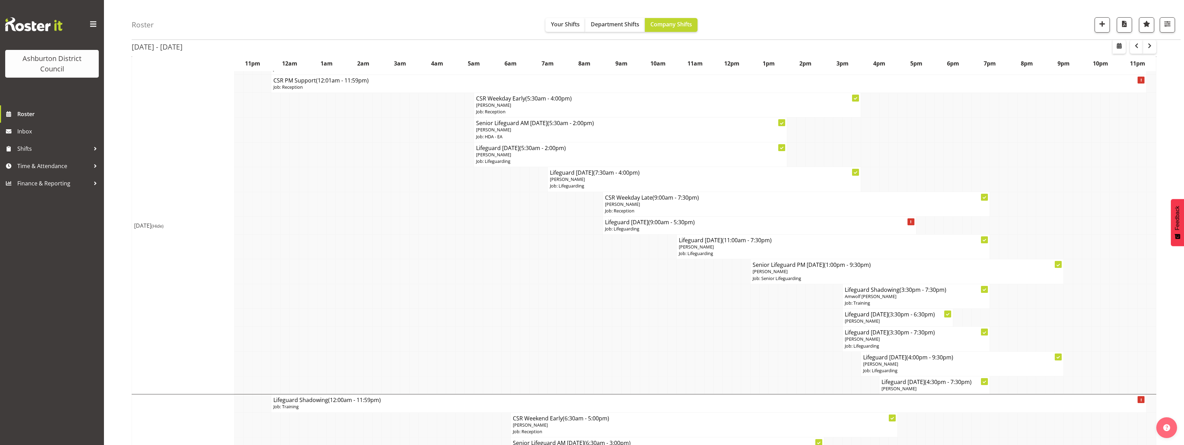
click at [164, 226] on span "(Hide)" at bounding box center [157, 226] width 12 height 6
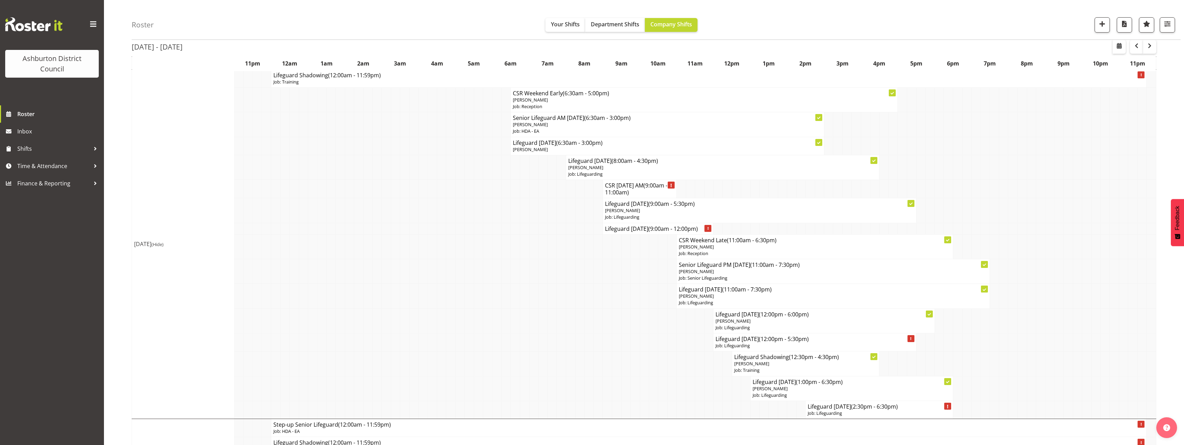
click at [124, 230] on div "Roster Your Shifts Department Shifts Company Shifts 1 Locations [GEOGRAPHIC_DAT…" at bounding box center [644, 326] width 1080 height 823
click at [373, 294] on td at bounding box center [377, 296] width 9 height 25
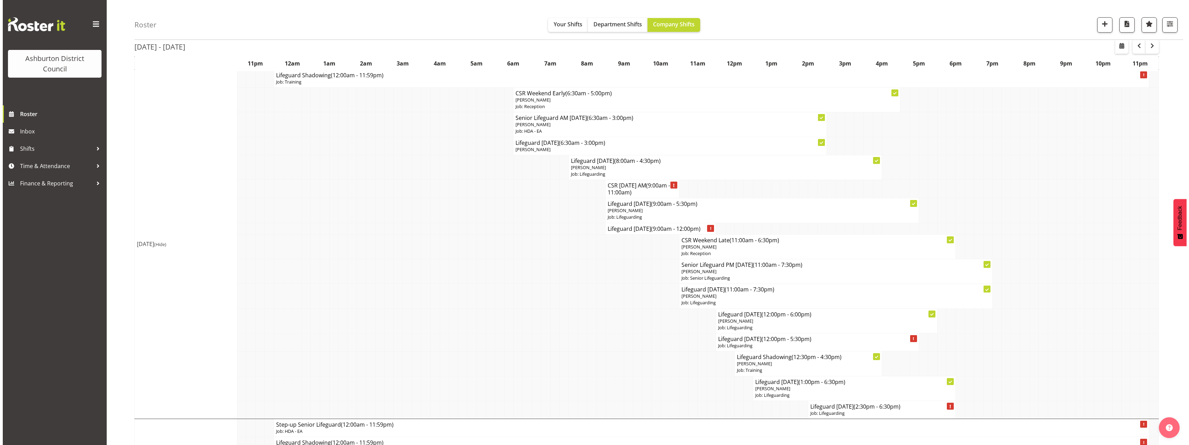
scroll to position [35, 0]
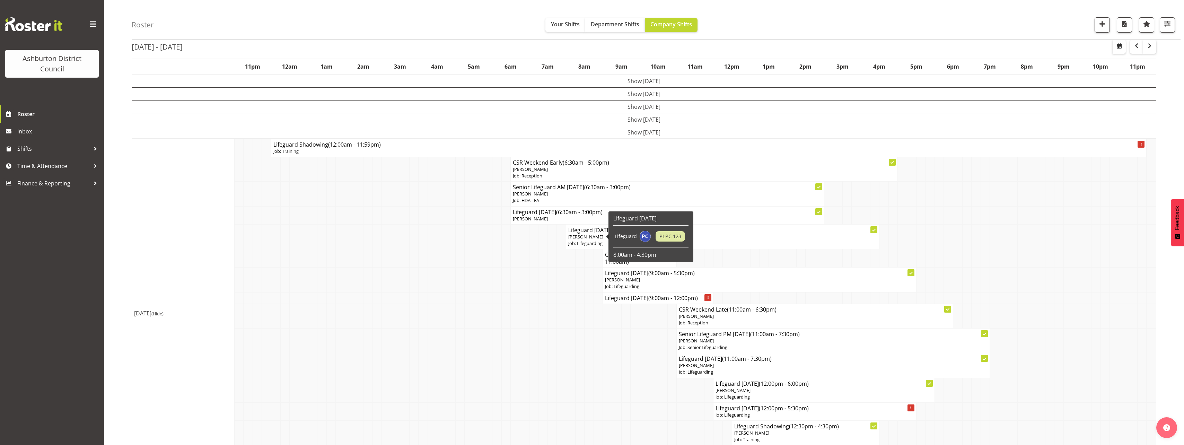
click at [586, 234] on span "[PERSON_NAME]" at bounding box center [585, 237] width 35 height 6
select select "38"
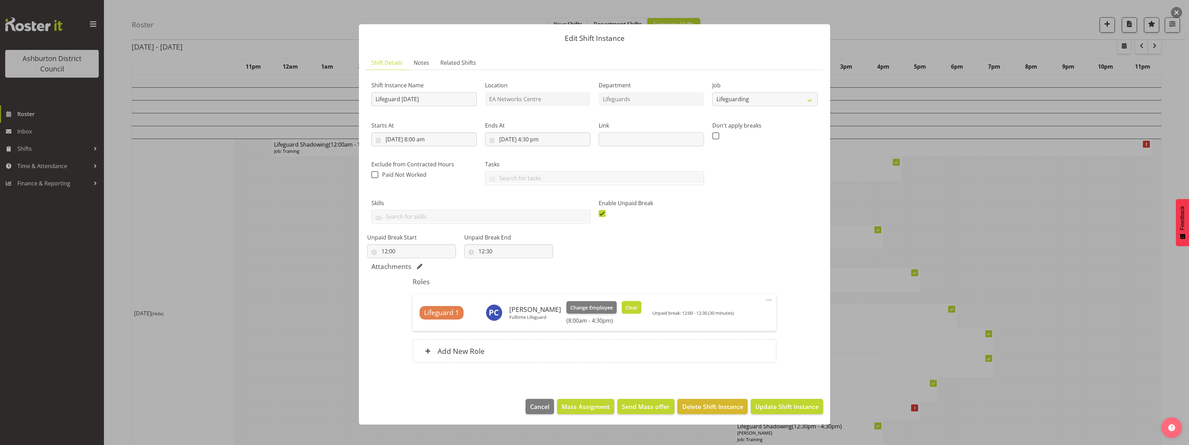
click at [633, 308] on span "Clear" at bounding box center [632, 308] width 12 height 8
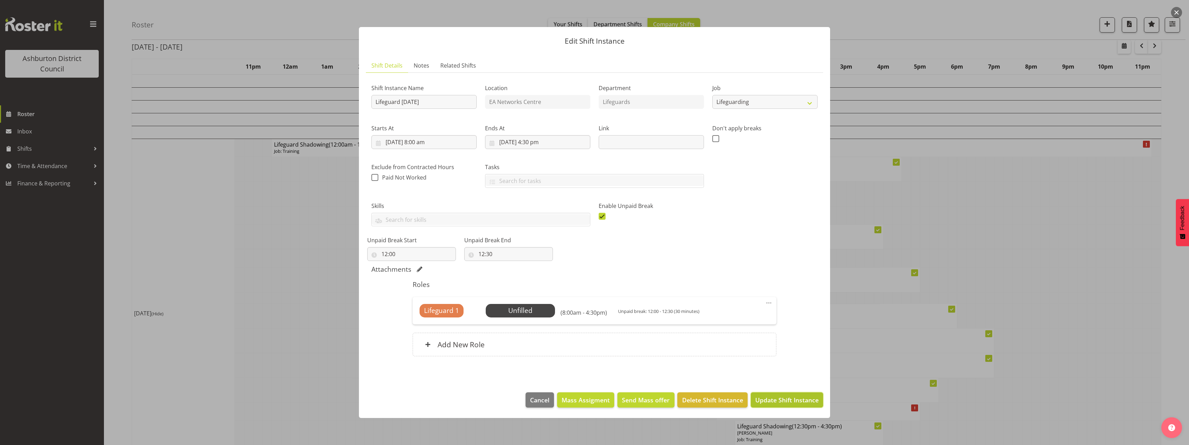
click at [778, 401] on span "Update Shift Instance" at bounding box center [786, 399] width 63 height 9
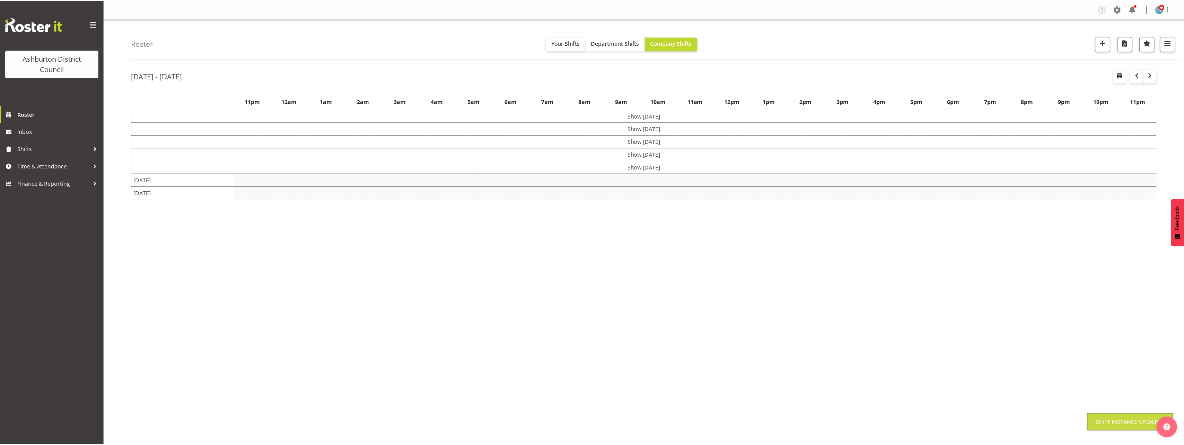
scroll to position [0, 0]
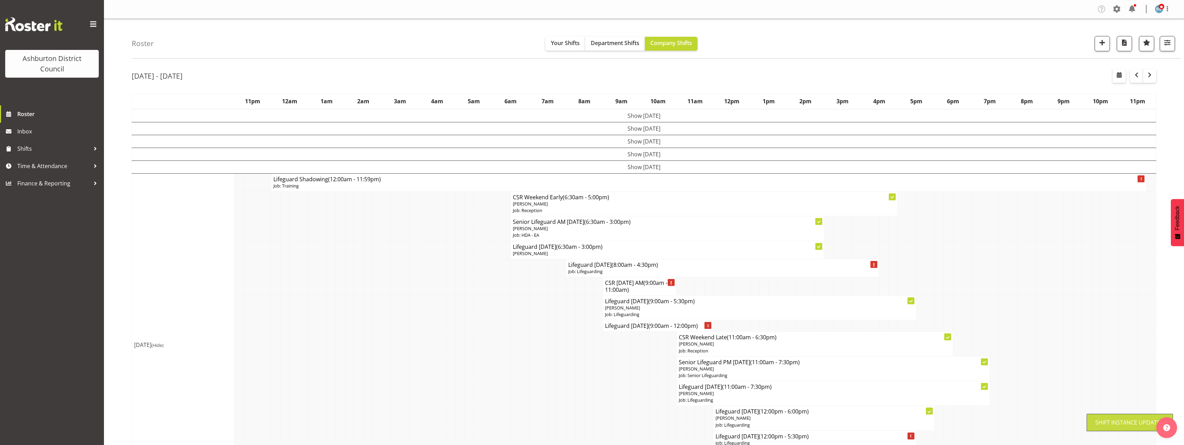
click at [113, 252] on div "Roster Your Shifts Department Shifts Company Shifts 1 Locations [GEOGRAPHIC_DAT…" at bounding box center [644, 427] width 1080 height 816
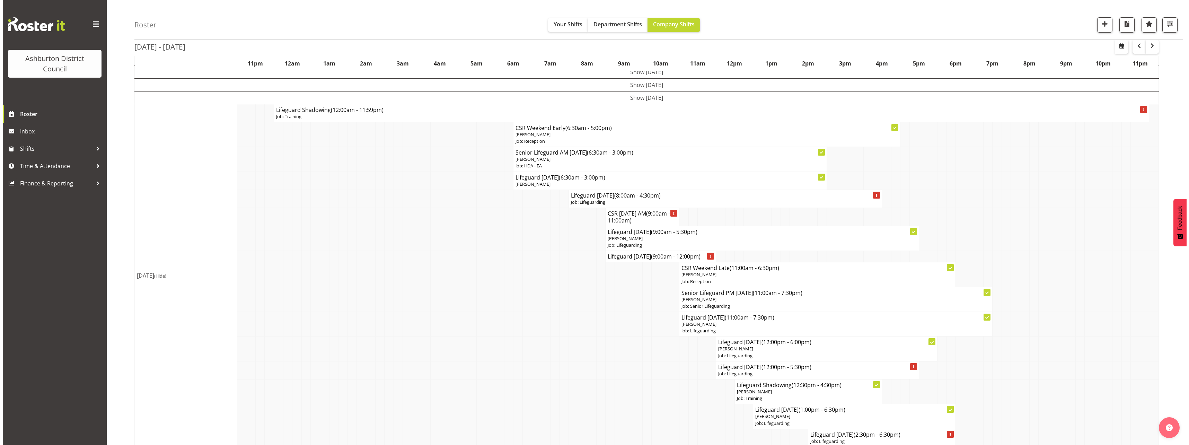
scroll to position [173, 0]
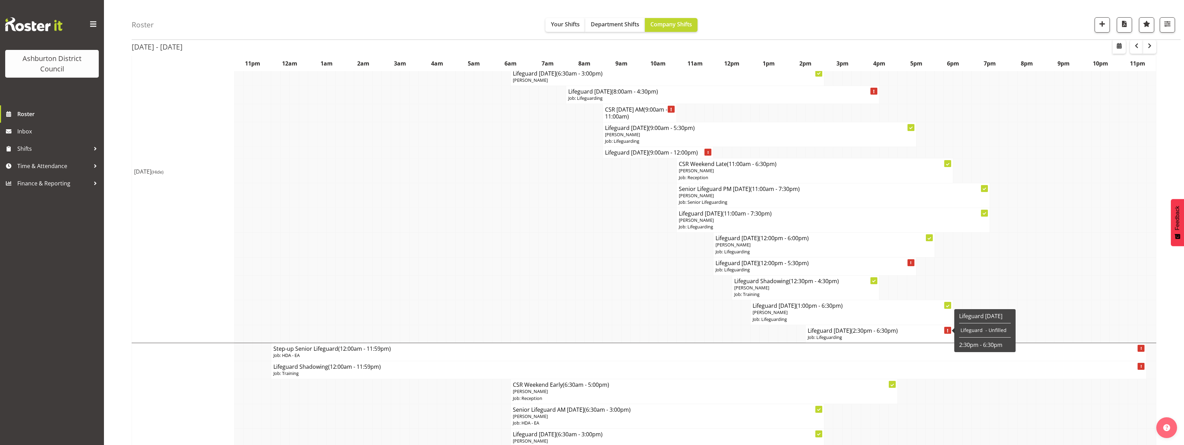
click at [837, 335] on p "Job: Lifeguarding" at bounding box center [879, 337] width 143 height 7
select select "38"
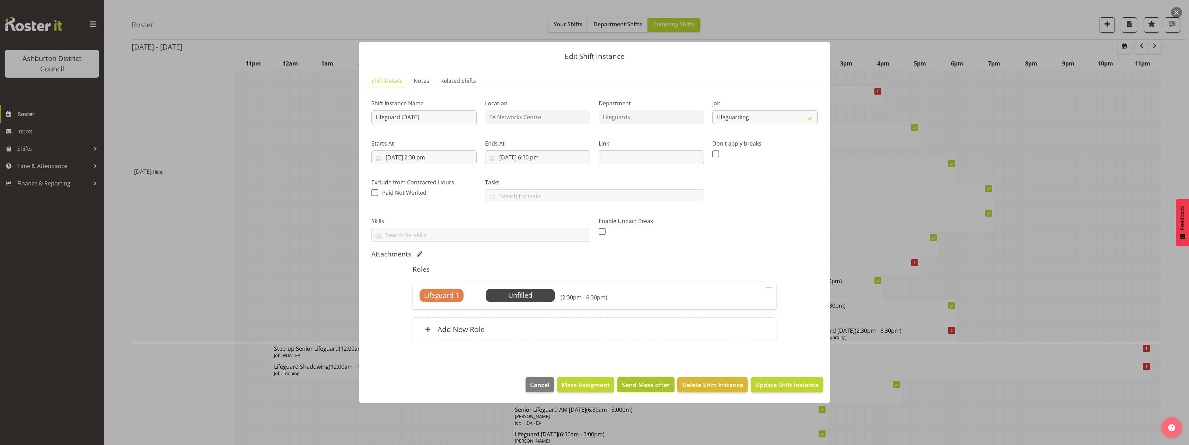
click at [662, 384] on span "Send Mass offer" at bounding box center [646, 384] width 48 height 9
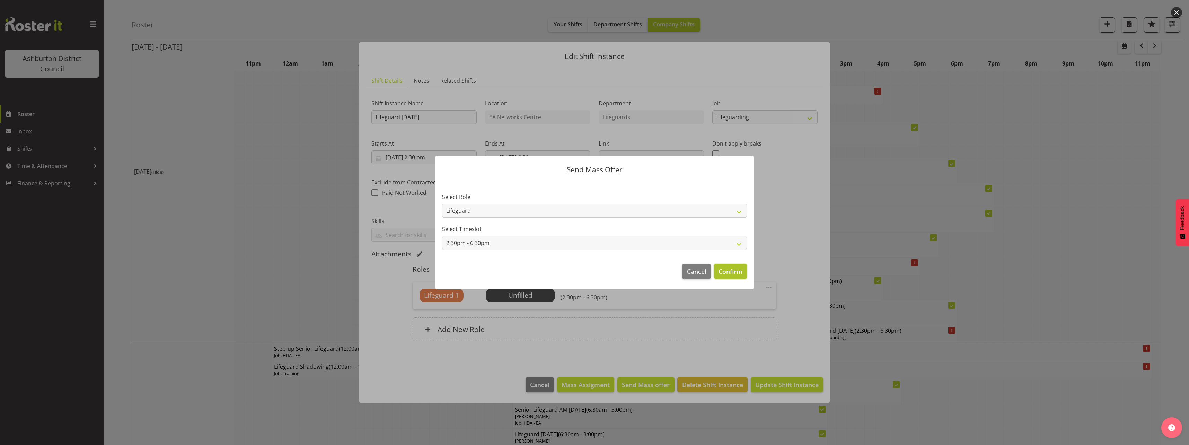
click at [724, 272] on span "Confirm" at bounding box center [731, 271] width 24 height 9
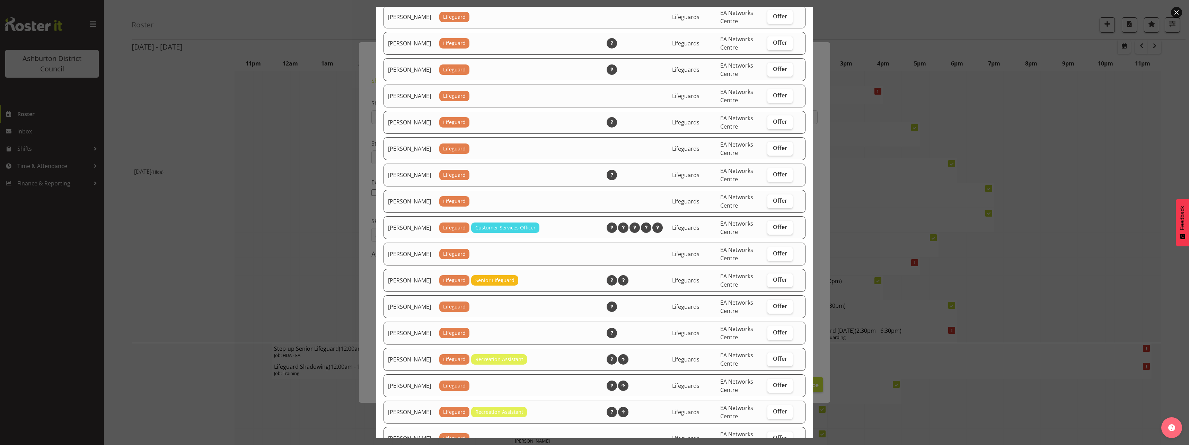
scroll to position [662, 0]
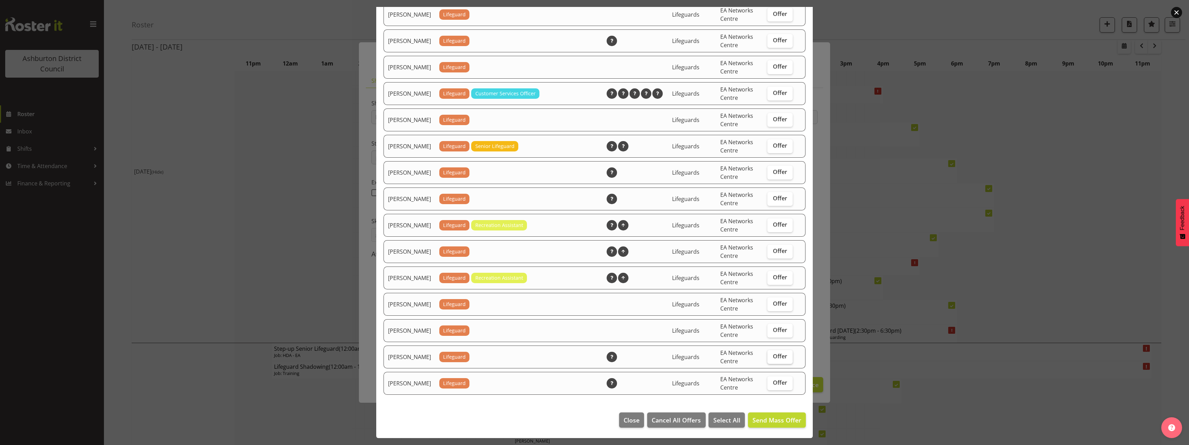
click at [775, 356] on span "Offer" at bounding box center [780, 356] width 14 height 7
click at [772, 356] on input "Offer" at bounding box center [770, 356] width 5 height 5
checkbox input "true"
click at [773, 331] on span "Offer" at bounding box center [780, 329] width 14 height 7
click at [771, 331] on input "Offer" at bounding box center [770, 330] width 5 height 5
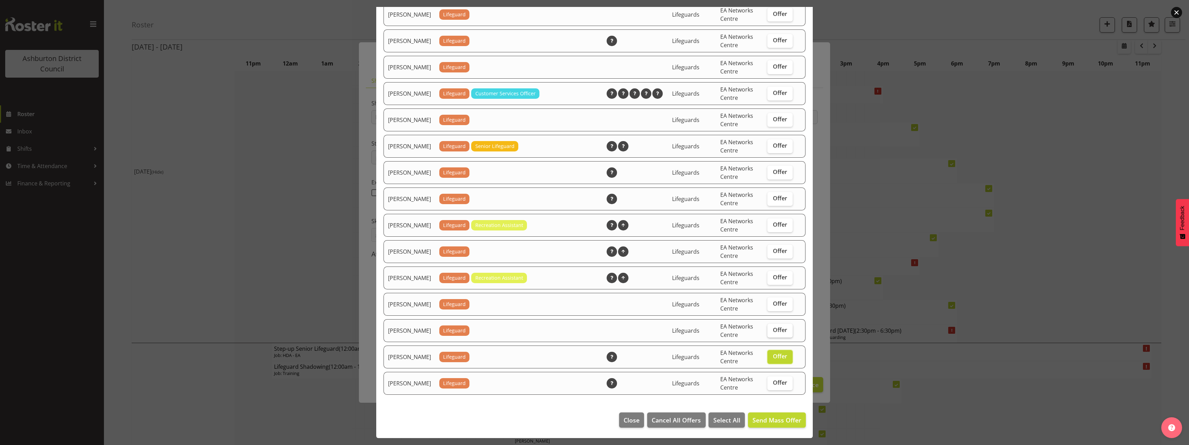
checkbox input "true"
click at [768, 305] on label "Offer" at bounding box center [780, 304] width 25 height 14
click at [768, 305] on input "Offer" at bounding box center [770, 303] width 5 height 5
checkbox input "true"
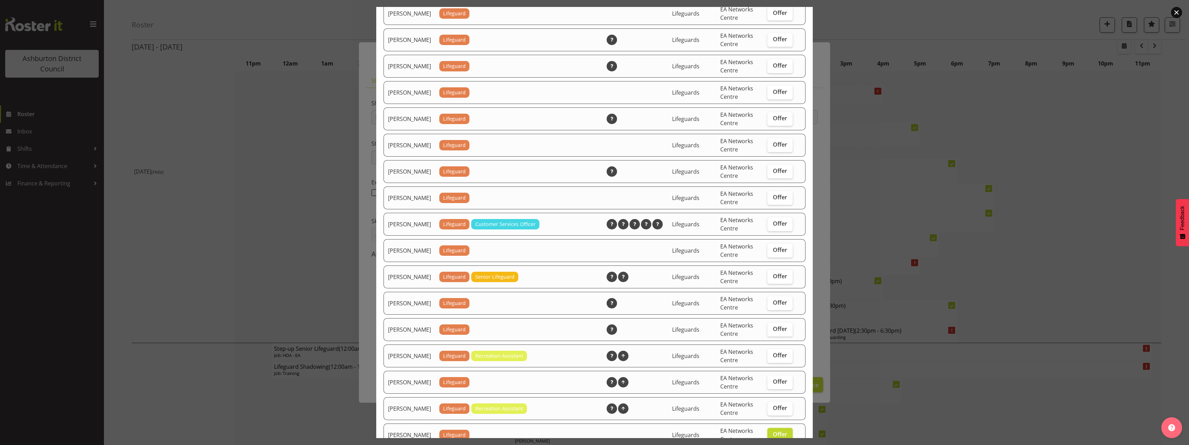
scroll to position [489, 0]
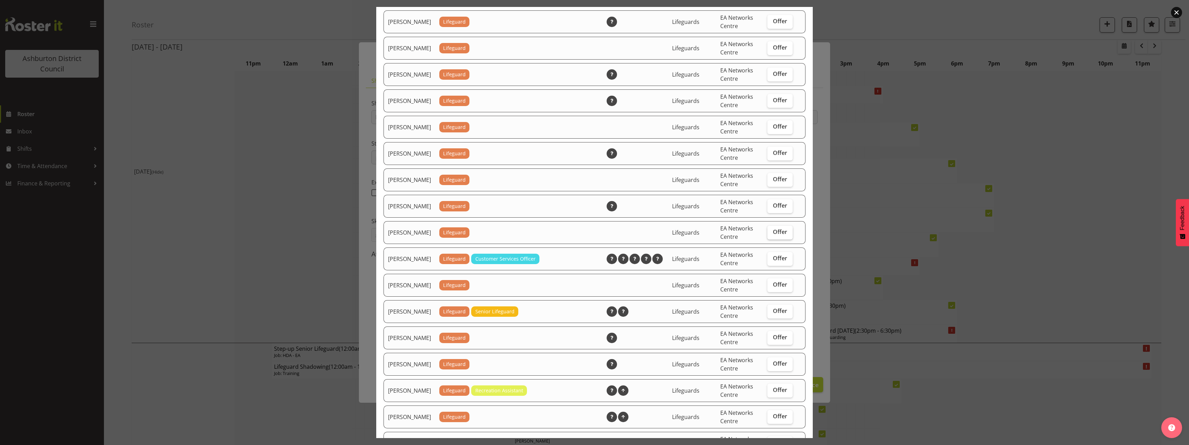
click at [777, 235] on span "Offer" at bounding box center [780, 231] width 14 height 7
click at [772, 234] on input "Offer" at bounding box center [770, 232] width 5 height 5
checkbox input "true"
click at [776, 213] on label "Offer" at bounding box center [780, 206] width 25 height 14
click at [772, 208] on input "Offer" at bounding box center [770, 205] width 5 height 5
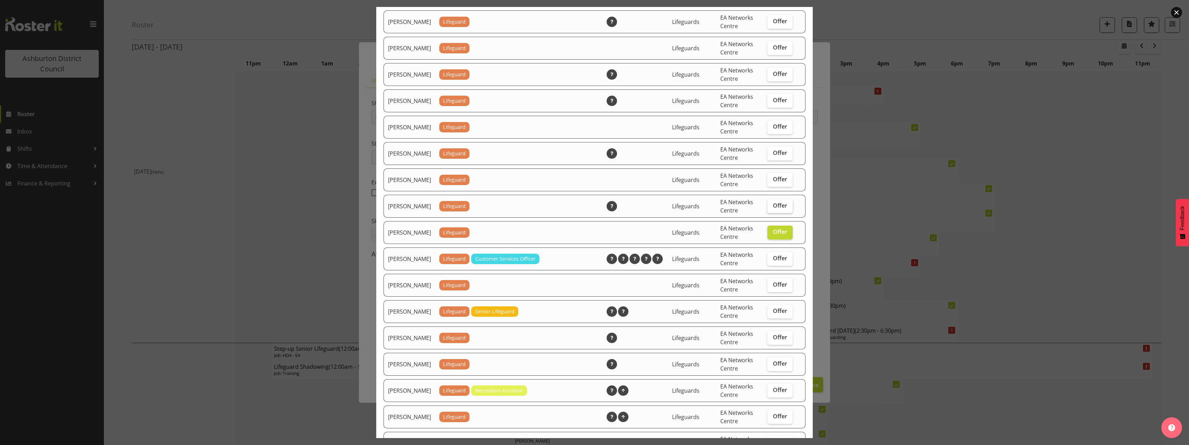
checkbox input "true"
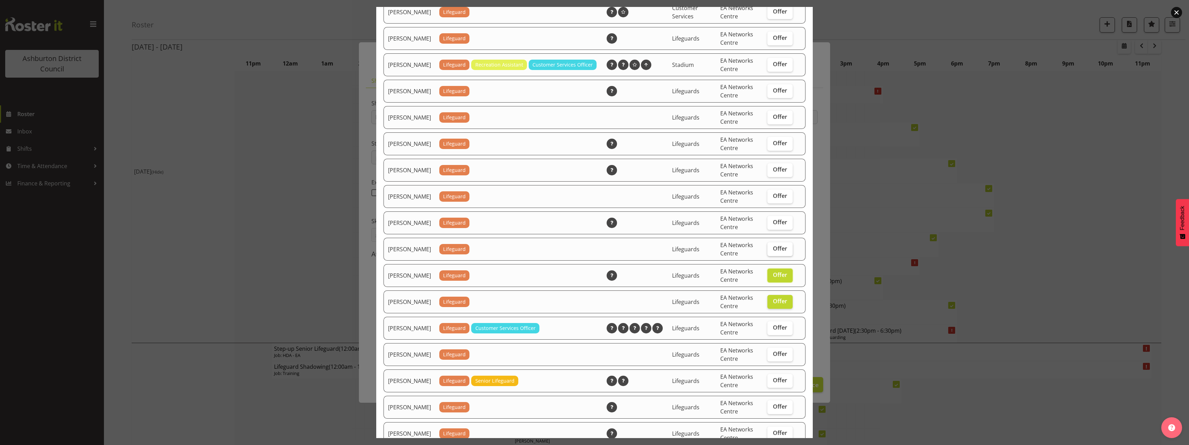
click at [778, 252] on span "Offer" at bounding box center [780, 248] width 14 height 7
click at [772, 251] on input "Offer" at bounding box center [770, 248] width 5 height 5
click at [777, 252] on label "Offer" at bounding box center [780, 249] width 25 height 14
click at [772, 251] on input "Offer" at bounding box center [770, 248] width 5 height 5
checkbox input "false"
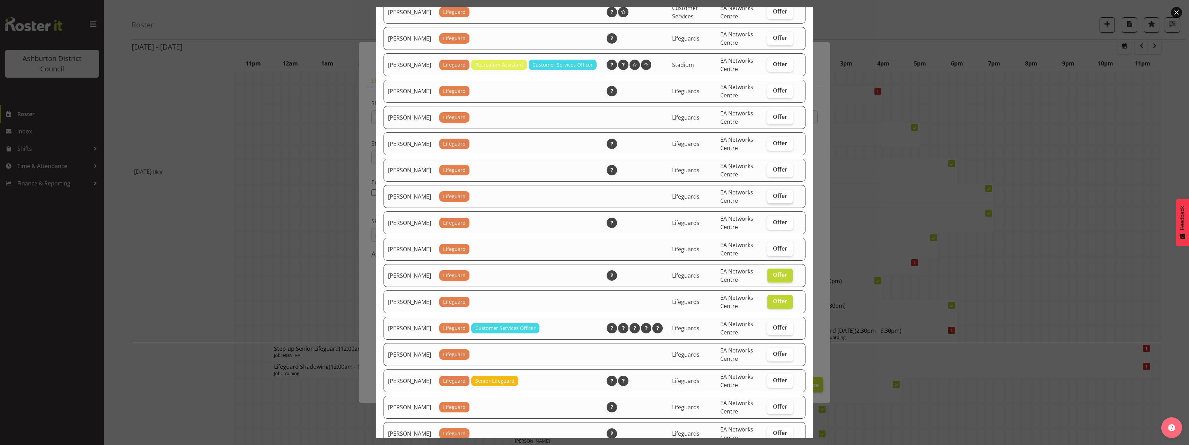
click at [776, 199] on span "Offer" at bounding box center [780, 195] width 14 height 7
click at [772, 198] on input "Offer" at bounding box center [770, 196] width 5 height 5
checkbox input "true"
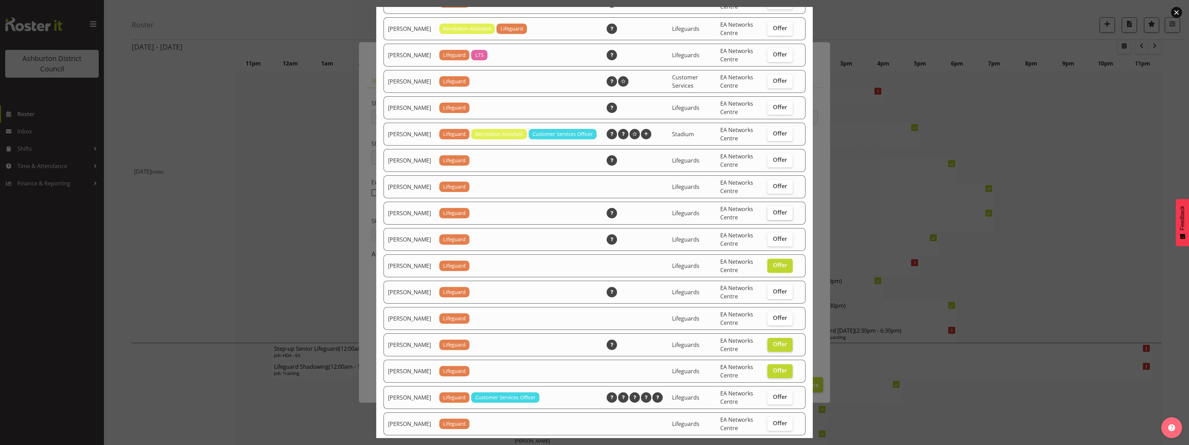
click at [777, 216] on span "Offer" at bounding box center [780, 212] width 14 height 7
click at [772, 215] on input "Offer" at bounding box center [770, 212] width 5 height 5
checkbox input "true"
click at [773, 190] on span "Offer" at bounding box center [780, 186] width 14 height 7
click at [771, 189] on input "Offer" at bounding box center [770, 186] width 5 height 5
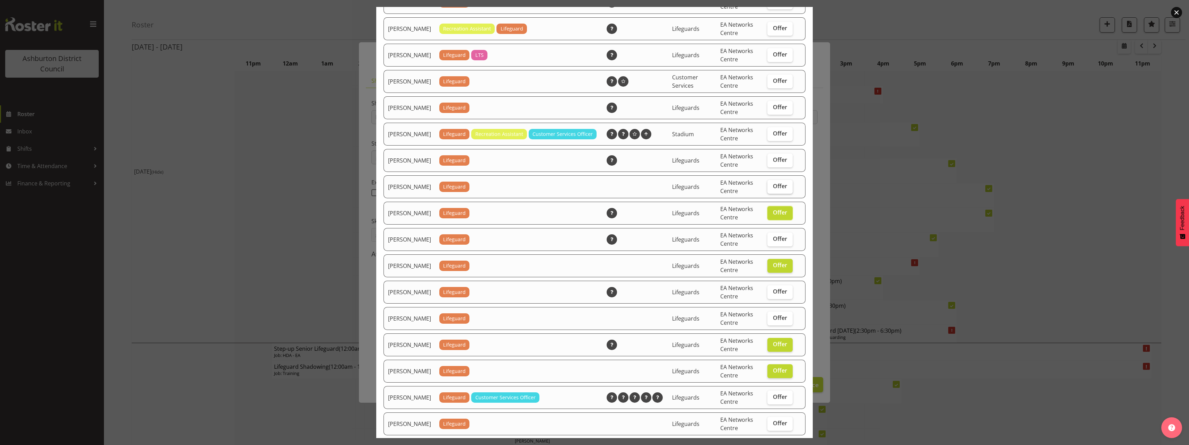
checkbox input "true"
click at [770, 167] on label "Offer" at bounding box center [780, 161] width 25 height 14
click at [770, 162] on input "Offer" at bounding box center [770, 160] width 5 height 5
checkbox input "true"
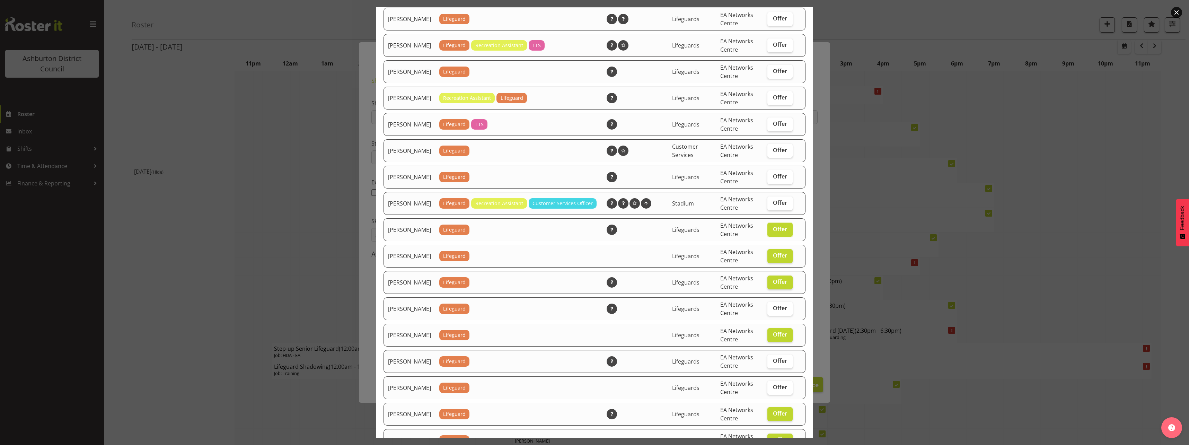
scroll to position [246, 0]
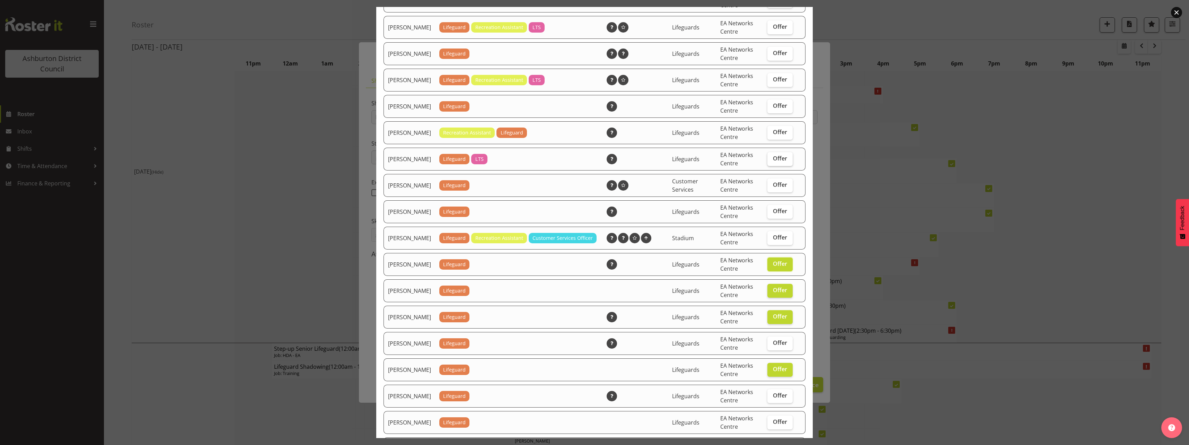
click at [773, 162] on span "Offer" at bounding box center [780, 158] width 14 height 7
click at [769, 161] on input "Offer" at bounding box center [770, 158] width 5 height 5
checkbox input "true"
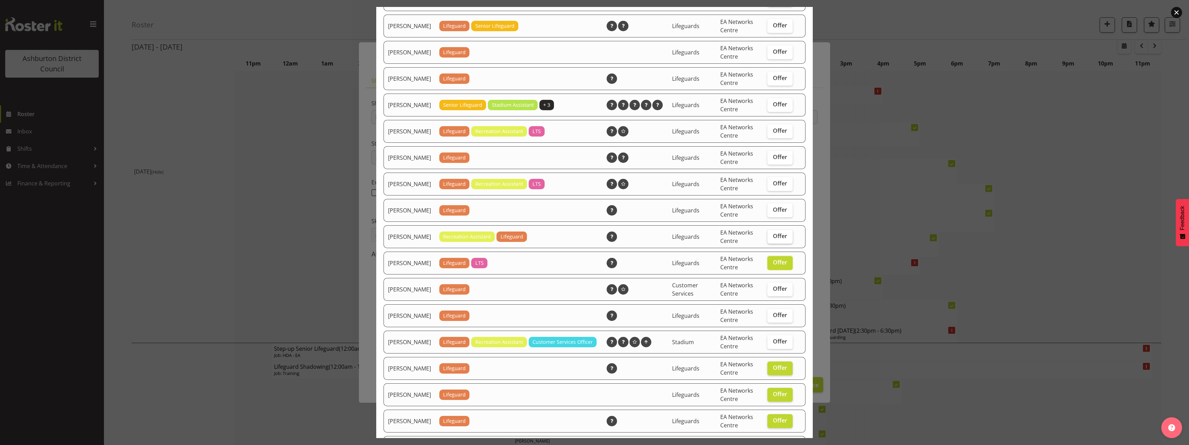
click at [773, 239] on span "Offer" at bounding box center [780, 236] width 14 height 7
click at [772, 238] on input "Offer" at bounding box center [770, 236] width 5 height 5
checkbox input "true"
click at [773, 213] on span "Offer" at bounding box center [780, 209] width 14 height 7
click at [772, 212] on input "Offer" at bounding box center [770, 210] width 5 height 5
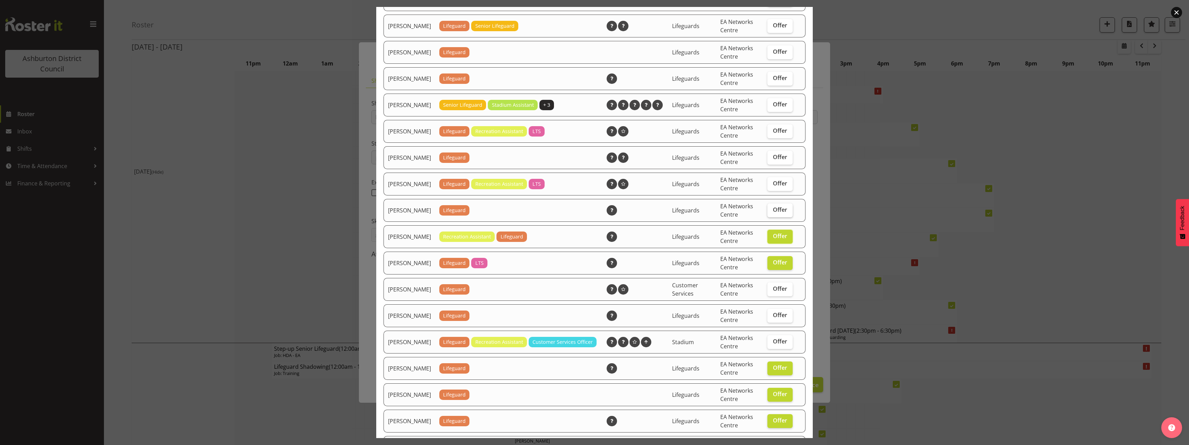
checkbox input "true"
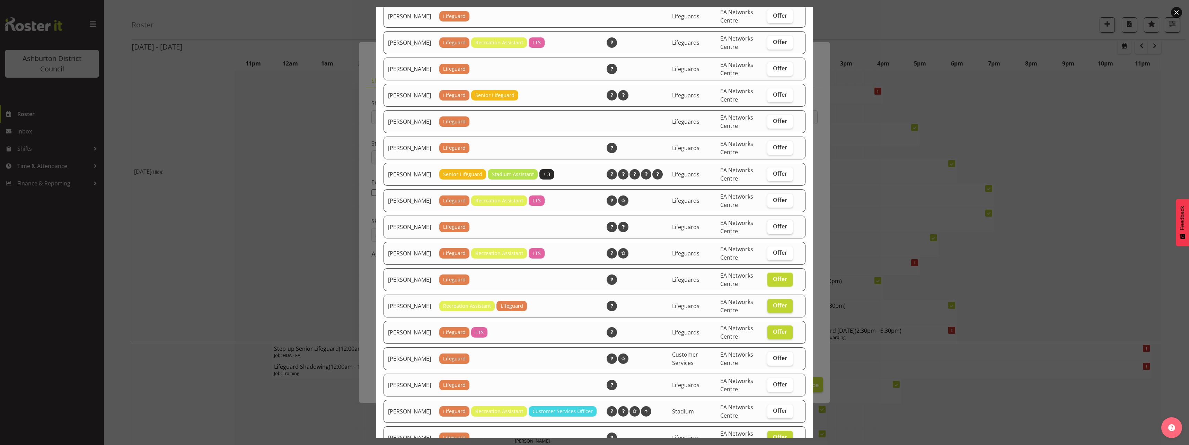
click at [782, 230] on span "Offer" at bounding box center [780, 226] width 14 height 7
click at [772, 229] on input "Offer" at bounding box center [770, 226] width 5 height 5
checkbox input "true"
click at [773, 151] on span "Offer" at bounding box center [780, 147] width 14 height 7
click at [772, 150] on input "Offer" at bounding box center [770, 147] width 5 height 5
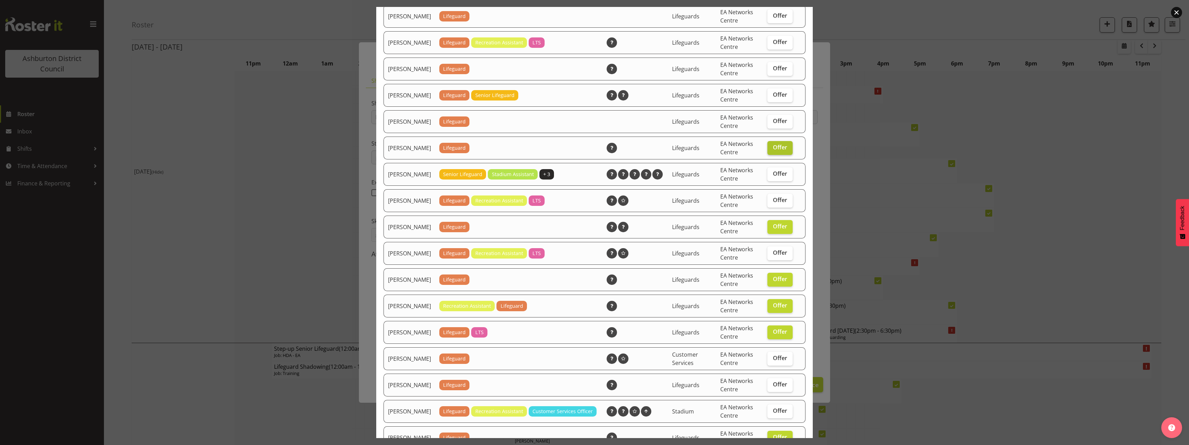
click at [773, 151] on span "Offer" at bounding box center [780, 147] width 14 height 7
click at [772, 150] on input "Offer" at bounding box center [770, 147] width 5 height 5
checkbox input "false"
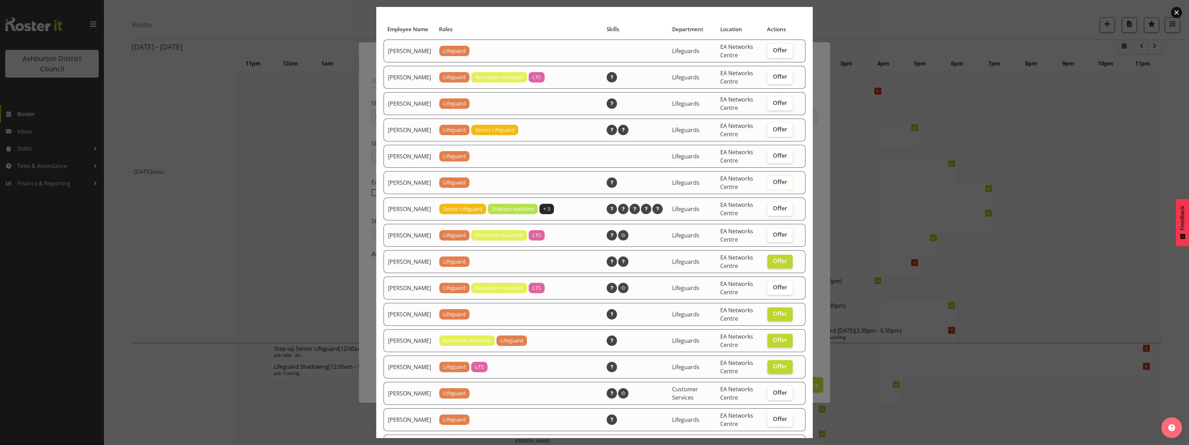
scroll to position [3, 0]
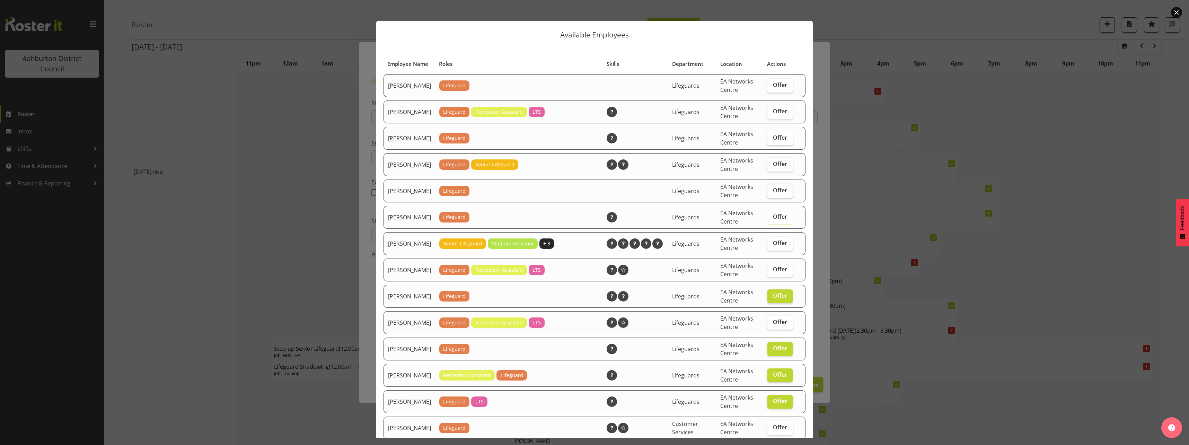
click at [781, 194] on span "Offer" at bounding box center [780, 190] width 14 height 7
click at [772, 193] on input "Offer" at bounding box center [770, 190] width 5 height 5
checkbox input "true"
click at [782, 171] on label "Offer" at bounding box center [780, 165] width 25 height 14
click at [772, 166] on input "Offer" at bounding box center [770, 164] width 5 height 5
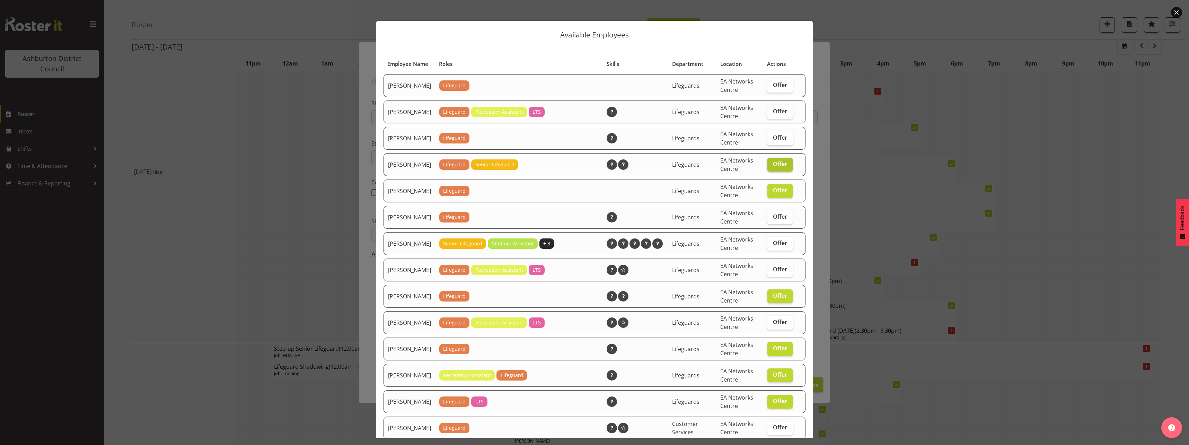
click at [782, 172] on label "Offer" at bounding box center [780, 165] width 25 height 14
click at [772, 166] on input "Offer" at bounding box center [770, 164] width 5 height 5
checkbox input "false"
click at [778, 141] on span "Offer" at bounding box center [780, 137] width 14 height 7
click at [772, 140] on input "Offer" at bounding box center [770, 137] width 5 height 5
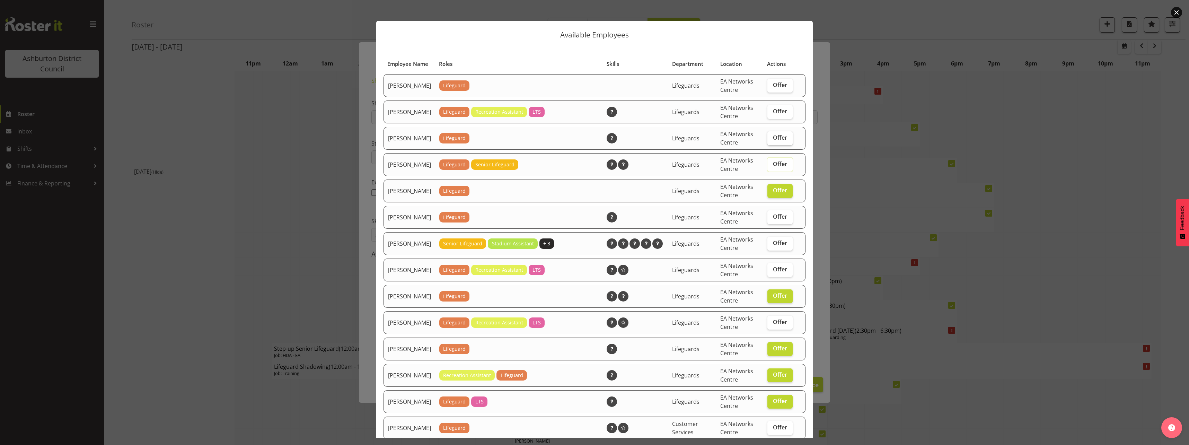
checkbox input "true"
click at [773, 88] on span "Offer" at bounding box center [780, 84] width 14 height 7
click at [771, 87] on input "Offer" at bounding box center [770, 85] width 5 height 5
checkbox input "true"
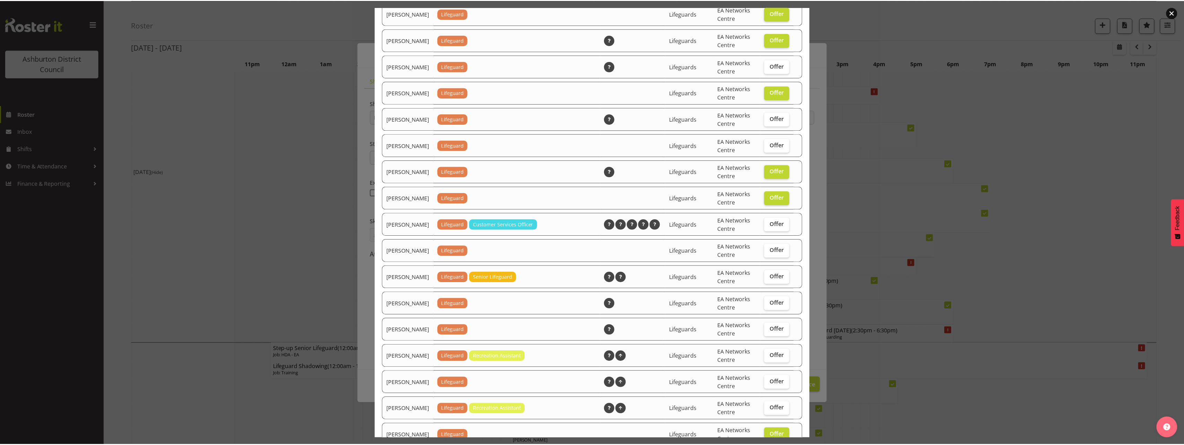
scroll to position [662, 0]
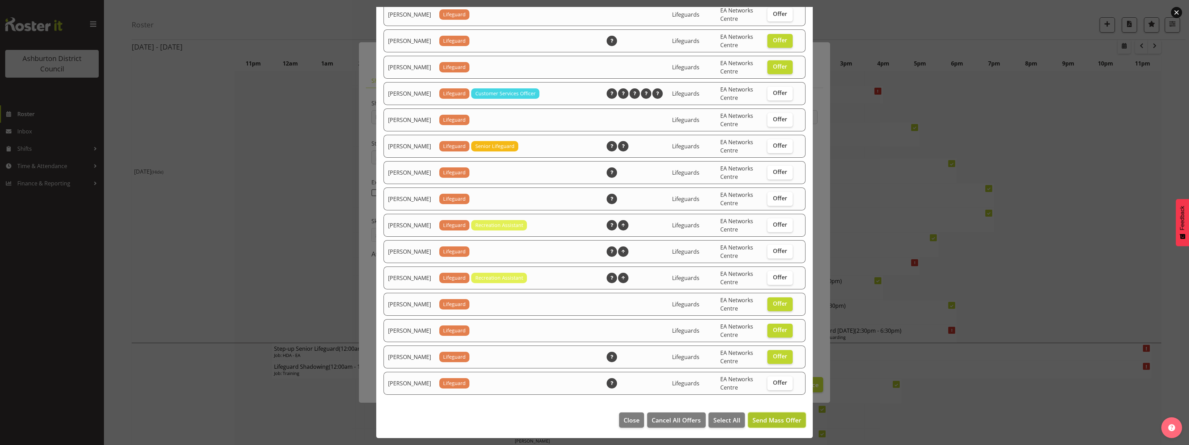
click at [773, 421] on span "Send Mass Offer" at bounding box center [777, 420] width 49 height 8
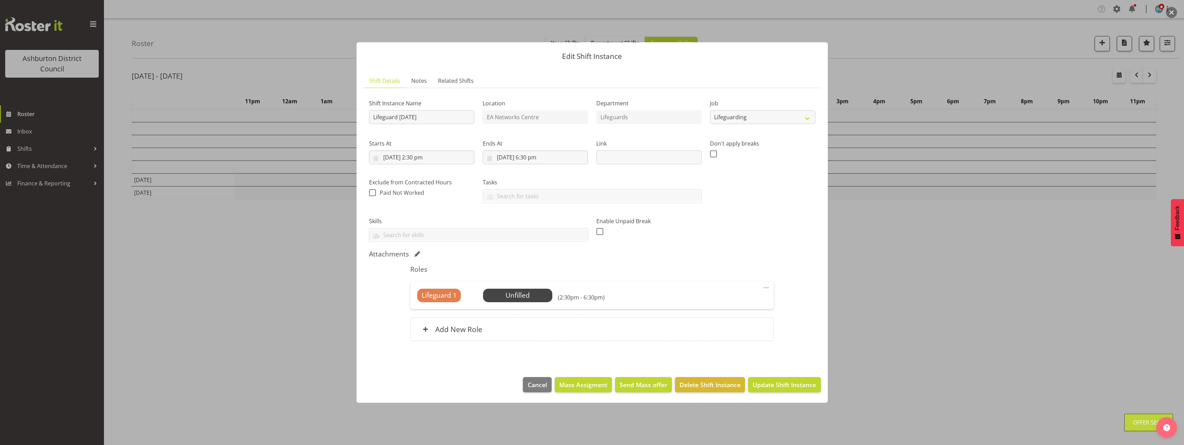
scroll to position [0, 0]
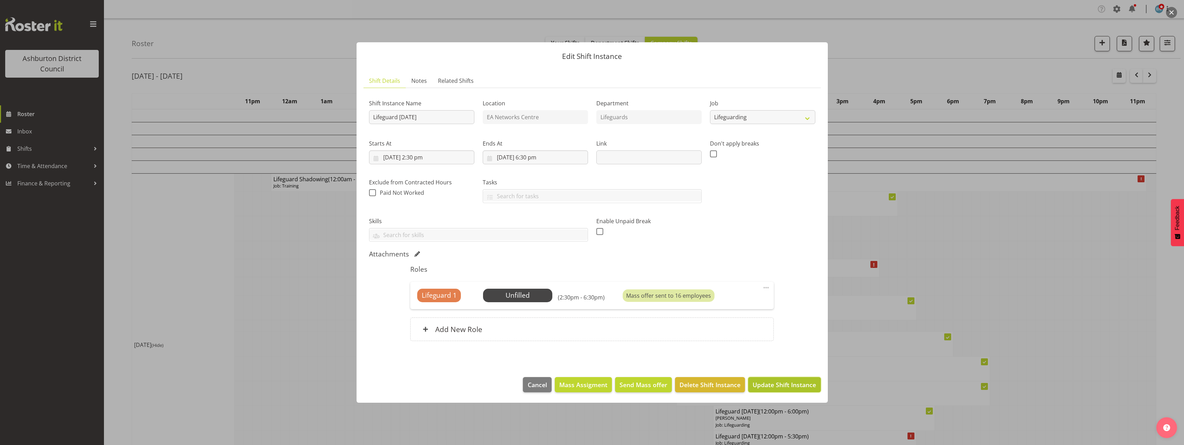
click at [807, 383] on span "Update Shift Instance" at bounding box center [784, 384] width 63 height 9
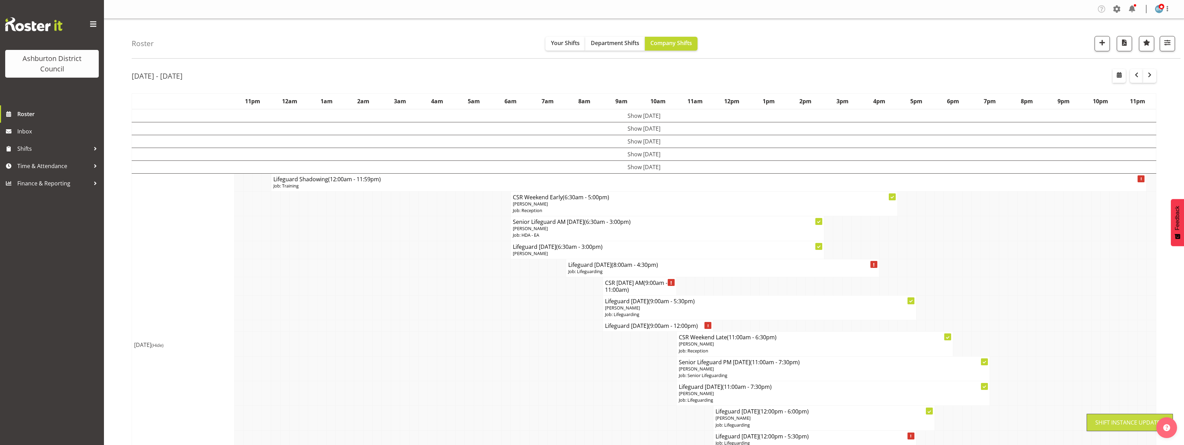
click at [1165, 299] on div "[DATE] - [DATE] [DATE] - [DATE] [DATE] Day Week Fortnight Month calendar Month …" at bounding box center [658, 449] width 1052 height 771
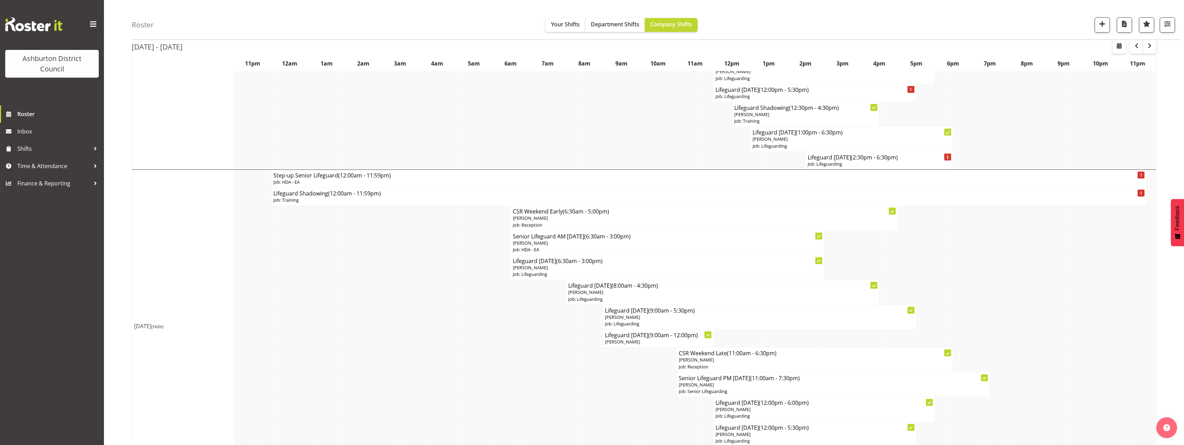
scroll to position [390, 0]
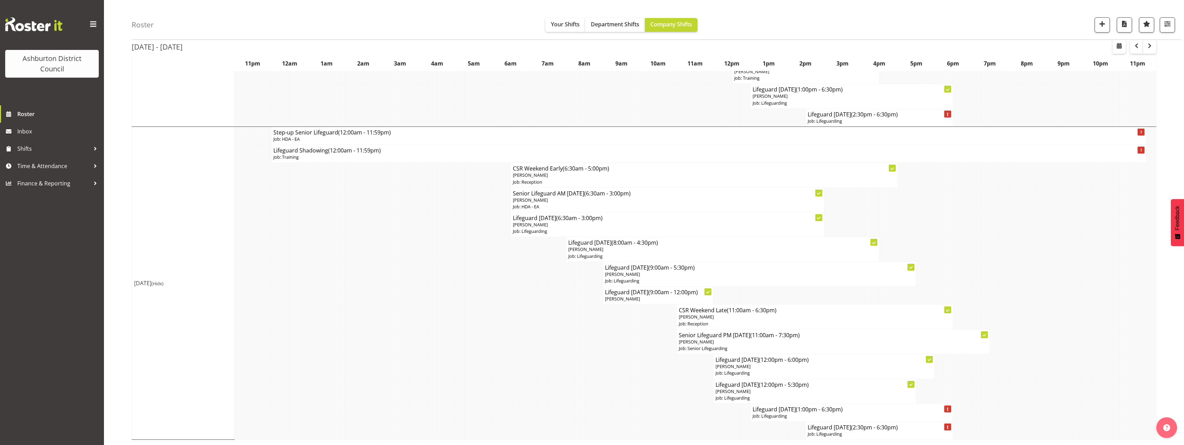
click at [1172, 307] on div "[DATE] - [DATE] [DATE] - [DATE] [DATE] Day Week Fortnight Month calendar Month …" at bounding box center [658, 59] width 1052 height 771
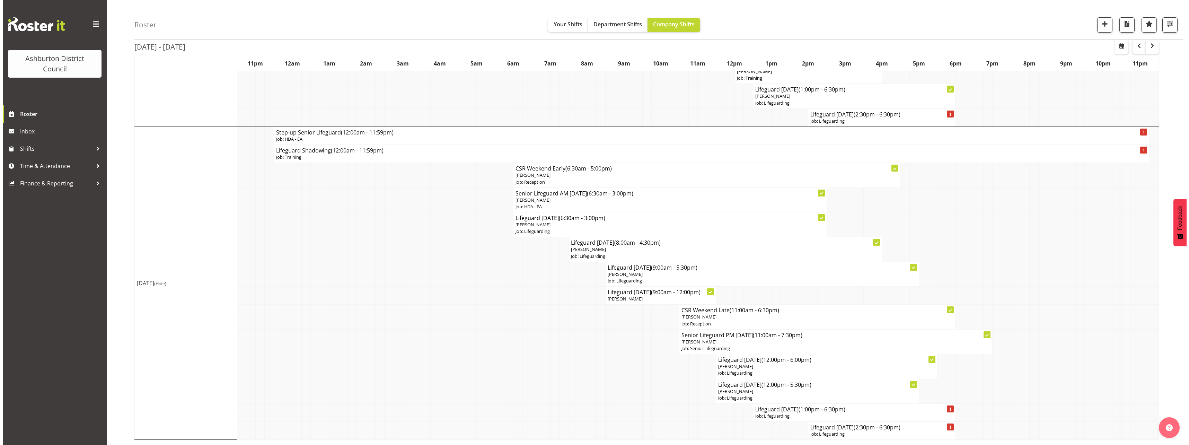
scroll to position [355, 0]
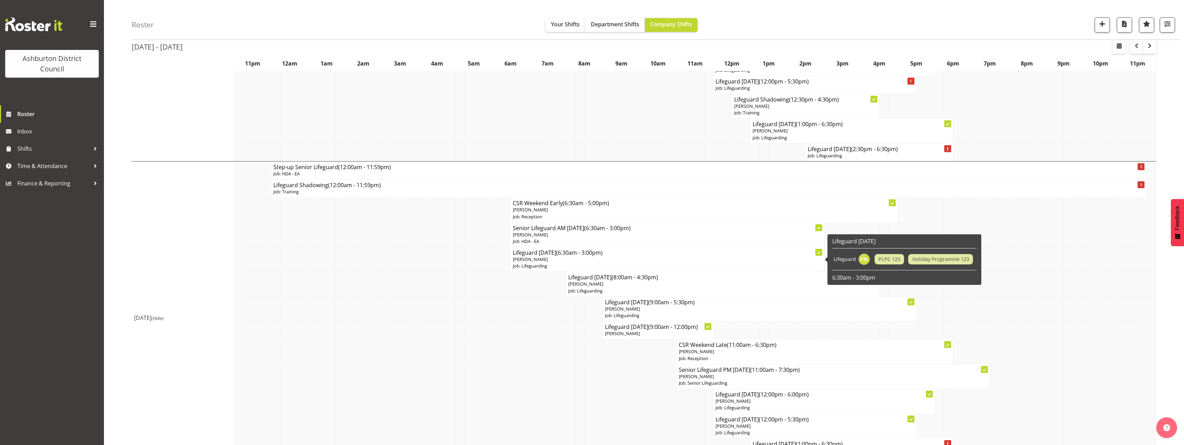
click at [528, 259] on span "[PERSON_NAME]" at bounding box center [530, 259] width 35 height 6
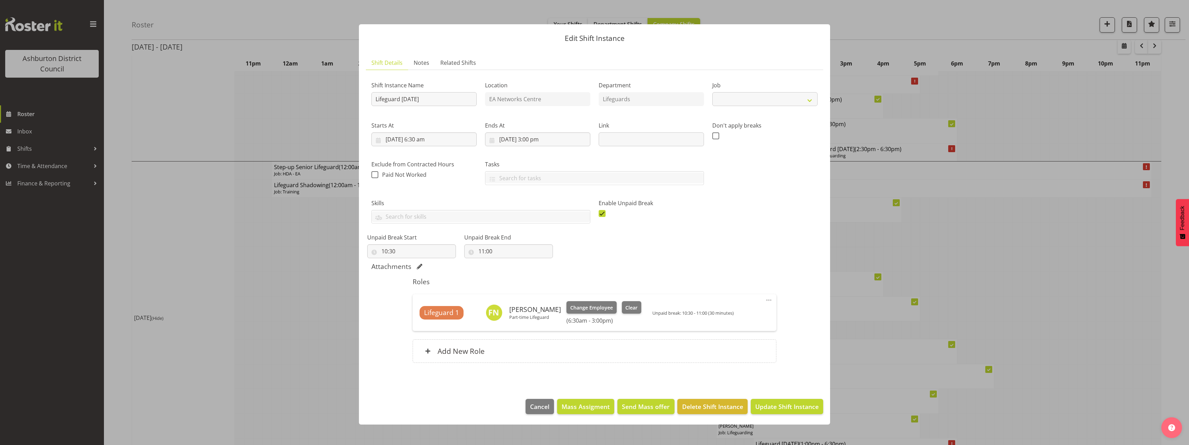
select select "38"
click at [626, 305] on span "Clear" at bounding box center [632, 308] width 12 height 8
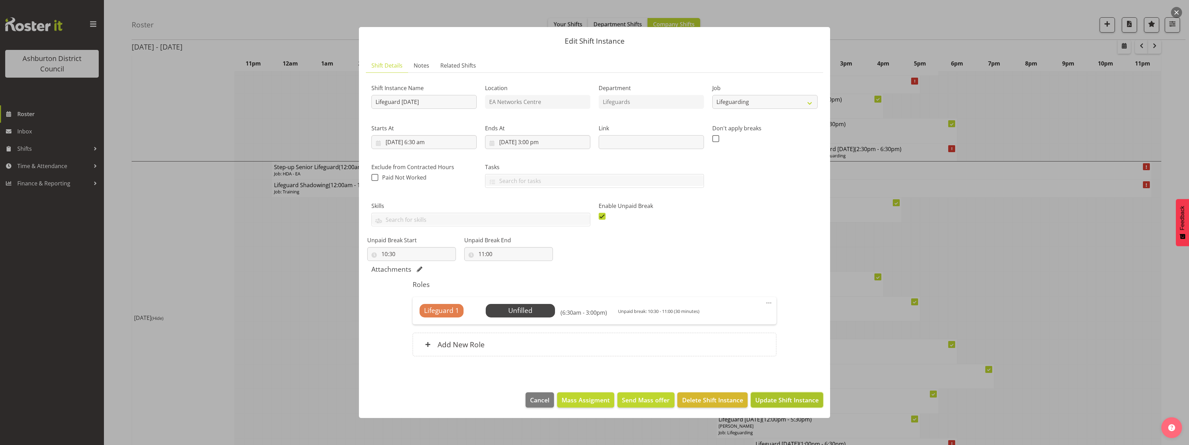
drag, startPoint x: 764, startPoint y: 397, endPoint x: 761, endPoint y: 396, distance: 4.1
click at [764, 397] on span "Update Shift Instance" at bounding box center [786, 399] width 63 height 9
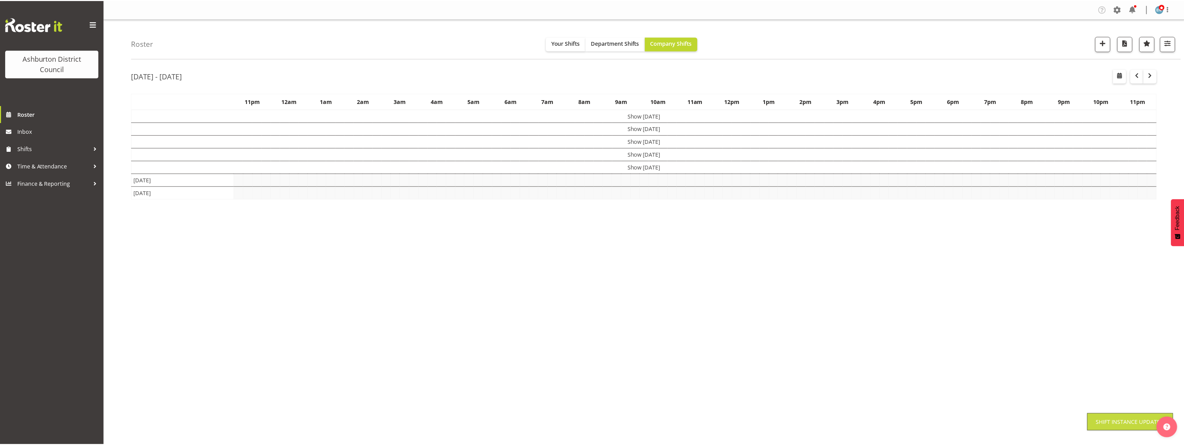
scroll to position [0, 0]
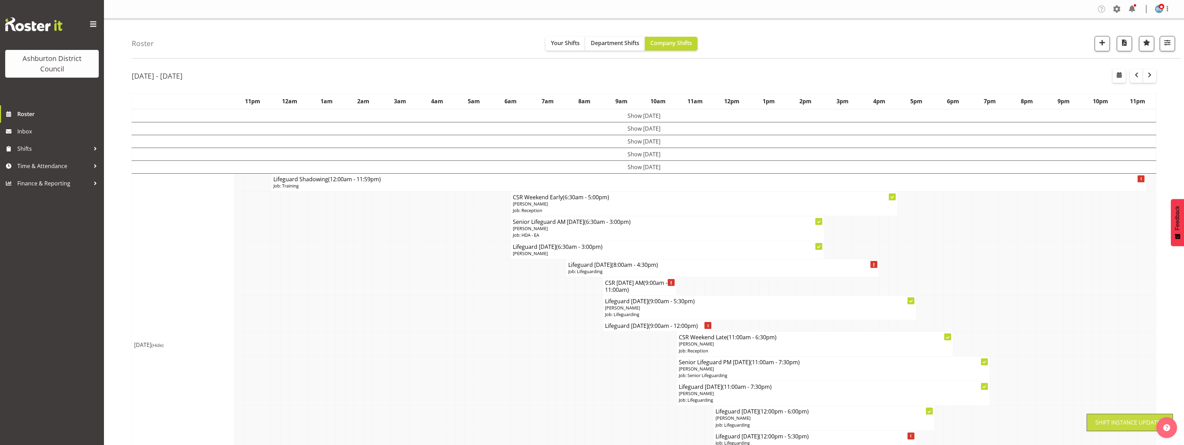
click at [108, 256] on div "Roster Your Shifts Department Shifts Company Shifts 1 Locations [GEOGRAPHIC_DAT…" at bounding box center [644, 423] width 1080 height 809
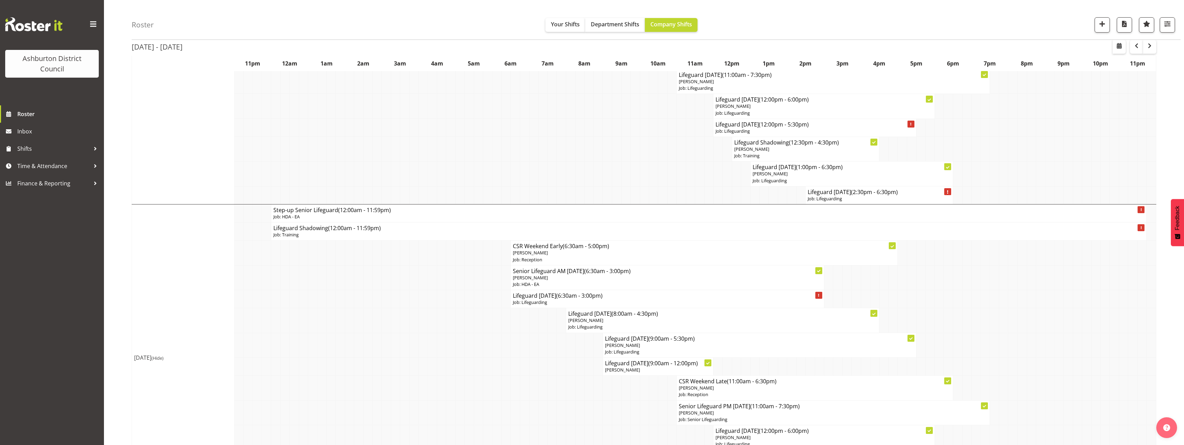
scroll to position [383, 0]
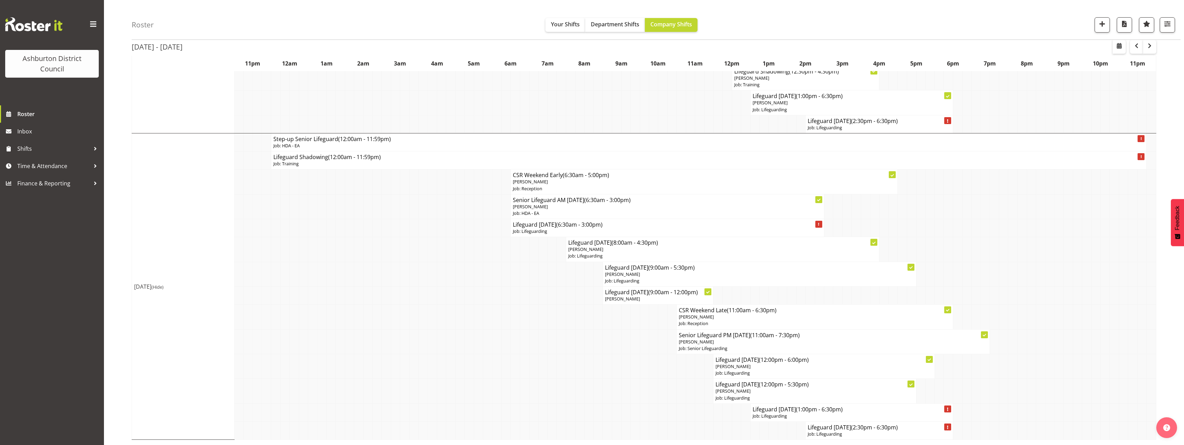
click at [435, 247] on td at bounding box center [432, 249] width 9 height 25
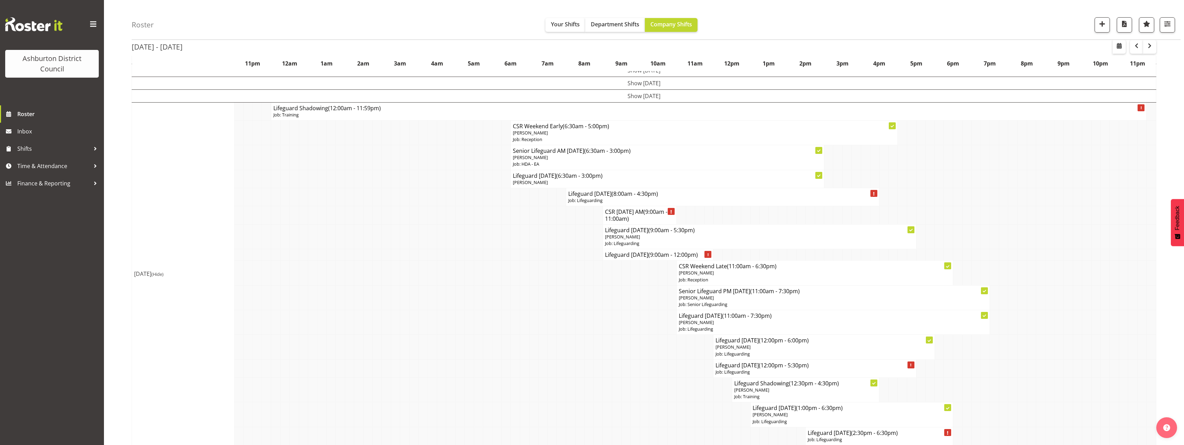
scroll to position [0, 0]
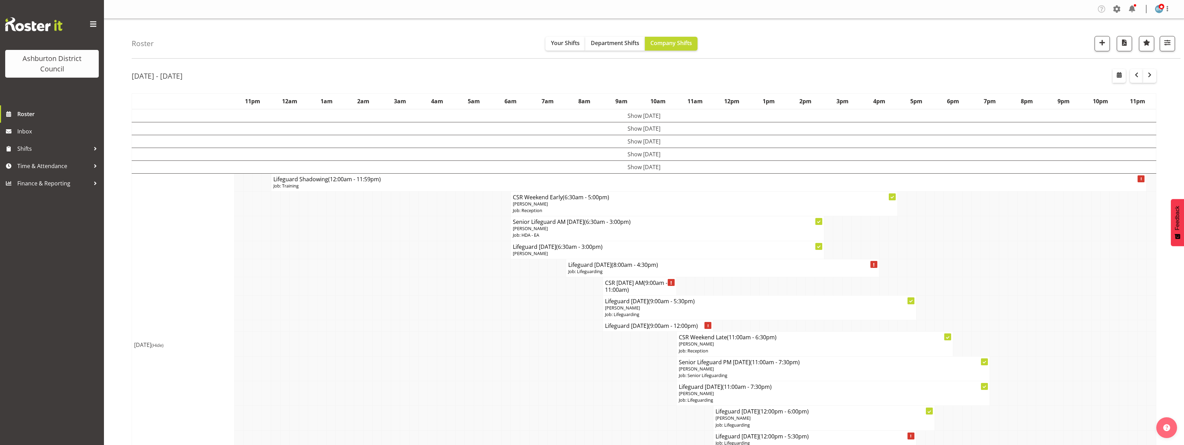
click at [621, 153] on td "Show [DATE]" at bounding box center [644, 154] width 1024 height 13
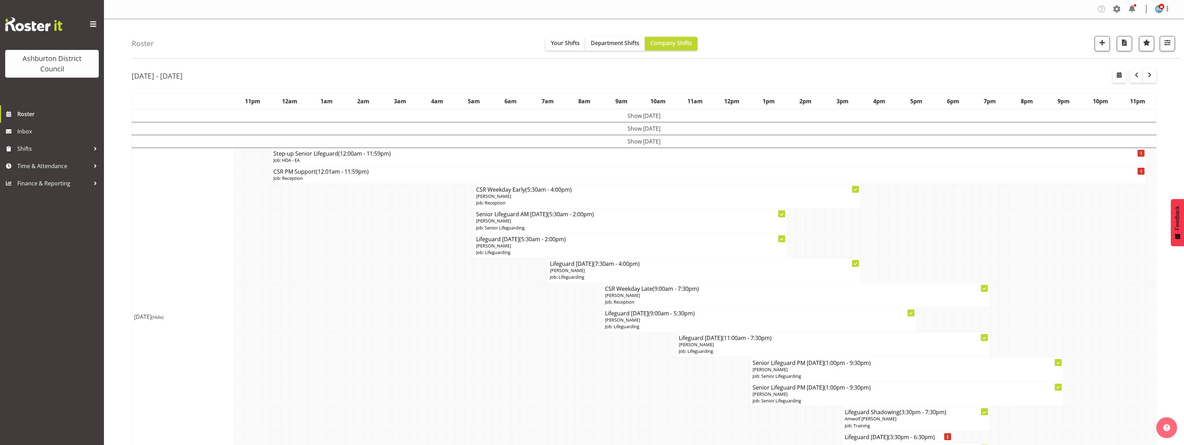
scroll to position [139, 0]
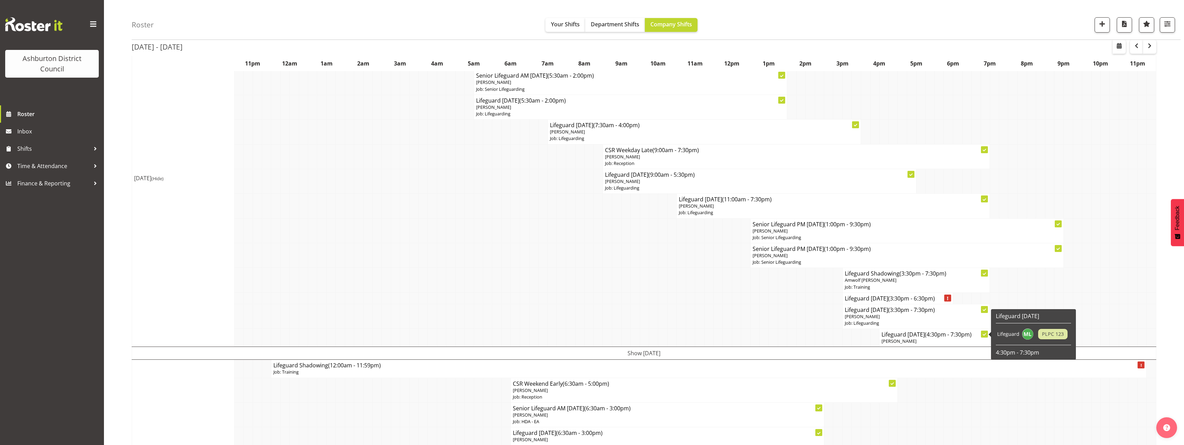
click at [915, 337] on h4 "Lifeguard [DATE] (4:30pm - 7:30pm)" at bounding box center [935, 334] width 106 height 7
select select "38"
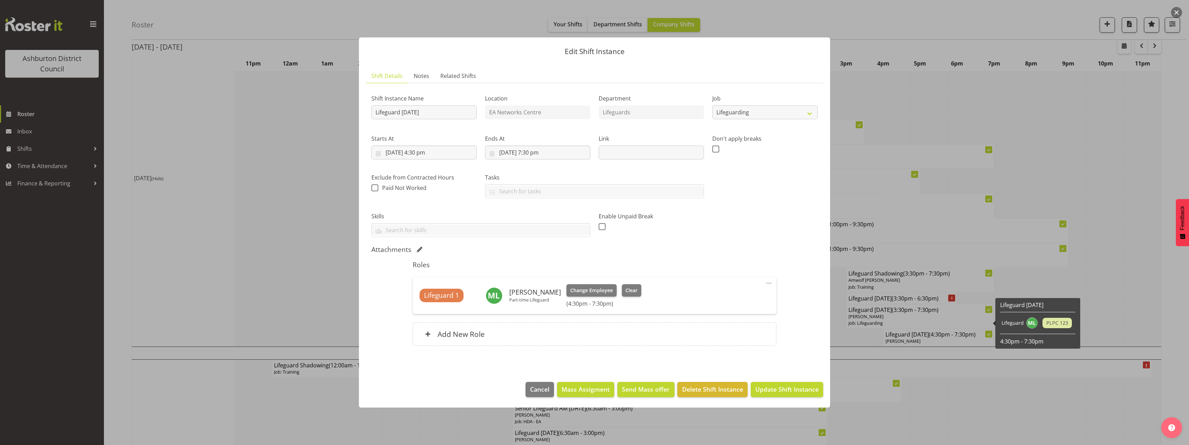
click at [247, 259] on div at bounding box center [594, 222] width 1189 height 445
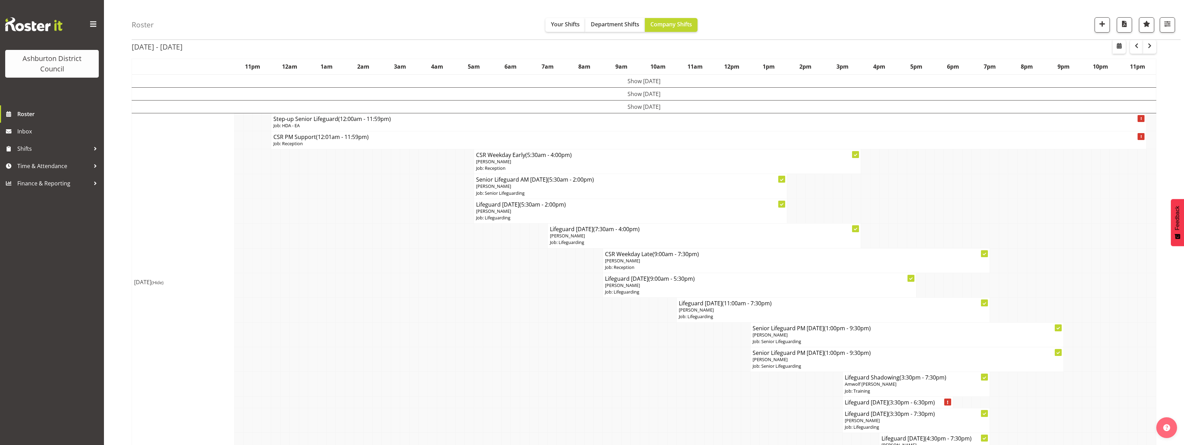
scroll to position [104, 0]
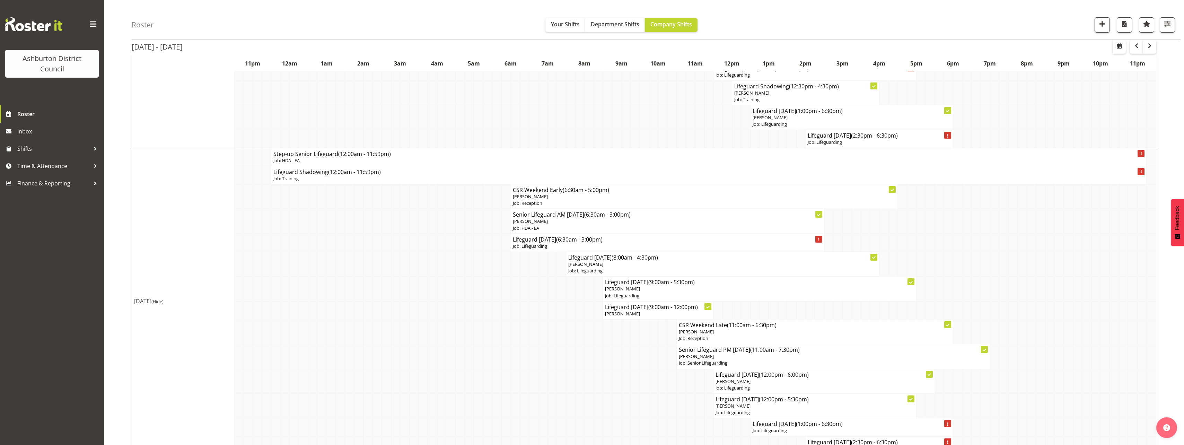
scroll to position [708, 0]
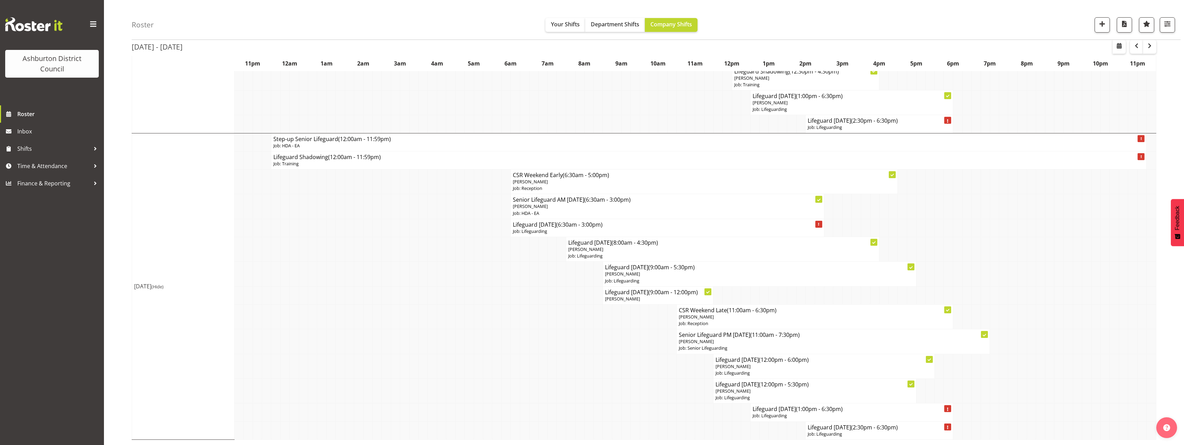
click at [834, 431] on p "Job: Lifeguarding" at bounding box center [879, 434] width 143 height 7
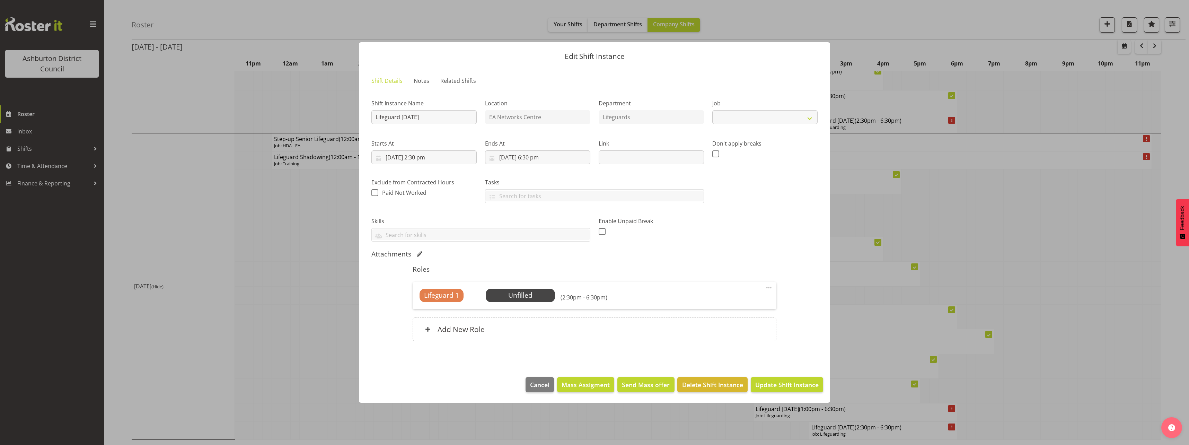
select select "38"
click at [648, 386] on span "Send Mass offer" at bounding box center [646, 384] width 48 height 9
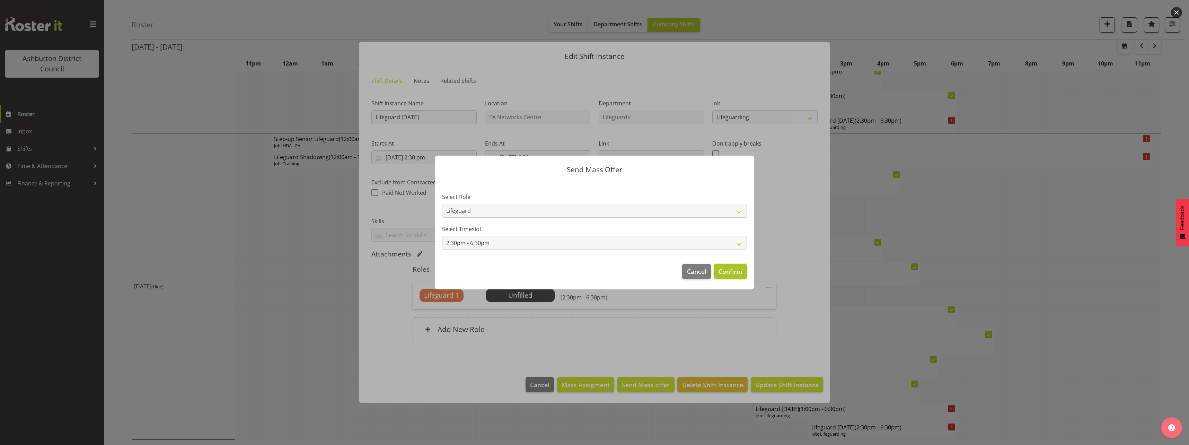
click at [733, 273] on span "Confirm" at bounding box center [731, 271] width 24 height 9
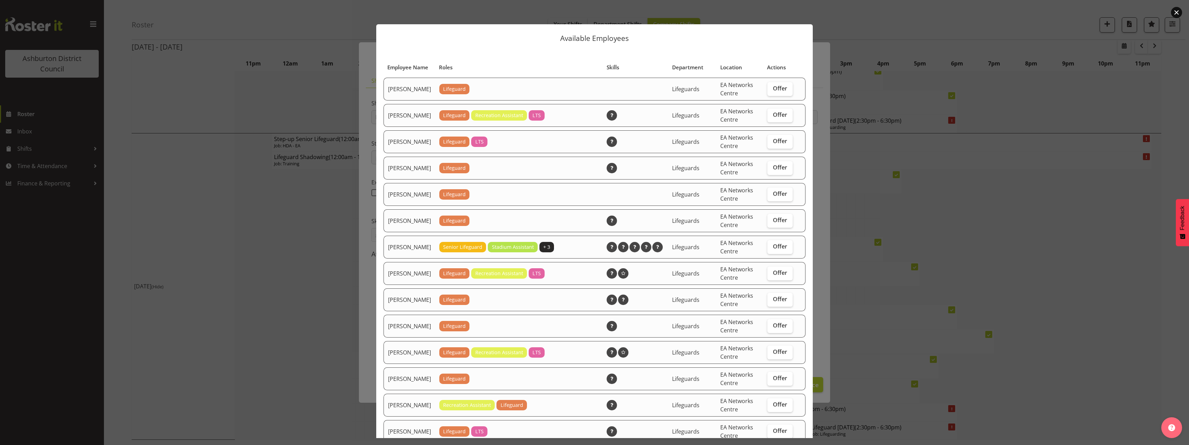
scroll to position [35, 0]
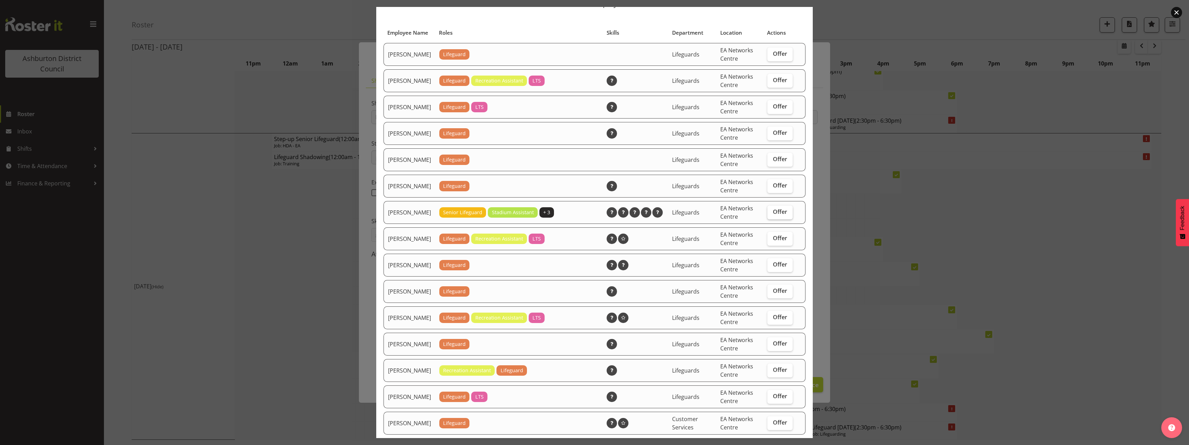
click at [773, 215] on span "Offer" at bounding box center [780, 211] width 14 height 7
click at [769, 214] on input "Offer" at bounding box center [770, 212] width 5 height 5
checkbox input "true"
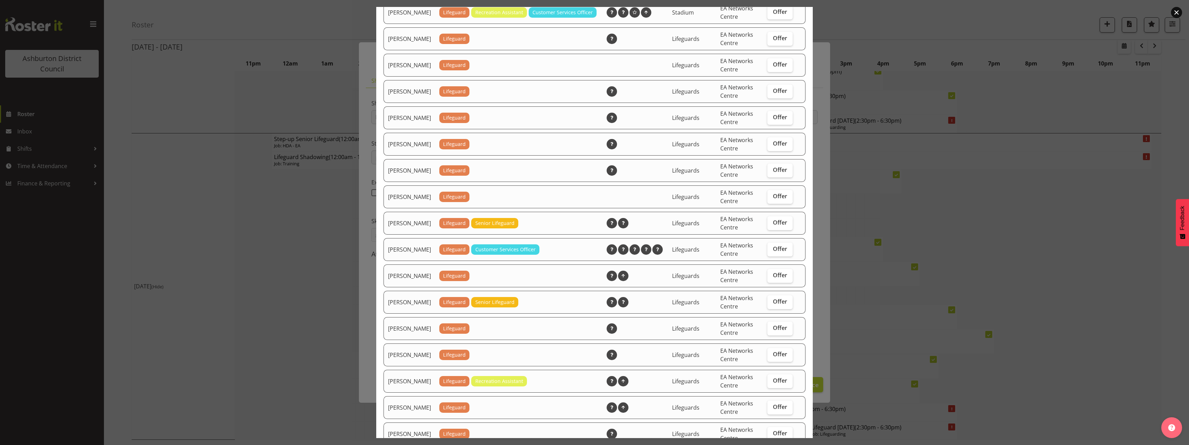
scroll to position [688, 0]
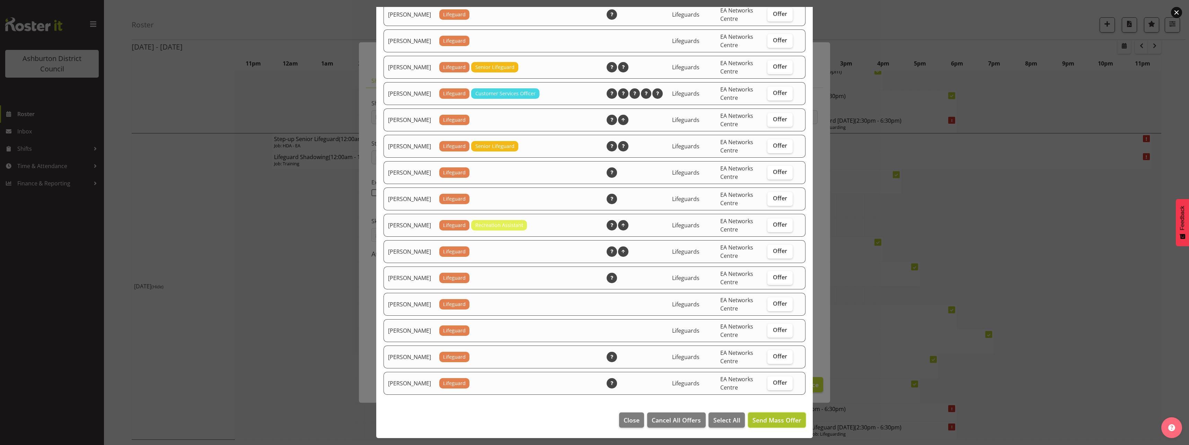
click at [778, 420] on span "Send Mass Offer" at bounding box center [777, 420] width 49 height 8
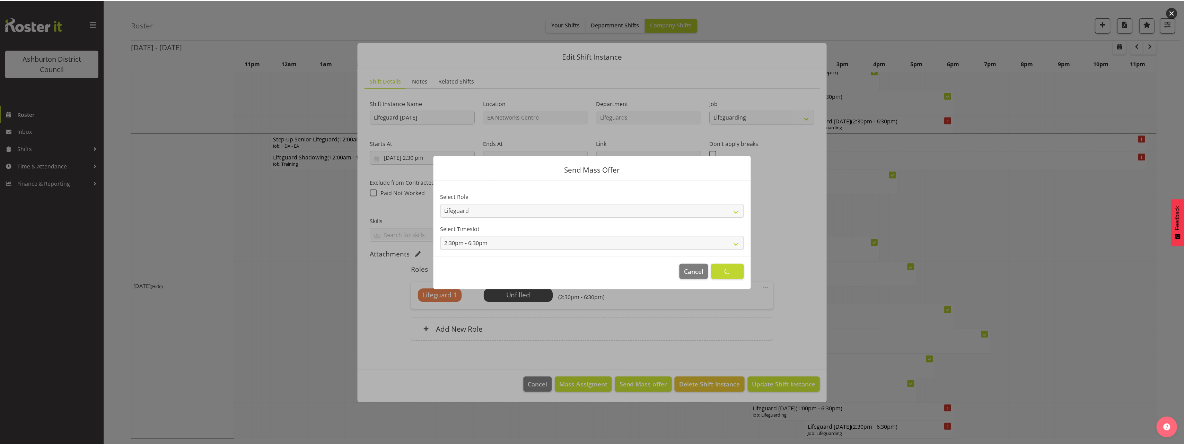
scroll to position [0, 0]
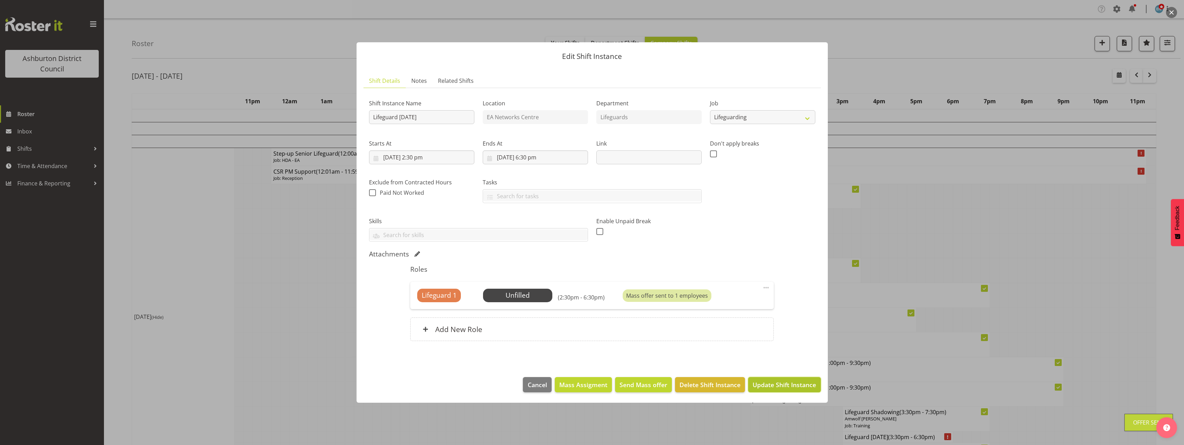
click at [804, 386] on span "Update Shift Instance" at bounding box center [784, 384] width 63 height 9
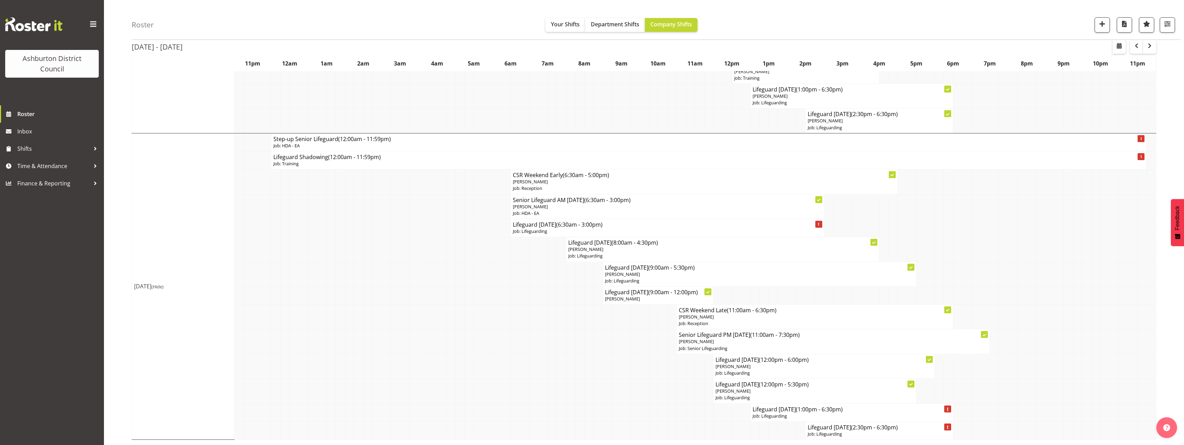
scroll to position [611, 0]
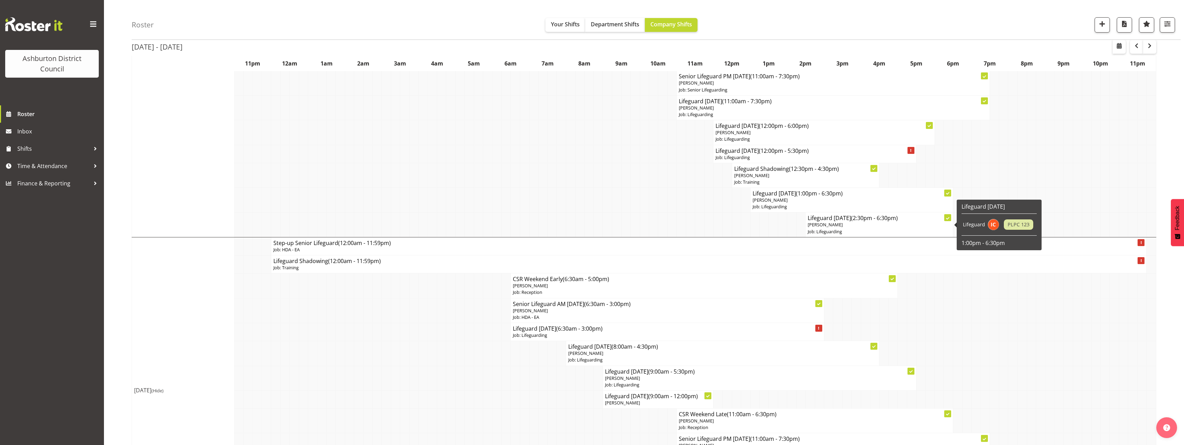
click at [857, 227] on p "[PERSON_NAME]" at bounding box center [879, 224] width 143 height 7
select select "38"
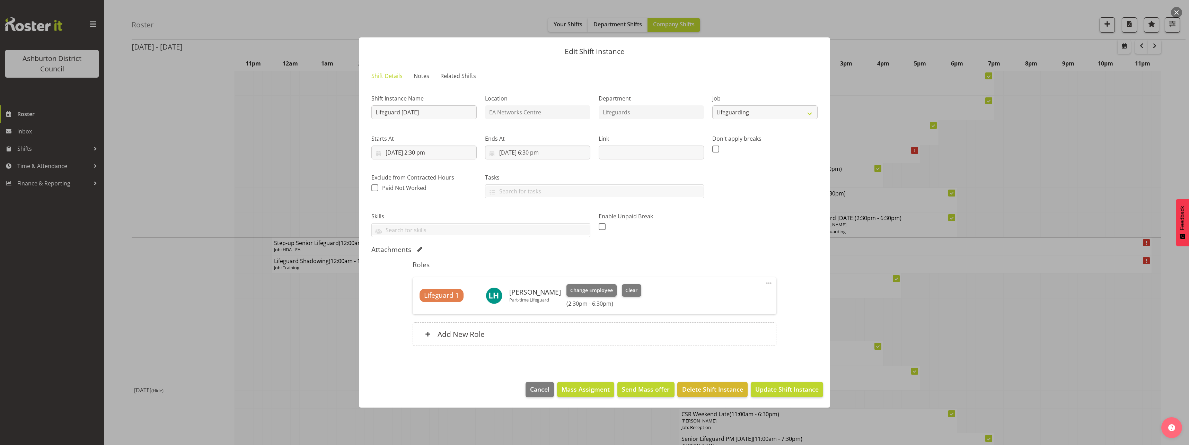
click at [248, 218] on div at bounding box center [594, 222] width 1189 height 445
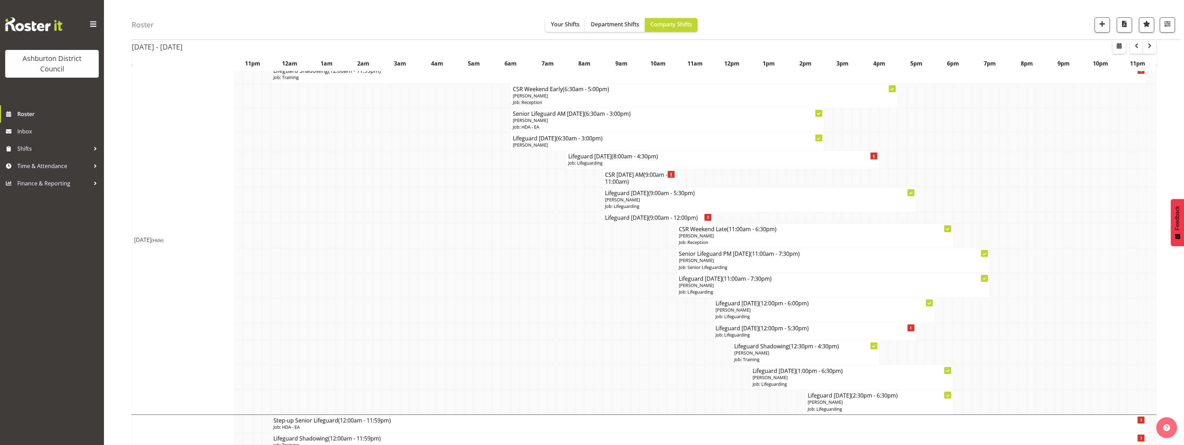
scroll to position [399, 0]
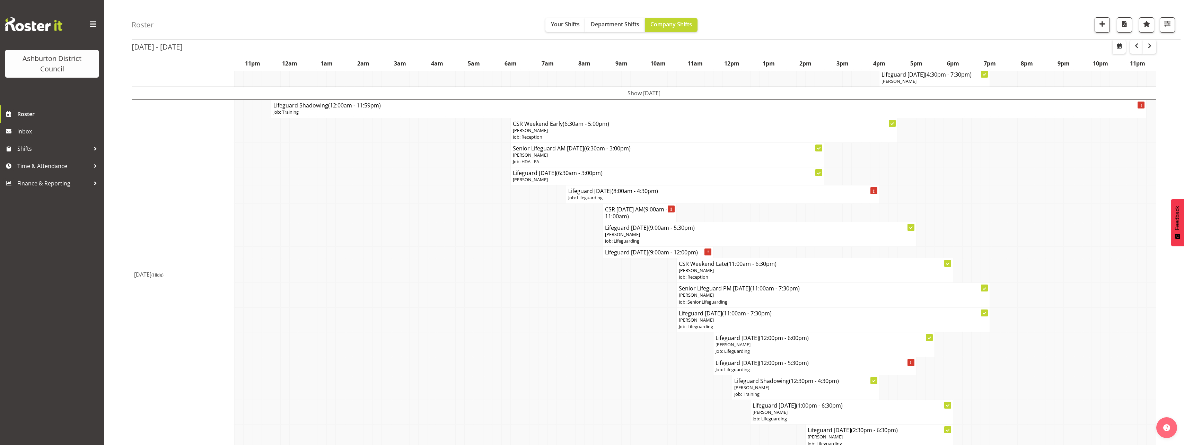
drag, startPoint x: 102, startPoint y: 206, endPoint x: 106, endPoint y: 208, distance: 4.8
click at [104, 206] on div "Ashburton District Council Roster Inbox Shifts Time & Attendance Finance & Repo…" at bounding box center [52, 222] width 104 height 445
click at [108, 208] on div "Roster Your Shifts Department Shifts Company Shifts 1 Locations [GEOGRAPHIC_DAT…" at bounding box center [644, 190] width 1080 height 1141
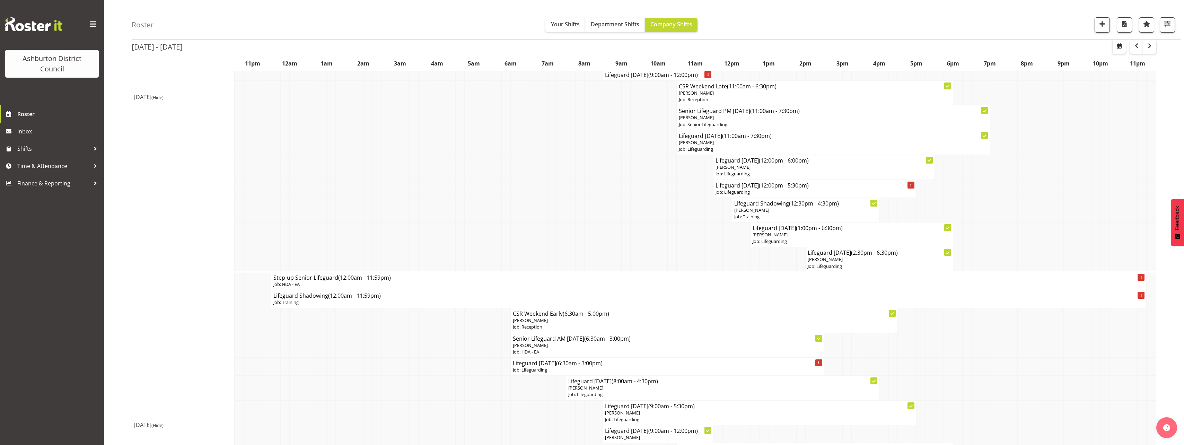
scroll to position [403, 0]
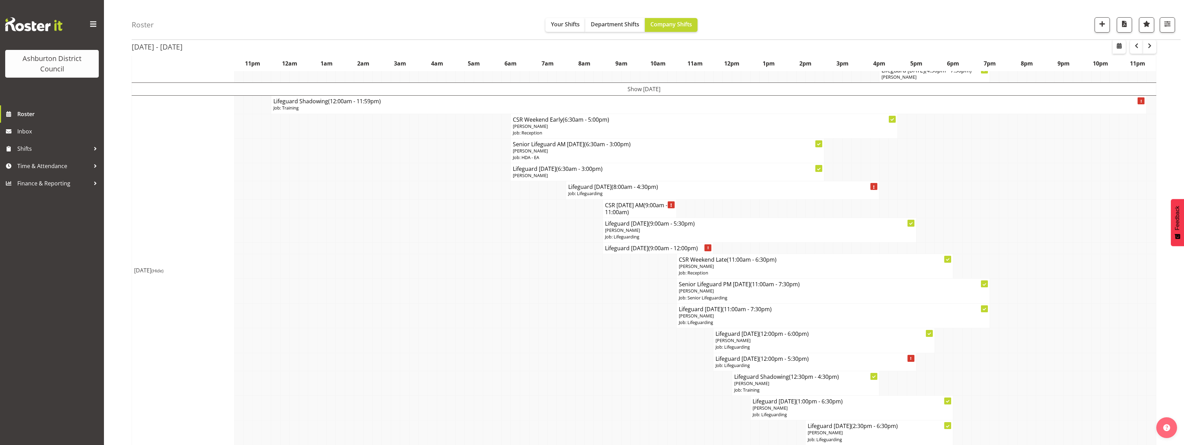
click at [120, 235] on div "Roster Your Shifts Department Shifts Company Shifts 1 Locations [GEOGRAPHIC_DAT…" at bounding box center [644, 186] width 1080 height 1141
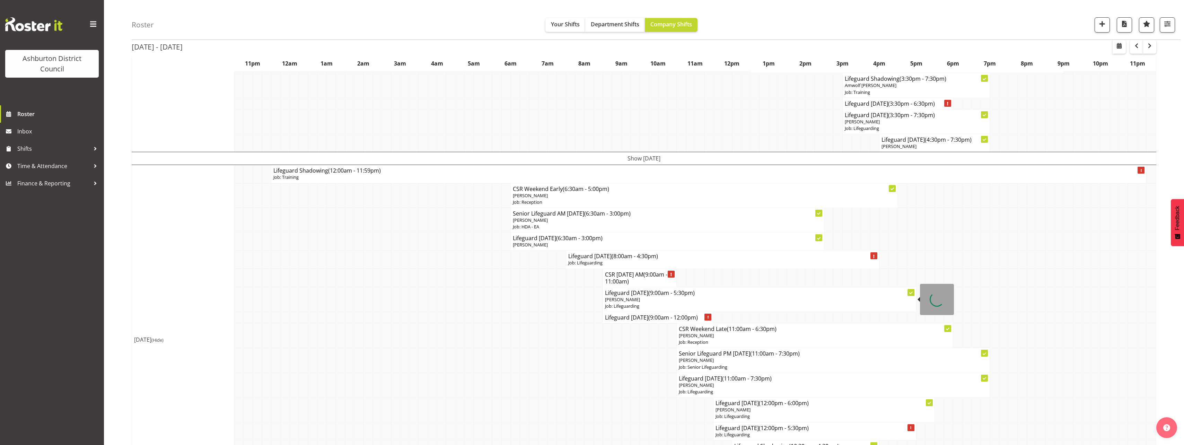
scroll to position [472, 0]
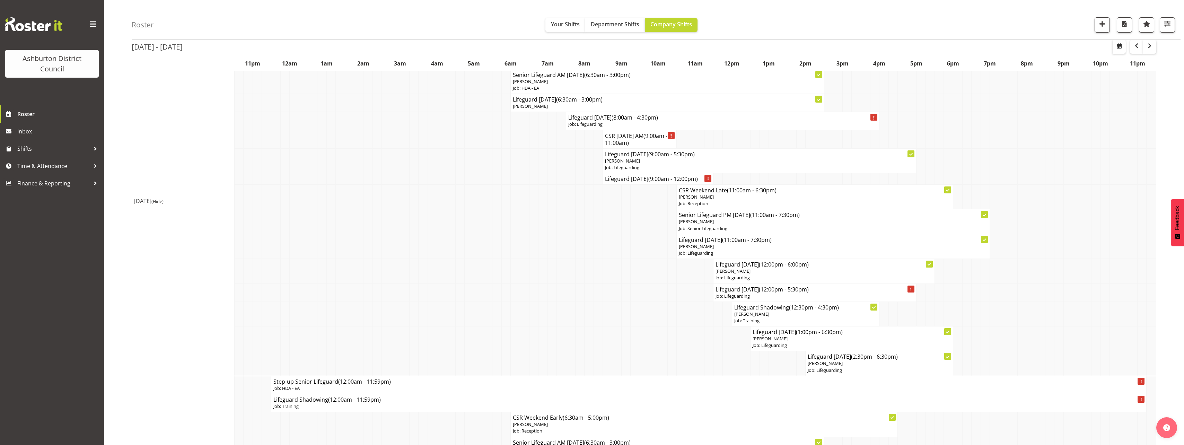
click at [1167, 329] on div "[DATE] - [DATE] [DATE] - [DATE] [DATE] Day Week Fortnight Month calendar Month …" at bounding box center [658, 140] width 1052 height 1096
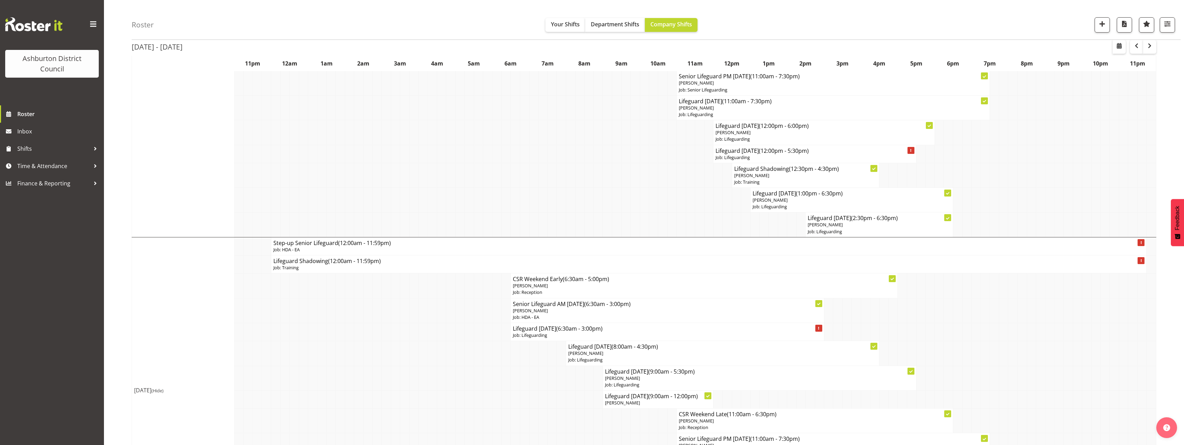
scroll to position [715, 0]
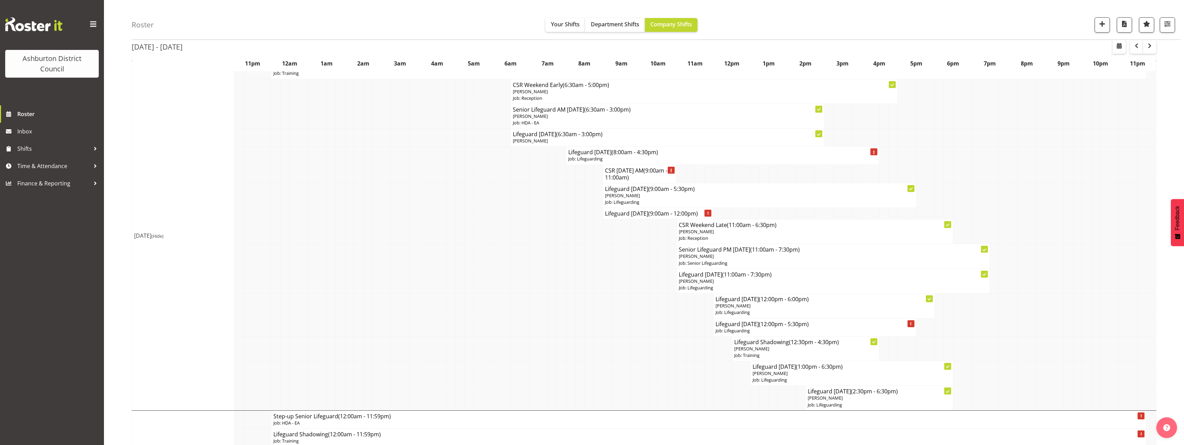
scroll to position [368, 0]
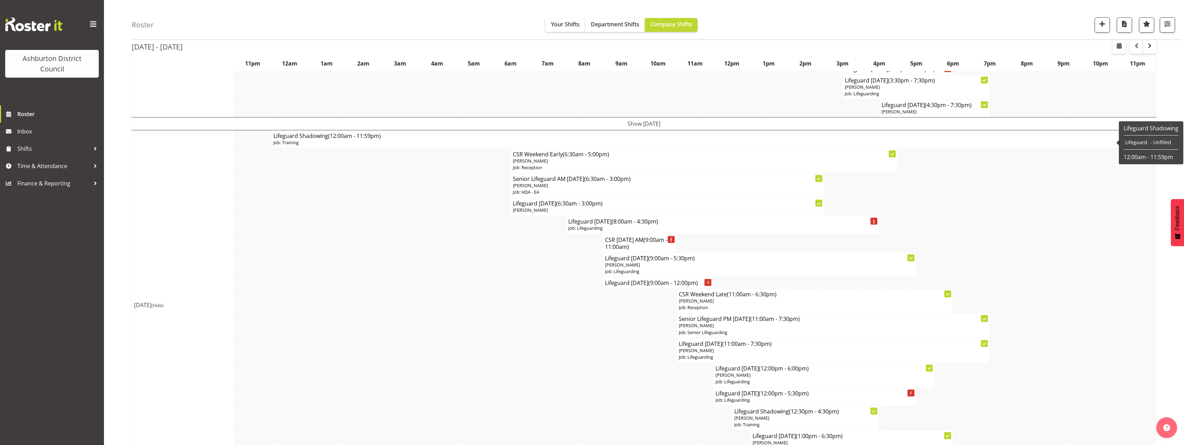
click at [322, 140] on p "Job: Training" at bounding box center [708, 142] width 871 height 7
select select
select select "9"
select select "2025"
select select "40"
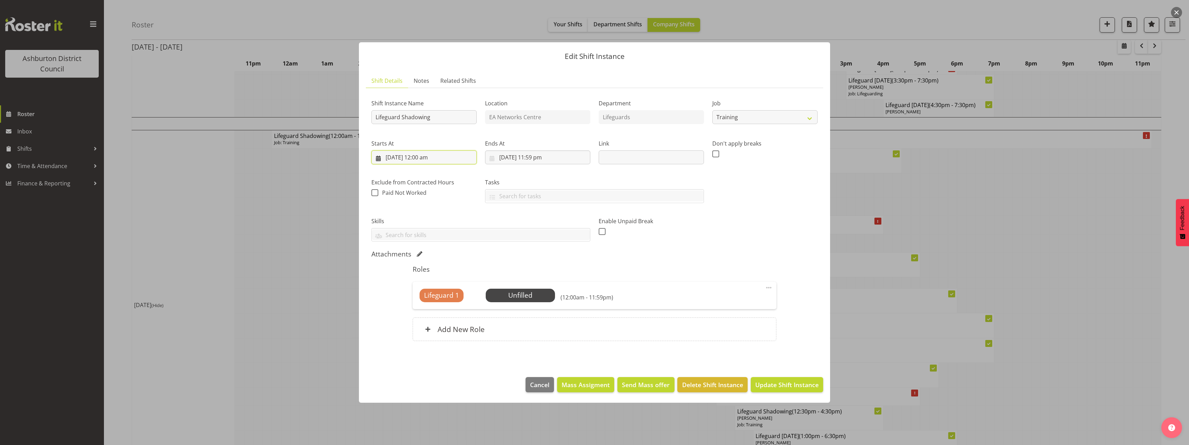
click at [433, 161] on input "[DATE] 12:00 am" at bounding box center [423, 157] width 105 height 14
click at [423, 305] on select "00 01 02 03 04 05 06 07 08 09 10 11 12 13 14 15 16 17 18 19 20 21 22 23" at bounding box center [425, 305] width 16 height 14
select select "8"
click at [417, 298] on select "00 01 02 03 04 05 06 07 08 09 10 11 12 13 14 15 16 17 18 19 20 21 22 23" at bounding box center [425, 305] width 16 height 14
type input "[DATE] 8:00 am"
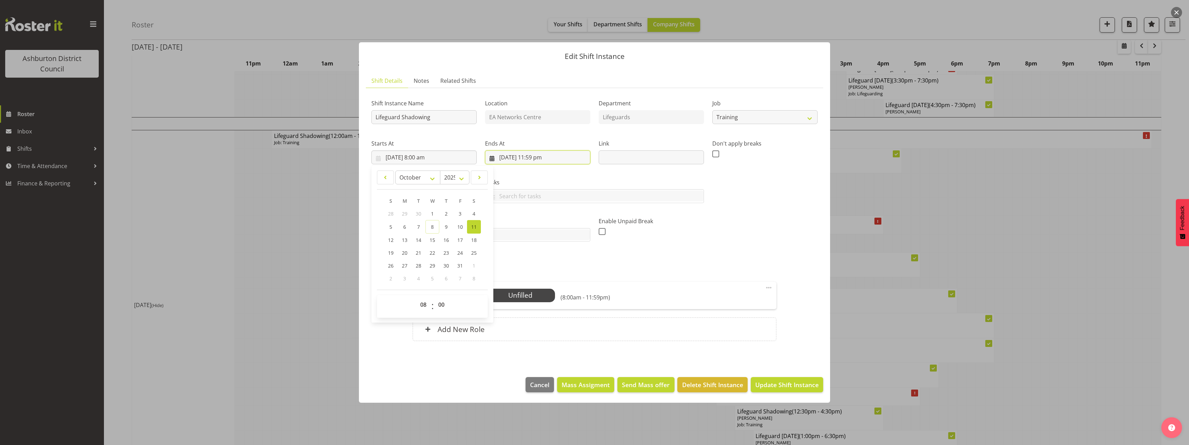
click at [534, 154] on input "[DATE] 11:59 pm" at bounding box center [537, 157] width 105 height 14
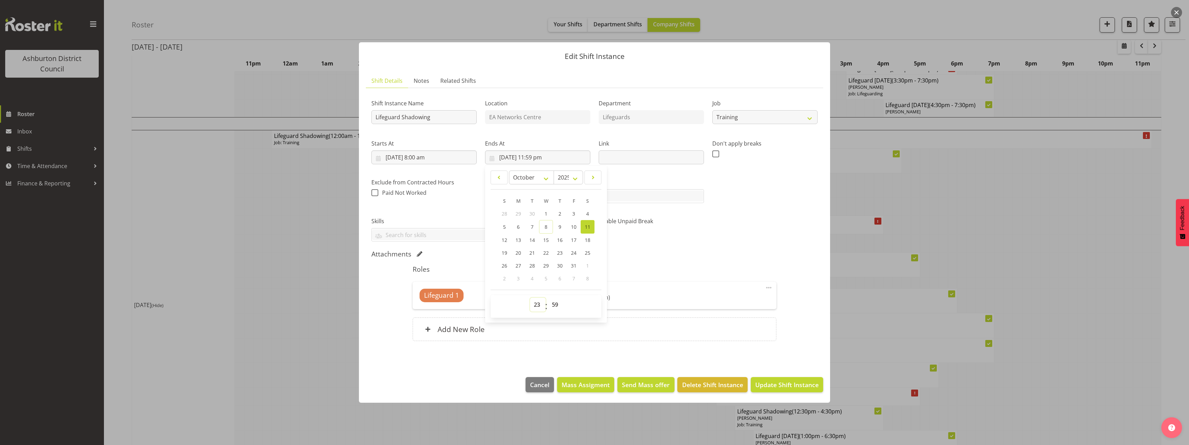
click at [533, 306] on select "00 01 02 03 04 05 06 07 08 09 10 11 12 13 14 15 16 17 18 19 20 21 22 23" at bounding box center [538, 305] width 16 height 14
select select "13"
click at [530, 298] on select "00 01 02 03 04 05 06 07 08 09 10 11 12 13 14 15 16 17 18 19 20 21 22 23" at bounding box center [538, 305] width 16 height 14
type input "[DATE] 1:59 pm"
click at [553, 308] on select "00 01 02 03 04 05 06 07 08 09 10 11 12 13 14 15 16 17 18 19 20 21 22 23 24 25 2…" at bounding box center [556, 305] width 16 height 14
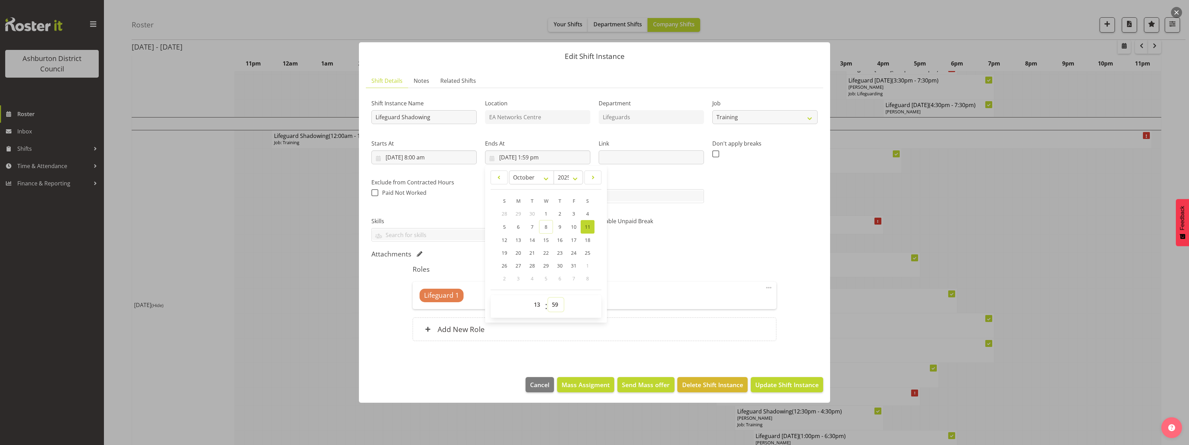
click at [558, 299] on select "00 01 02 03 04 05 06 07 08 09 10 11 12 13 14 15 16 17 18 19 20 21 22 23 24 25 2…" at bounding box center [556, 305] width 16 height 14
select select "0"
click at [548, 298] on select "00 01 02 03 04 05 06 07 08 09 10 11 12 13 14 15 16 17 18 19 20 21 22 23 24 25 2…" at bounding box center [556, 305] width 16 height 14
type input "[DATE] 1:00 pm"
click at [745, 248] on div "Shift Instance Name Lifeguard Shadowing Location EA Networks Centre Department …" at bounding box center [594, 222] width 446 height 256
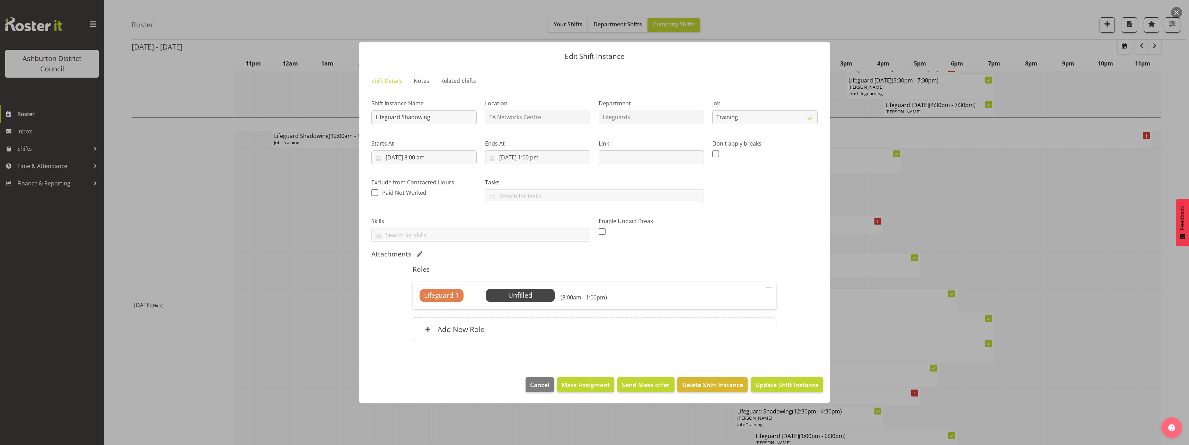
click at [767, 288] on span at bounding box center [769, 287] width 8 height 8
click at [735, 306] on link "Edit" at bounding box center [740, 303] width 67 height 12
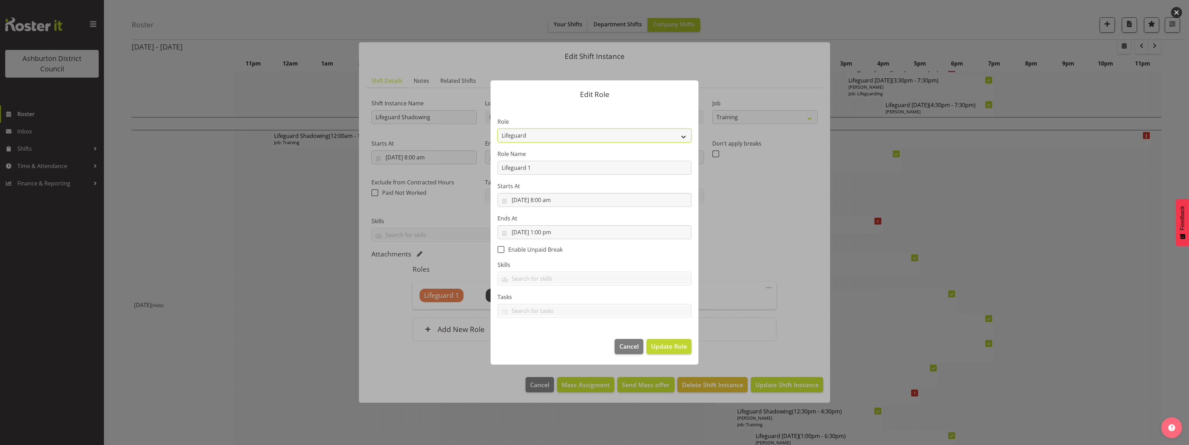
click at [584, 136] on select "AAGM Deputy Director AAGM Director Archivist Childrens Librarian Collections & …" at bounding box center [595, 136] width 194 height 14
select select "107"
click at [498, 129] on select "AAGM Deputy Director AAGM Director Archivist Childrens Librarian Collections & …" at bounding box center [595, 136] width 194 height 14
click at [666, 349] on span "Update Role" at bounding box center [669, 346] width 36 height 9
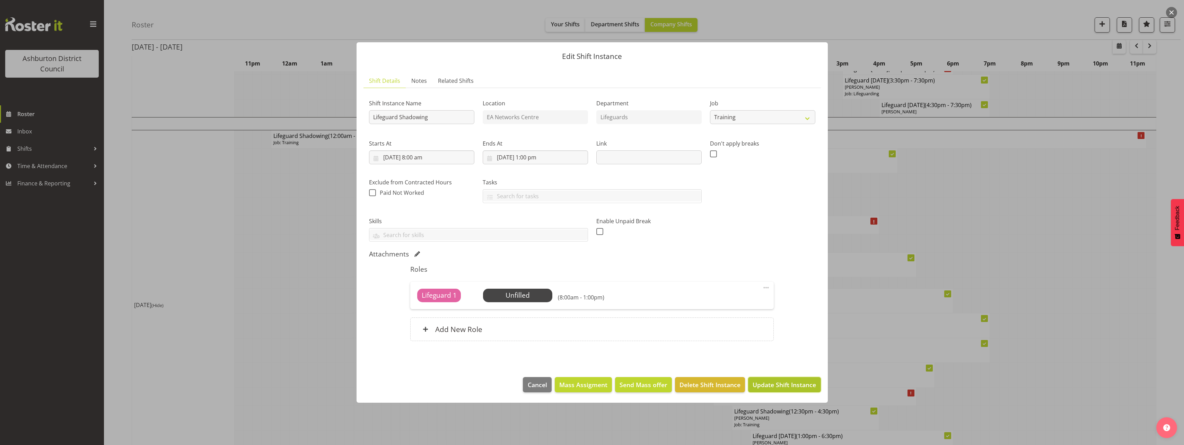
click at [771, 383] on span "Update Shift Instance" at bounding box center [784, 384] width 63 height 9
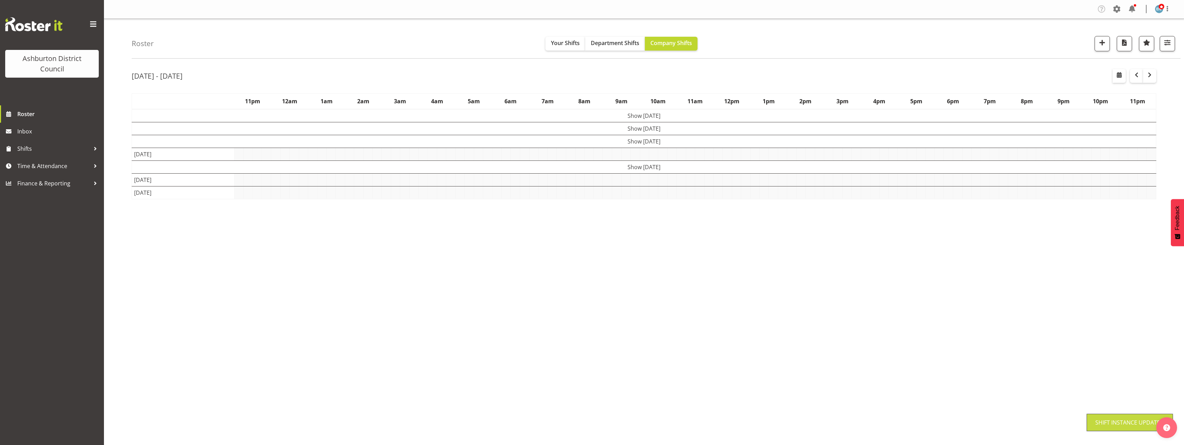
scroll to position [0, 0]
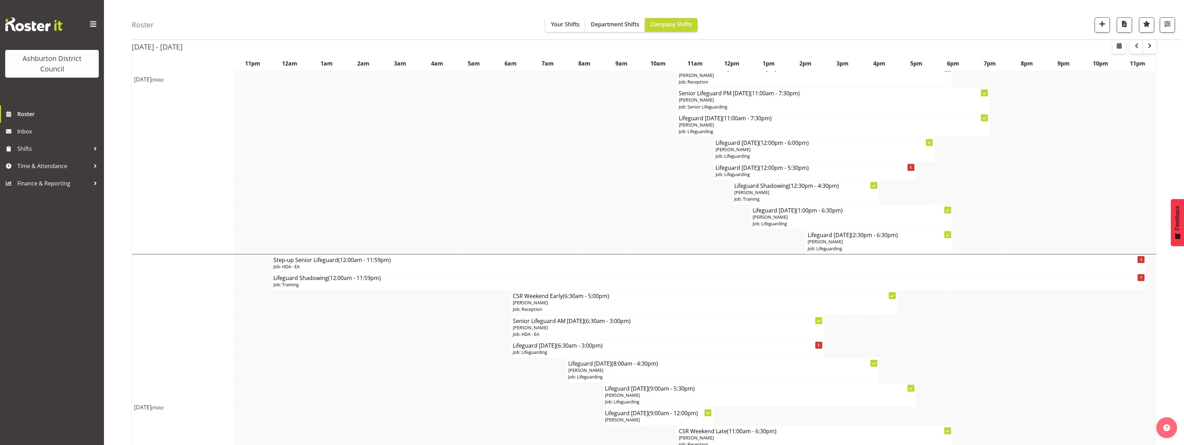
scroll to position [455, 0]
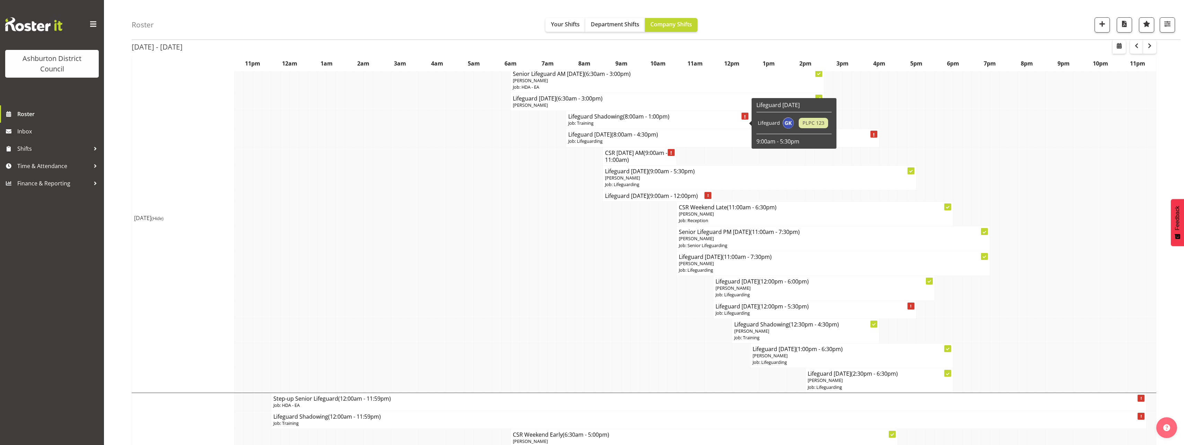
click at [622, 119] on h4 "Lifeguard Shadowing (8:00am - 1:00pm)" at bounding box center [658, 116] width 180 height 7
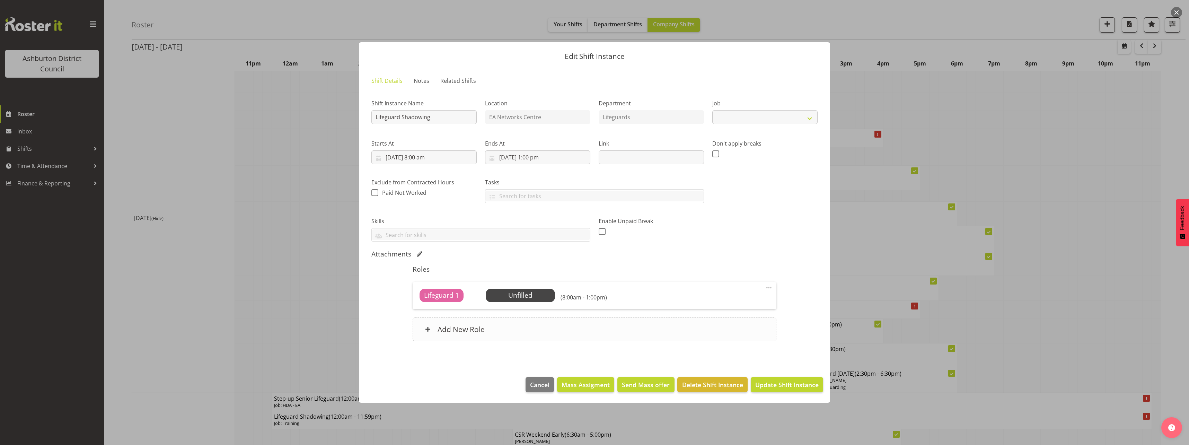
select select "40"
click at [541, 300] on span "Select Employee" at bounding box center [521, 295] width 52 height 10
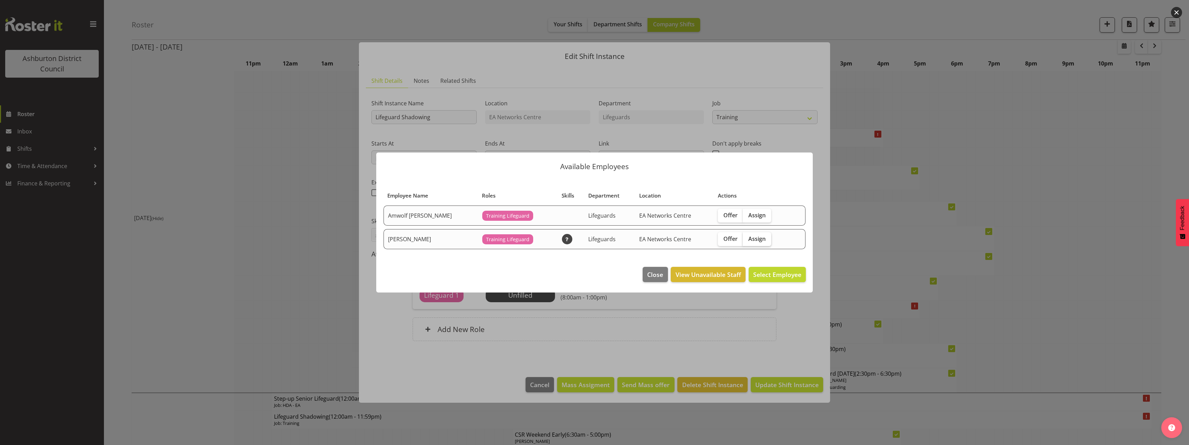
click at [756, 242] on span "Assign" at bounding box center [757, 238] width 17 height 7
click at [747, 241] on input "Assign" at bounding box center [745, 238] width 5 height 5
checkbox input "true"
click at [782, 276] on span "Assign [PERSON_NAME]" at bounding box center [767, 274] width 70 height 8
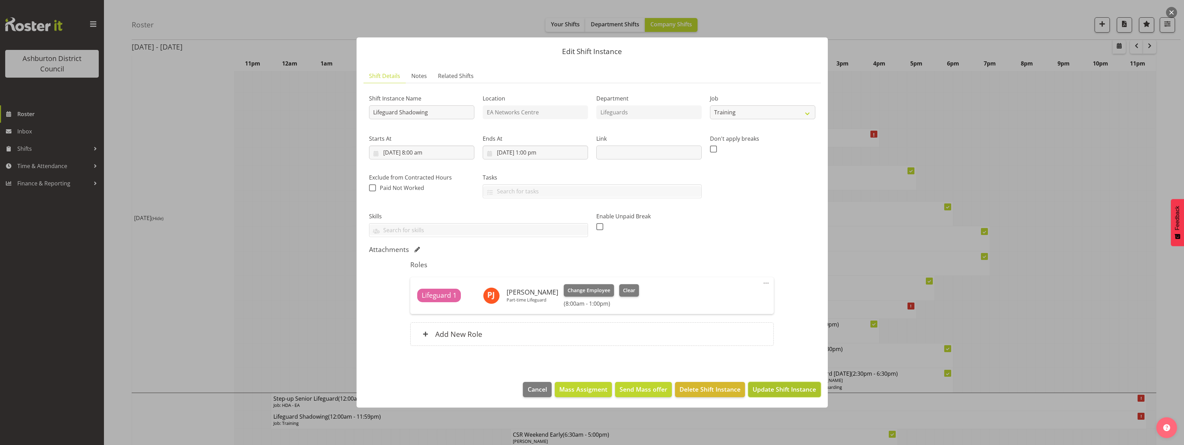
click at [784, 388] on span "Update Shift Instance" at bounding box center [784, 389] width 63 height 9
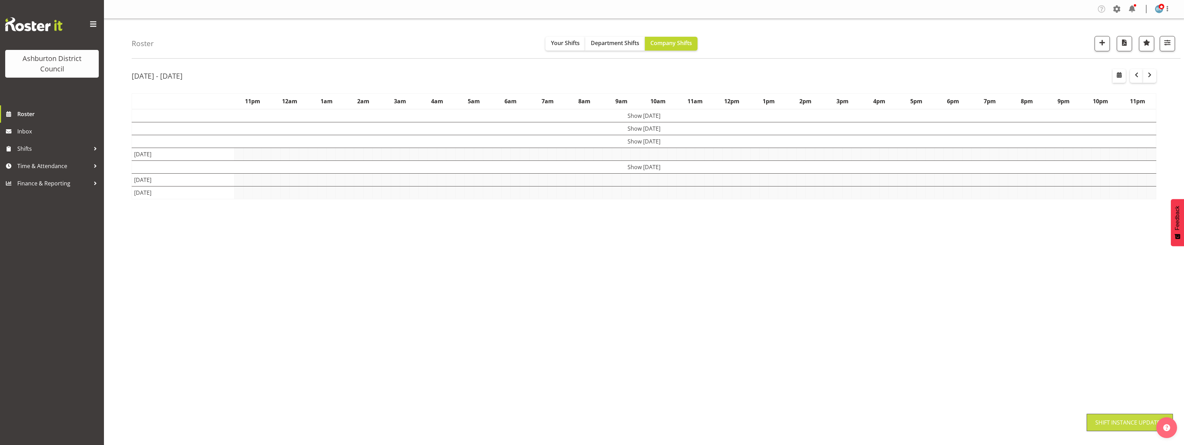
scroll to position [0, 0]
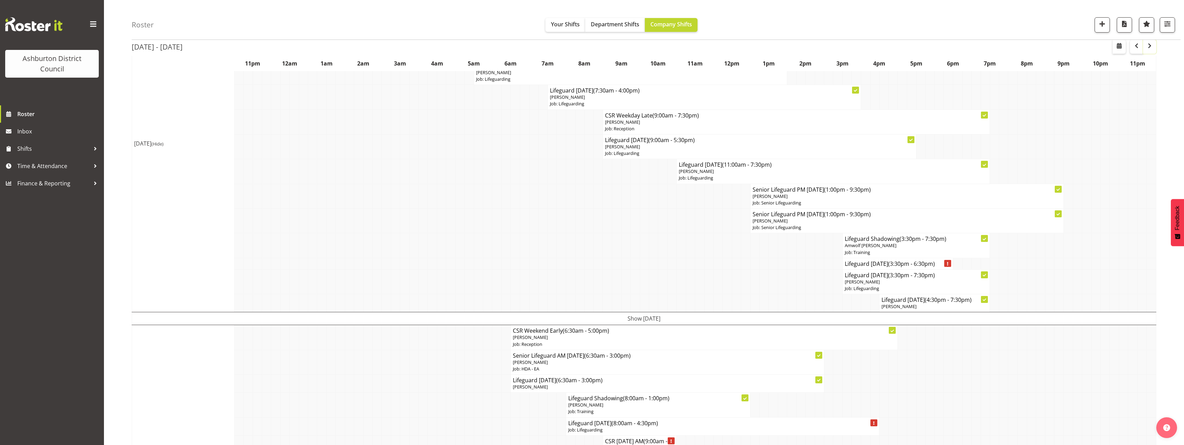
click at [1155, 47] on button "button" at bounding box center [1149, 47] width 13 height 14
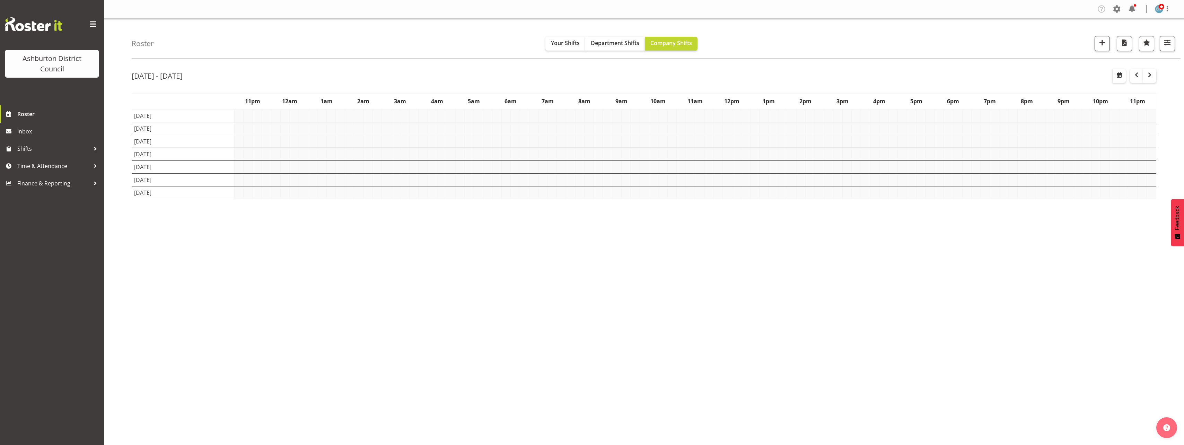
click at [1171, 356] on div "Company Settings Roles & Skills Tasks Jobs Employees Locations & Departments Ac…" at bounding box center [644, 222] width 1080 height 445
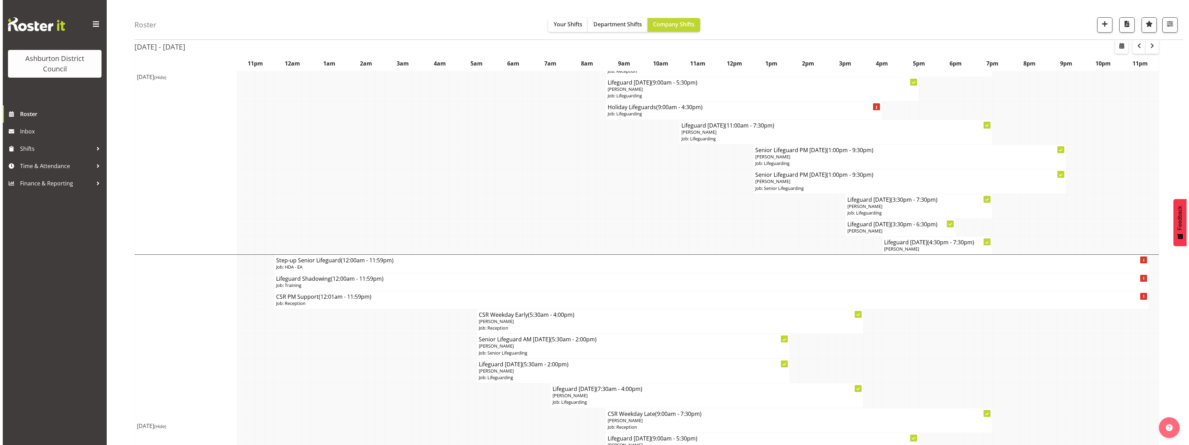
scroll to position [1144, 0]
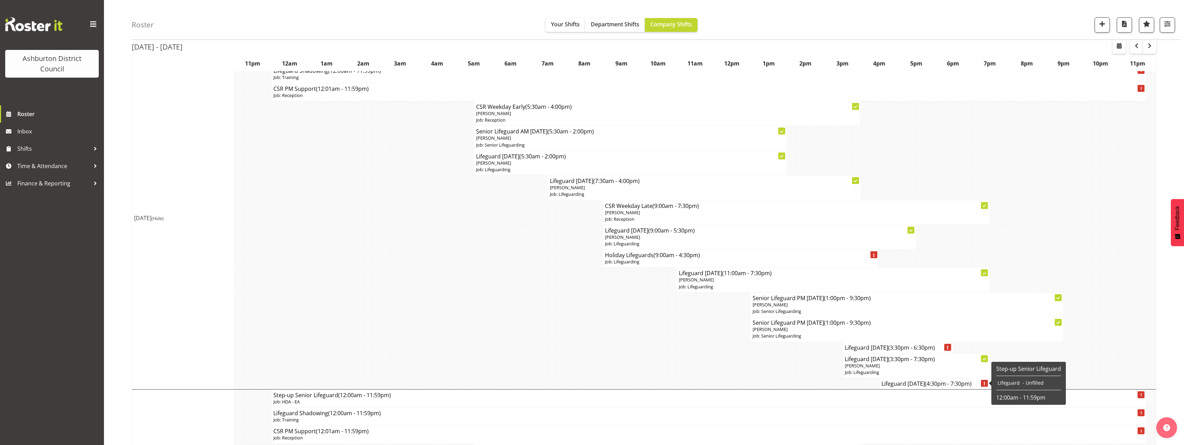
click at [960, 384] on span "(4:30pm - 7:30pm)" at bounding box center [948, 384] width 47 height 8
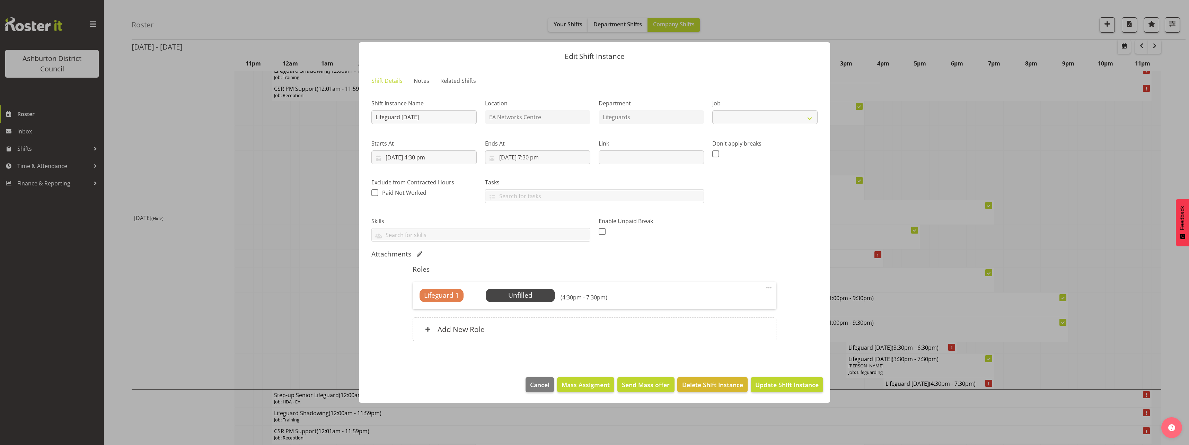
select select "38"
click at [544, 295] on span "Select Employee" at bounding box center [521, 295] width 52 height 10
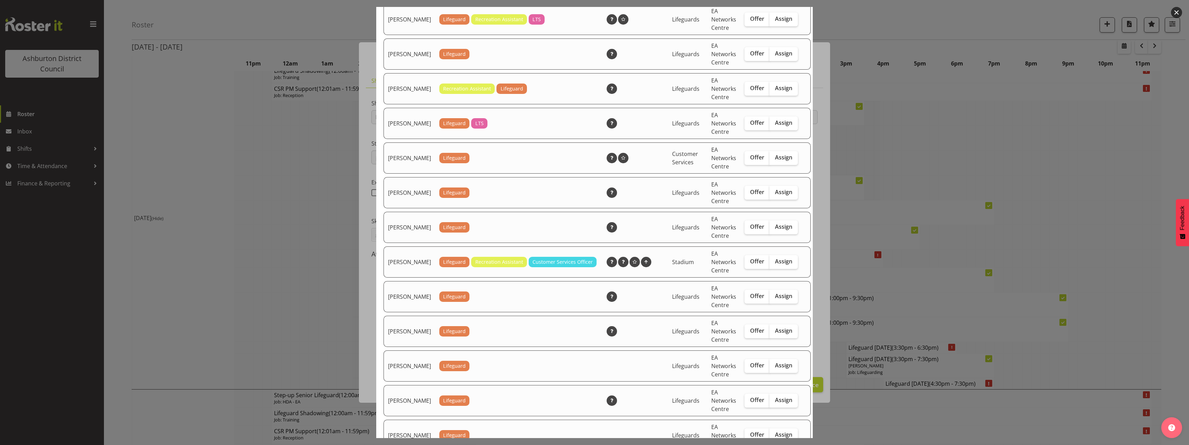
scroll to position [594, 0]
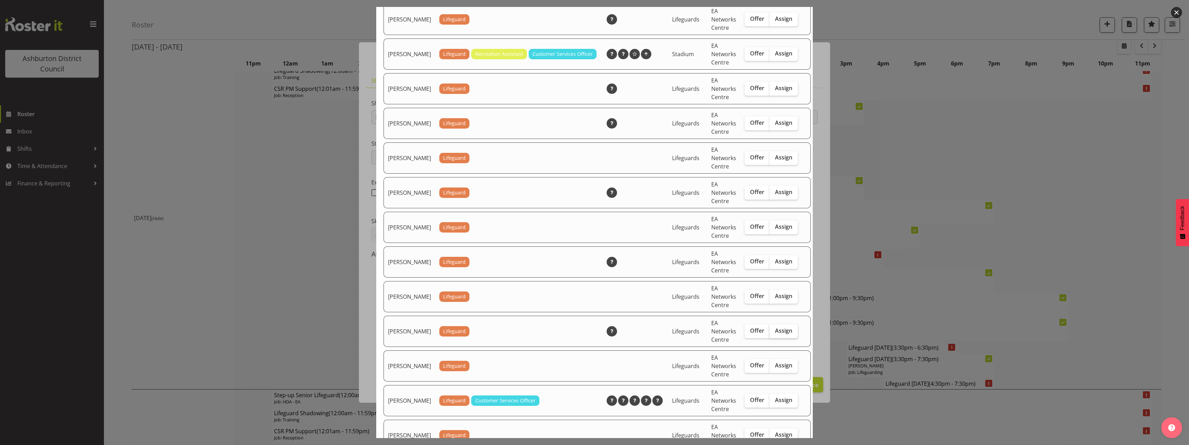
click at [776, 334] on span "Assign" at bounding box center [783, 330] width 17 height 7
click at [774, 333] on input "Assign" at bounding box center [772, 331] width 5 height 5
checkbox input "true"
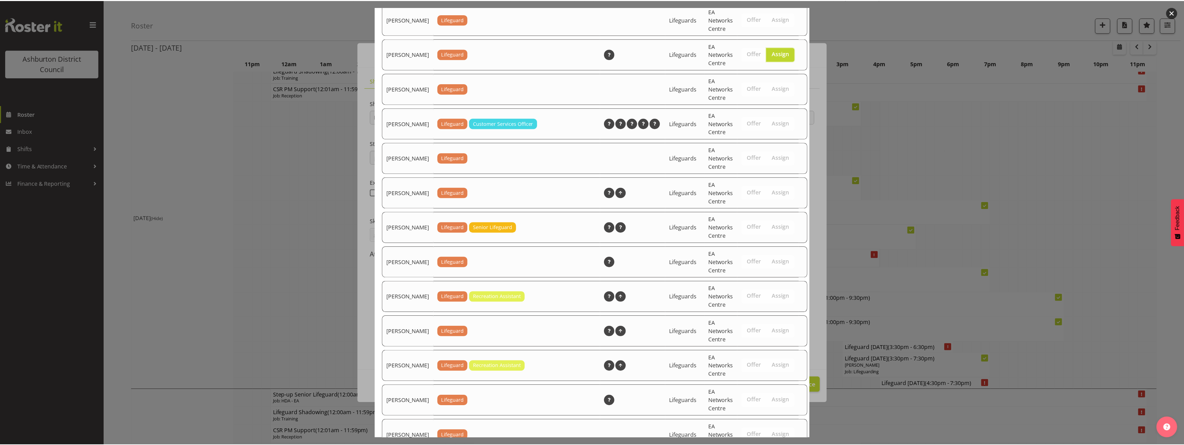
scroll to position [1039, 0]
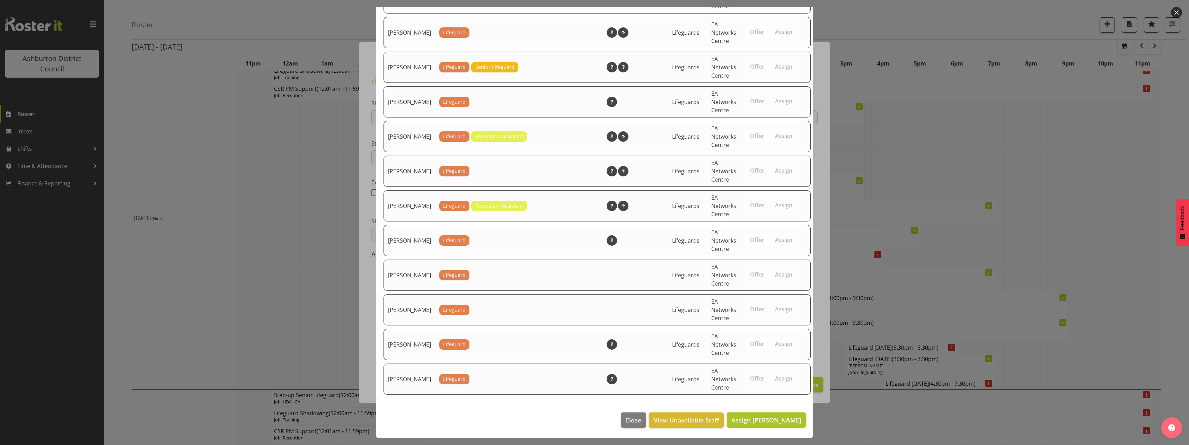
click at [778, 421] on span "Assign [PERSON_NAME]" at bounding box center [767, 420] width 70 height 8
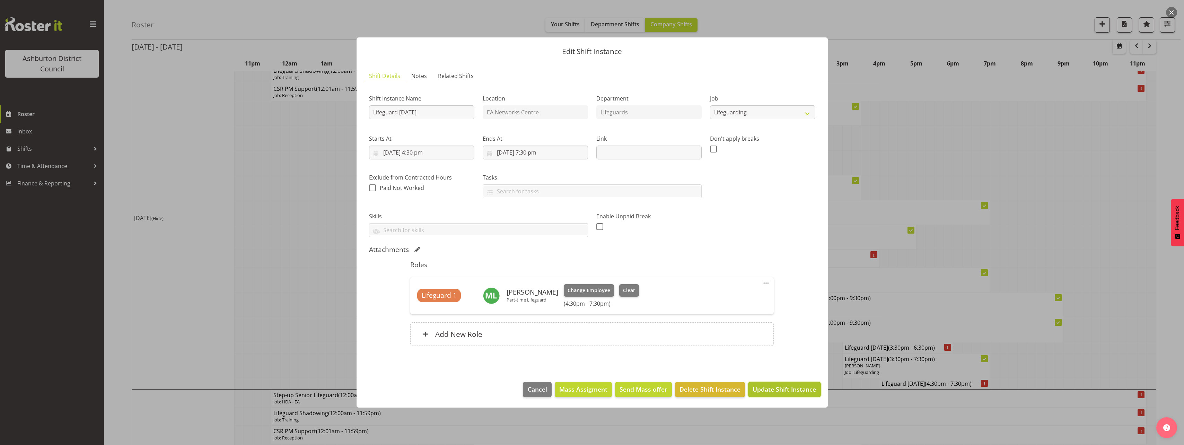
click at [786, 390] on span "Update Shift Instance" at bounding box center [784, 389] width 63 height 9
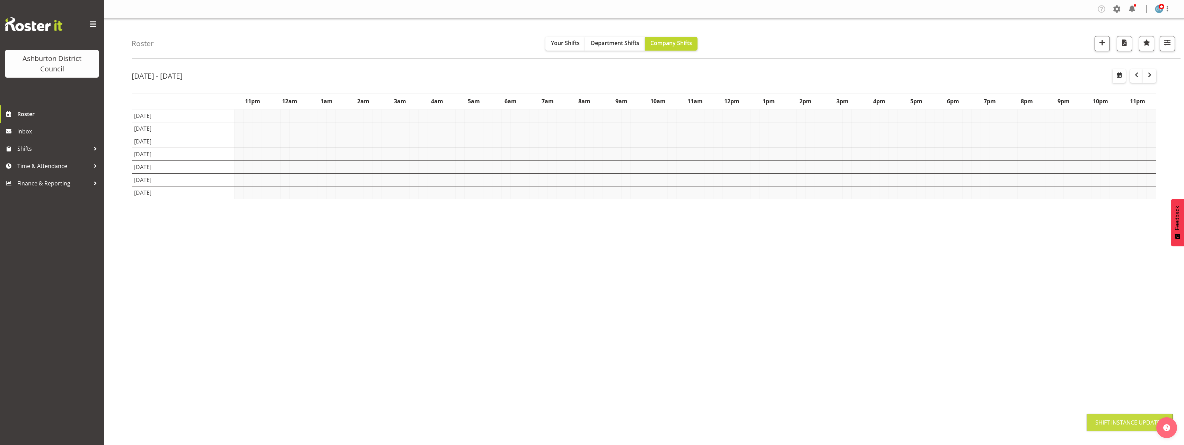
scroll to position [0, 0]
